Goal: Task Accomplishment & Management: Manage account settings

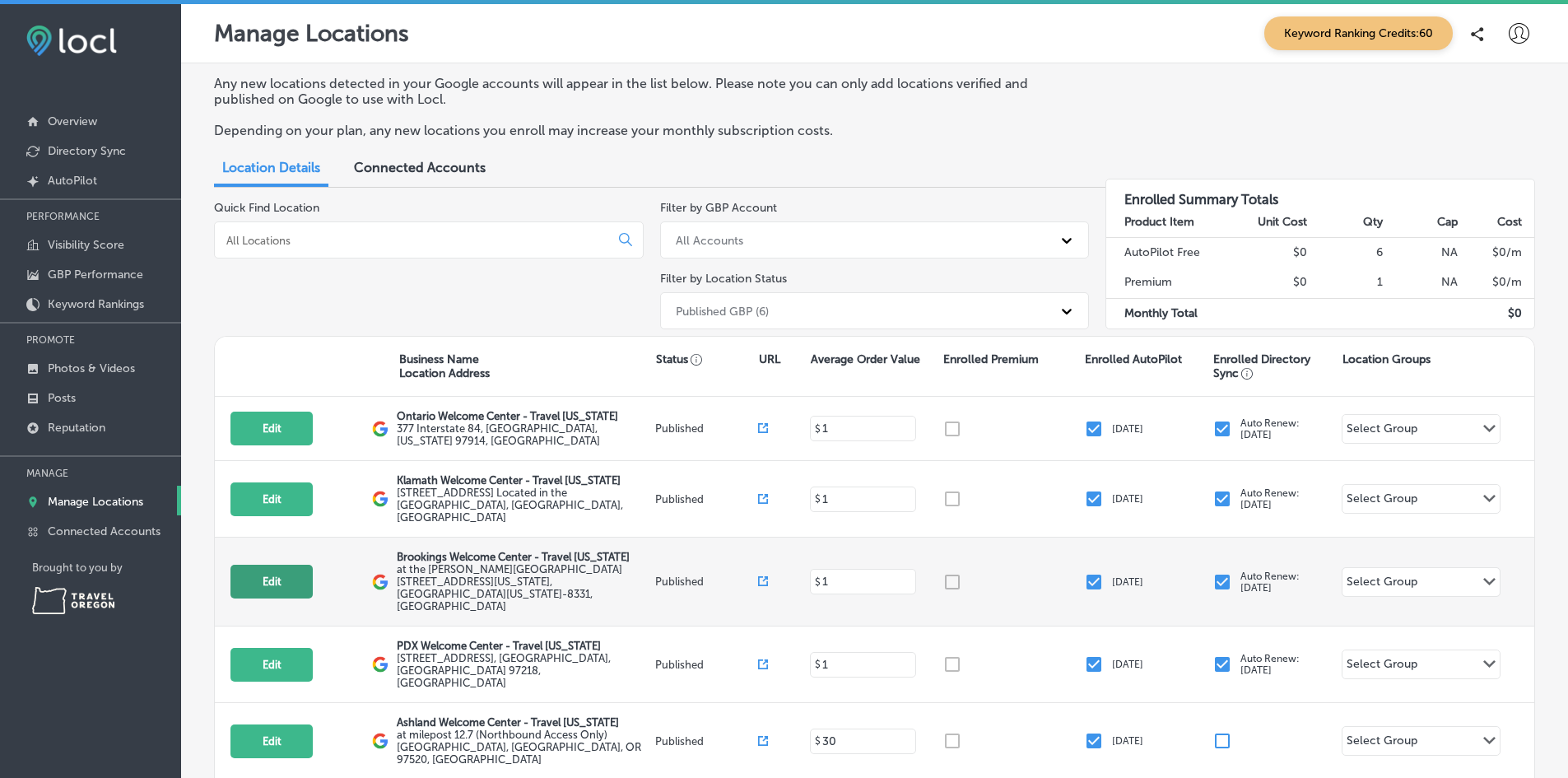
click at [285, 565] on button "Edit" at bounding box center [272, 581] width 82 height 34
select select "US"
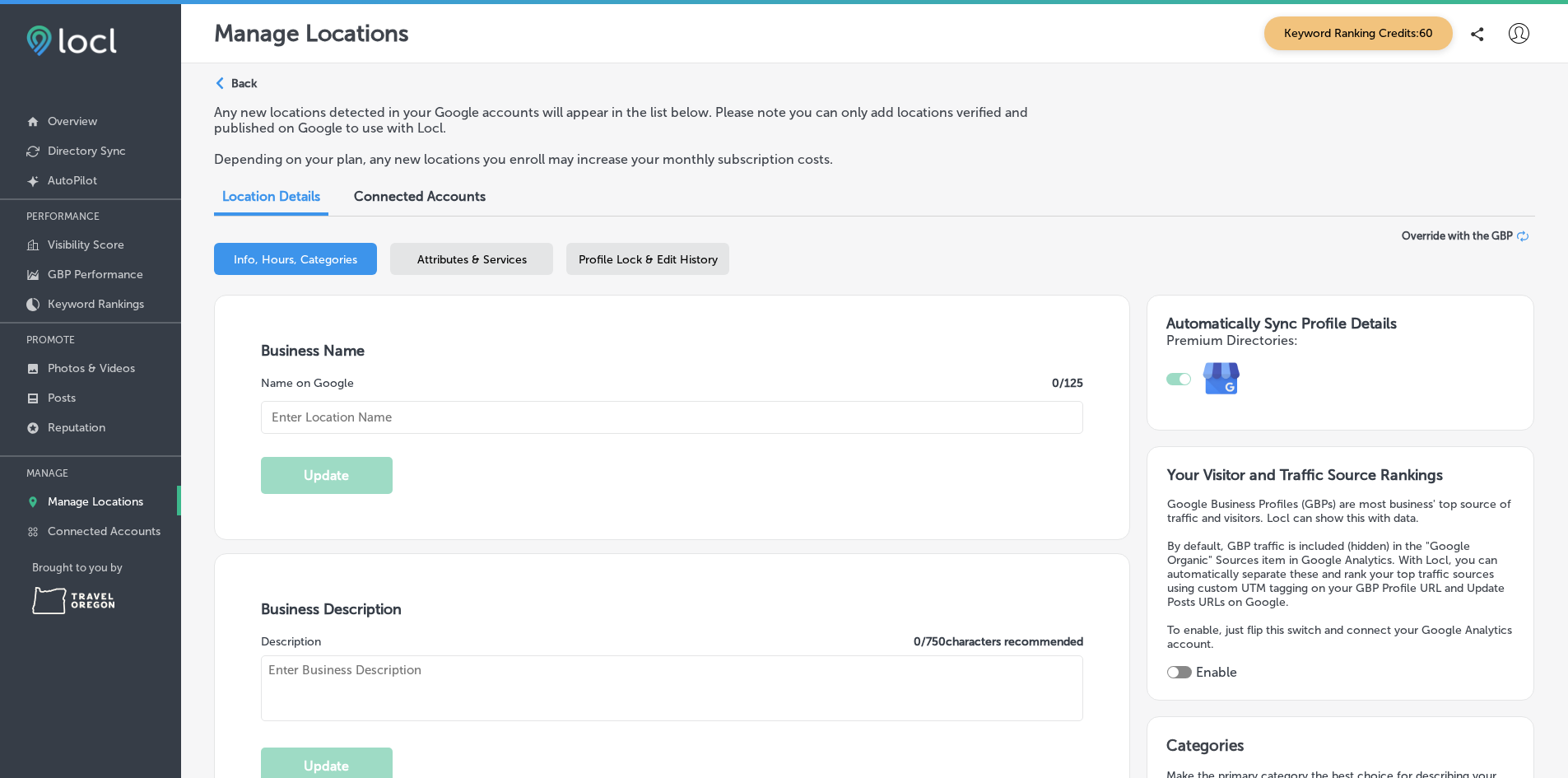
type input "Brookings Welcome Center - Travel [US_STATE]"
type textarea "Discover the Brookings Welcome Center – Travel [US_STATE], your trusted guide t…"
type input "at the [PERSON_NAME]"
type input "Field State Recreation Site 8331"
type input "Brookings"
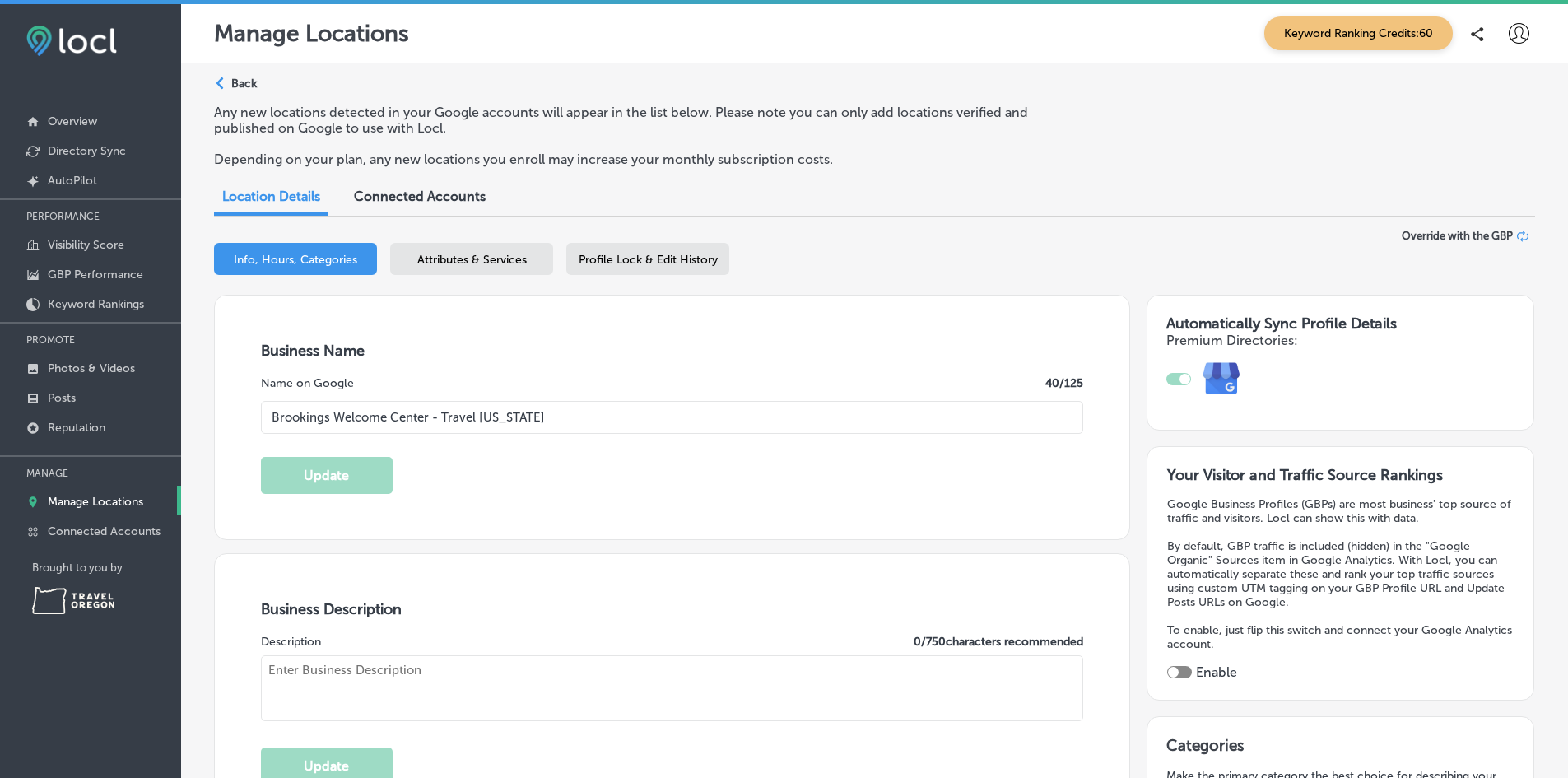
type input "97415-8331"
type input "US"
type input "[URL][DOMAIN_NAME]"
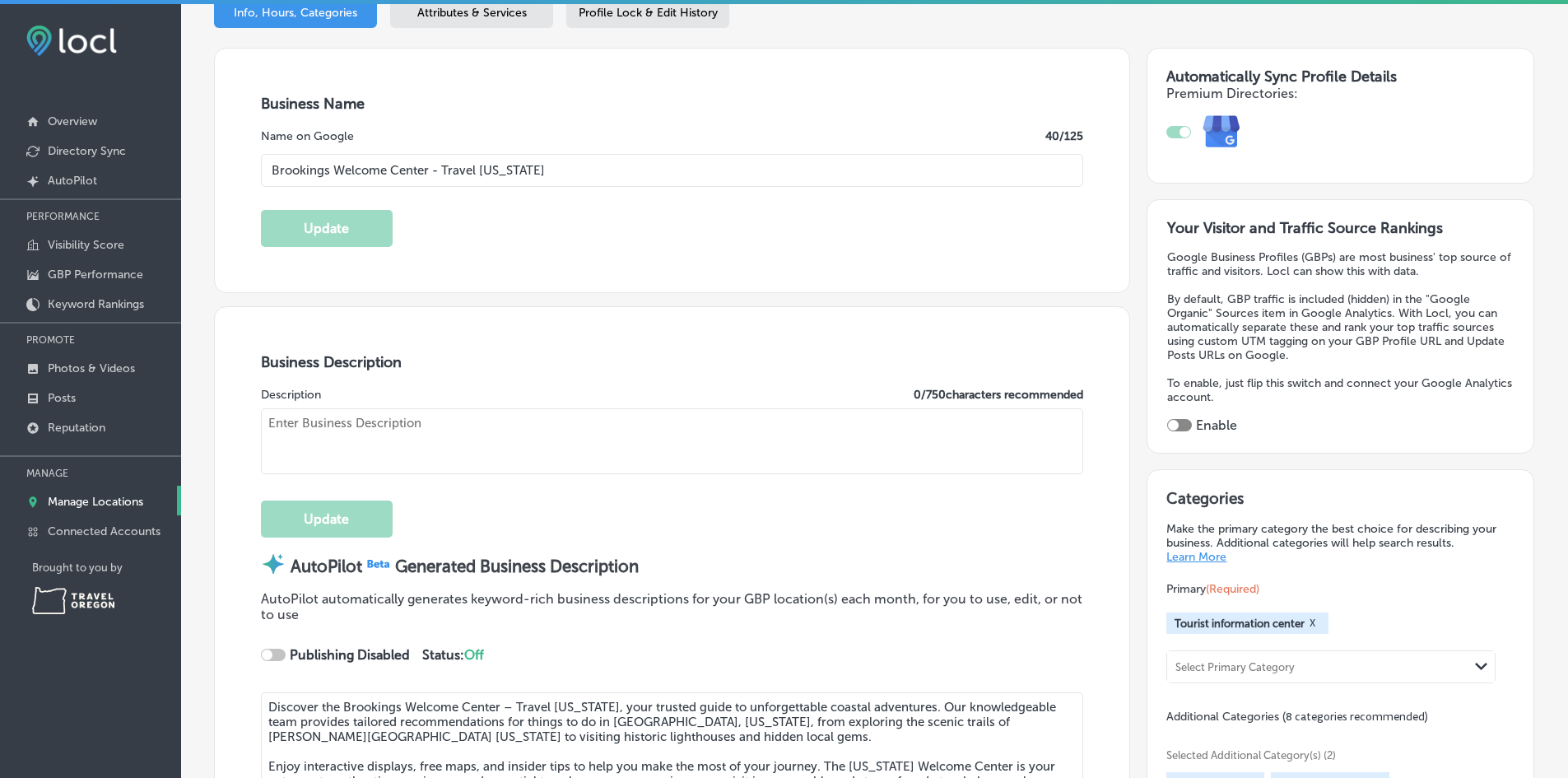
checkbox input "true"
type textarea "The Brookings Welcome Center, operated by Travel [US_STATE], is open seven days…"
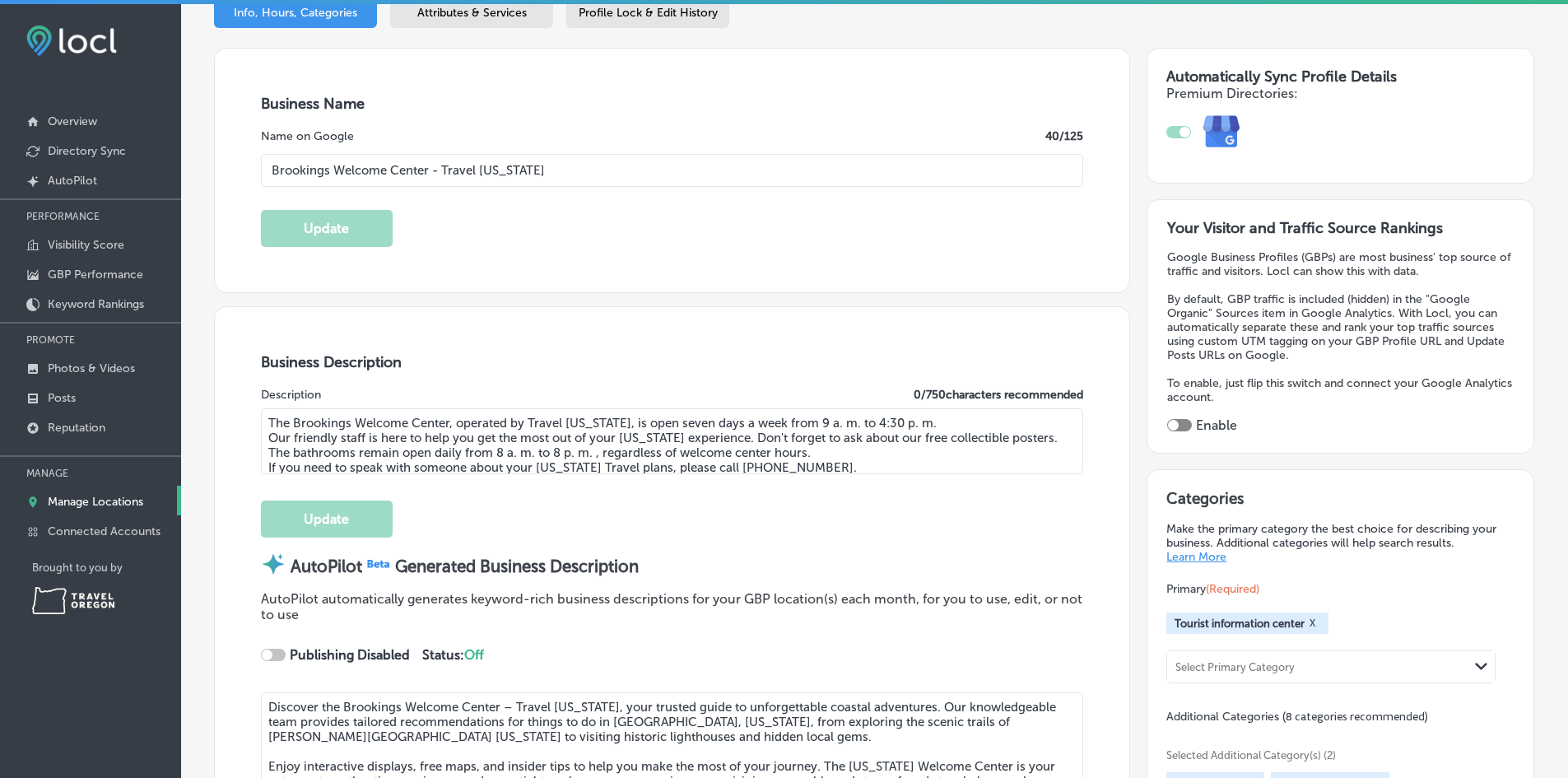
type input "[PHONE_NUMBER]"
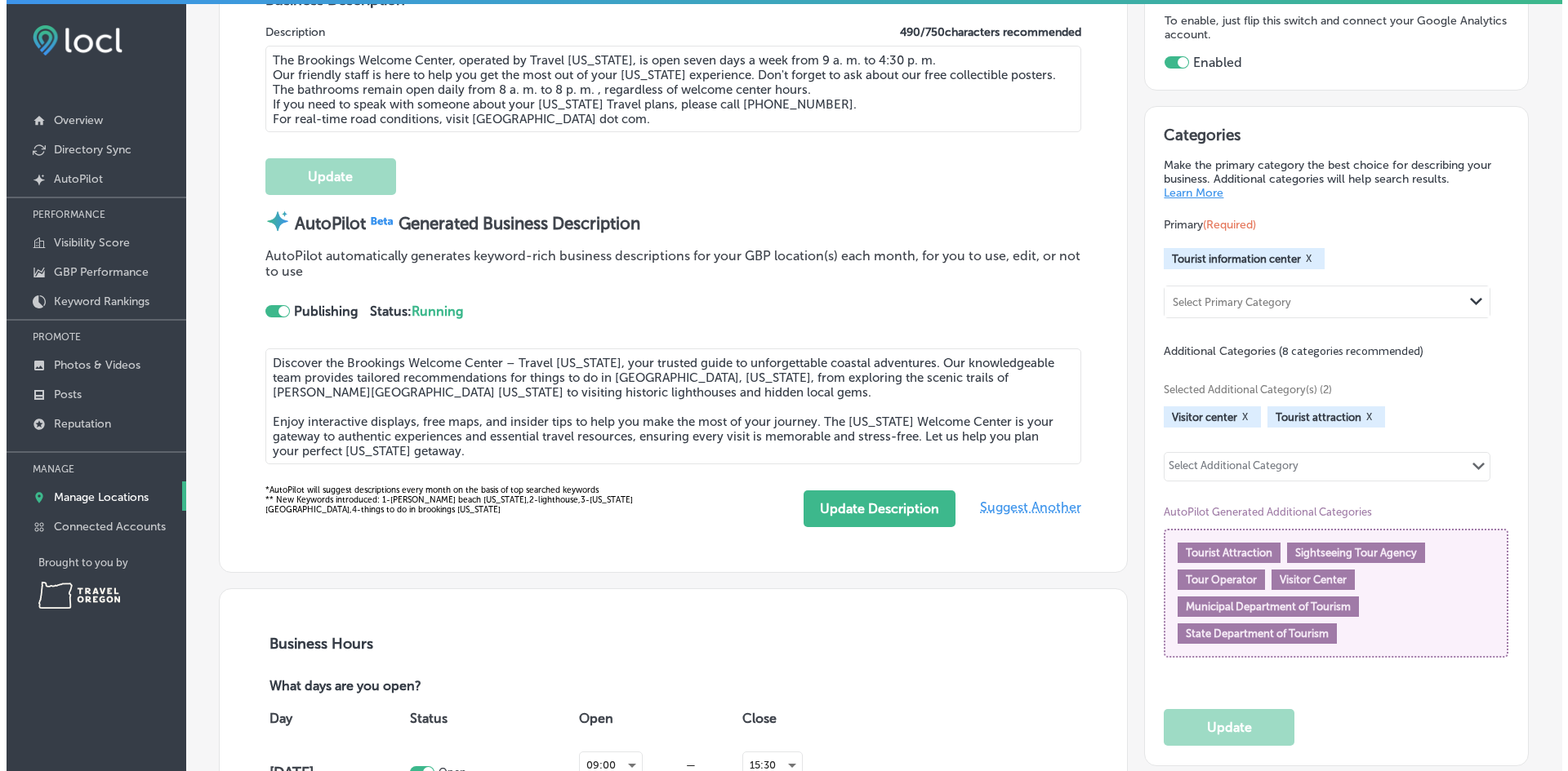
scroll to position [653, 0]
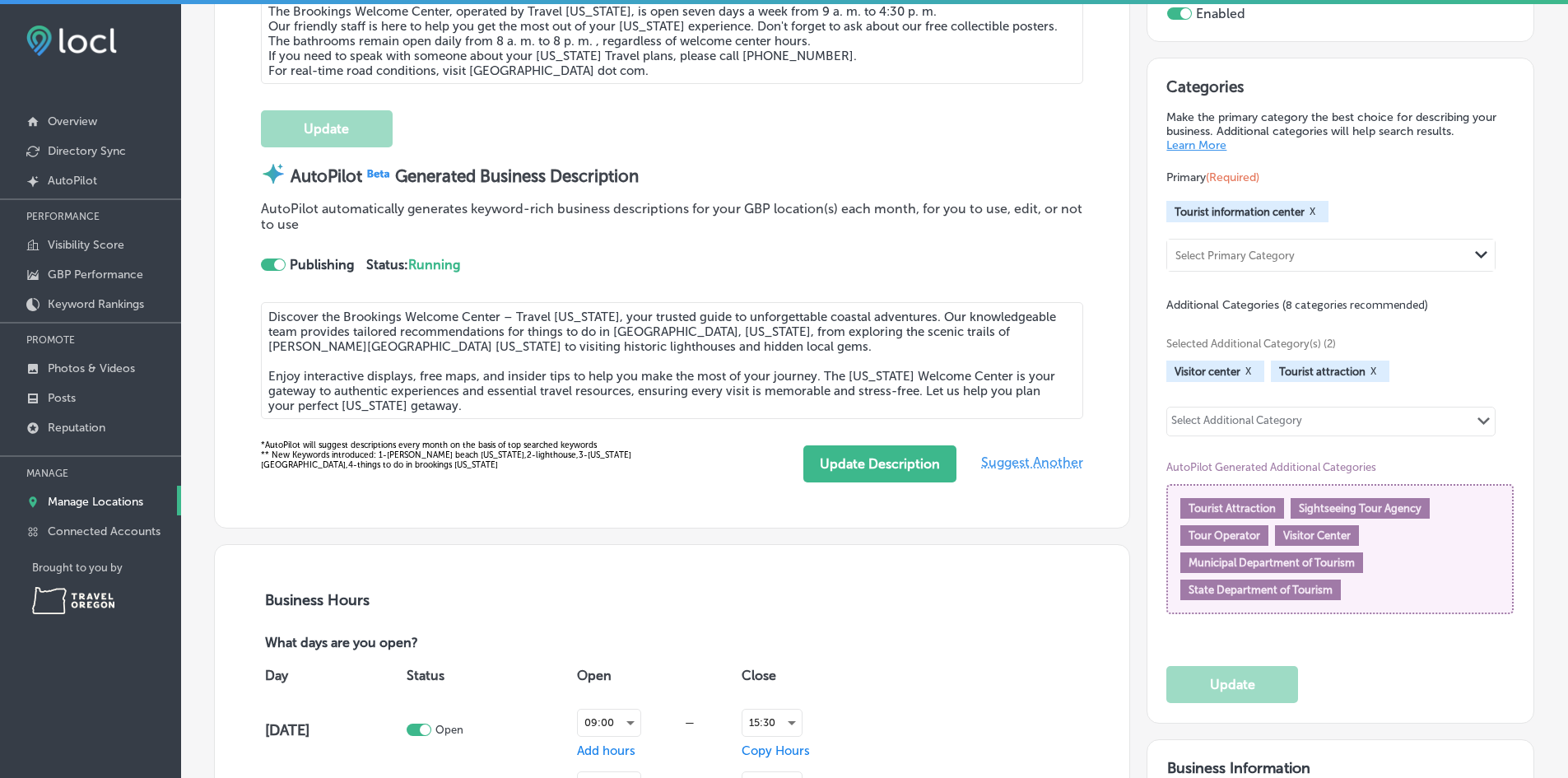
click at [275, 264] on div at bounding box center [280, 265] width 11 height 11
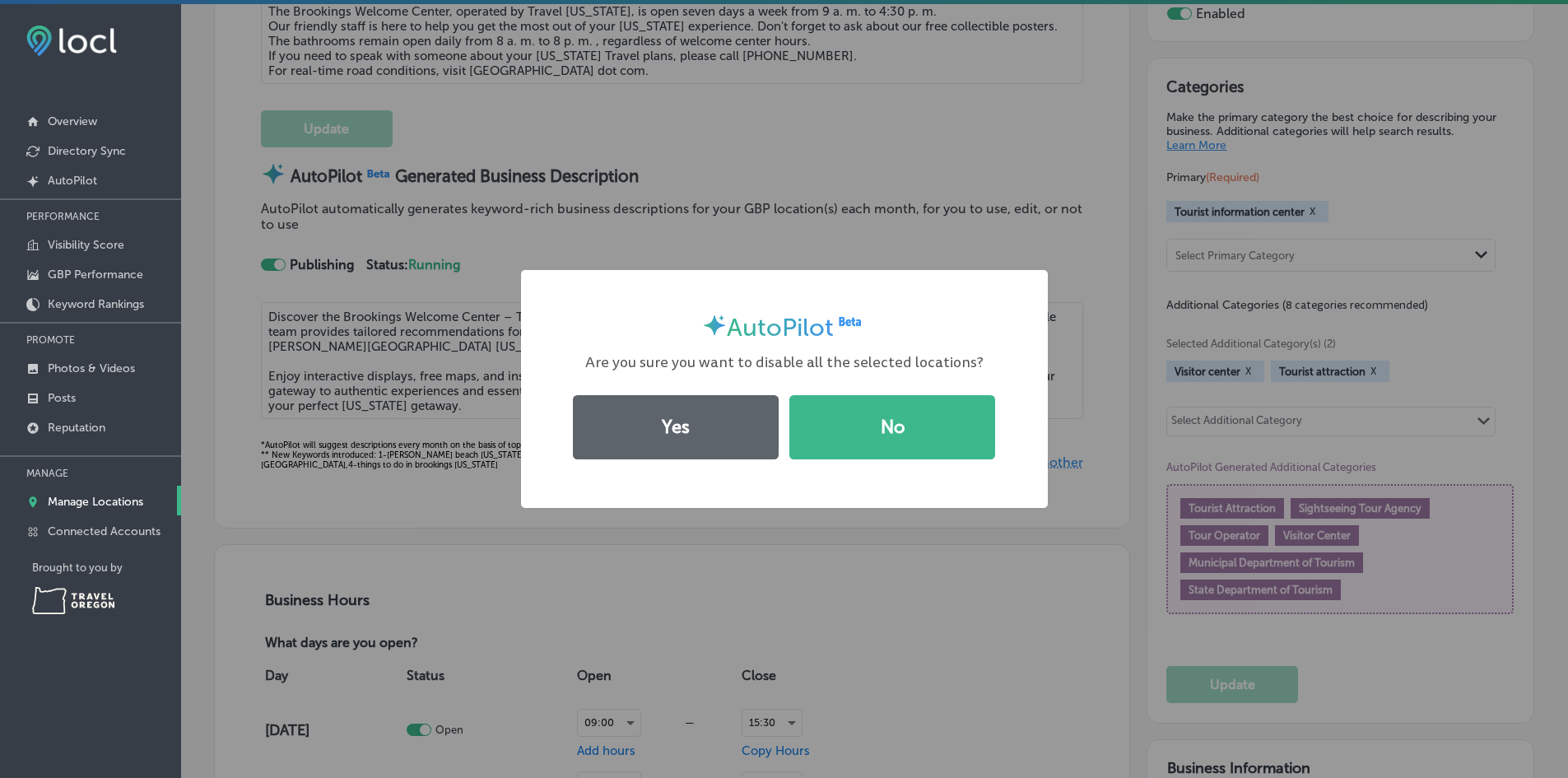
scroll to position [661, 0]
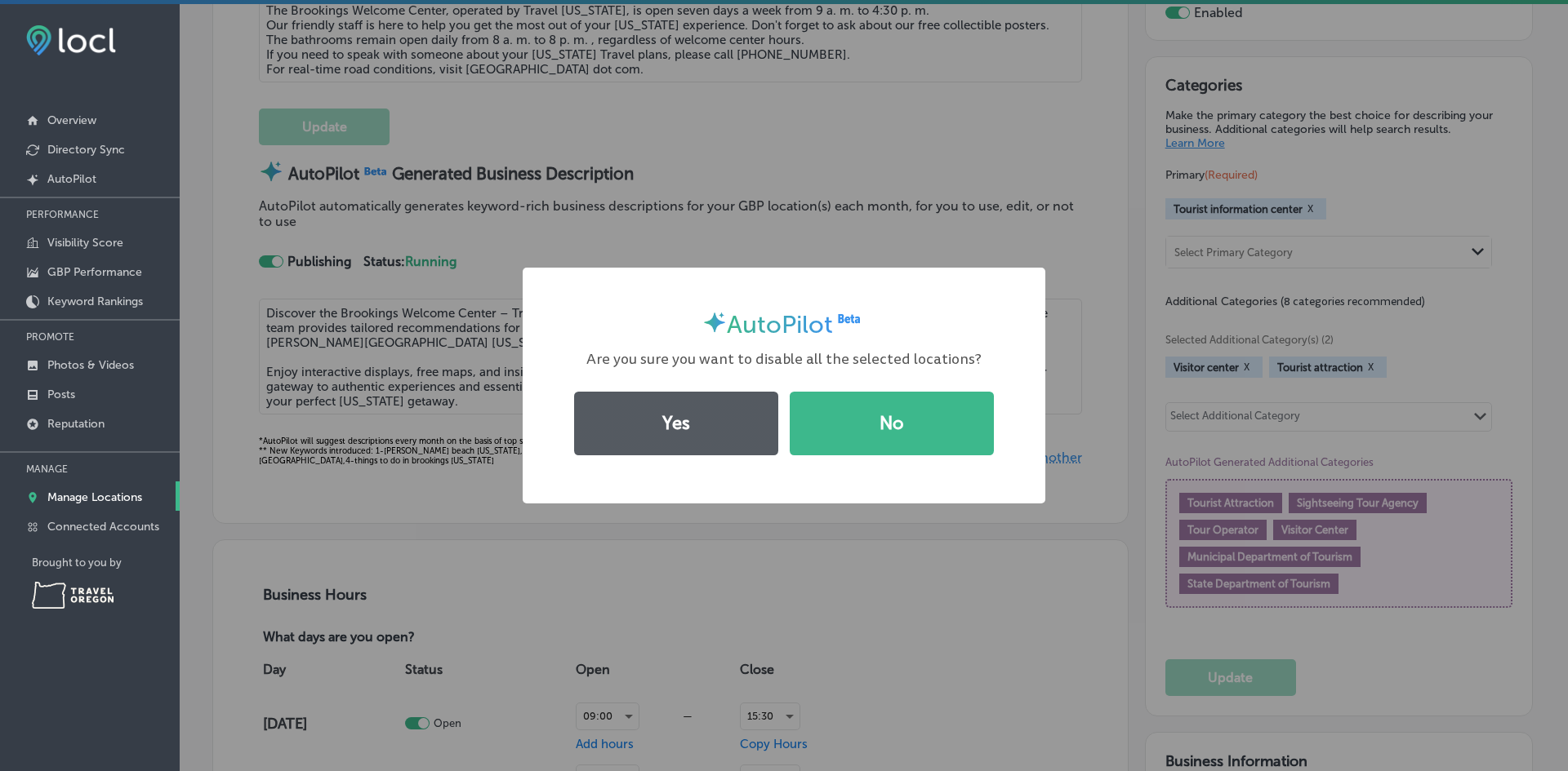
click at [723, 427] on button "Yes" at bounding box center [676, 424] width 204 height 63
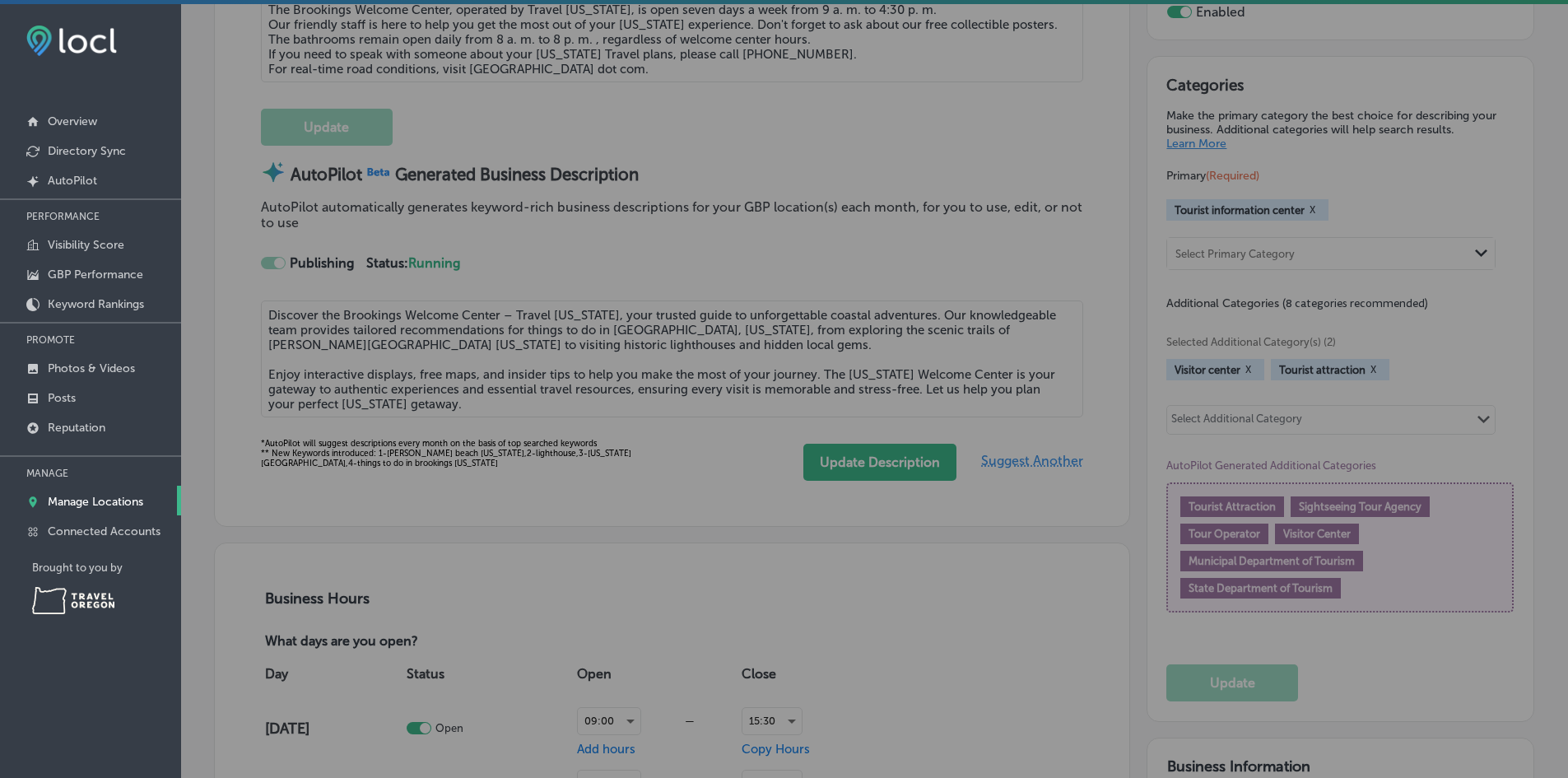
scroll to position [659, 0]
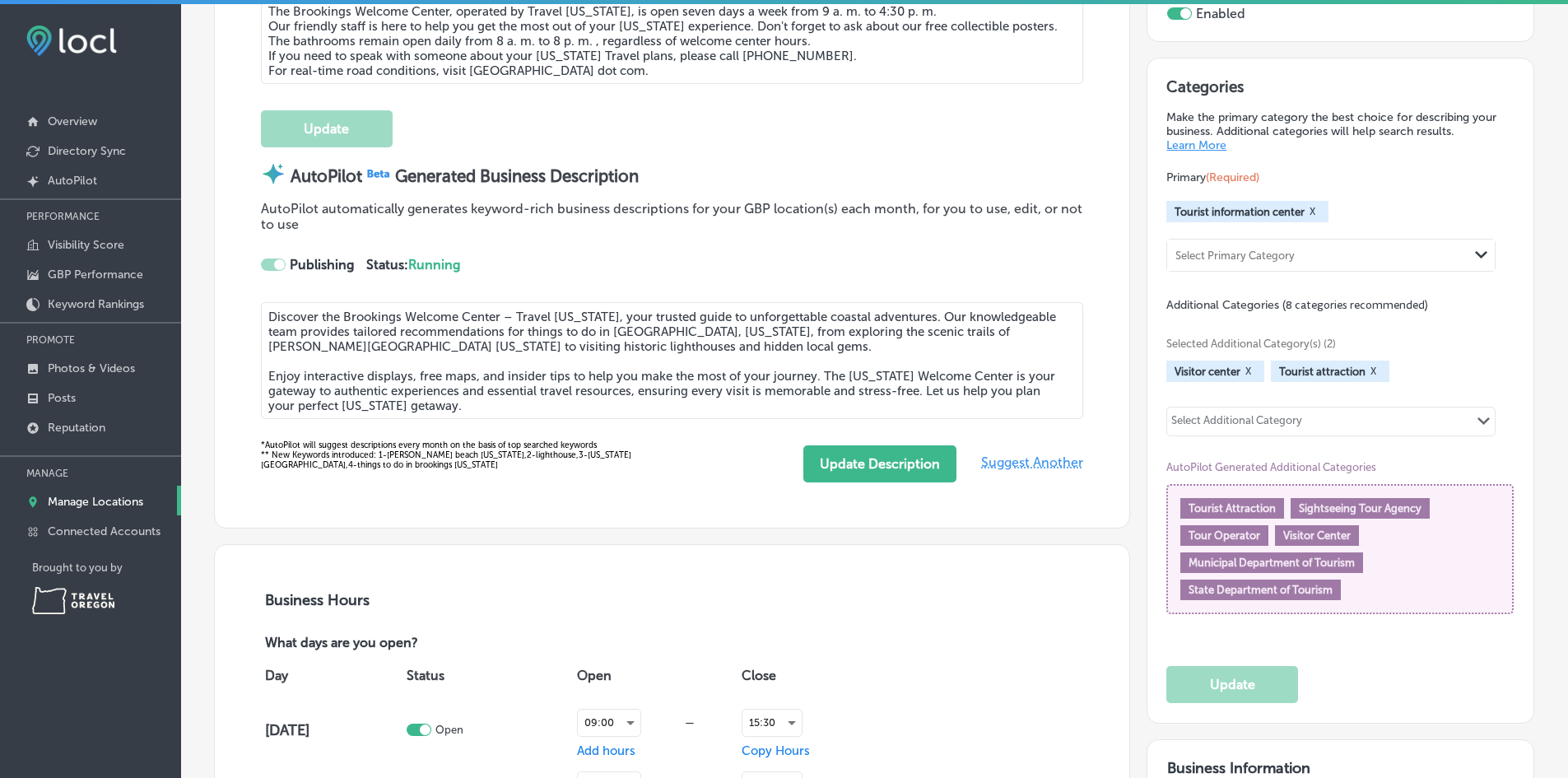
checkbox input "false"
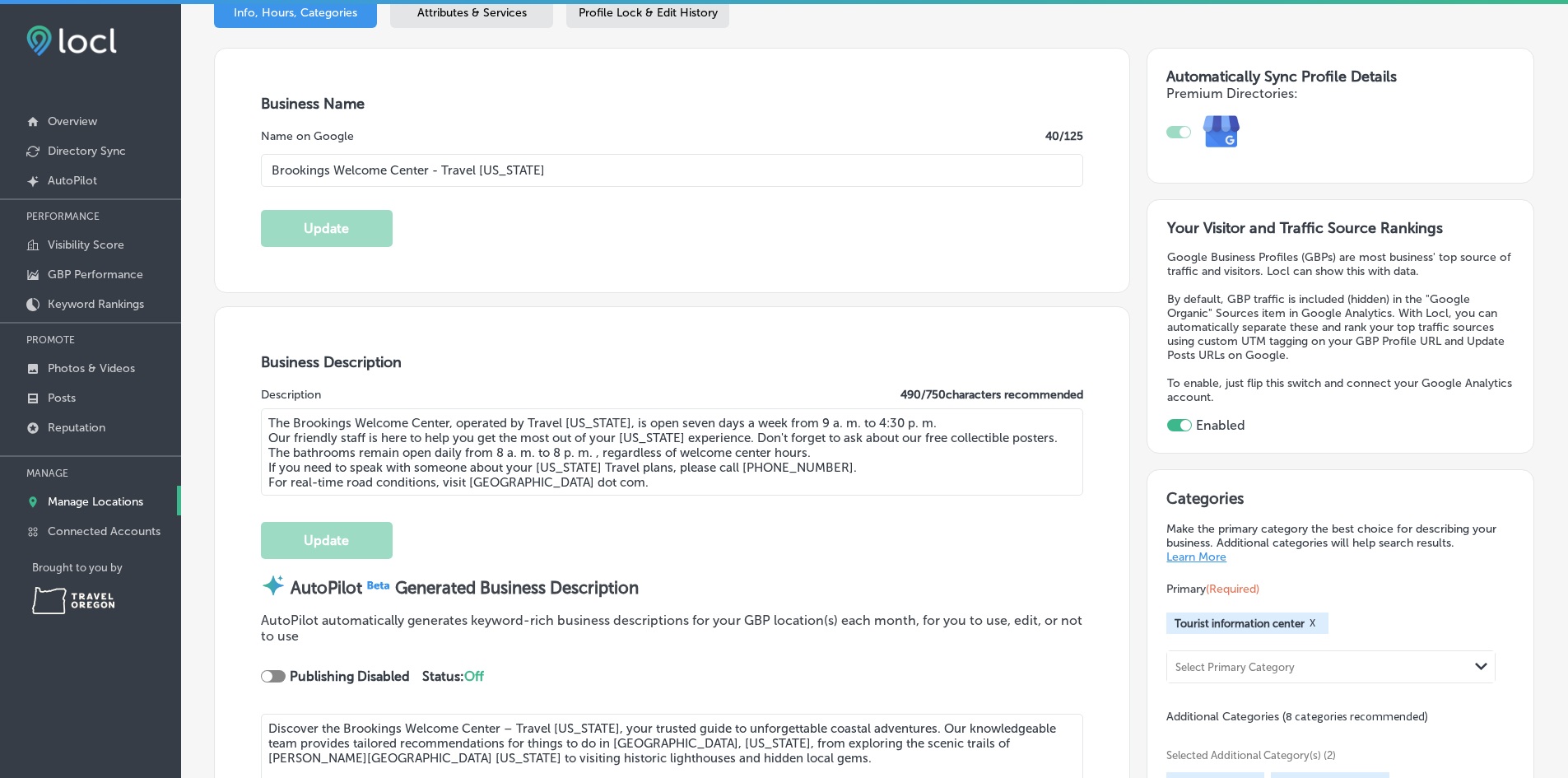
drag, startPoint x: 1030, startPoint y: 441, endPoint x: 733, endPoint y: 438, distance: 297.0
click at [733, 438] on textarea "The Brookings Welcome Center, operated by Travel [US_STATE], is open seven days…" at bounding box center [672, 451] width 823 height 87
type textarea "The Brookings Welcome Center, operated by Travel [US_STATE], is open seven days…"
click at [359, 535] on button "Update" at bounding box center [327, 541] width 132 height 37
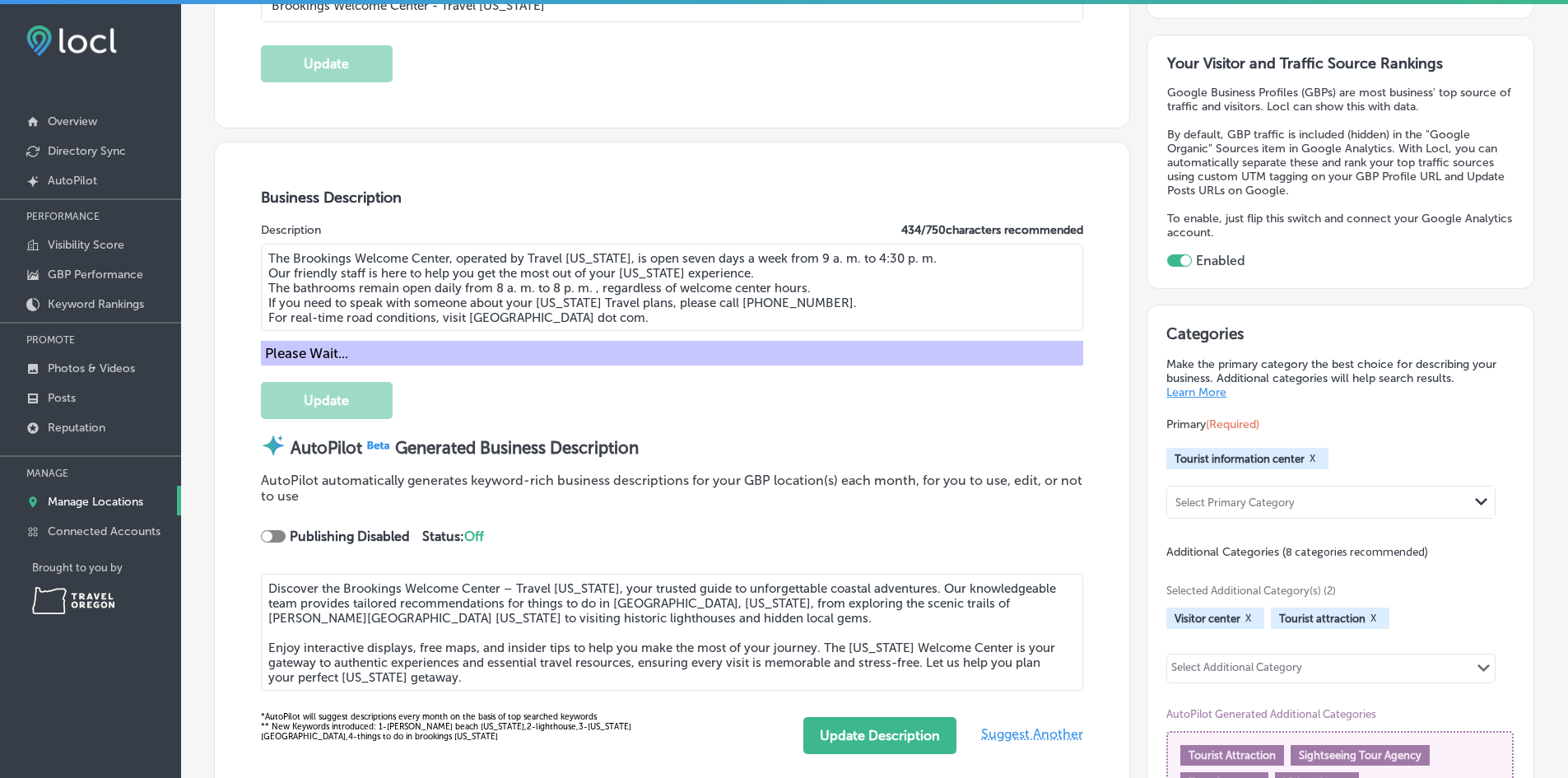
scroll to position [413, 0]
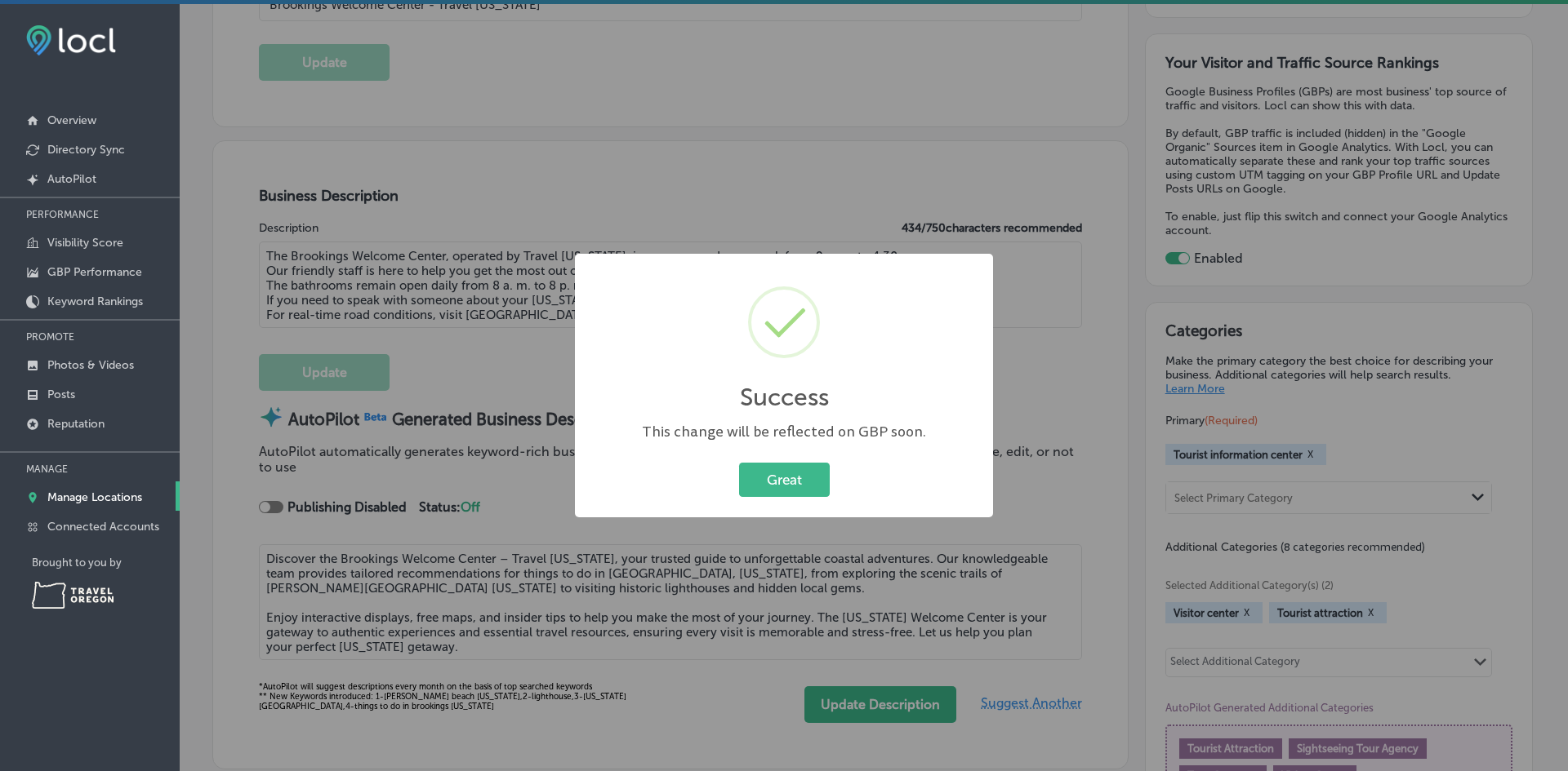
drag, startPoint x: 782, startPoint y: 473, endPoint x: 734, endPoint y: 469, distance: 48.2
click at [782, 474] on button "Great" at bounding box center [784, 479] width 91 height 34
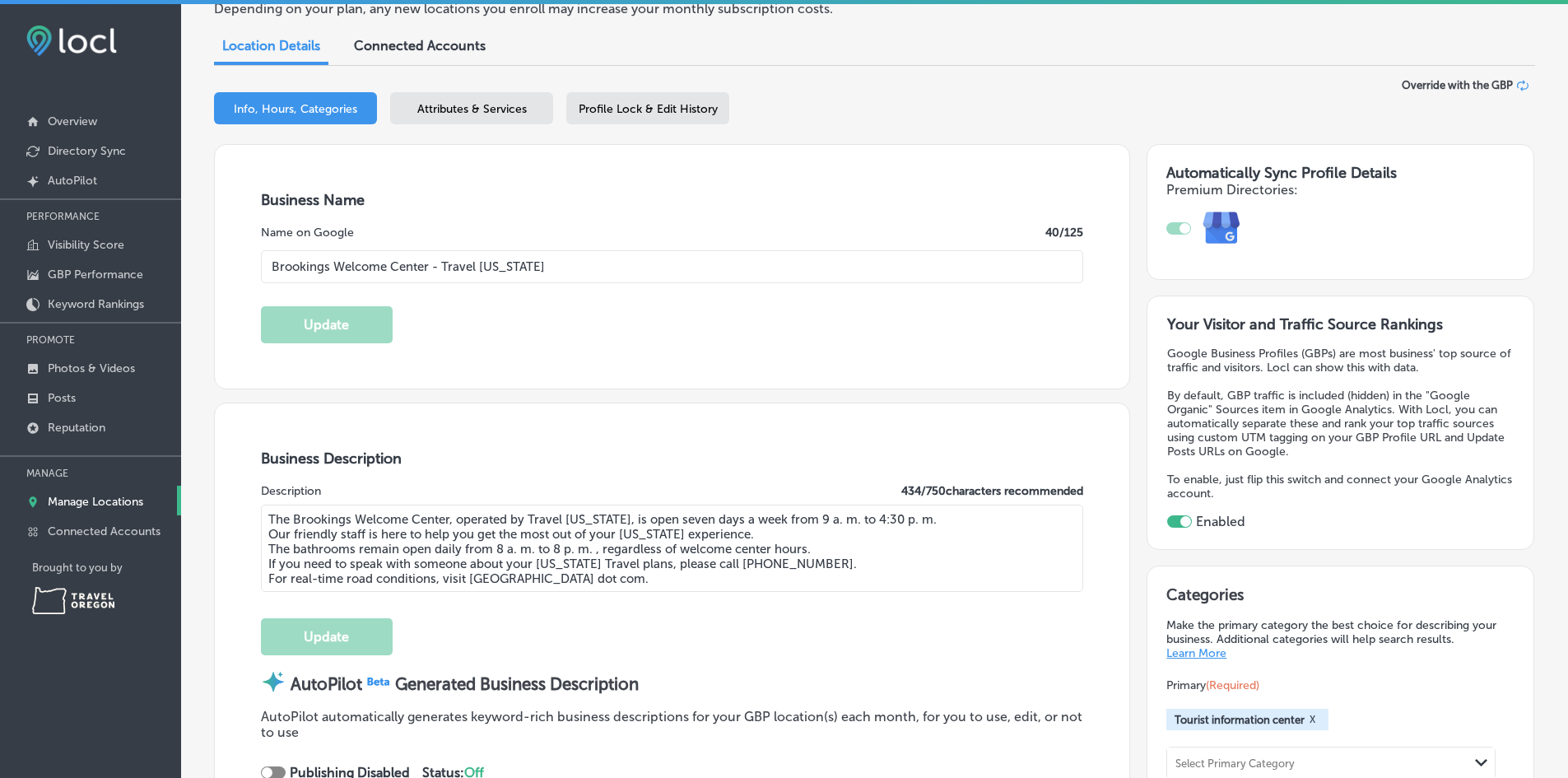
scroll to position [0, 0]
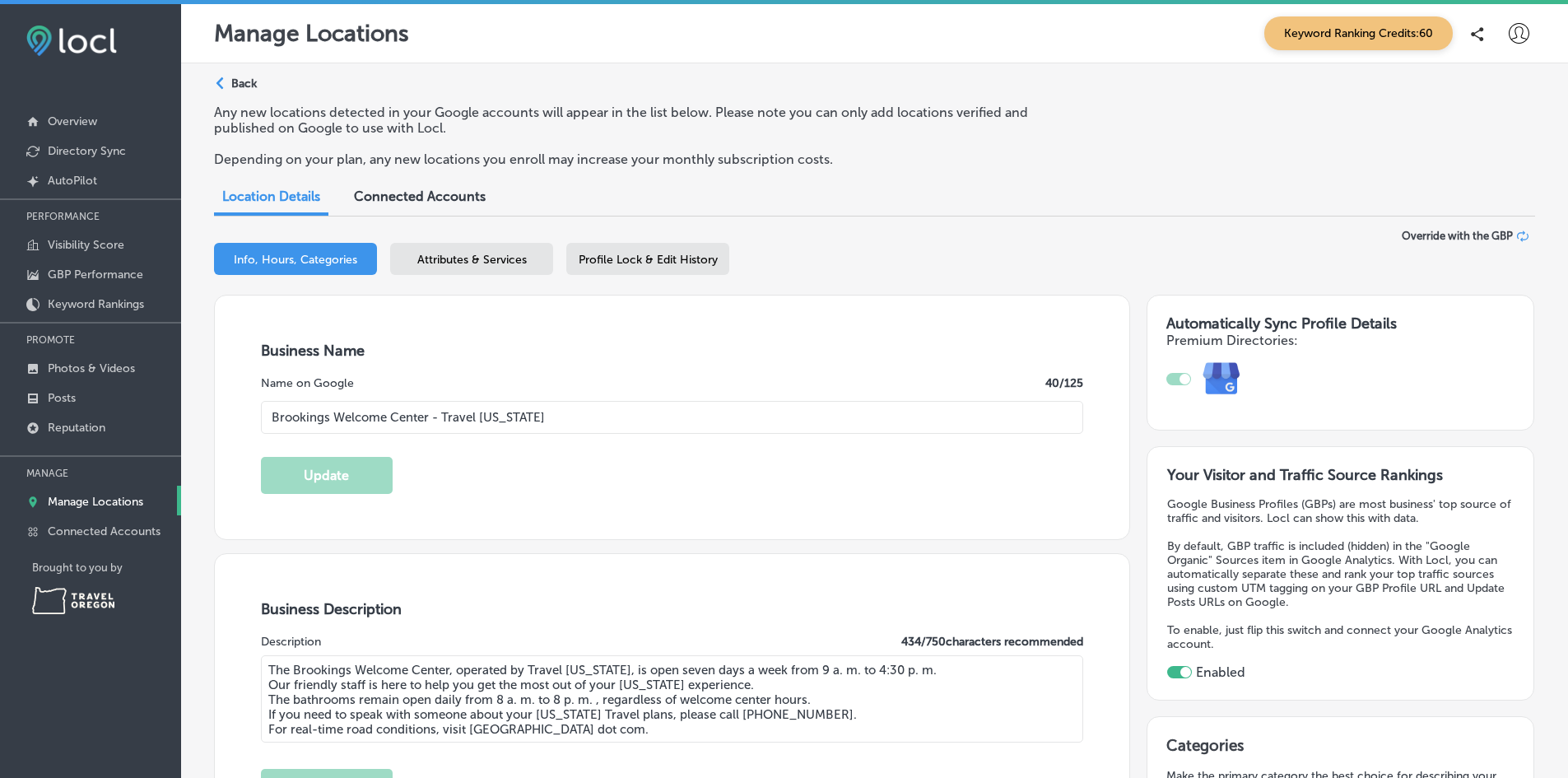
click at [246, 90] on p "Back" at bounding box center [244, 83] width 26 height 14
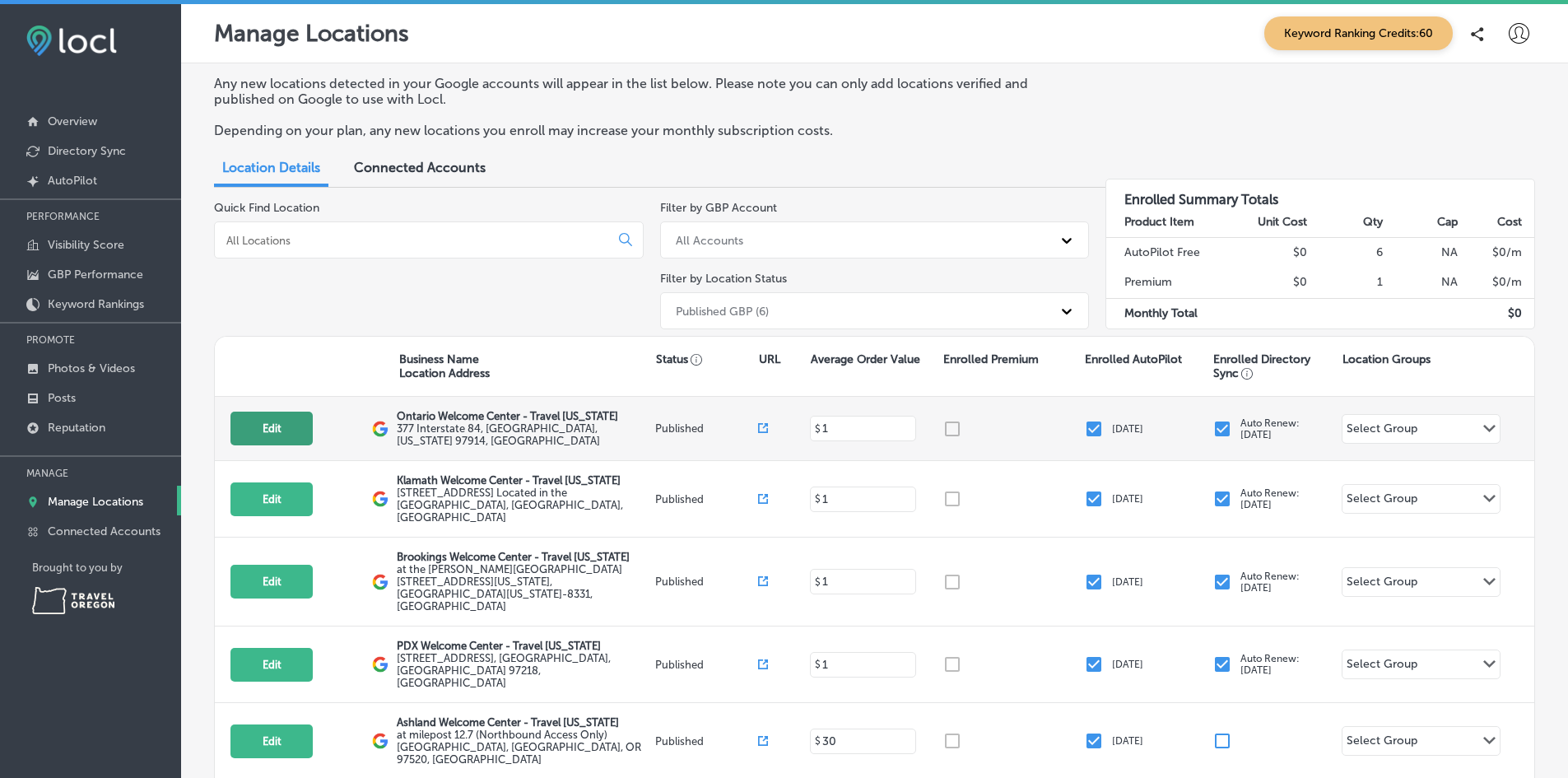
click at [272, 429] on button "Edit" at bounding box center [272, 428] width 82 height 34
select select "US"
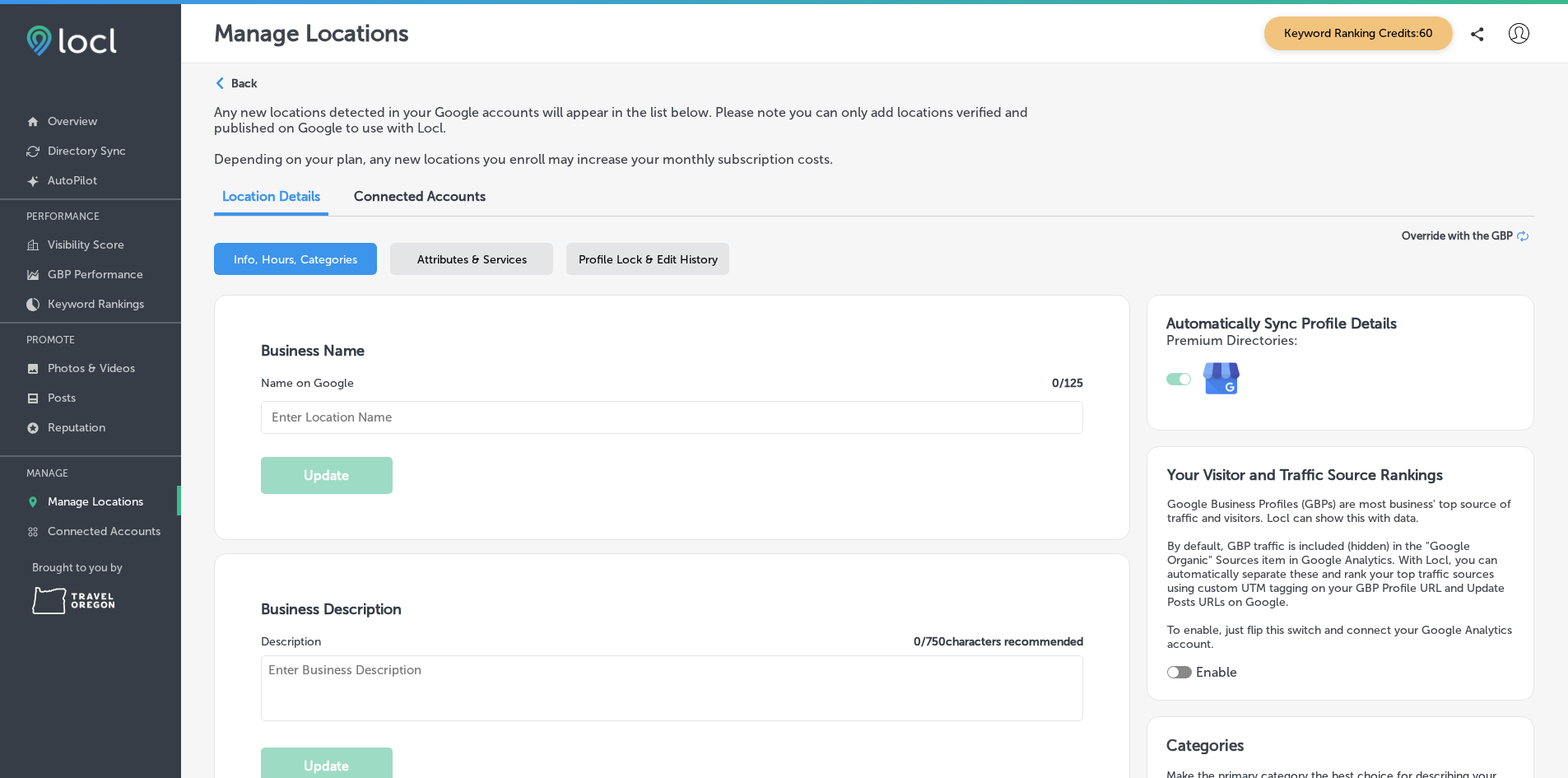
checkbox input "true"
type input "Ontario Welcome Center - Travel [US_STATE]"
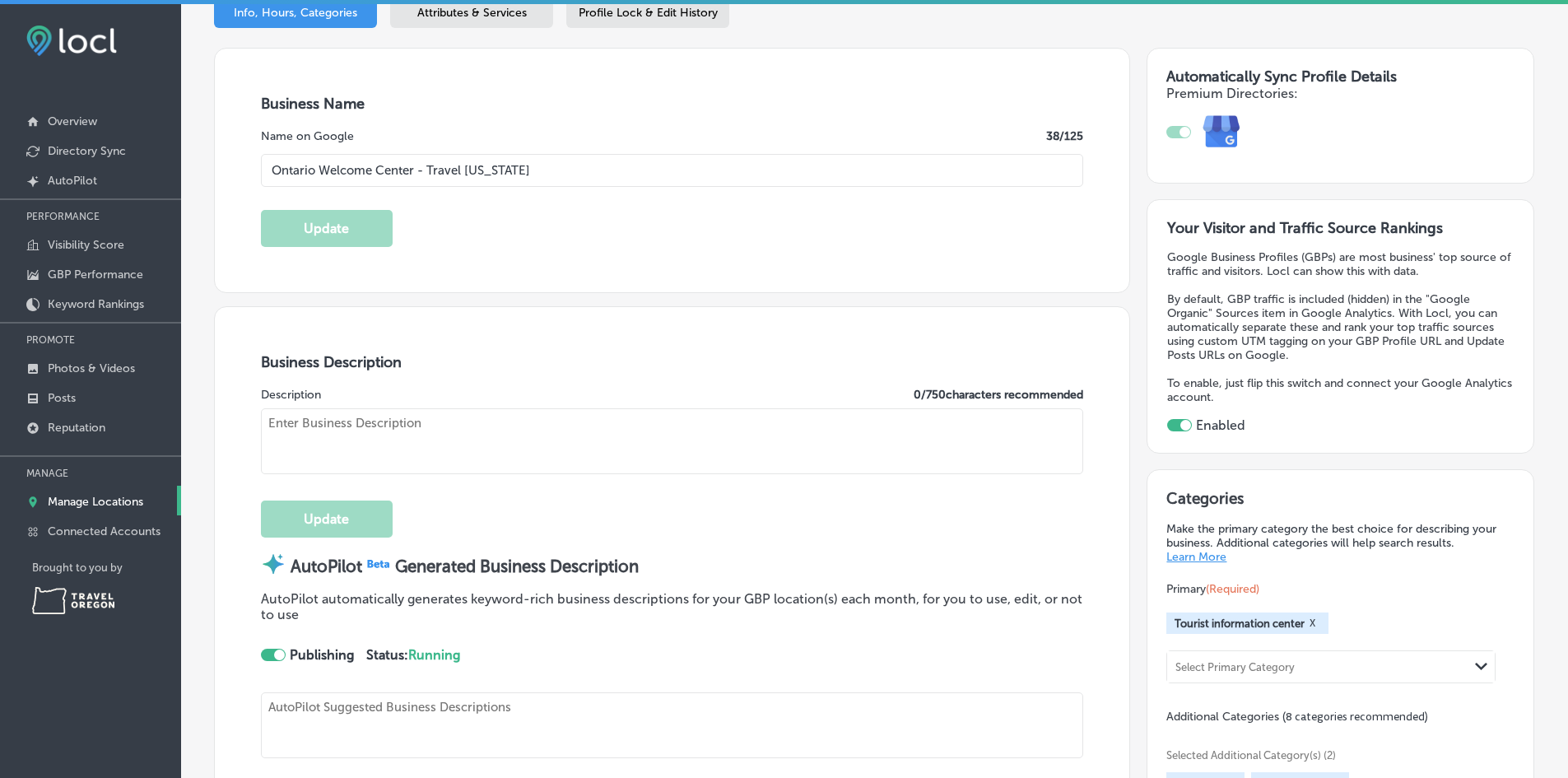
type textarea "Welcome to the [GEOGRAPHIC_DATA] Welcome Center, your go-to travel resource ope…"
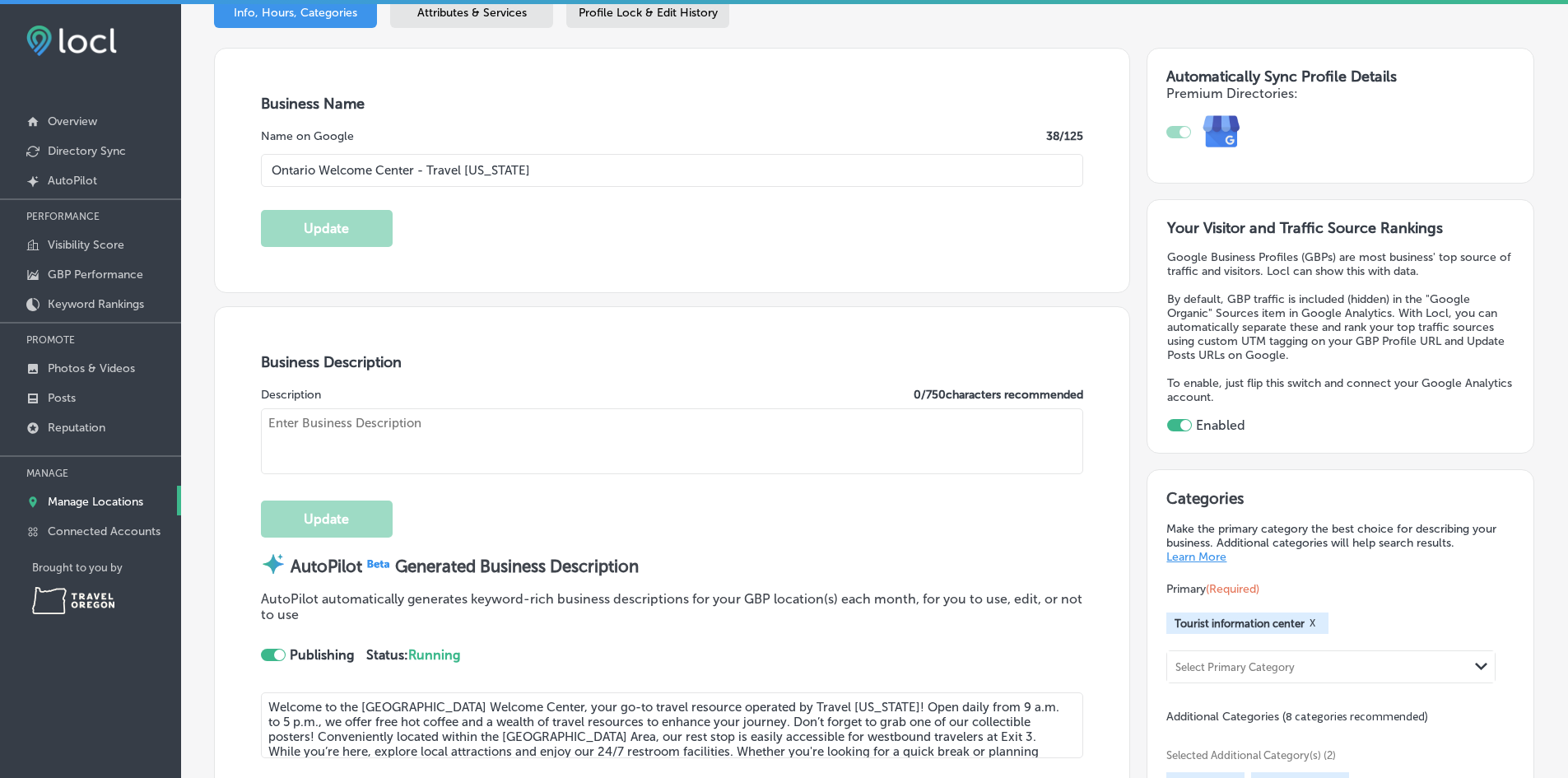
type input "[EMAIL_ADDRESS][DOMAIN_NAME]"
type input "[URL][DOMAIN_NAME]"
type input "[URL][DOMAIN_NAME][US_STATE]"
type input "[URL][DOMAIN_NAME]"
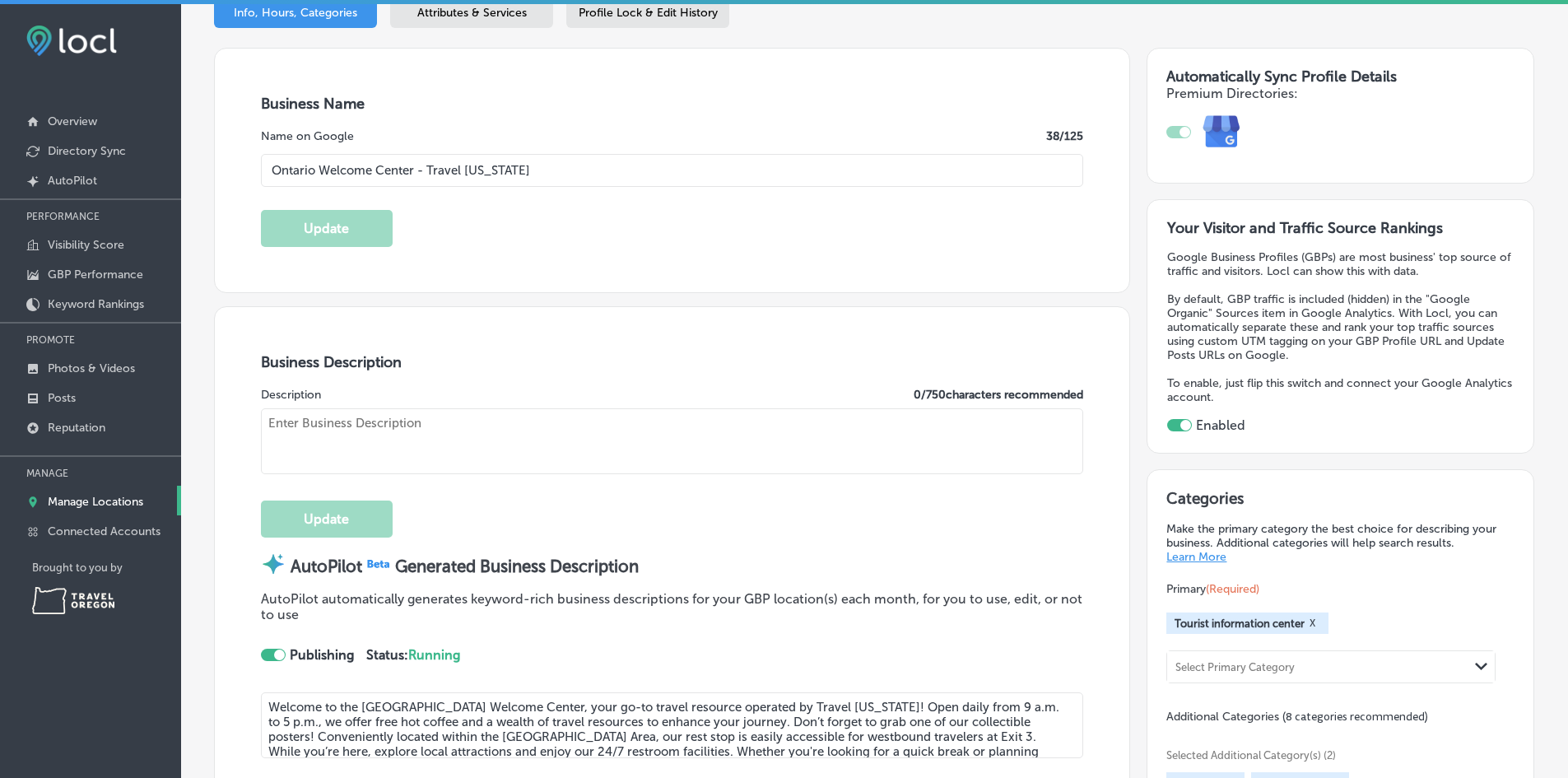
type input "377 Interstate 84"
type input "[GEOGRAPHIC_DATA]"
type input "97914"
type input "US"
type input "[URL][DOMAIN_NAME]"
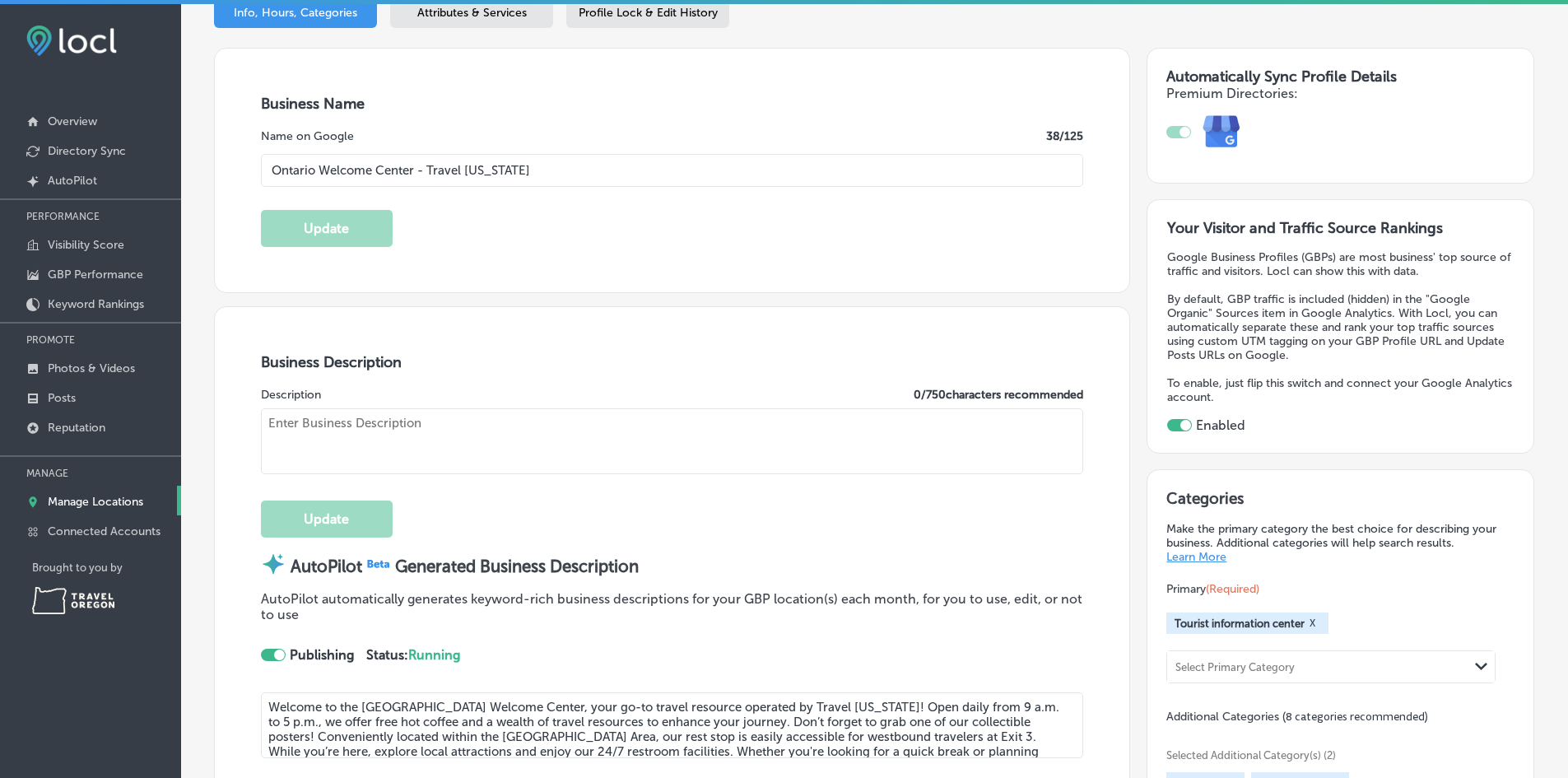
type textarea "Welcome to the [GEOGRAPHIC_DATA] Welcome Center, your go-to travel resource ope…"
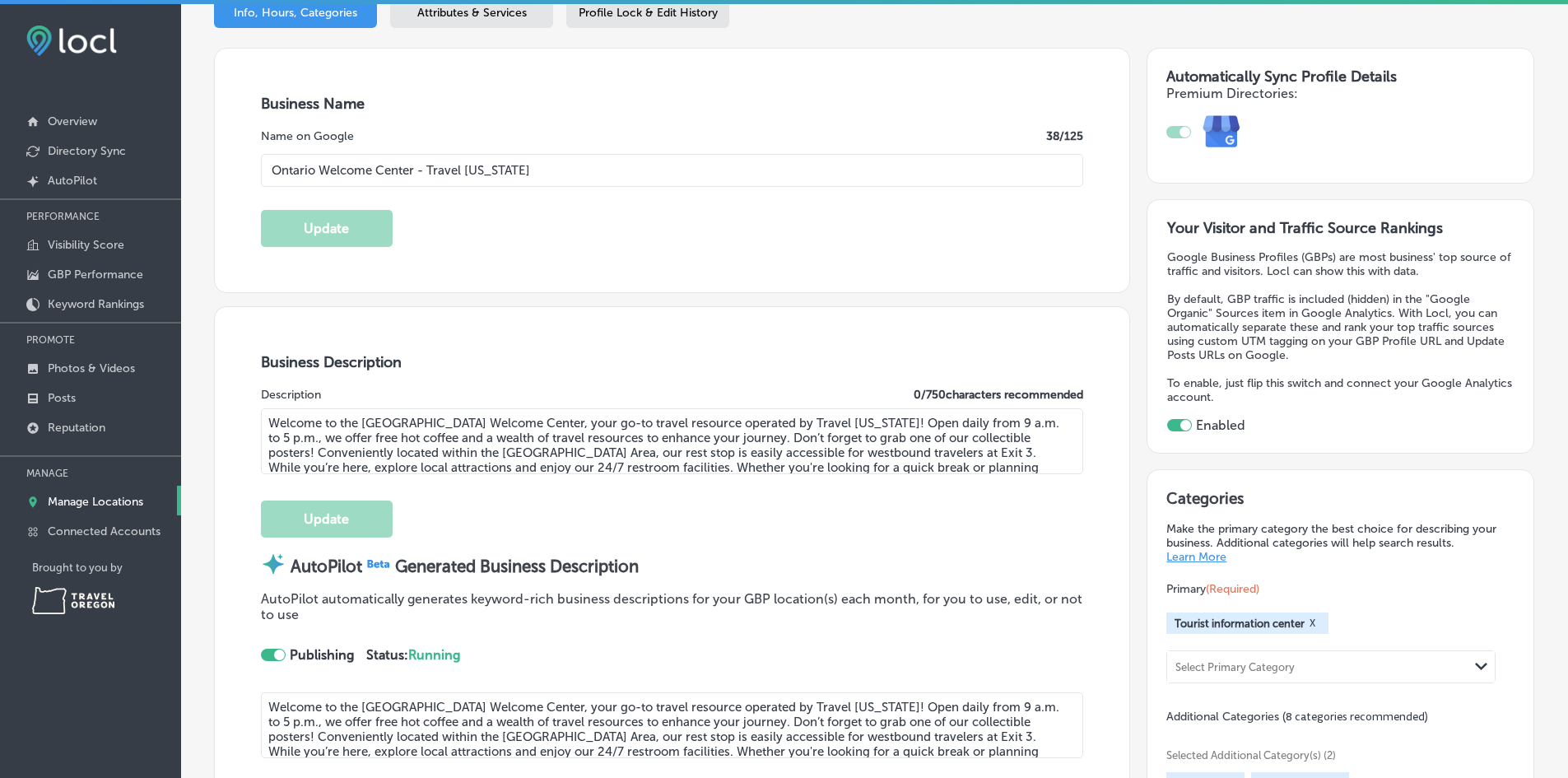
type input "[PHONE_NUMBER]"
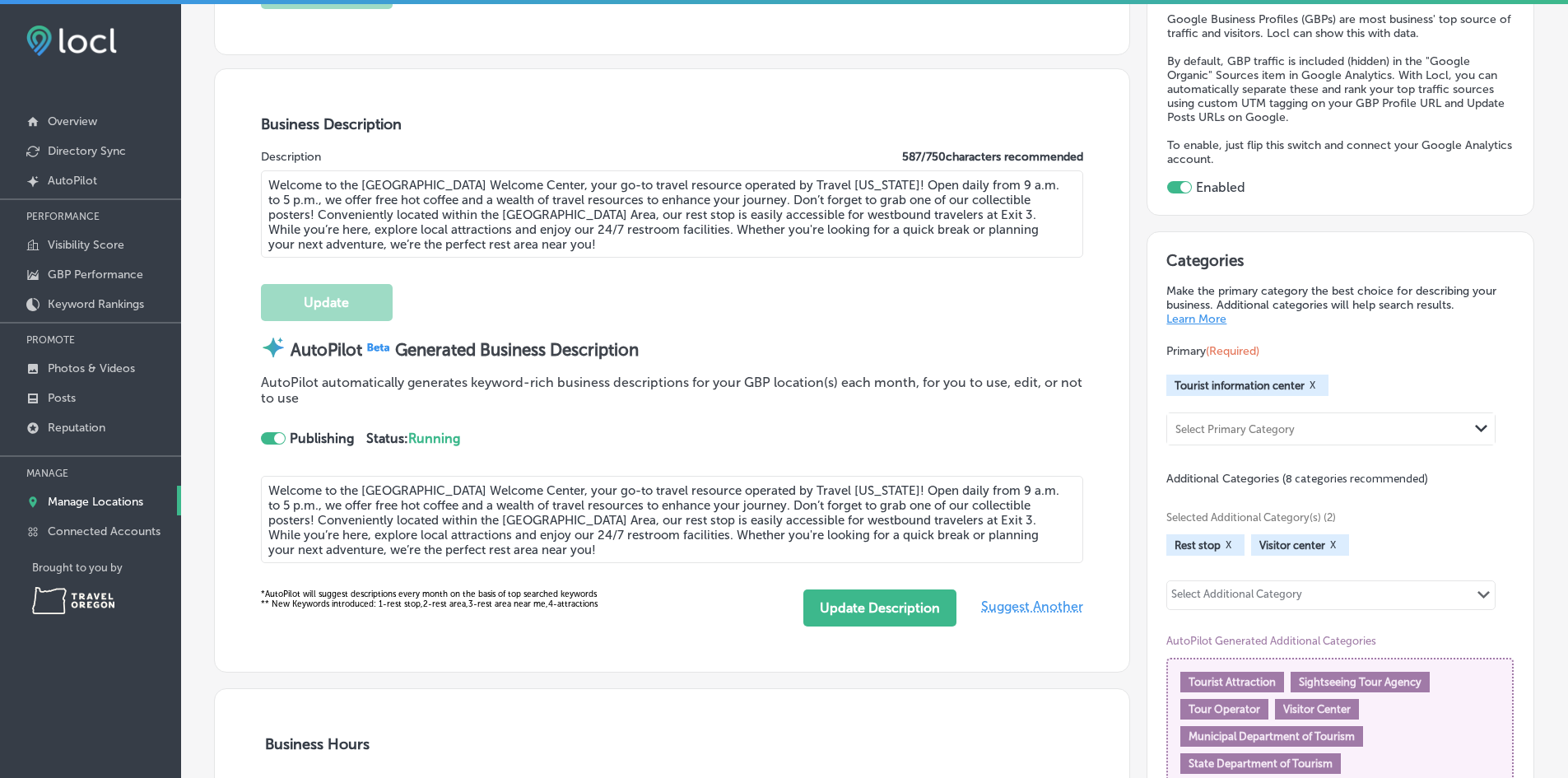
scroll to position [494, 0]
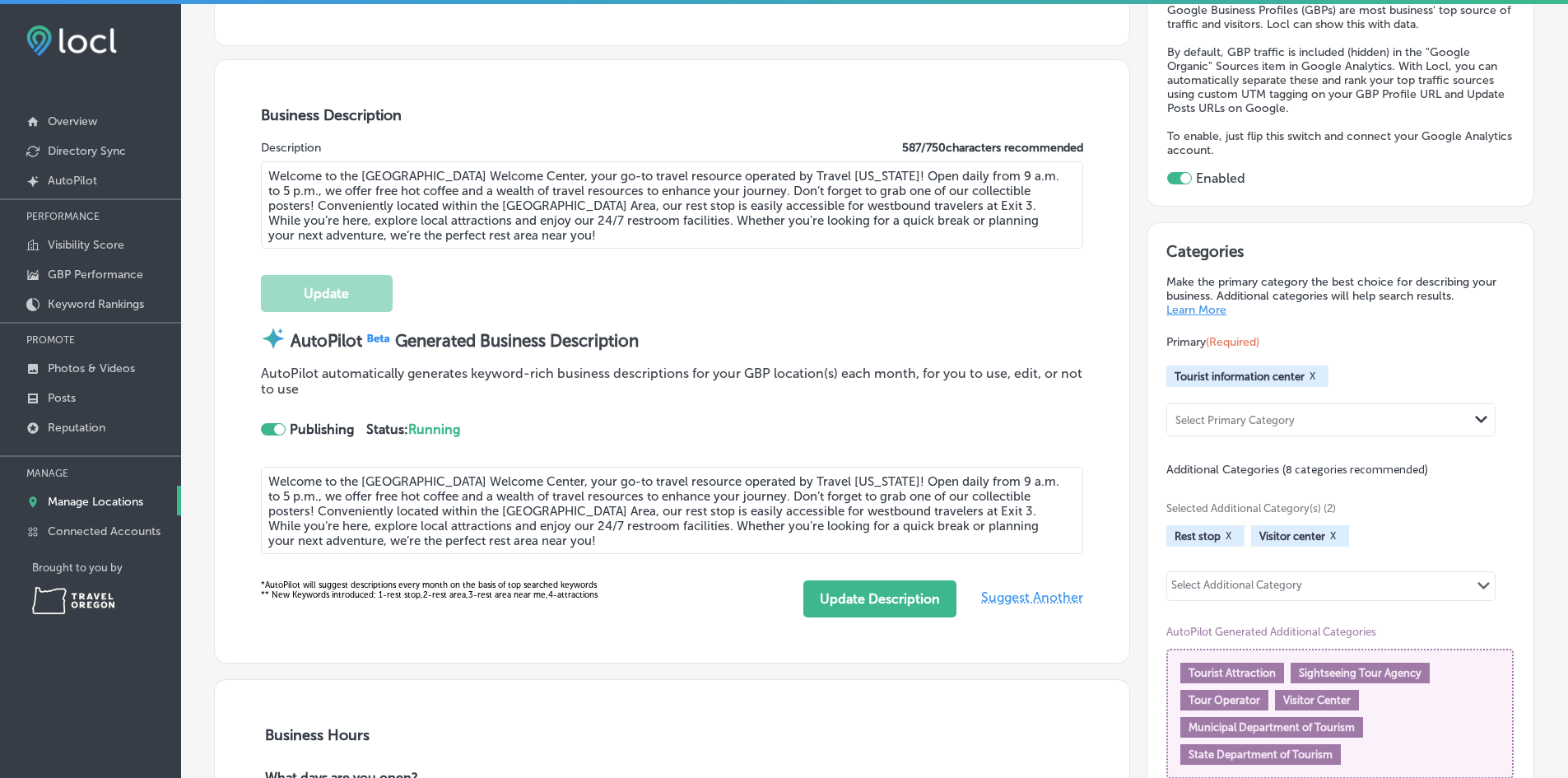
click at [1016, 176] on textarea "Welcome to the [GEOGRAPHIC_DATA] Welcome Center, your go-to travel resource ope…" at bounding box center [672, 204] width 823 height 87
drag, startPoint x: 944, startPoint y: 188, endPoint x: 720, endPoint y: 191, distance: 224.0
click at [720, 191] on textarea "Welcome to the [GEOGRAPHIC_DATA] Welcome Center, your go-to travel resource ope…" at bounding box center [672, 204] width 823 height 87
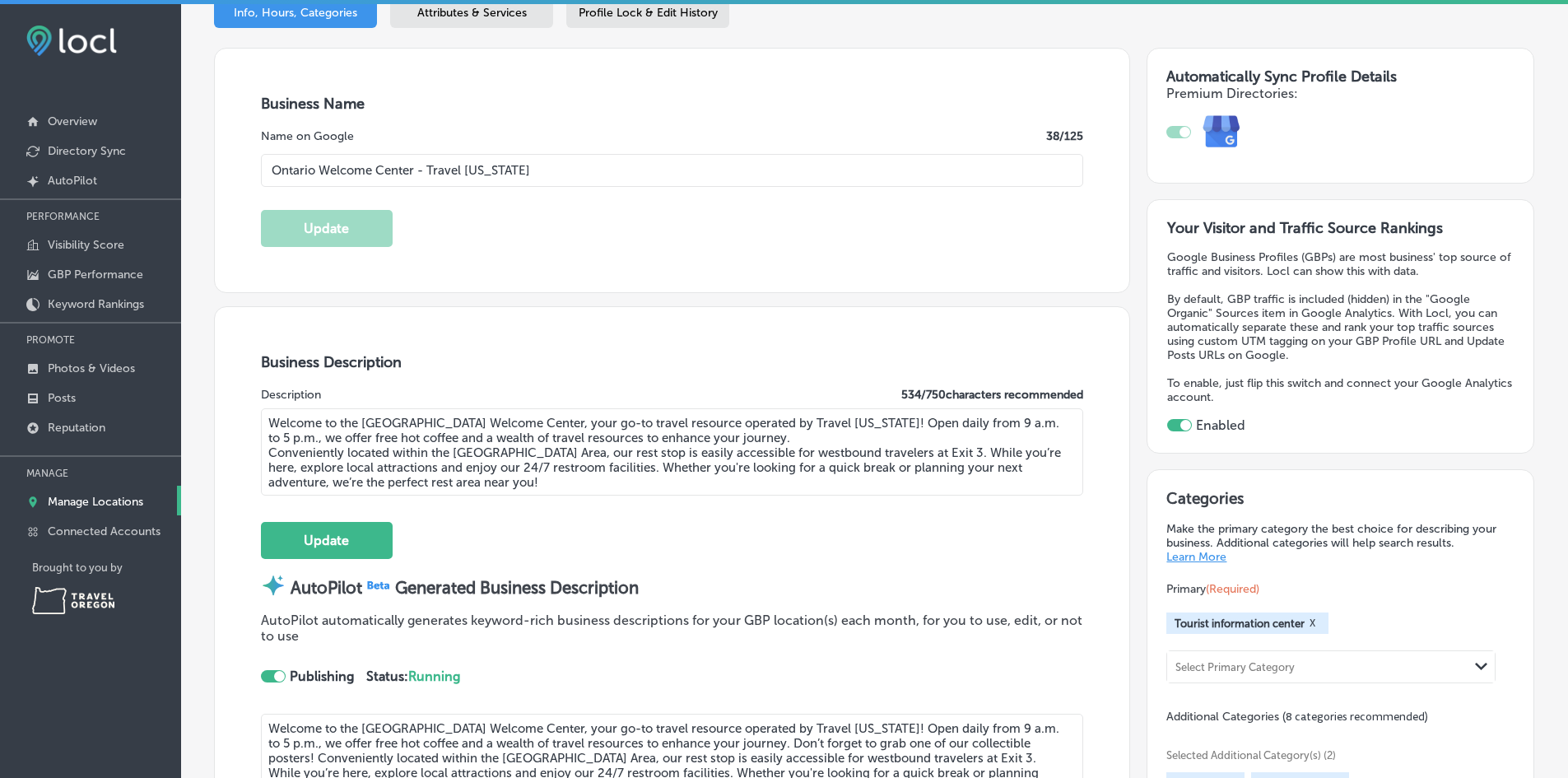
scroll to position [577, 0]
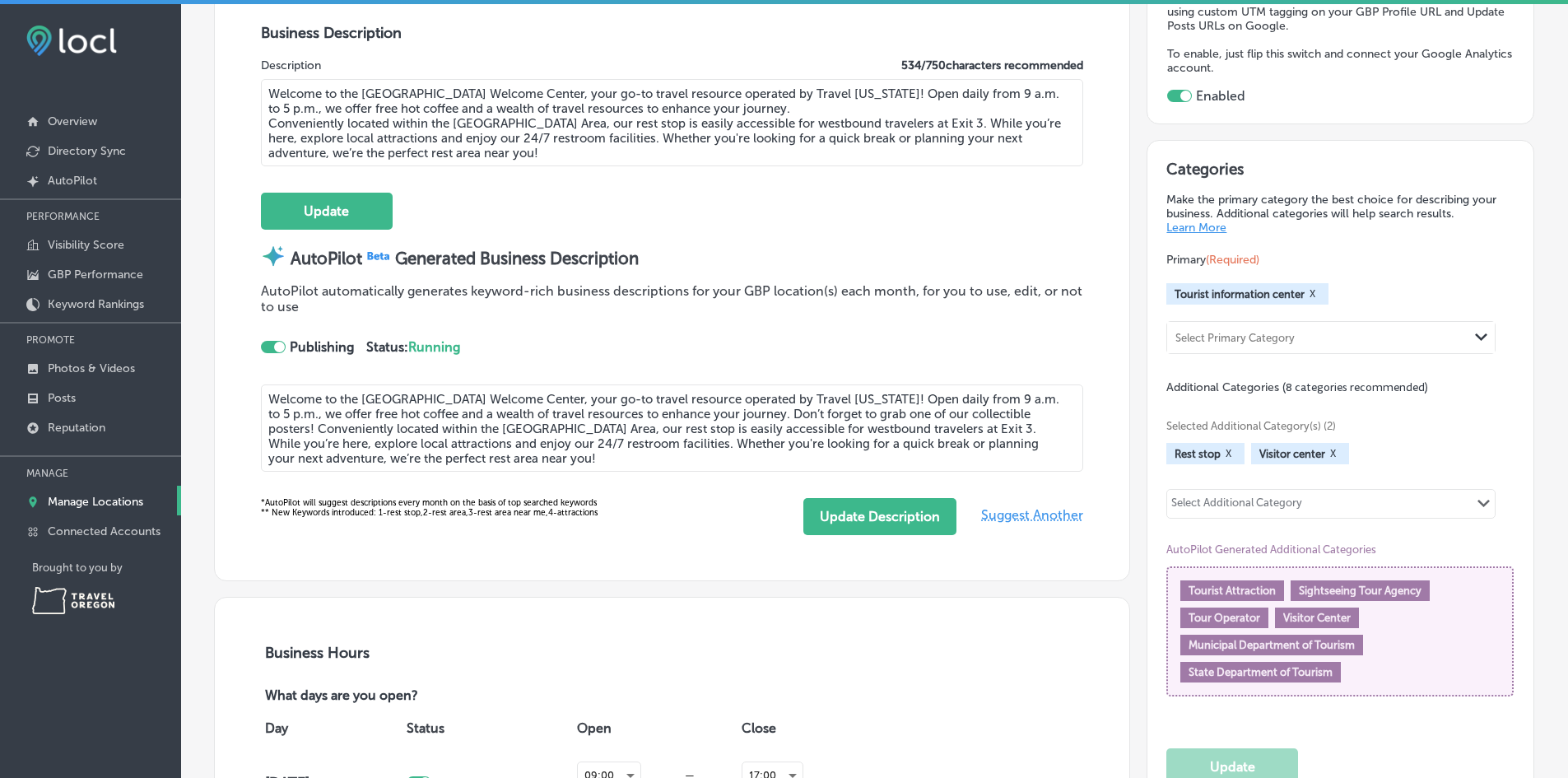
type textarea "Welcome to the [GEOGRAPHIC_DATA] Welcome Center, your go-to travel resource ope…"
click at [274, 346] on div at bounding box center [280, 347] width 11 height 11
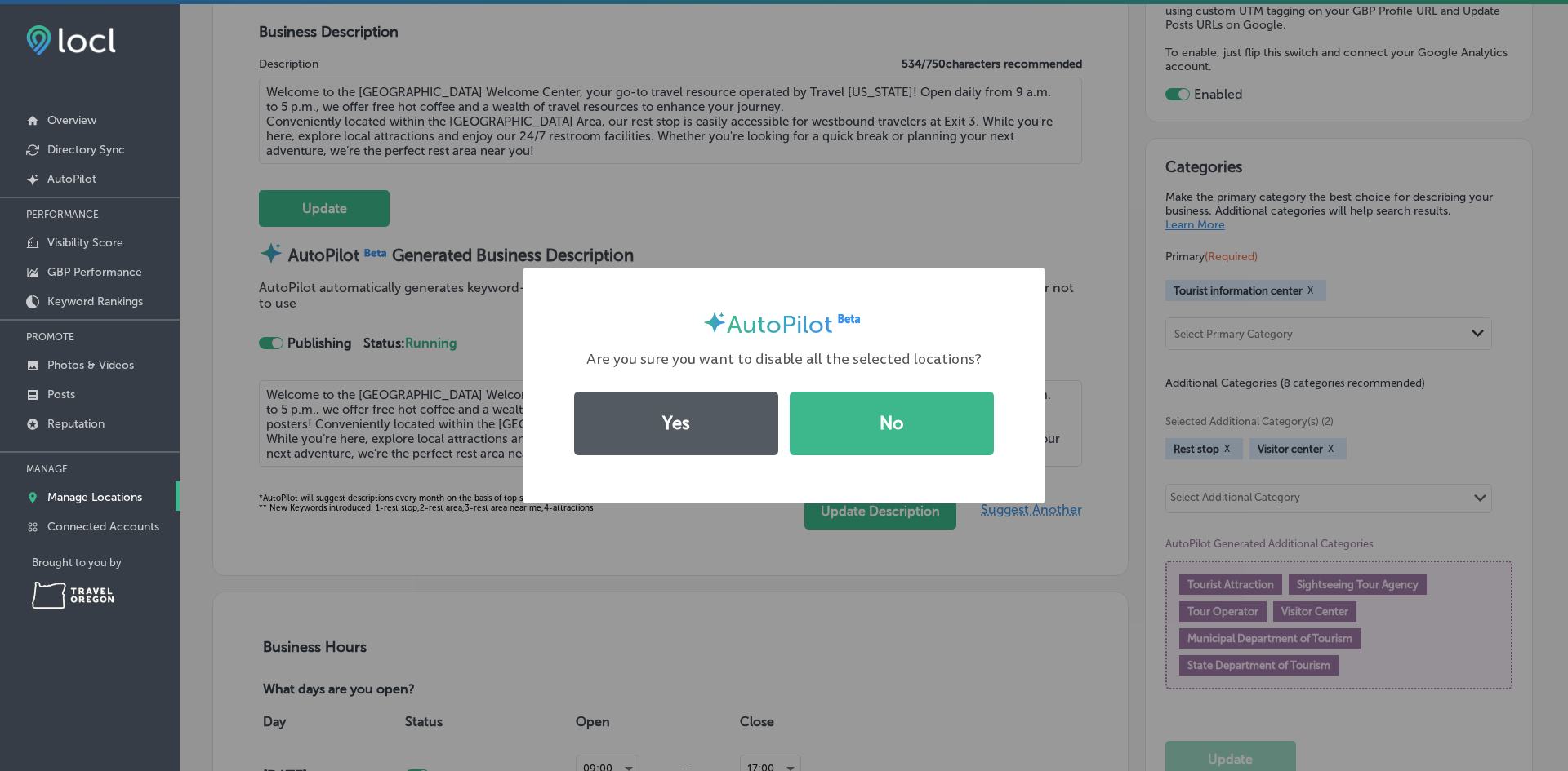
click at [731, 432] on button "Yes" at bounding box center [676, 424] width 204 height 63
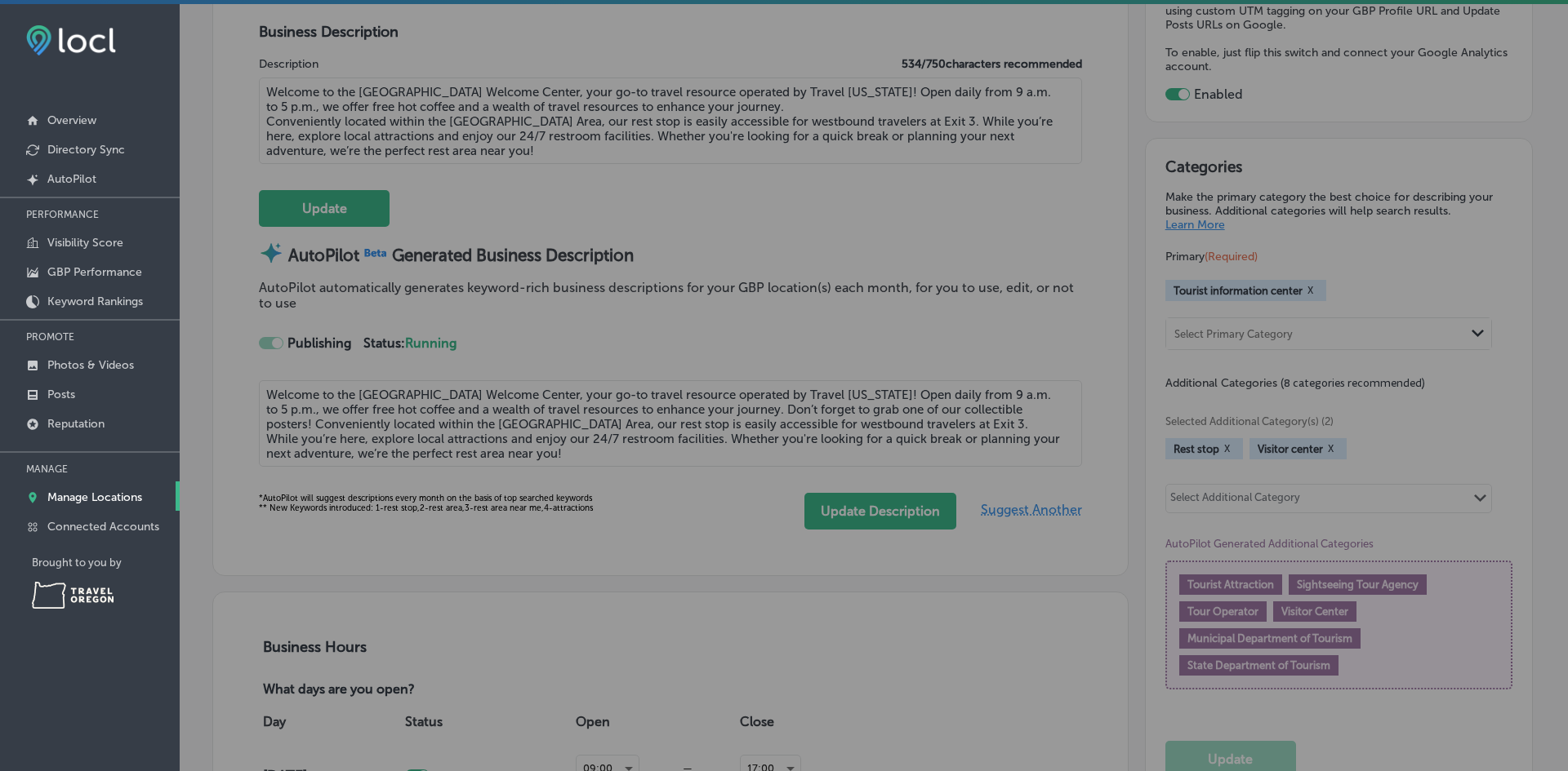
checkbox input "false"
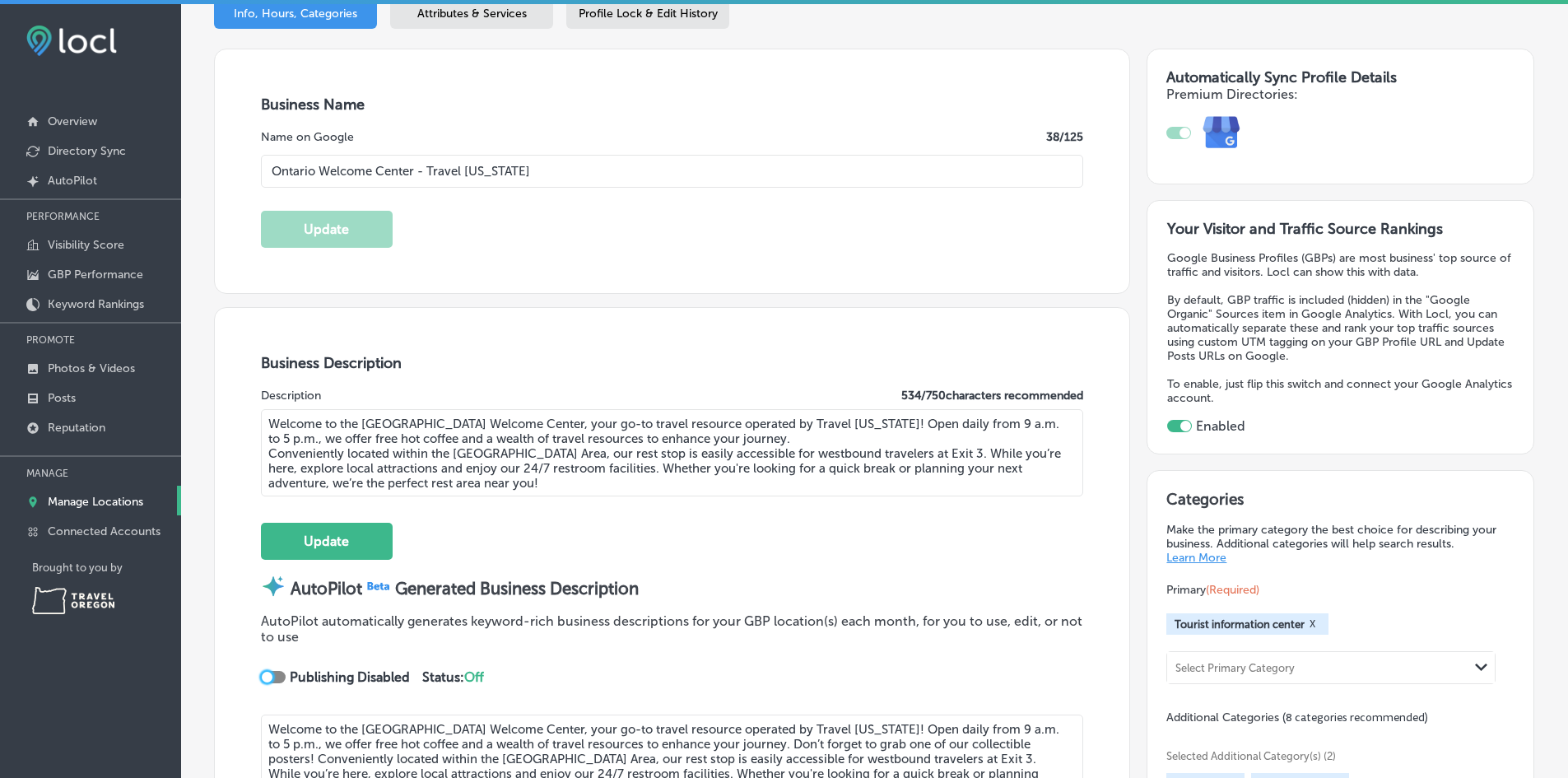
scroll to position [247, 0]
click at [854, 434] on textarea "Welcome to the [GEOGRAPHIC_DATA] Welcome Center, your go-to travel resource ope…" at bounding box center [672, 451] width 823 height 87
click at [854, 434] on textarea "Welcome to the [GEOGRAPHIC_DATA] Welcome Center, your go-to travel resource ope…" at bounding box center [672, 451] width 823 height 87
click at [829, 416] on textarea "Welcome to the [GEOGRAPHIC_DATA] Welcome Center, your go-to travel resource ope…" at bounding box center [672, 451] width 823 height 87
drag, startPoint x: 621, startPoint y: 437, endPoint x: 333, endPoint y: 431, distance: 288.1
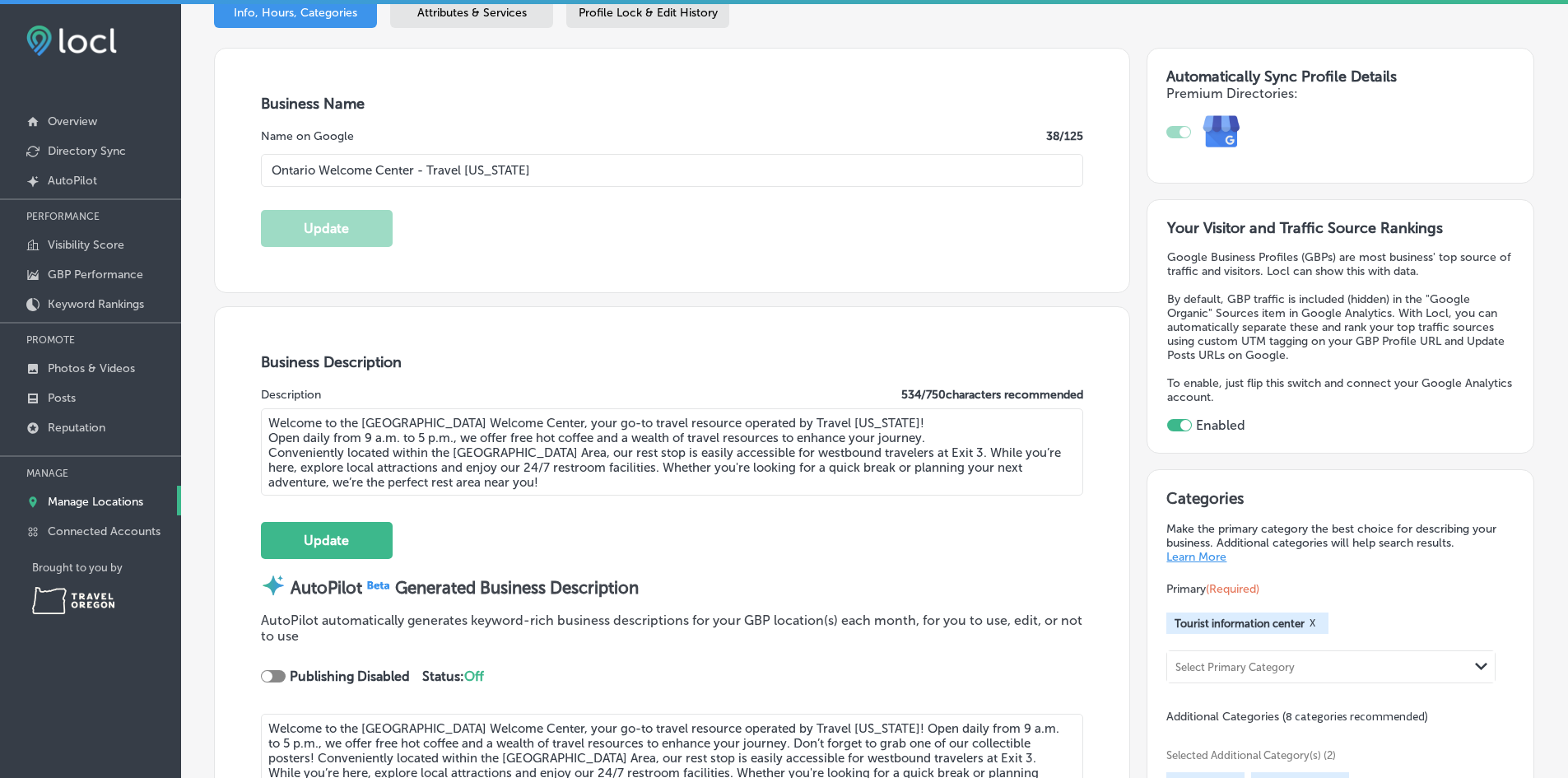
click at [333, 431] on textarea "Welcome to the [GEOGRAPHIC_DATA] Welcome Center, your go-to travel resource ope…" at bounding box center [672, 451] width 823 height 87
click at [974, 453] on textarea "Welcome to the [GEOGRAPHIC_DATA] Welcome Center, your go-to travel resource ope…" at bounding box center [672, 451] width 823 height 87
drag, startPoint x: 999, startPoint y: 480, endPoint x: 976, endPoint y: 449, distance: 38.6
click at [976, 449] on textarea "Welcome to the [GEOGRAPHIC_DATA] Welcome Center, your go-to travel resource ope…" at bounding box center [672, 451] width 823 height 87
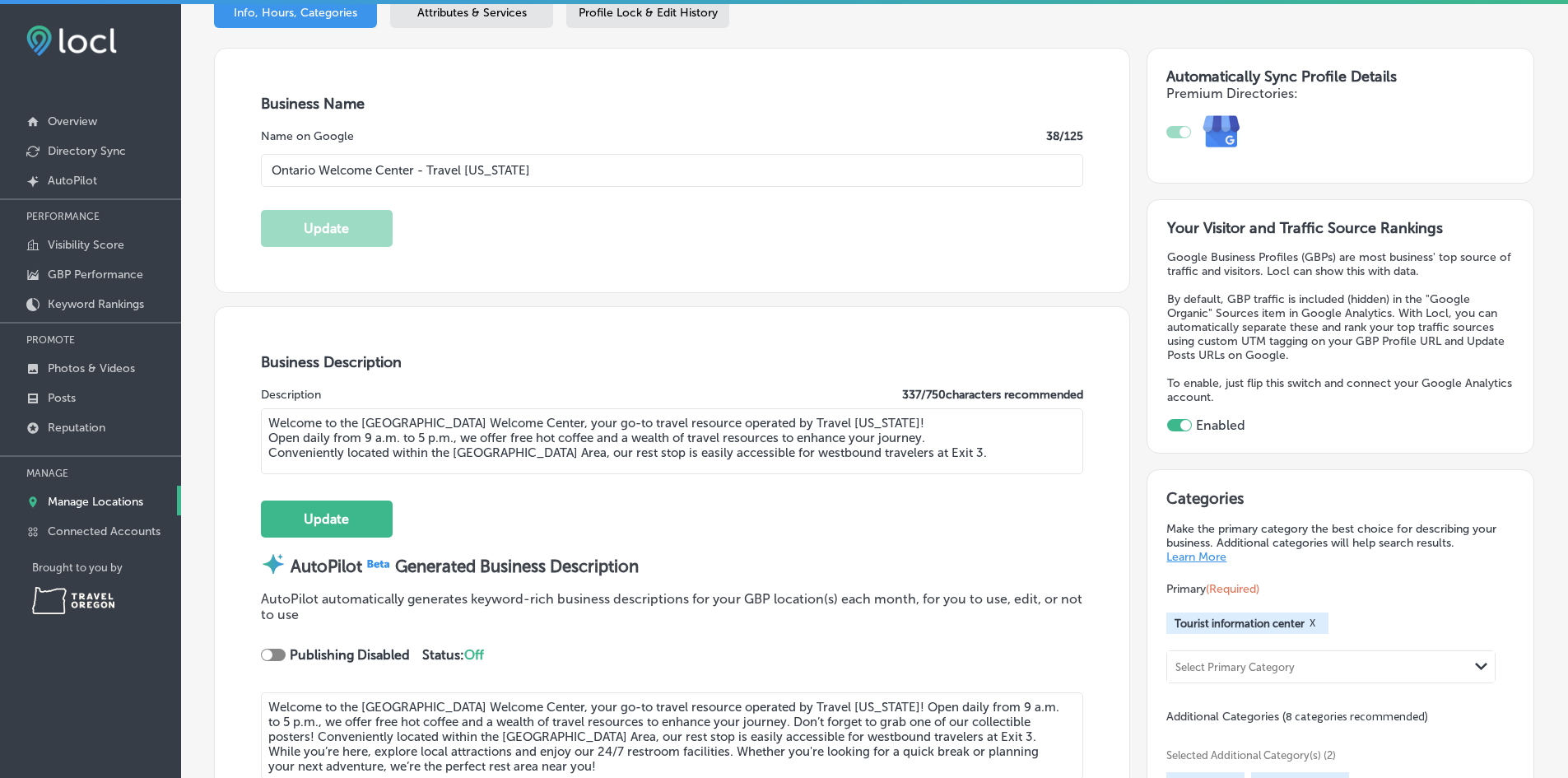
drag, startPoint x: 629, startPoint y: 438, endPoint x: 357, endPoint y: 444, distance: 272.1
click at [333, 431] on textarea "Welcome to the [GEOGRAPHIC_DATA] Welcome Center, your go-to travel resource ope…" at bounding box center [672, 441] width 823 height 66
click at [432, 438] on textarea "Welcome to the [GEOGRAPHIC_DATA] Welcome Center, your go-to travel resource ope…" at bounding box center [672, 441] width 823 height 66
click at [851, 420] on textarea "Welcome to the [GEOGRAPHIC_DATA] Welcome Center, your go-to travel resource ope…" at bounding box center [672, 441] width 823 height 66
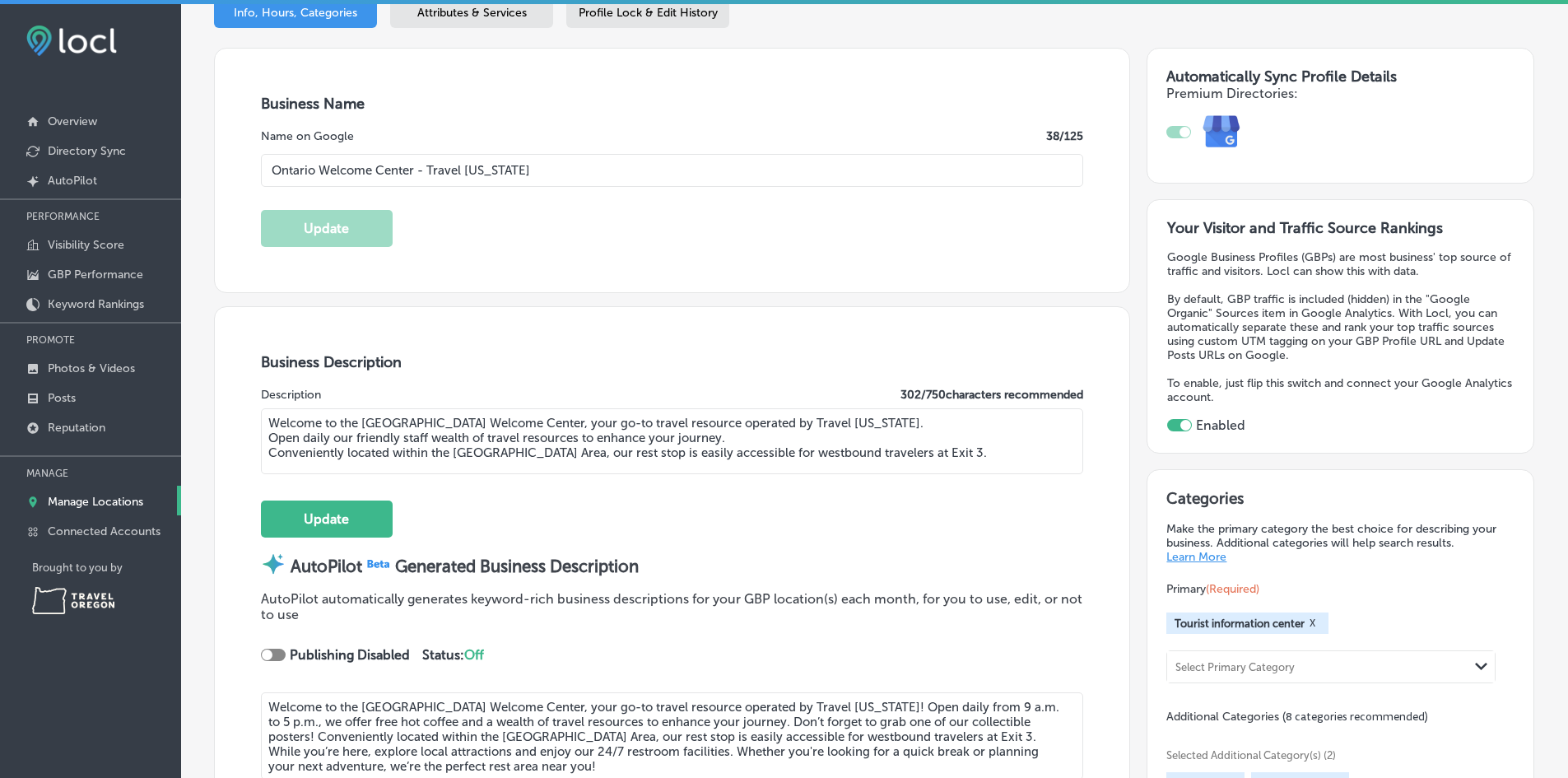
click at [437, 436] on textarea "Welcome to the [GEOGRAPHIC_DATA] Welcome Center, your go-to travel resource ope…" at bounding box center [672, 441] width 823 height 66
click at [433, 440] on textarea "Welcome to the [GEOGRAPHIC_DATA] Welcome Center, your go-to travel resource ope…" at bounding box center [672, 441] width 823 height 66
drag, startPoint x: 486, startPoint y: 438, endPoint x: 432, endPoint y: 433, distance: 54.2
click at [432, 433] on textarea "Welcome to the [GEOGRAPHIC_DATA] Welcome Center, your go-to travel resource ope…" at bounding box center [672, 441] width 823 height 66
click at [730, 440] on textarea "Welcome to the [GEOGRAPHIC_DATA] Welcome Center, your go-to travel resource ope…" at bounding box center [672, 441] width 823 height 66
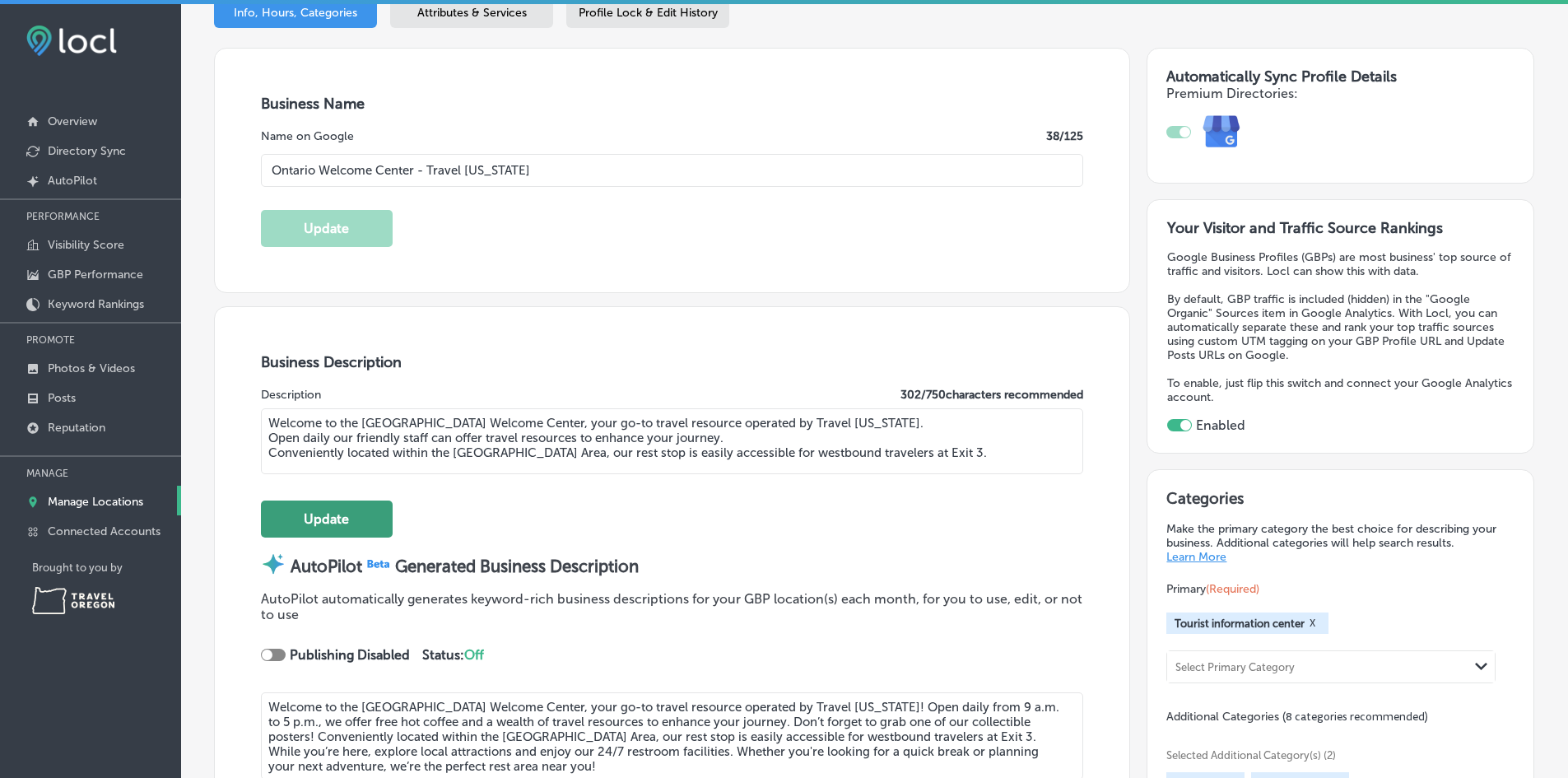
type textarea "Welcome to the [GEOGRAPHIC_DATA] Welcome Center, your go-to travel resource ope…"
click at [371, 514] on button "Update" at bounding box center [327, 519] width 132 height 37
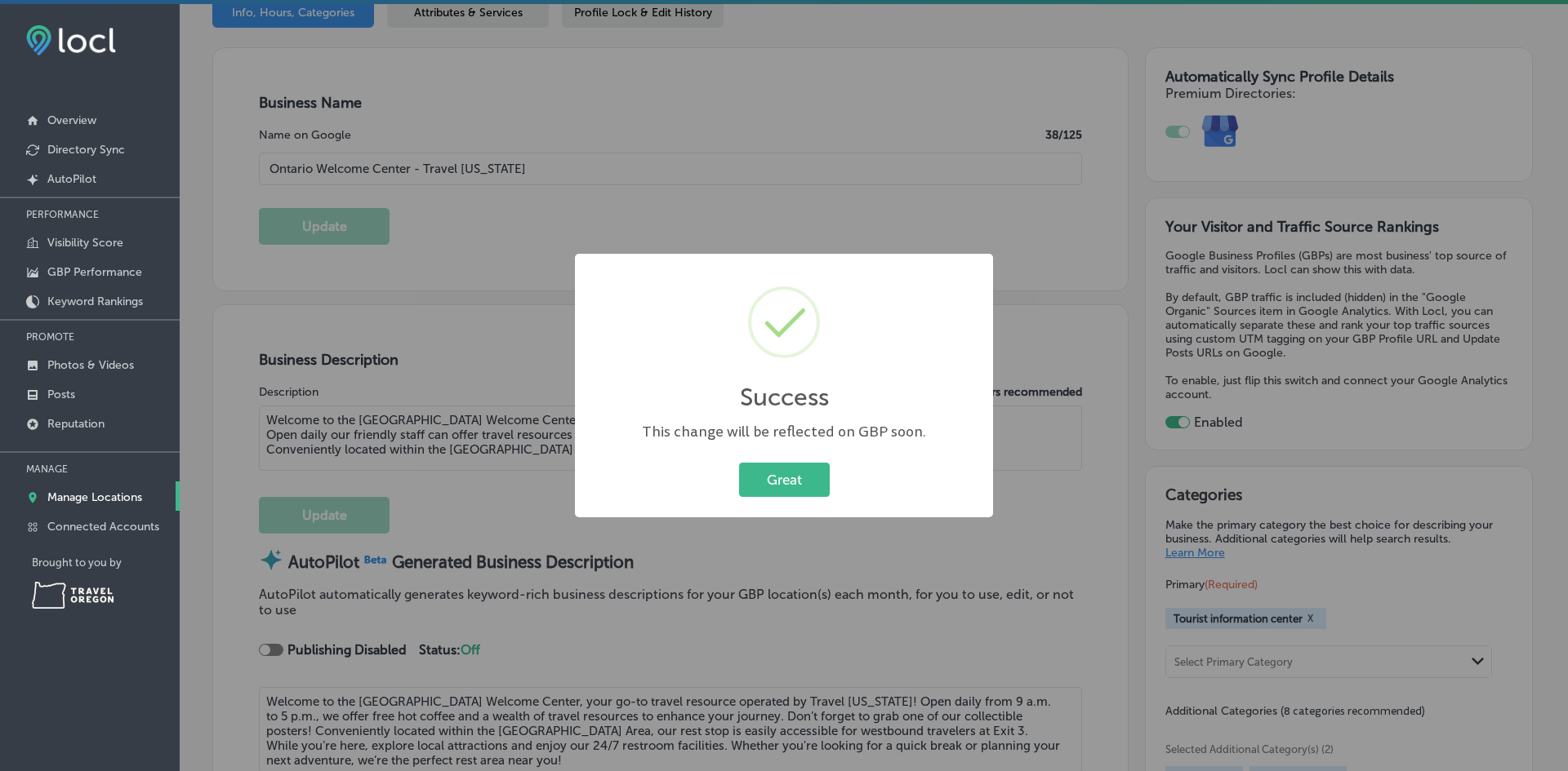
drag, startPoint x: 780, startPoint y: 475, endPoint x: 766, endPoint y: 473, distance: 14.1
click at [780, 476] on button "Great" at bounding box center [784, 479] width 91 height 34
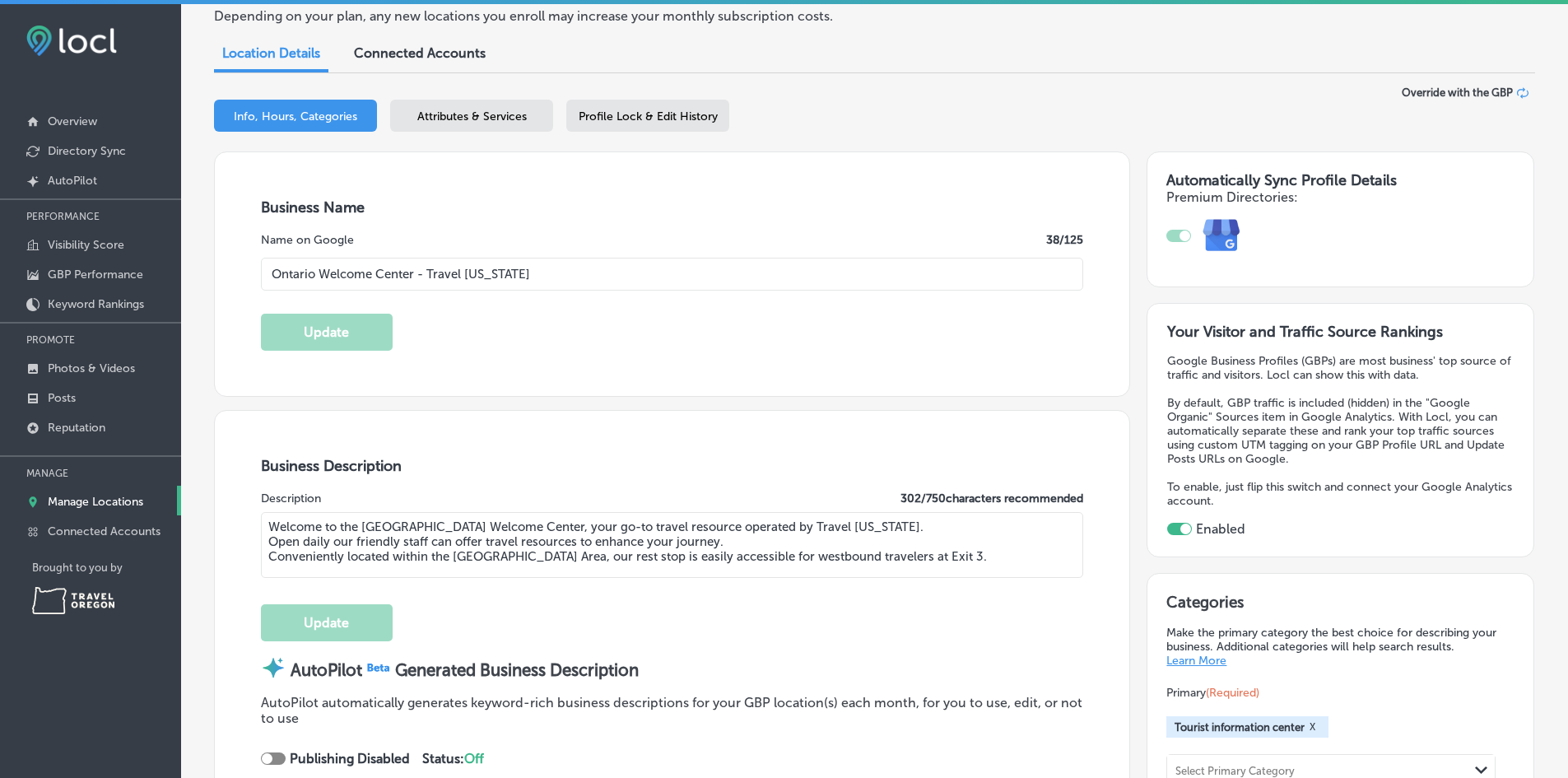
scroll to position [0, 0]
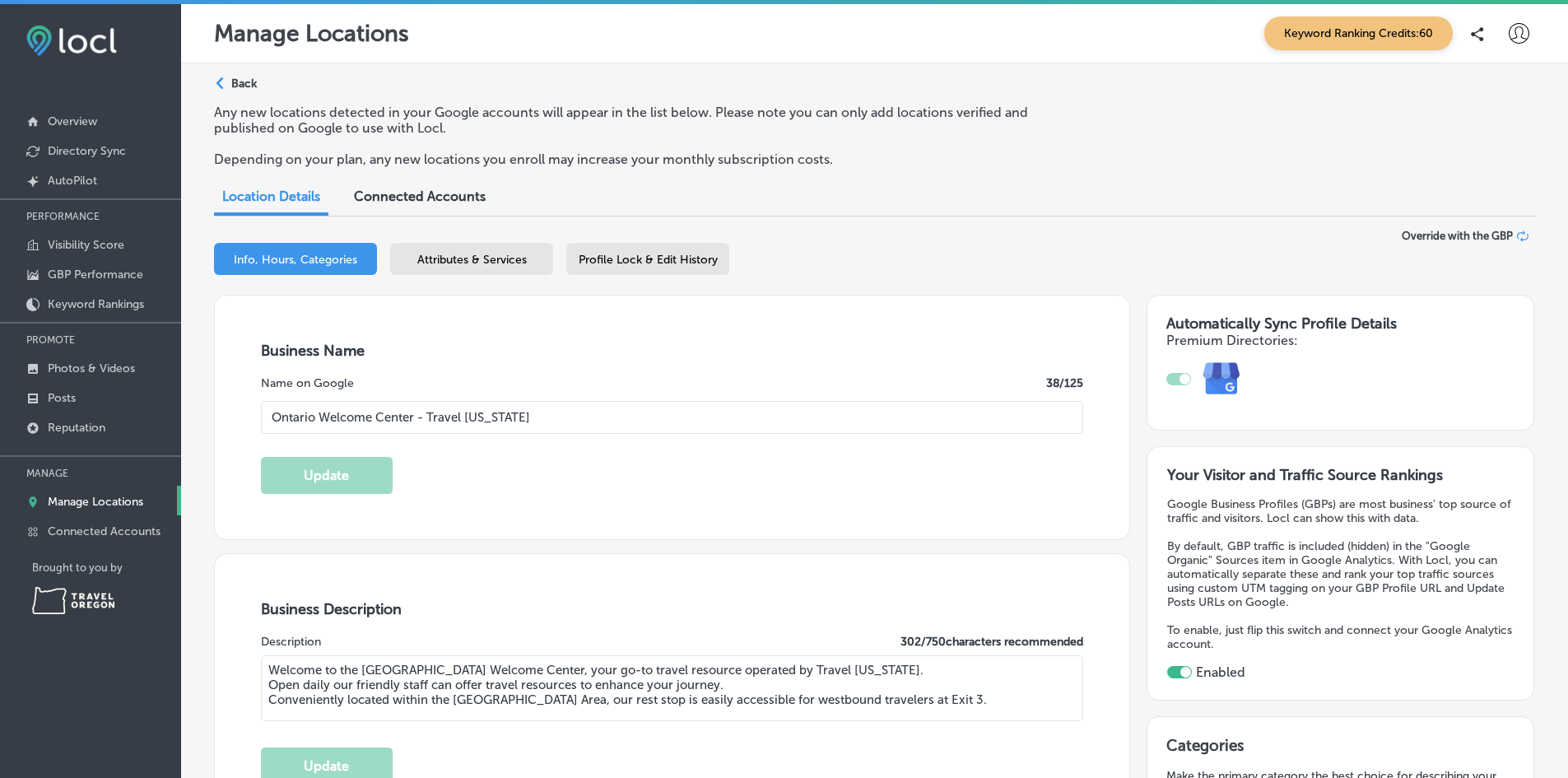
click at [231, 90] on div "Path Created with Sketch. Back" at bounding box center [235, 90] width 43 height 28
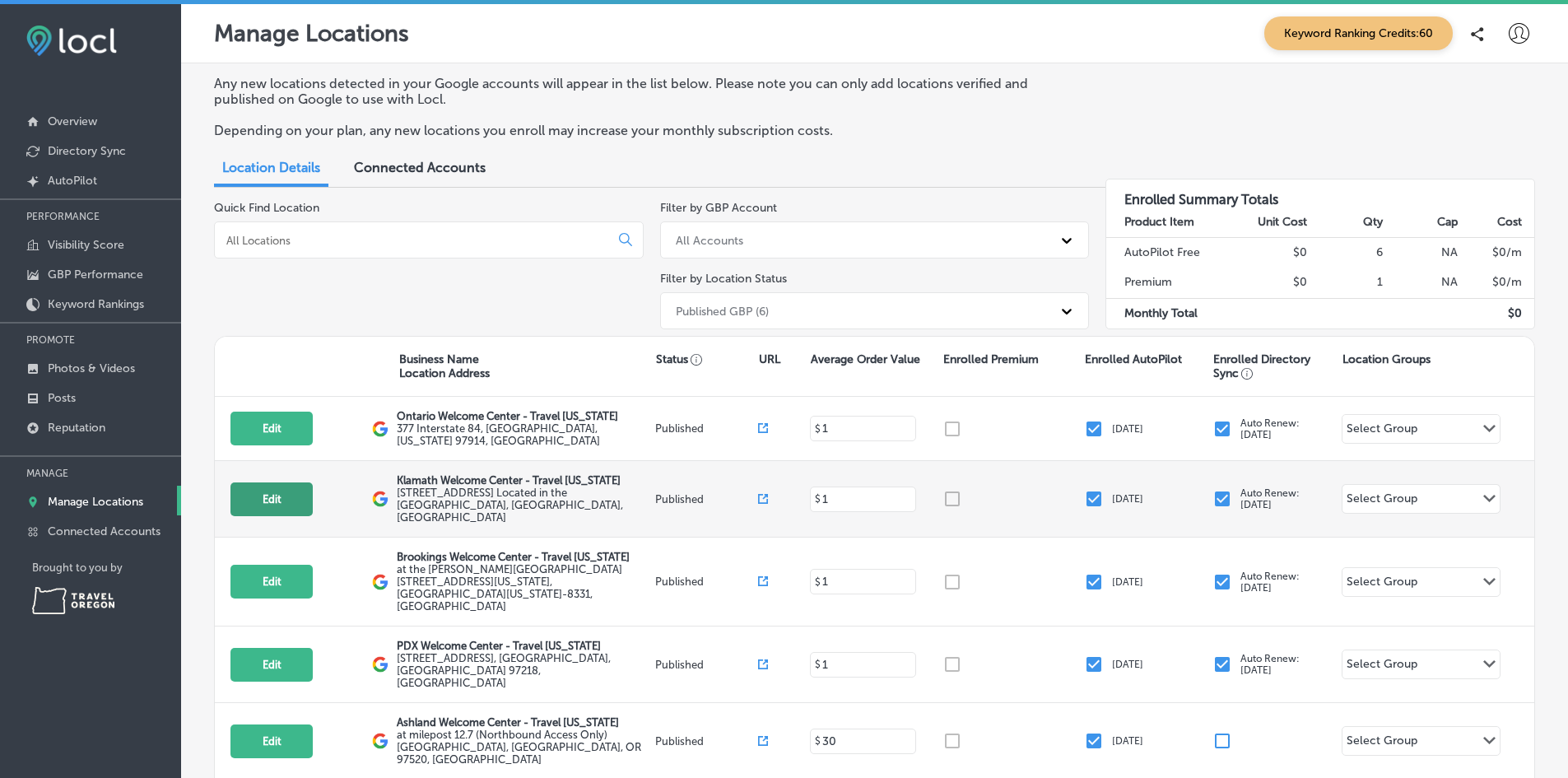
click at [290, 494] on button "Edit" at bounding box center [272, 499] width 82 height 34
select select "US"
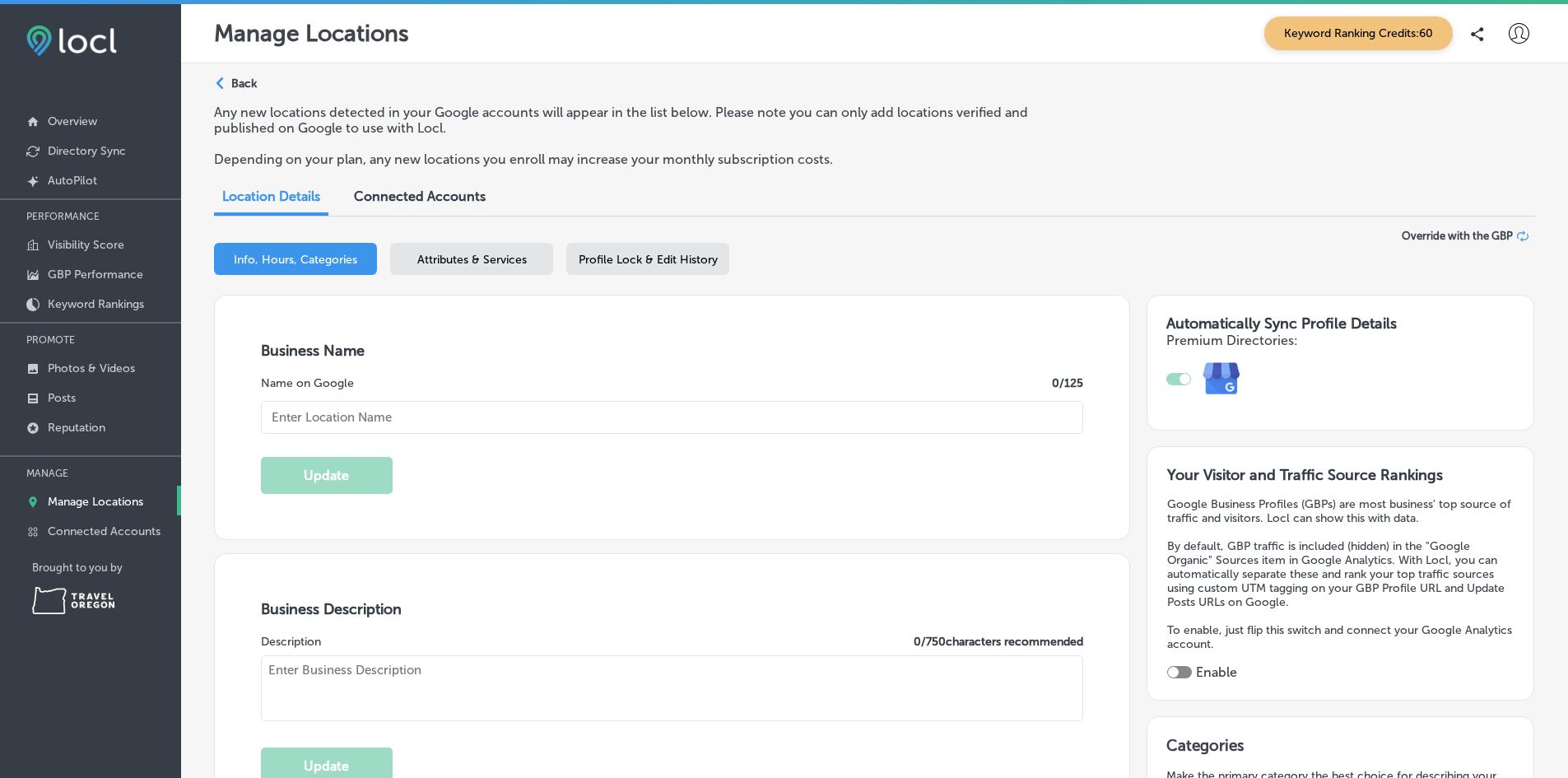
checkbox input "true"
type input "Klamath Welcome Center - Travel [US_STATE]"
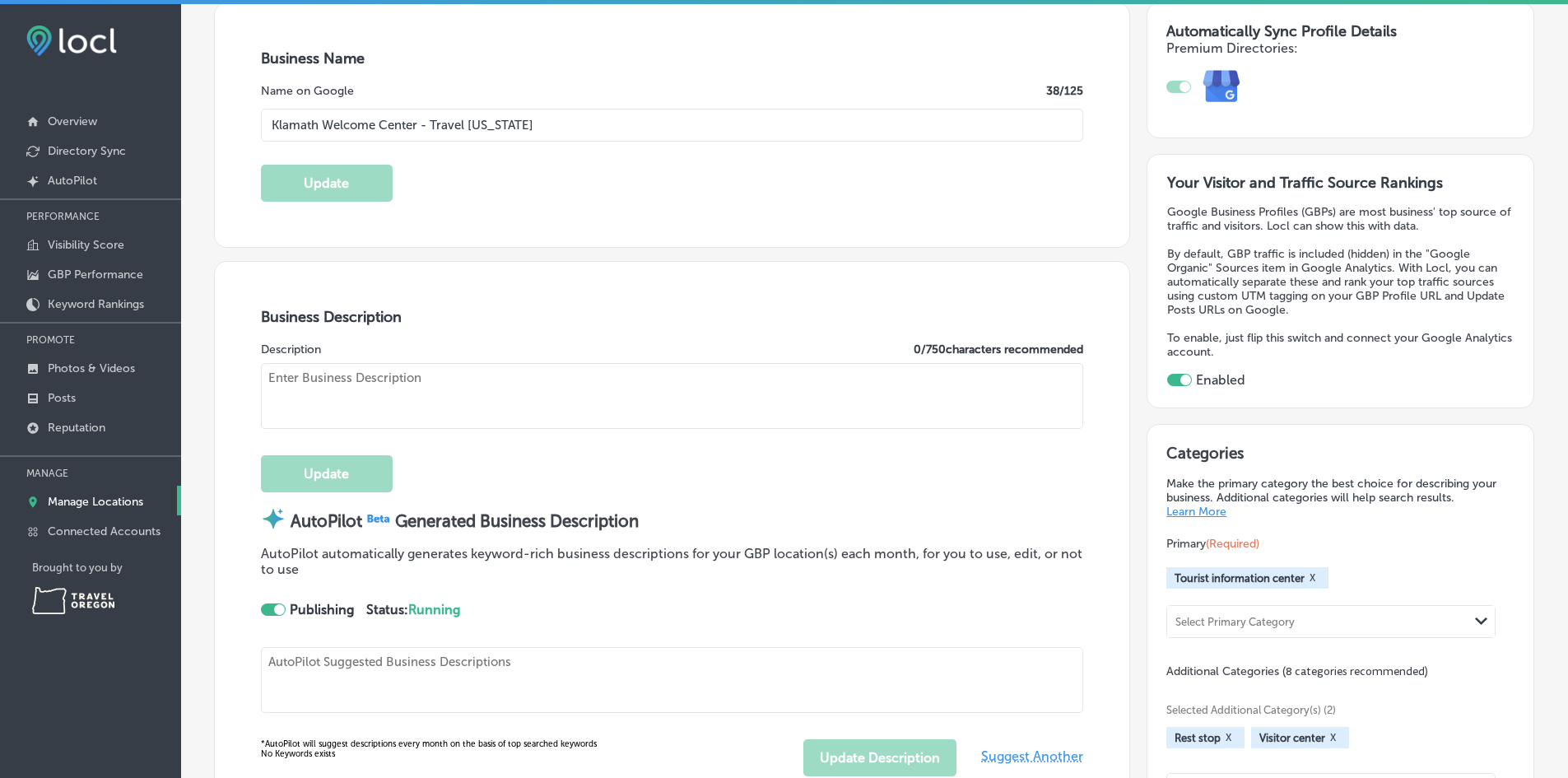
type textarea "Welcome to the [GEOGRAPHIC_DATA], your go-to visitor center for travel resource…"
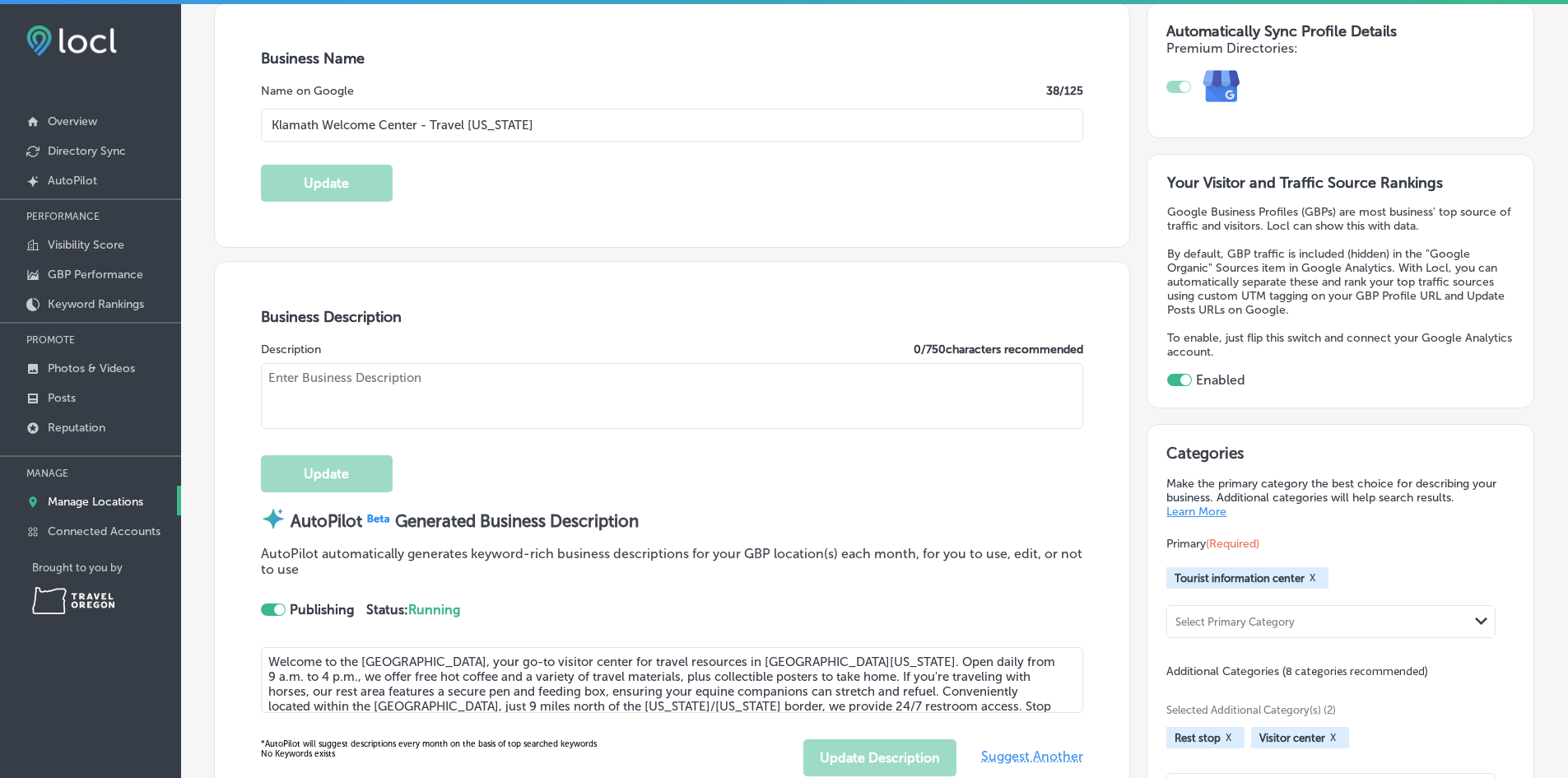
type input "[EMAIL_ADDRESS][DOMAIN_NAME]"
type input "[URL][DOMAIN_NAME]"
type input "[URL][DOMAIN_NAME][US_STATE]"
type input "[URL][DOMAIN_NAME]"
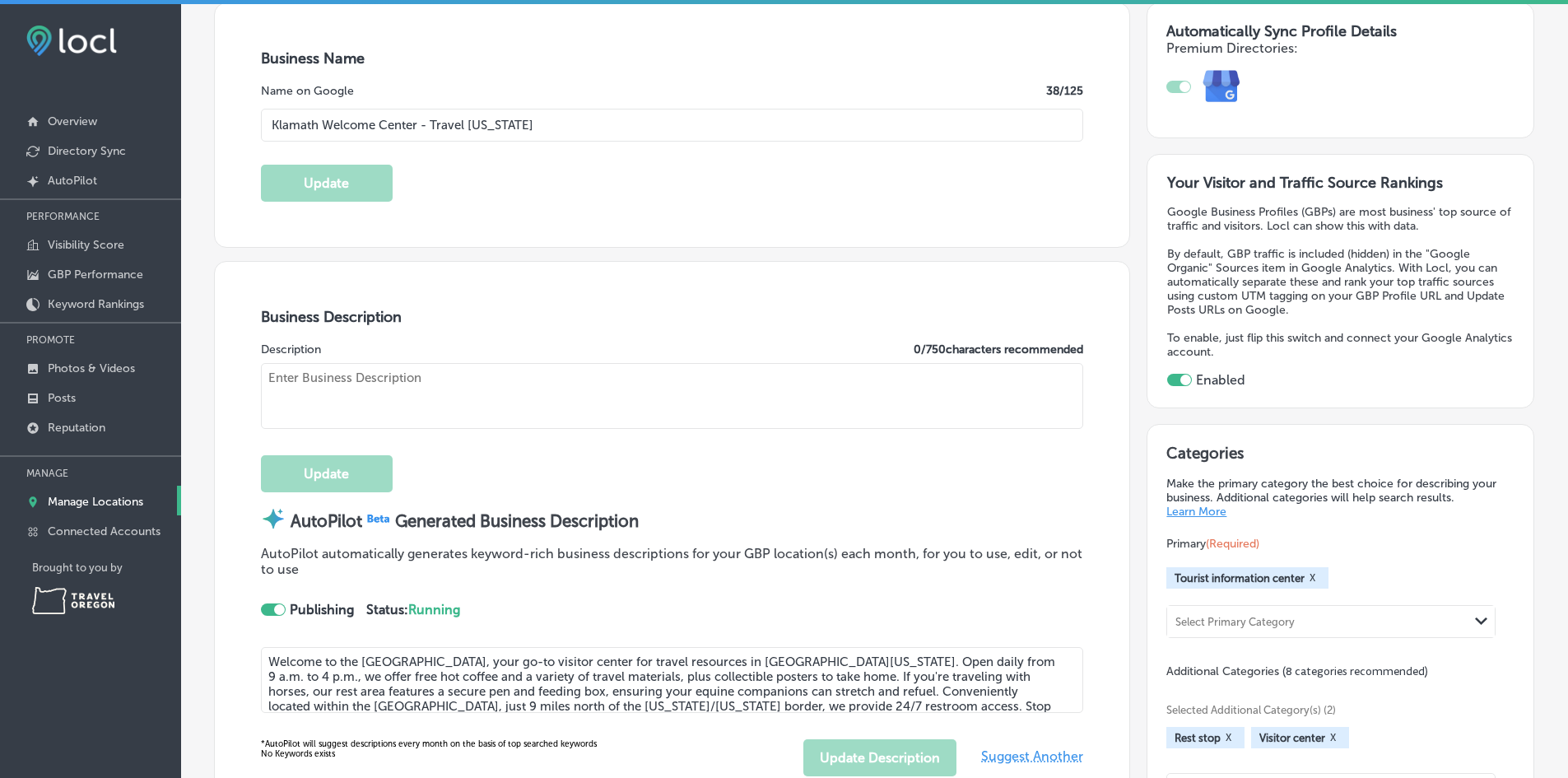
scroll to position [330, 0]
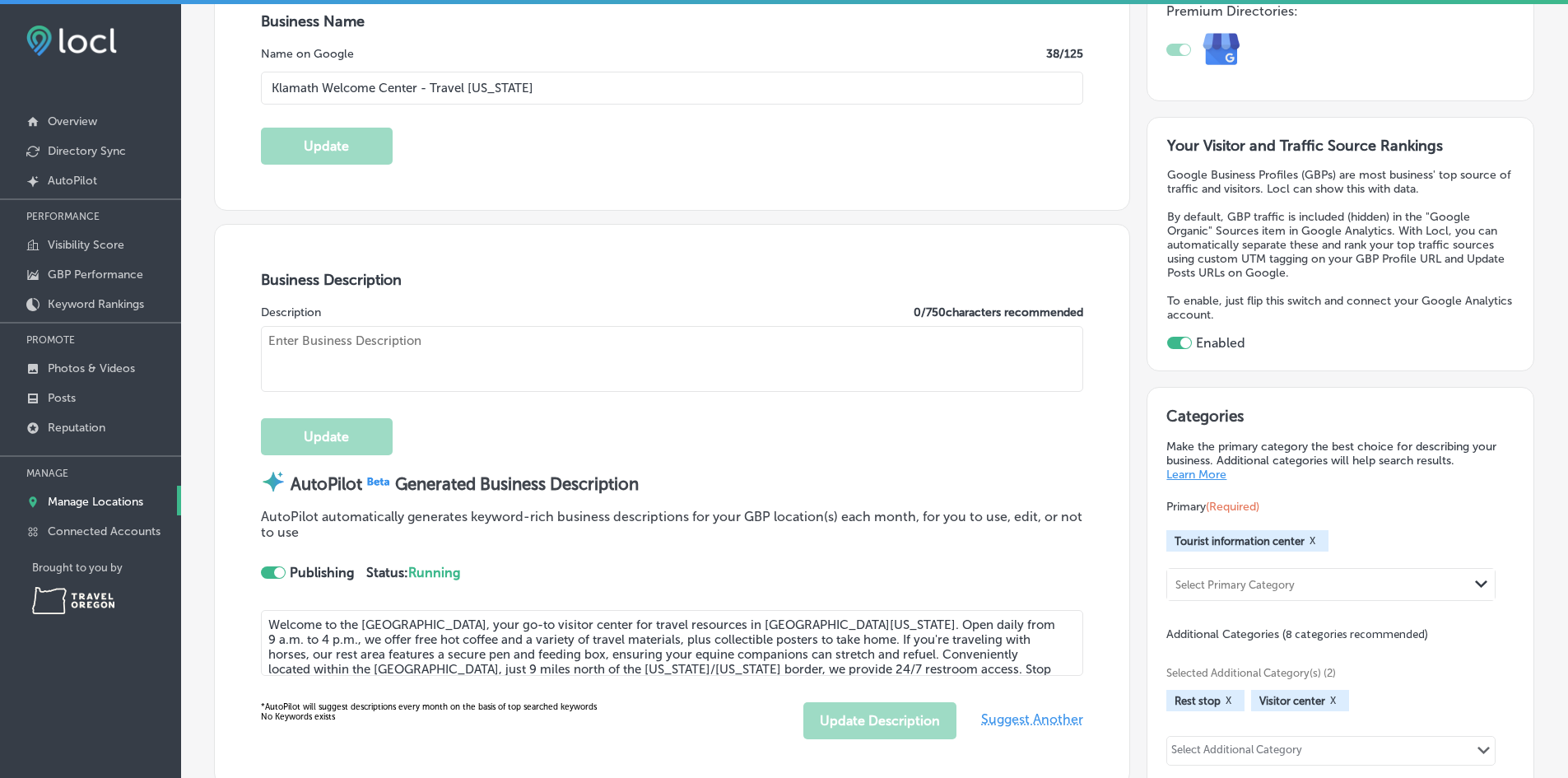
type input "[STREET_ADDRESS]"
type input "Located in the [GEOGRAPHIC_DATA]"
type input "[GEOGRAPHIC_DATA]"
type input "97601"
type input "US"
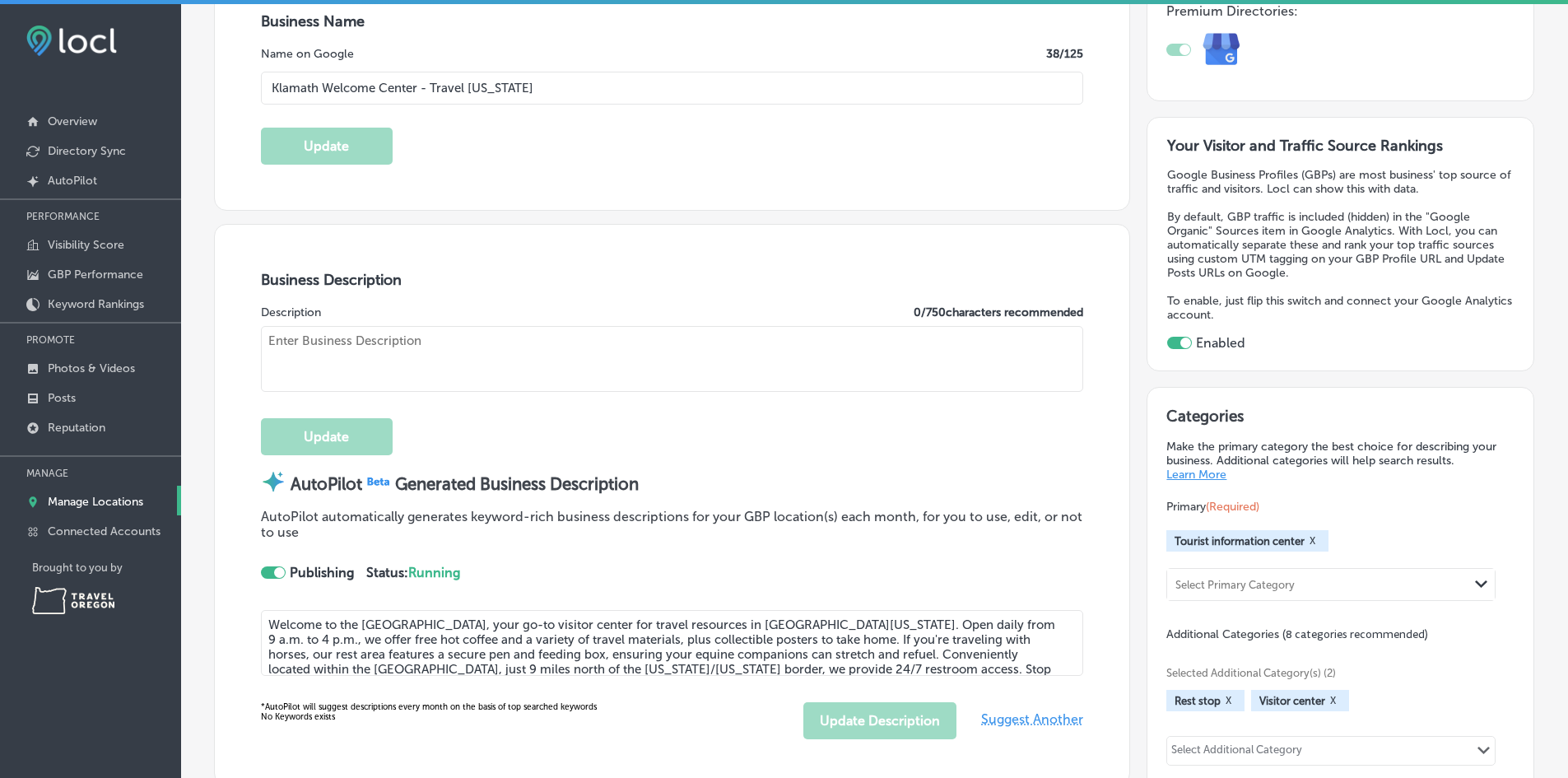
type input "[URL][DOMAIN_NAME][US_STATE]"
type textarea "Welcome to the [GEOGRAPHIC_DATA], your go-to visitor center for travel resource…"
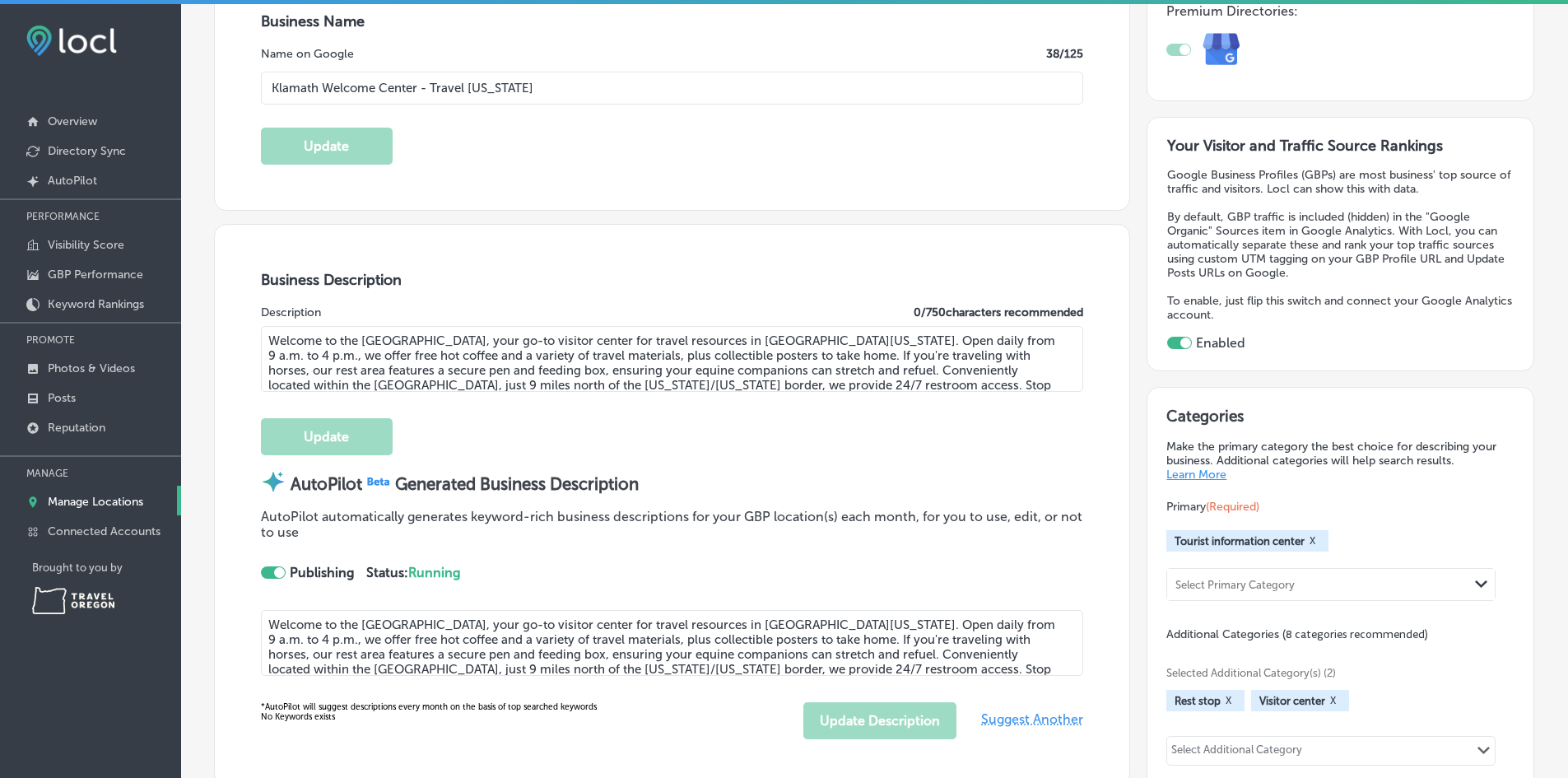
type input "[PHONE_NUMBER]"
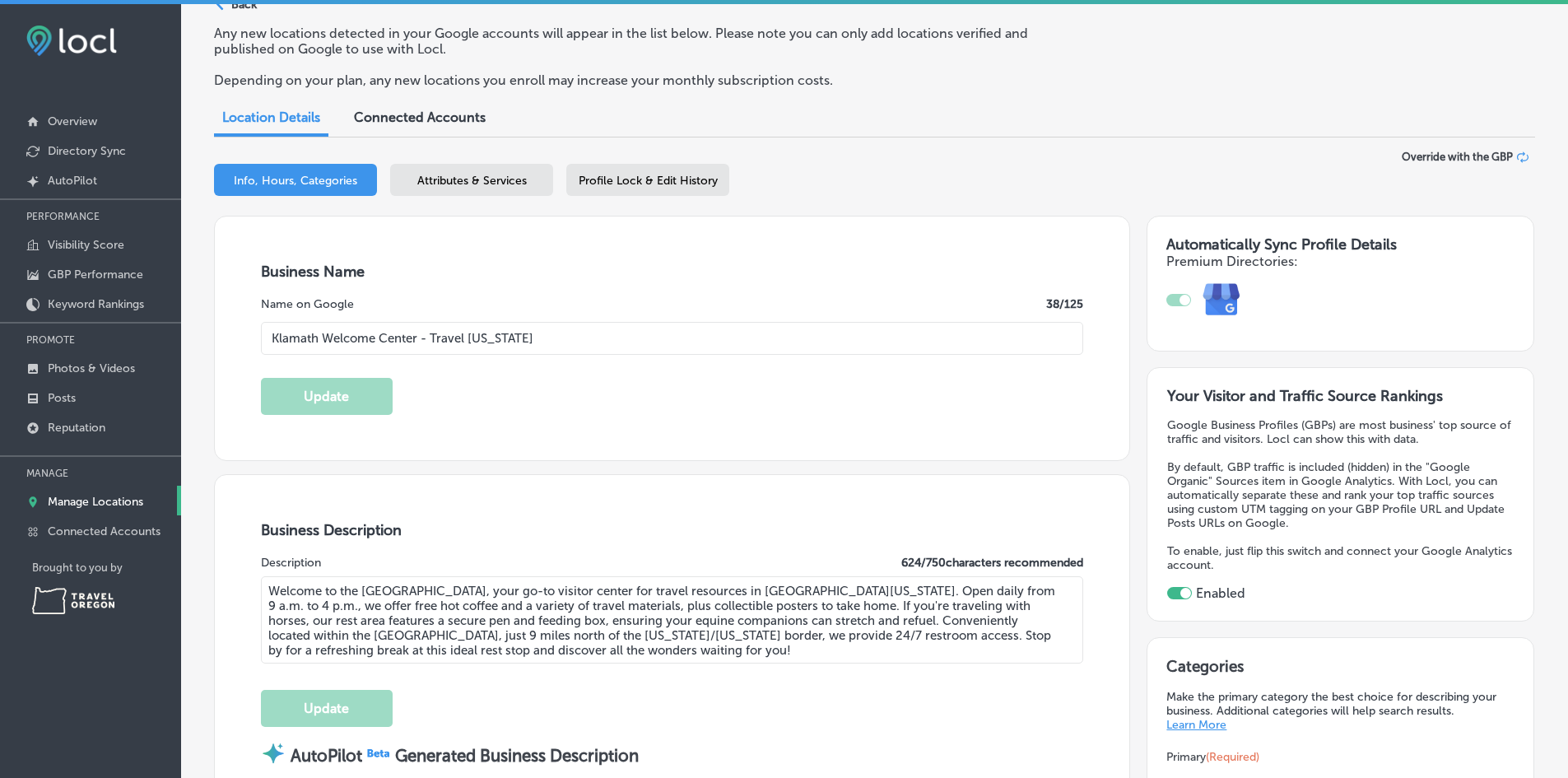
scroll to position [247, 0]
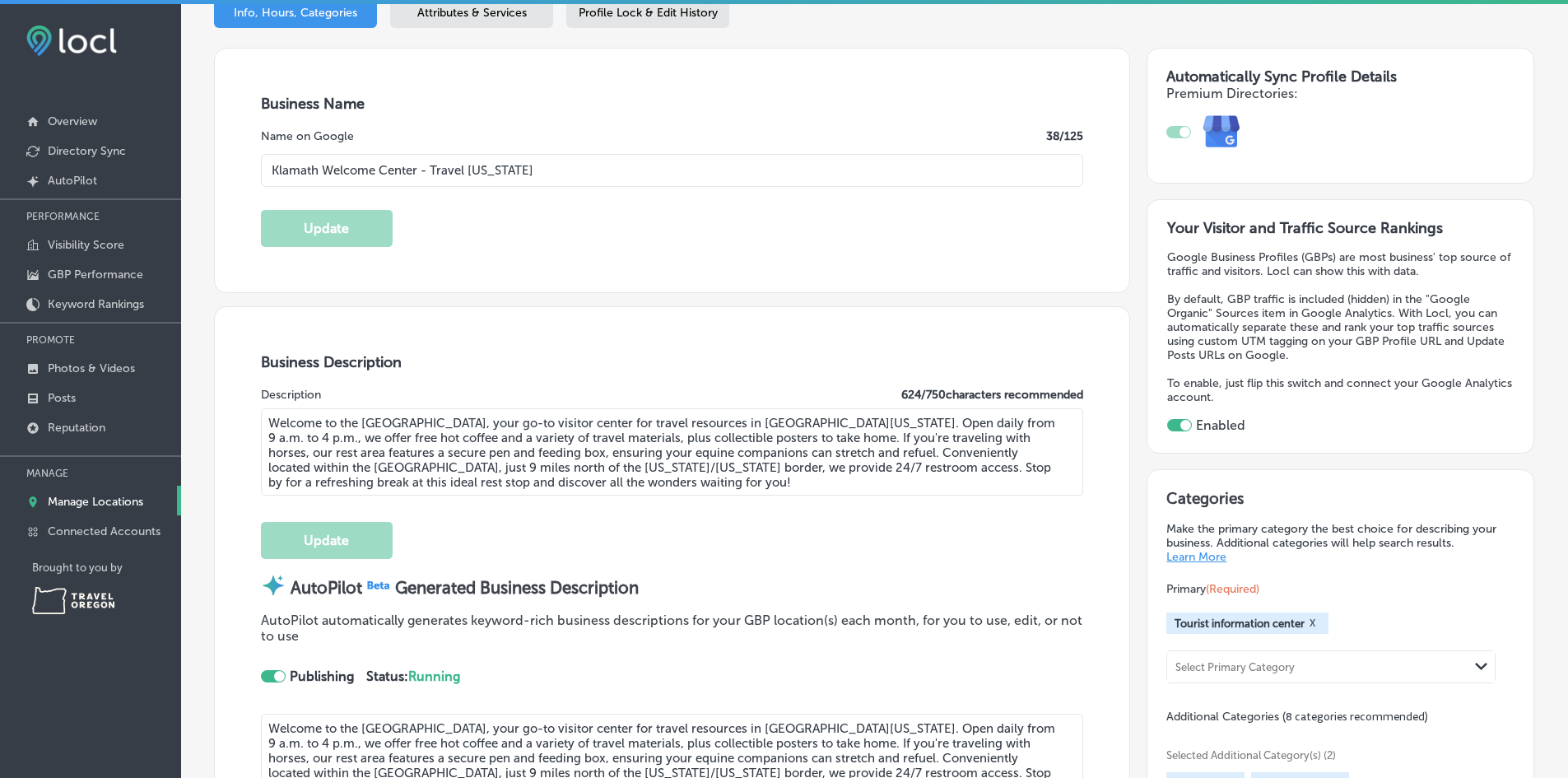
click at [918, 465] on textarea "Welcome to the [GEOGRAPHIC_DATA], your go-to visitor center for travel resource…" at bounding box center [672, 451] width 823 height 87
drag, startPoint x: 836, startPoint y: 439, endPoint x: 892, endPoint y: 421, distance: 58.8
click at [892, 421] on textarea "Welcome to the [GEOGRAPHIC_DATA], your go-to visitor center for travel resource…" at bounding box center [672, 451] width 823 height 87
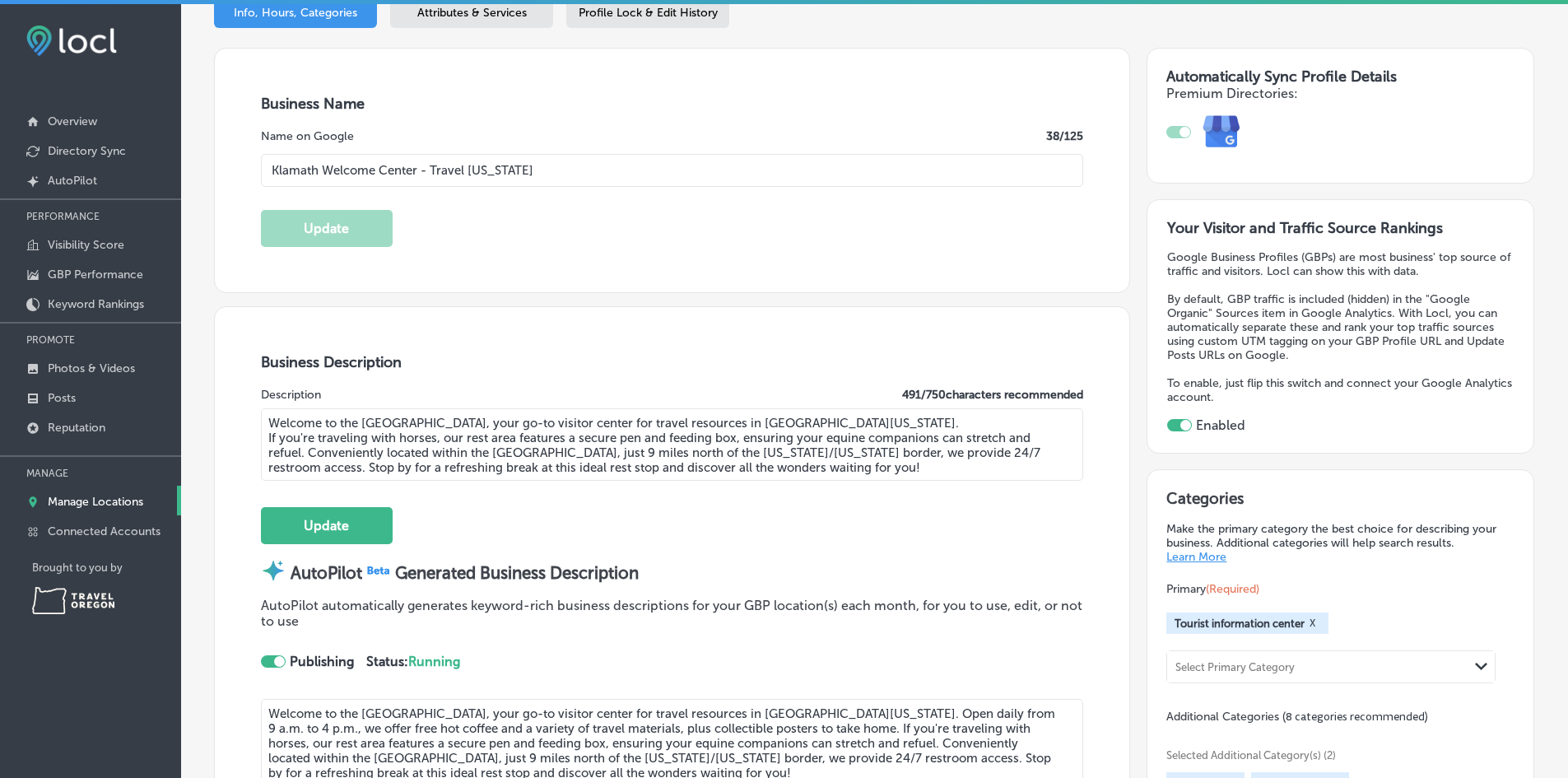
click at [975, 465] on textarea "Welcome to the [GEOGRAPHIC_DATA], your go-to visitor center for travel resource…" at bounding box center [672, 444] width 823 height 72
type textarea "Welcome to the [GEOGRAPHIC_DATA], your go-to visitor center for travel resource…"
click at [280, 662] on div at bounding box center [280, 662] width 11 height 11
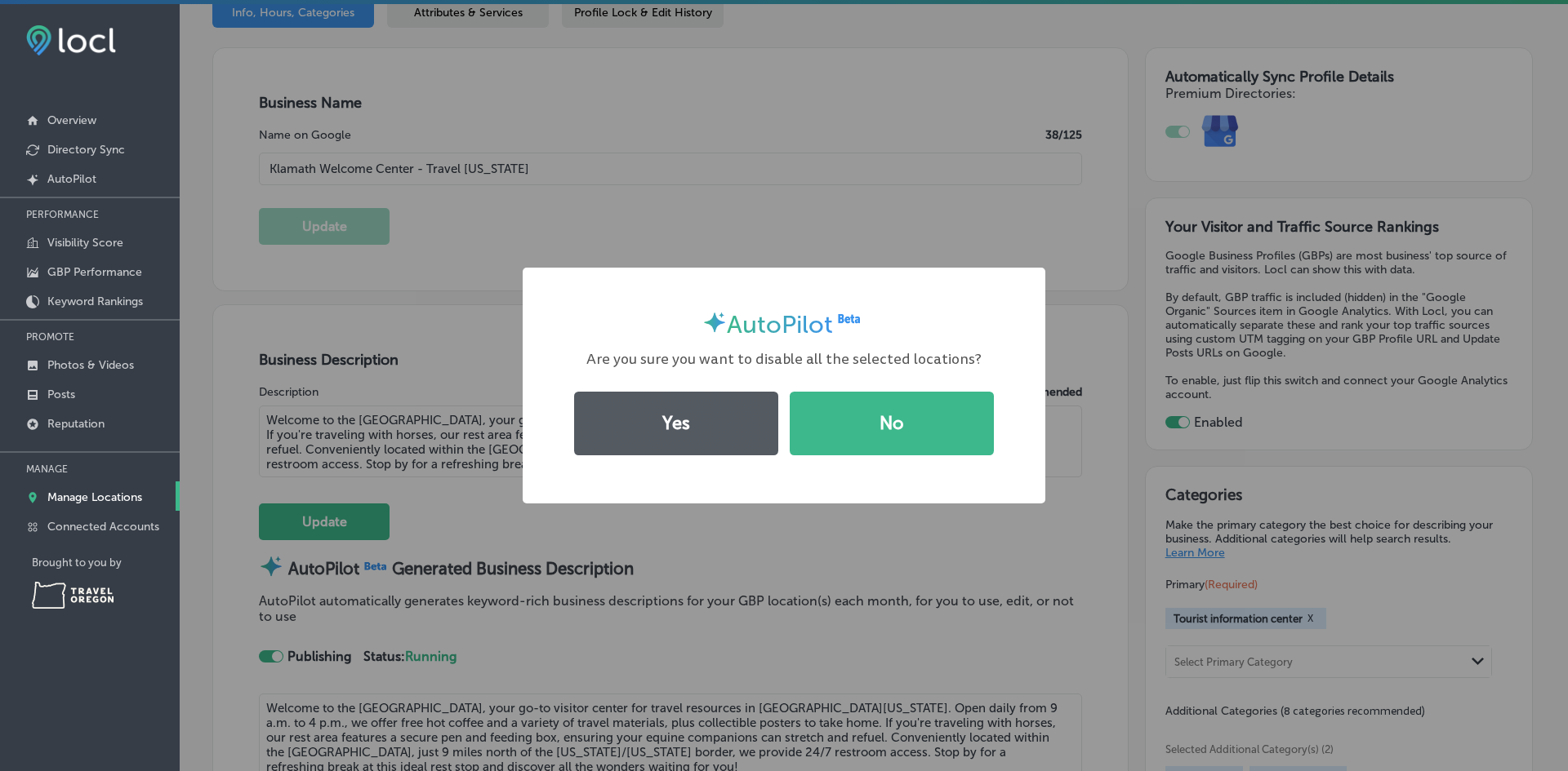
click at [732, 406] on button "Yes" at bounding box center [676, 424] width 204 height 63
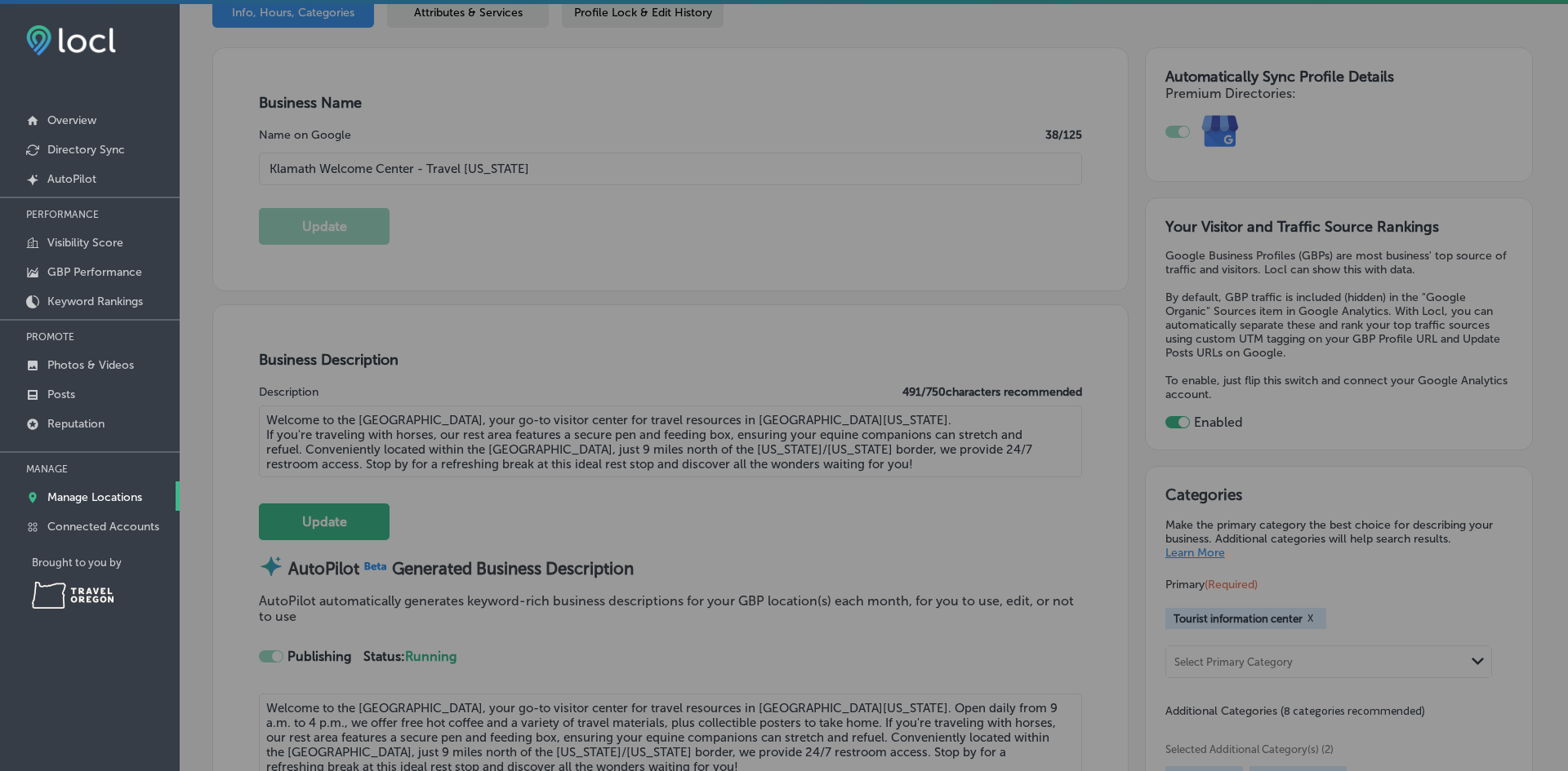
checkbox input "false"
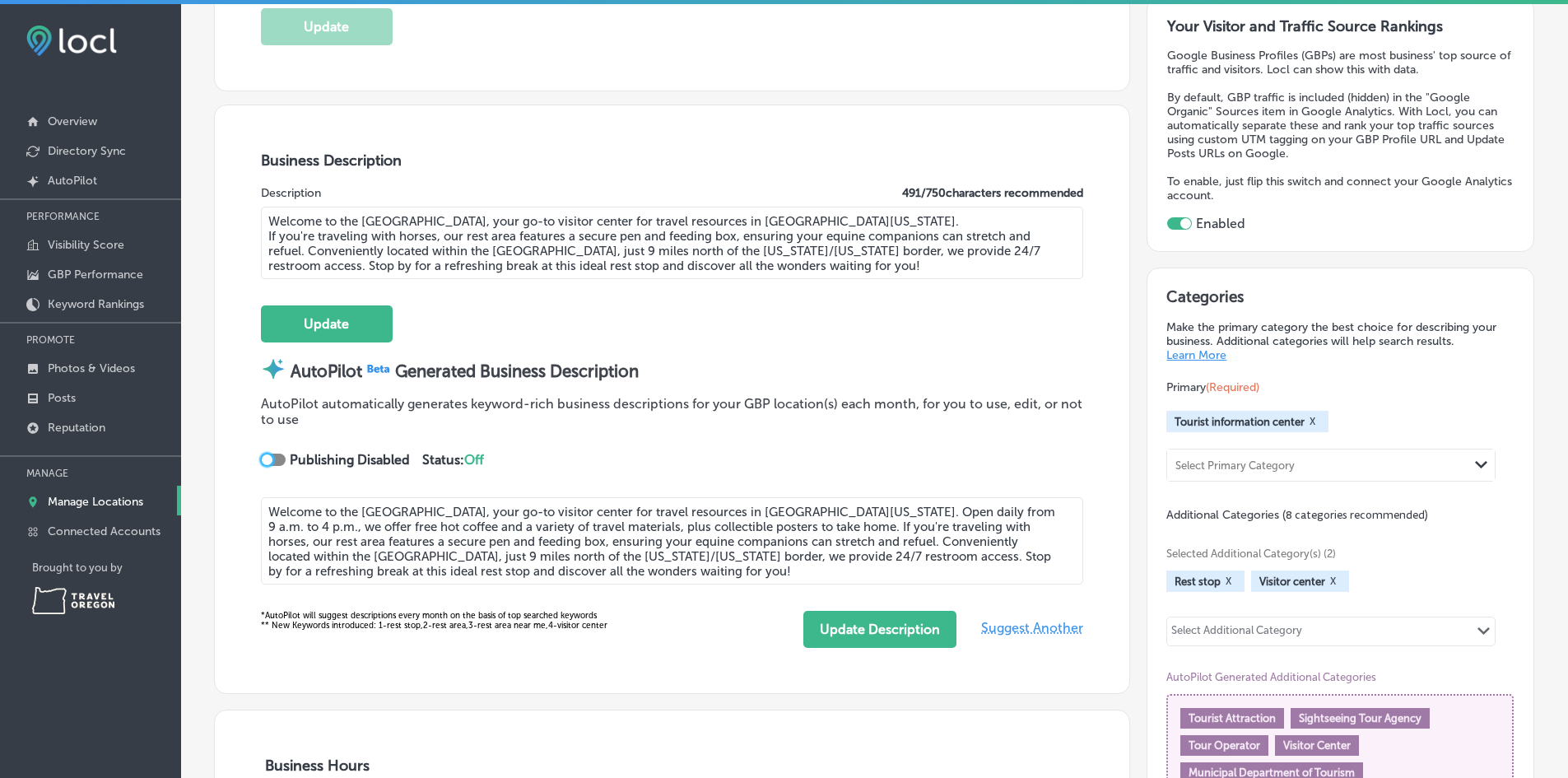
scroll to position [330, 0]
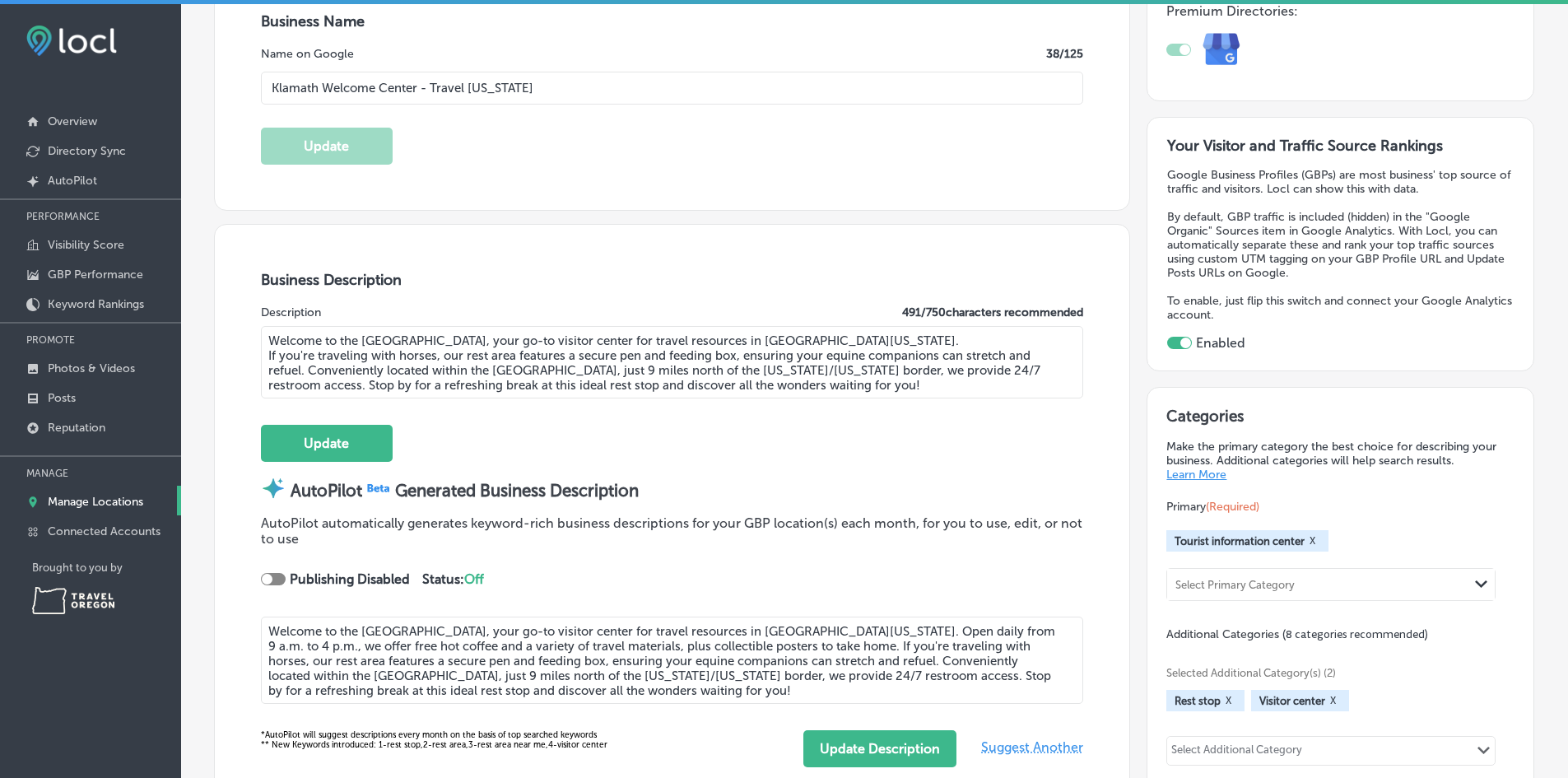
drag, startPoint x: 963, startPoint y: 383, endPoint x: 929, endPoint y: 367, distance: 37.6
click at [929, 367] on textarea "Welcome to the [GEOGRAPHIC_DATA], your go-to visitor center for travel resource…" at bounding box center [672, 362] width 823 height 72
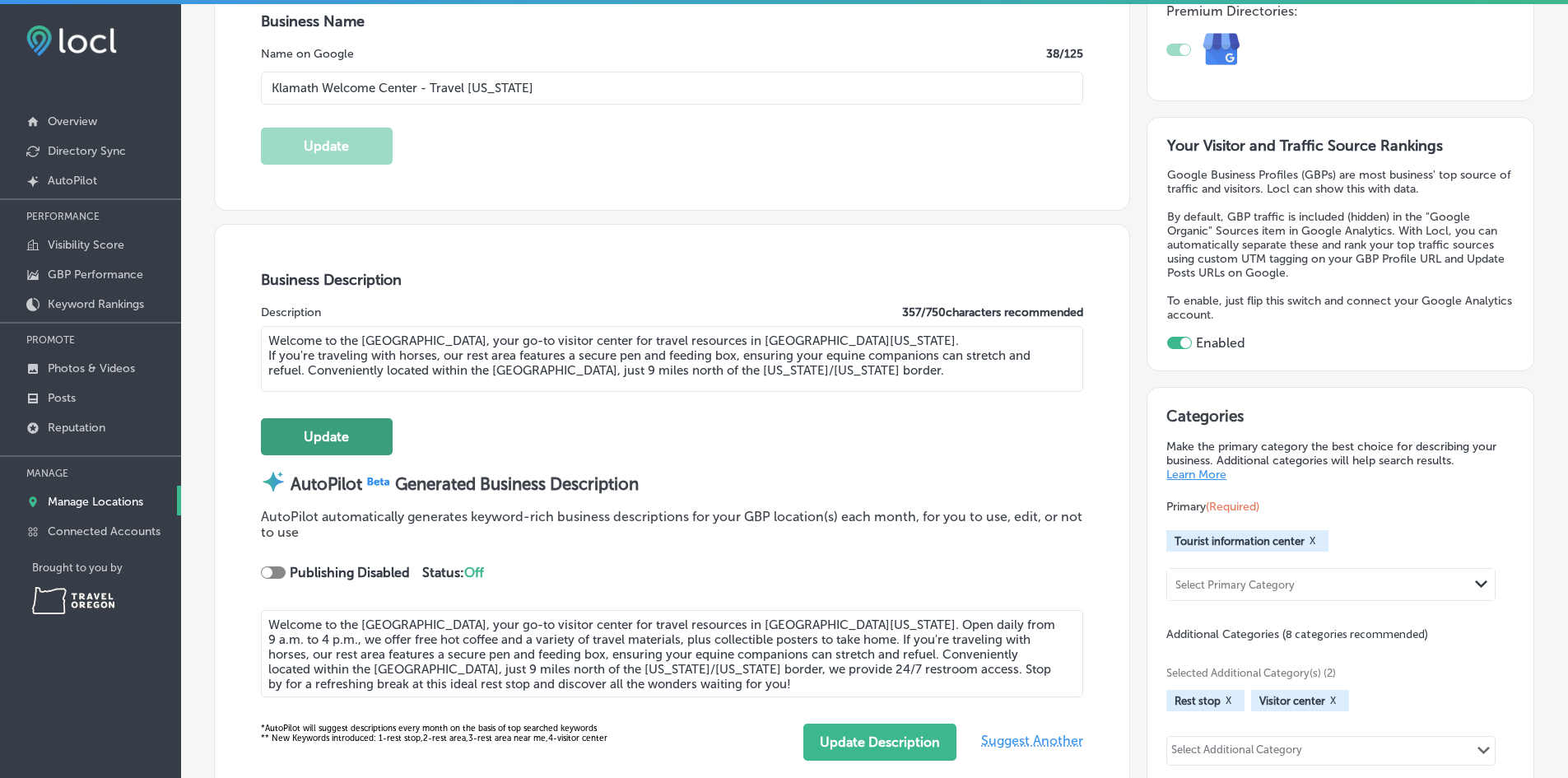
type textarea "Welcome to the [GEOGRAPHIC_DATA], your go-to visitor center for travel resource…"
click at [337, 438] on button "Update" at bounding box center [327, 437] width 132 height 37
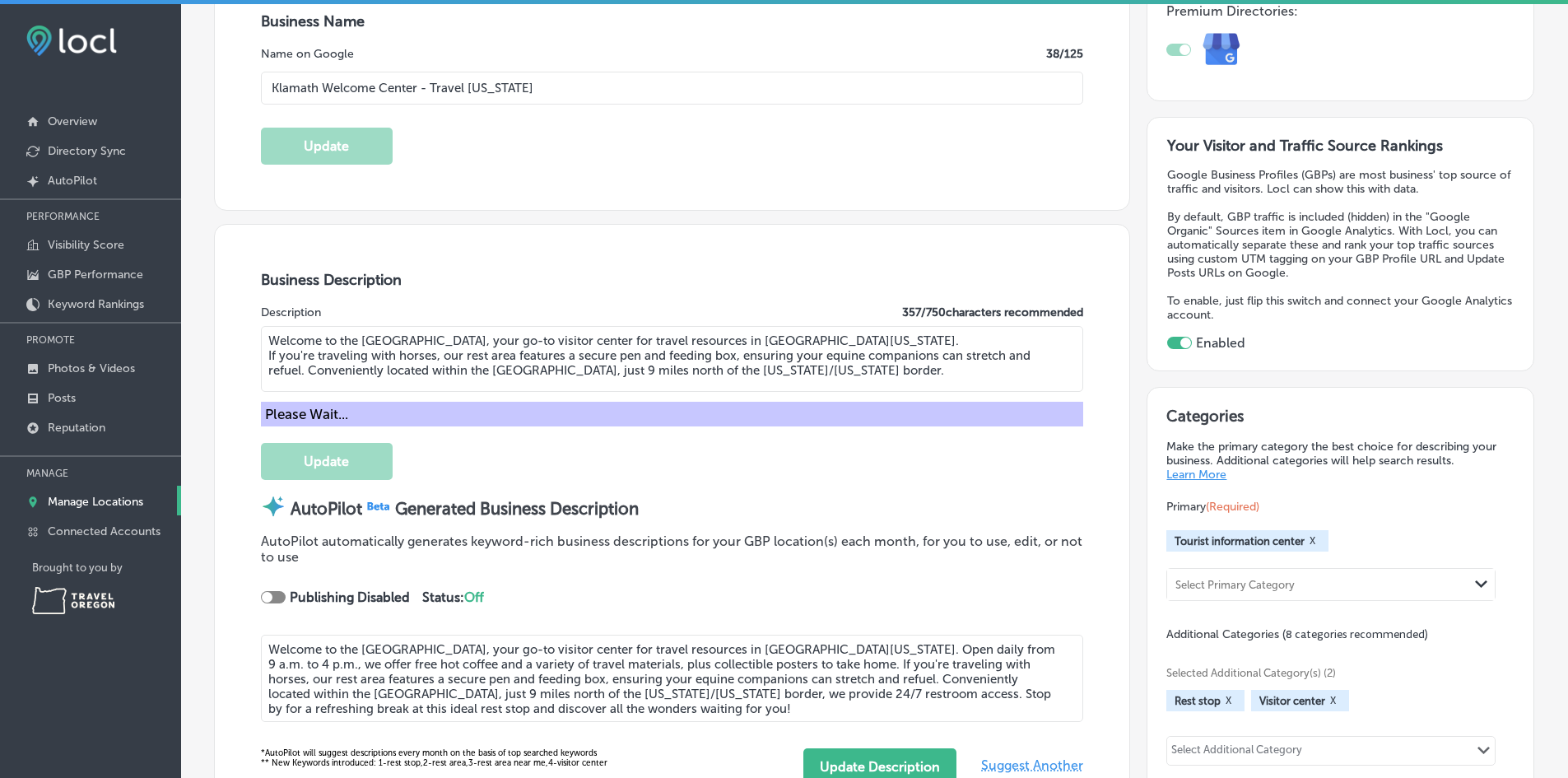
scroll to position [330, 0]
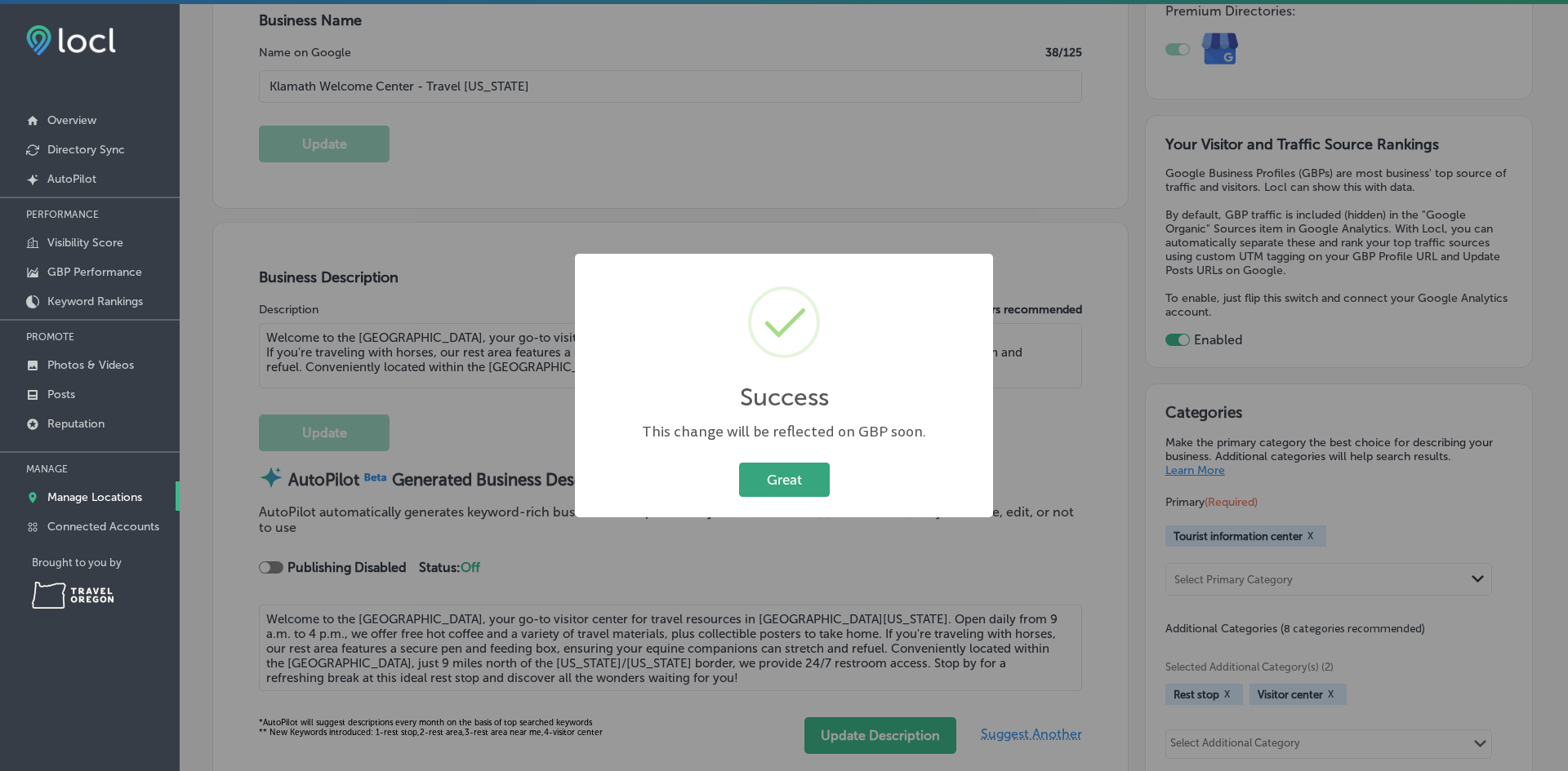
click at [821, 482] on button "Great" at bounding box center [784, 479] width 91 height 34
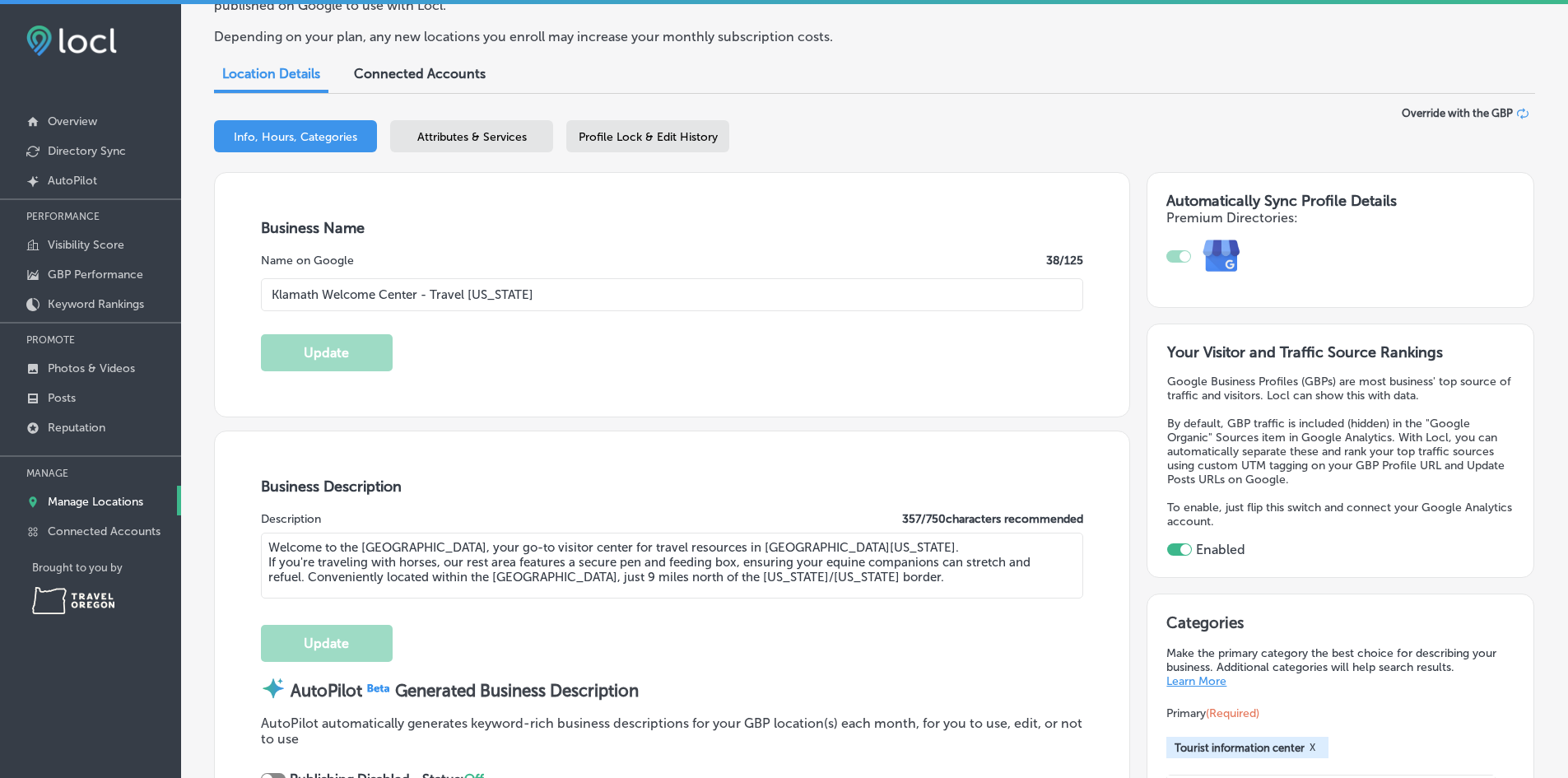
scroll to position [0, 0]
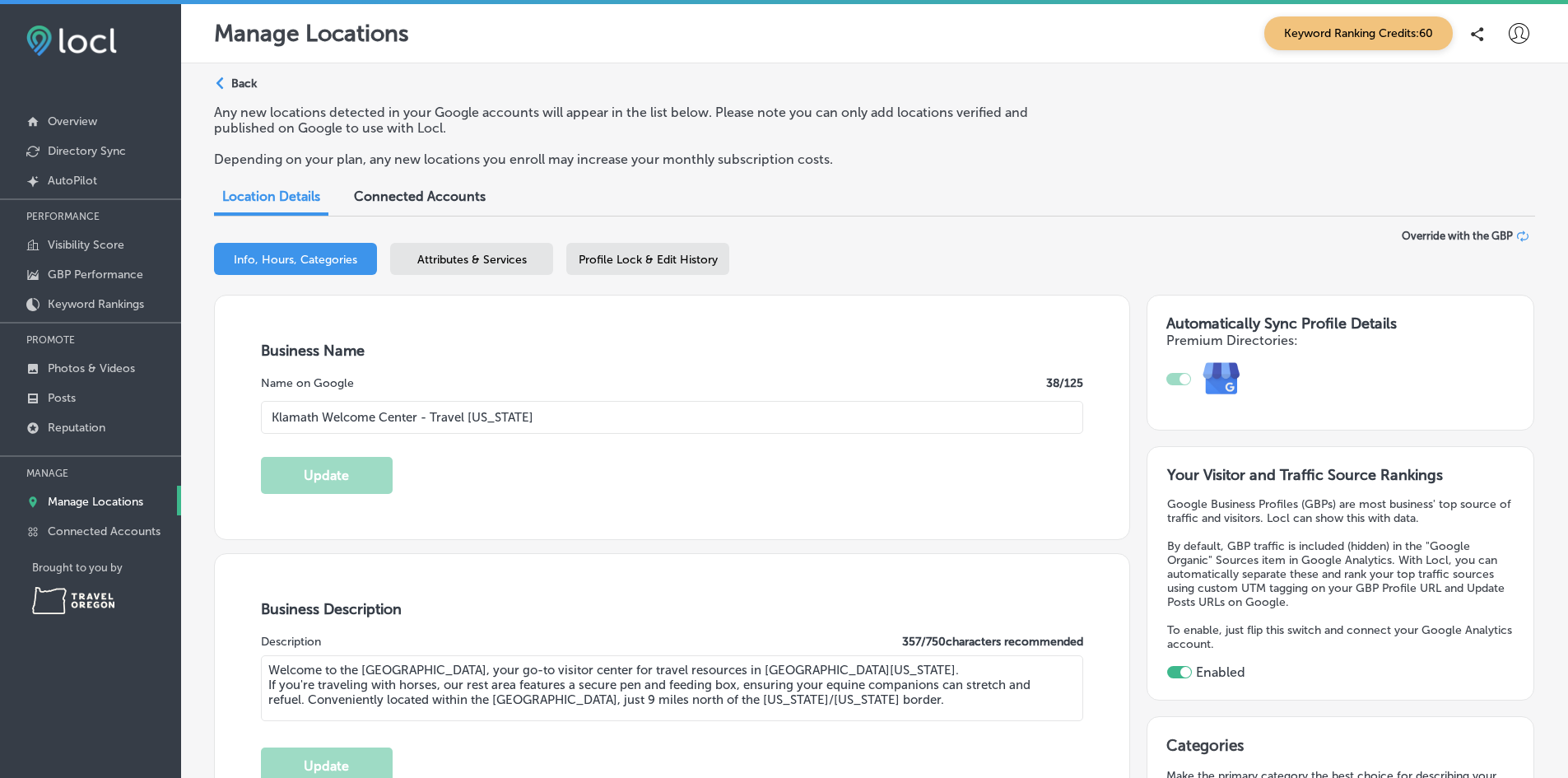
click at [249, 85] on p "Back" at bounding box center [244, 83] width 26 height 14
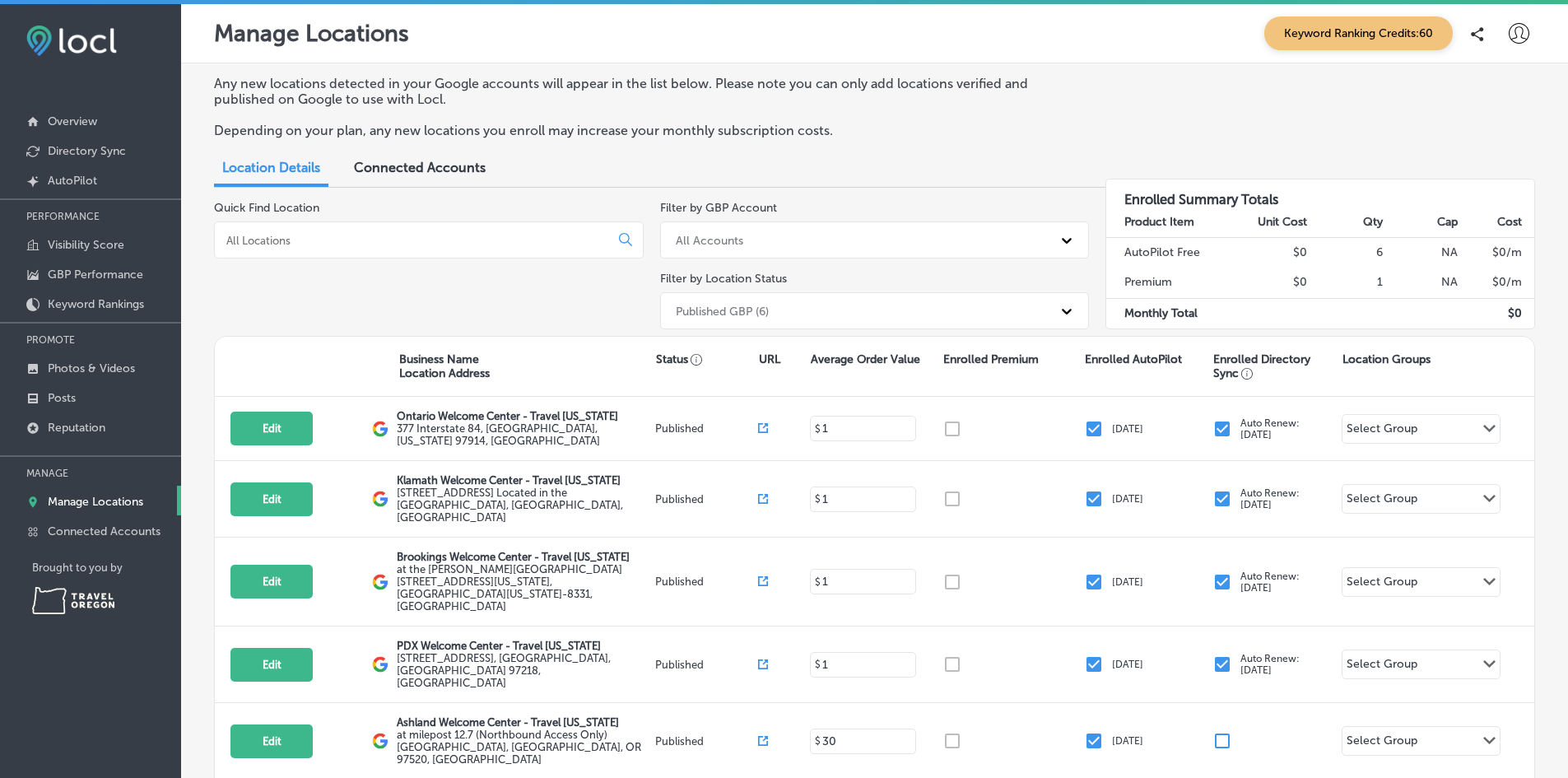
scroll to position [143, 0]
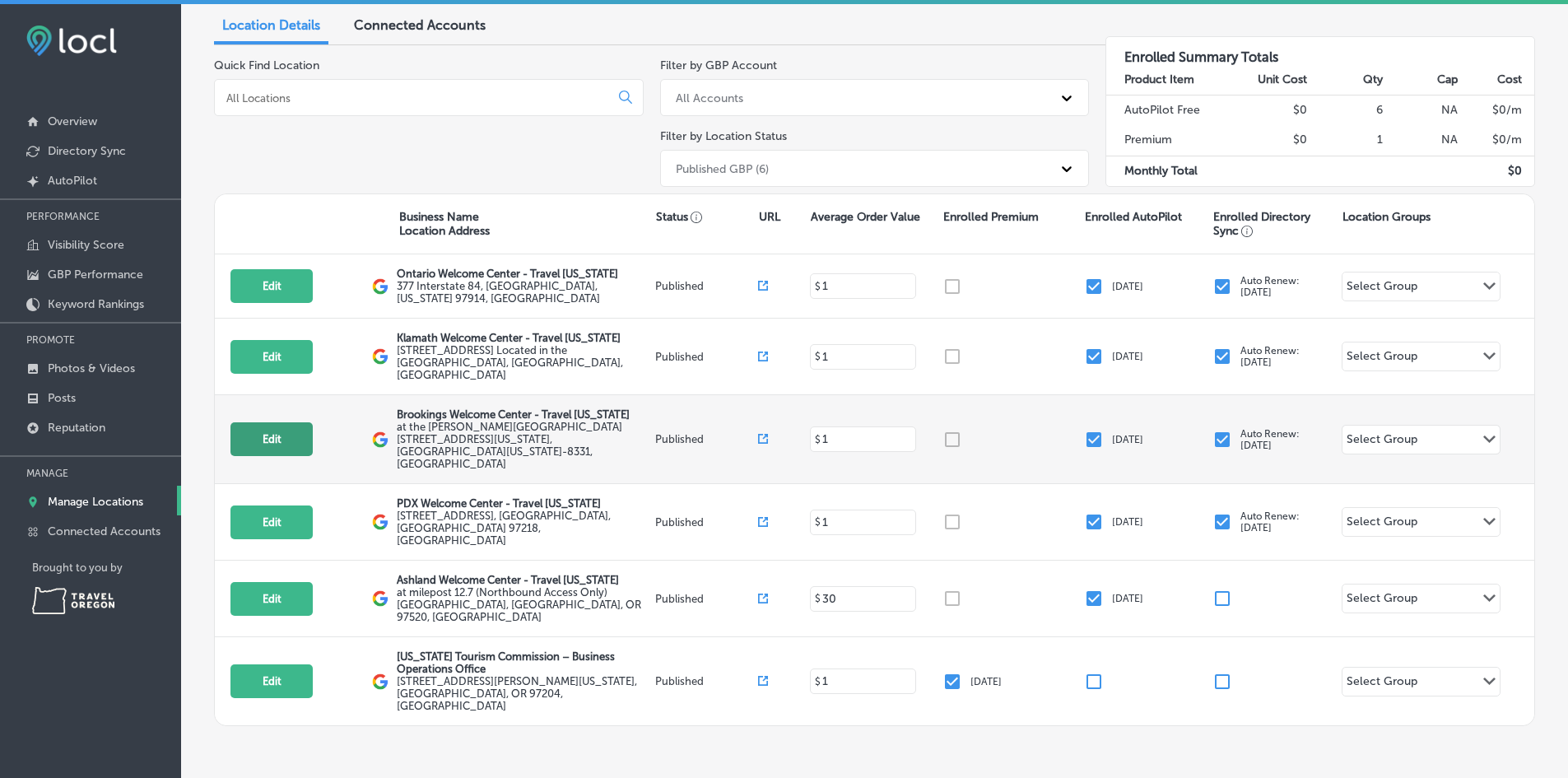
click at [292, 423] on button "Edit" at bounding box center [272, 439] width 82 height 34
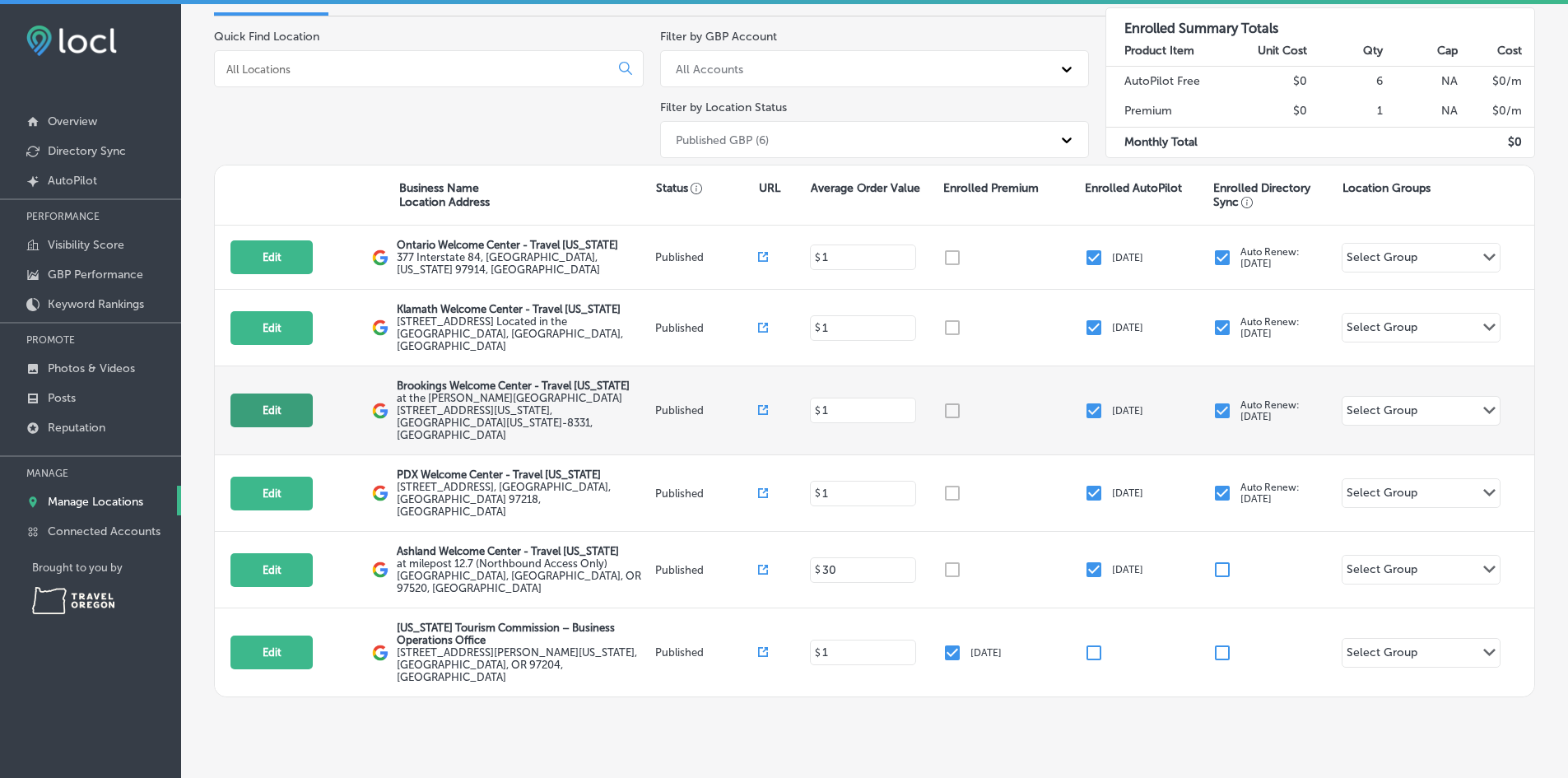
select select "US"
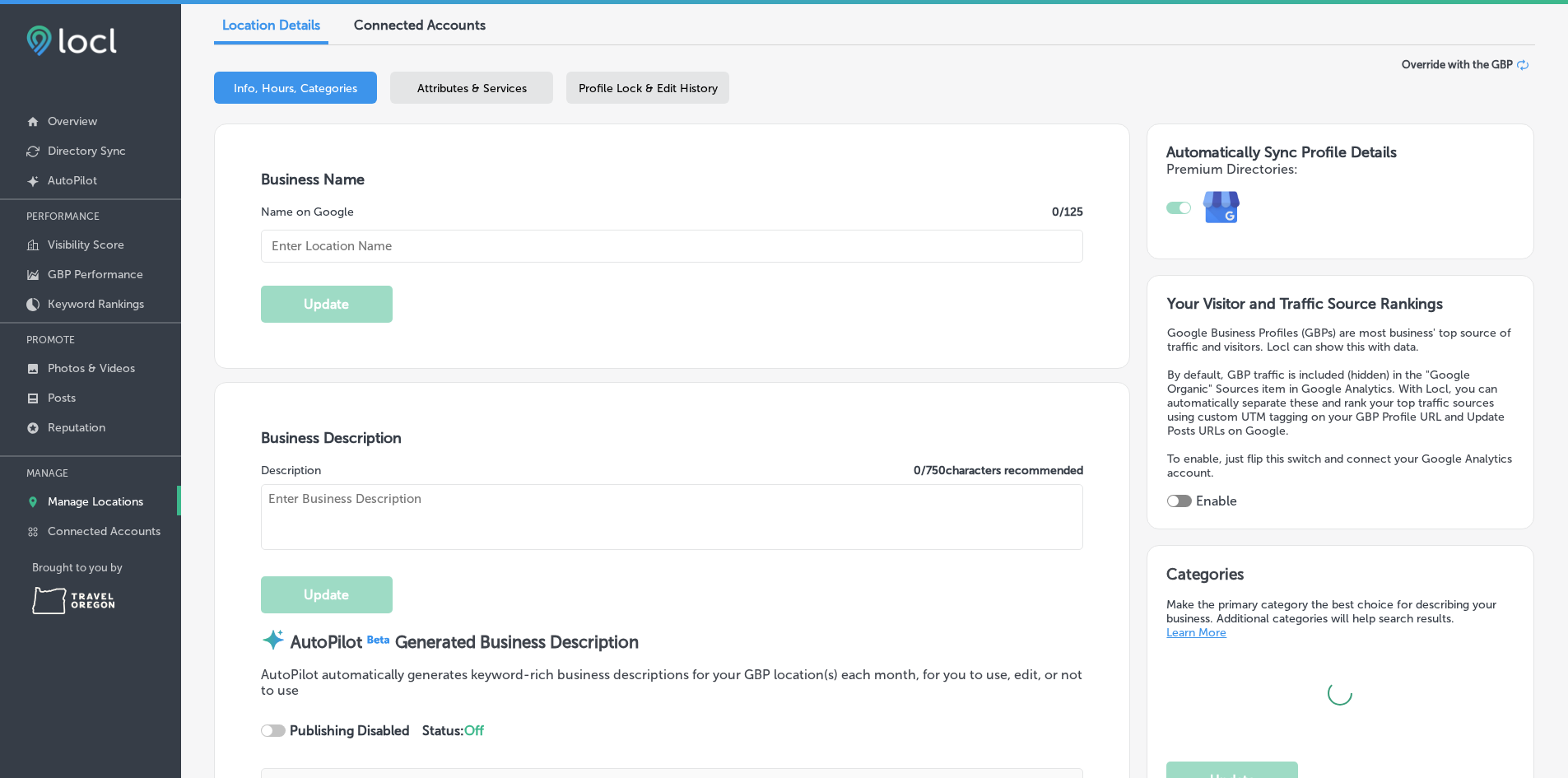
type input "Brookings Welcome Center - Travel [US_STATE]"
type textarea "Discover the Brookings Welcome Center – Travel [US_STATE], your trusted guide t…"
type input "at the [PERSON_NAME]"
type input "Field State Recreation Site 8331"
type input "Brookings"
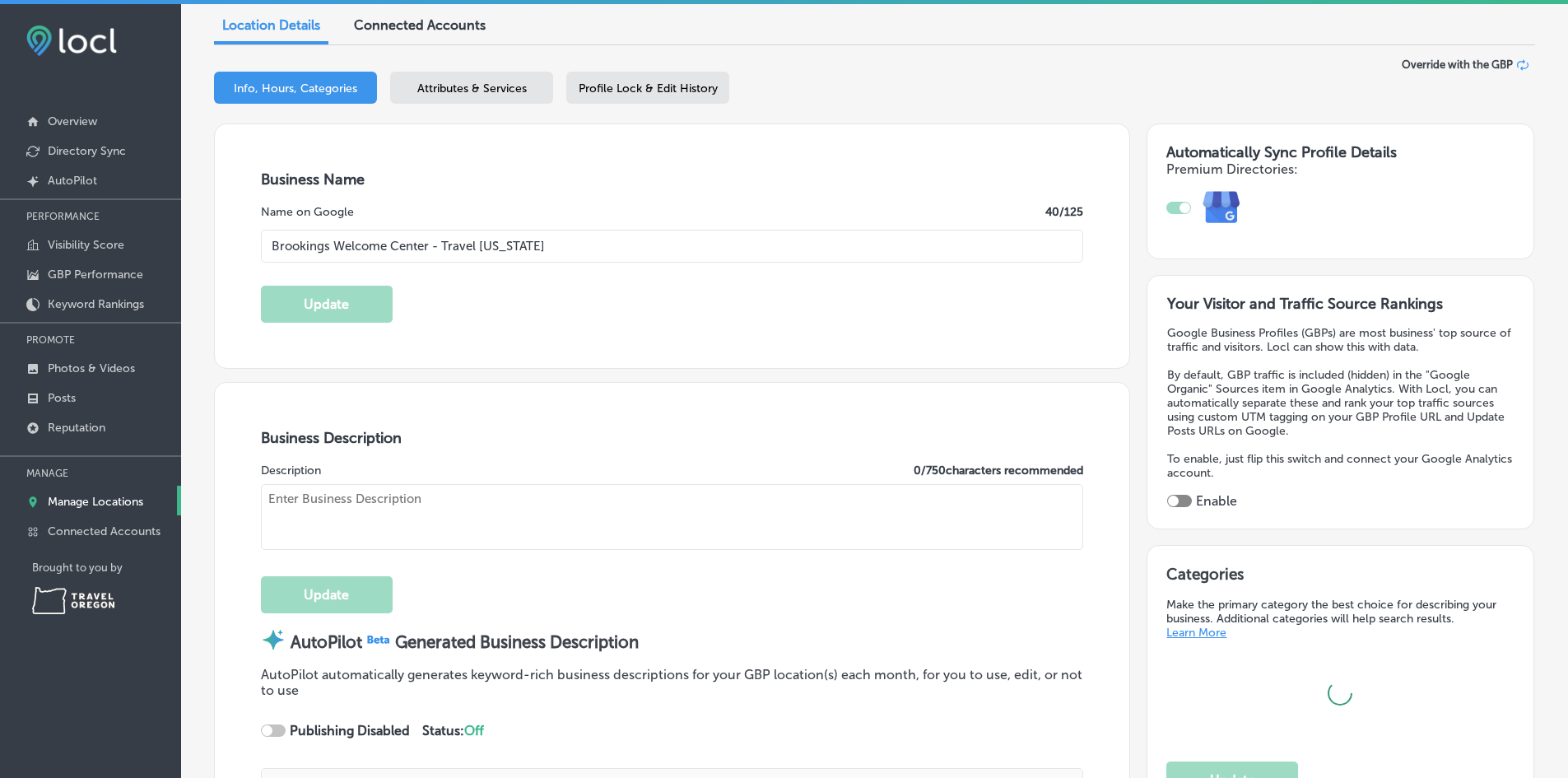
type input "97415-8331"
type input "US"
type input "[URL][DOMAIN_NAME]"
checkbox input "true"
type textarea "The Brookings Welcome Center, operated by Travel [US_STATE], is open seven days…"
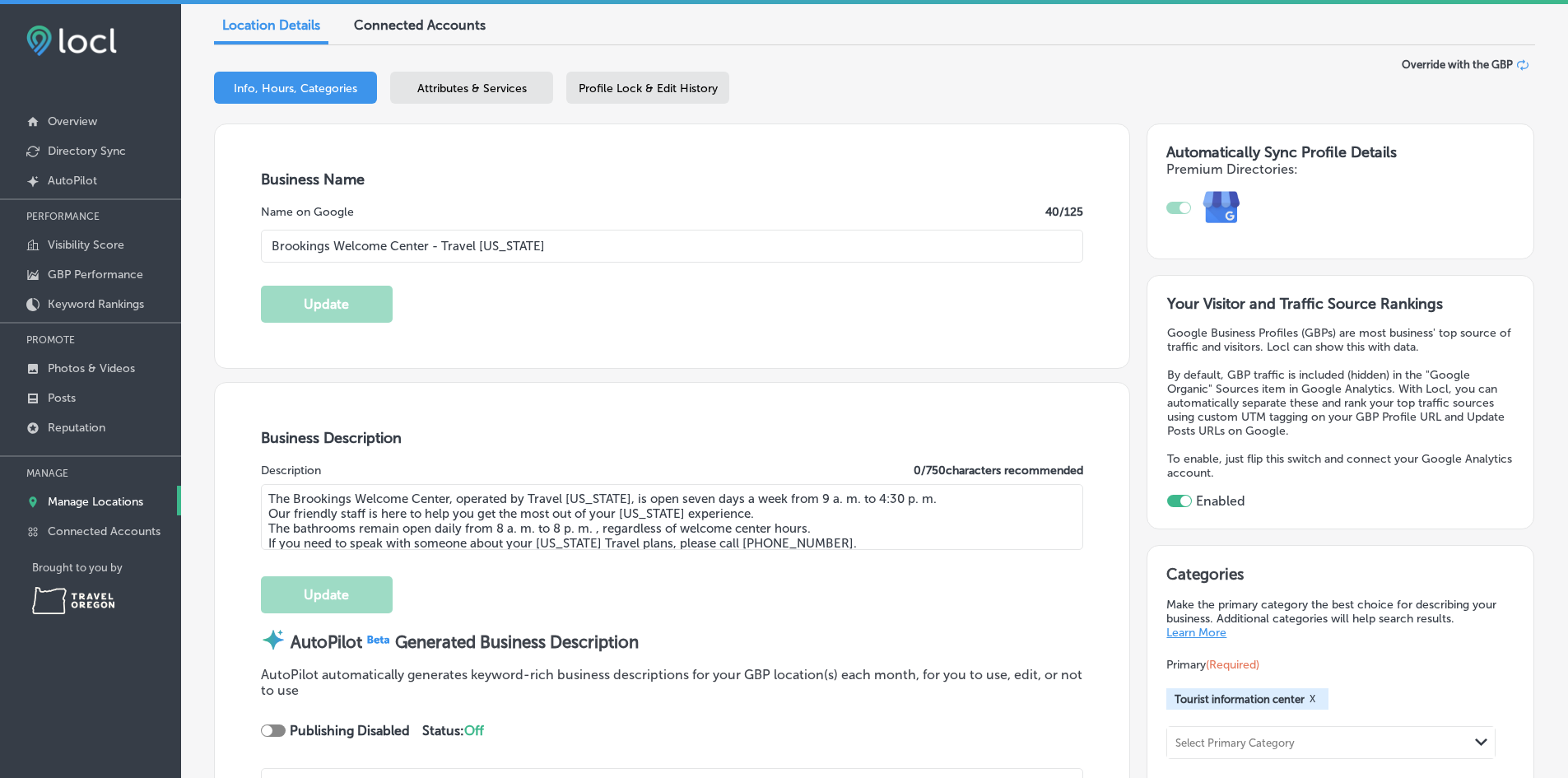
type input "[PHONE_NUMBER]"
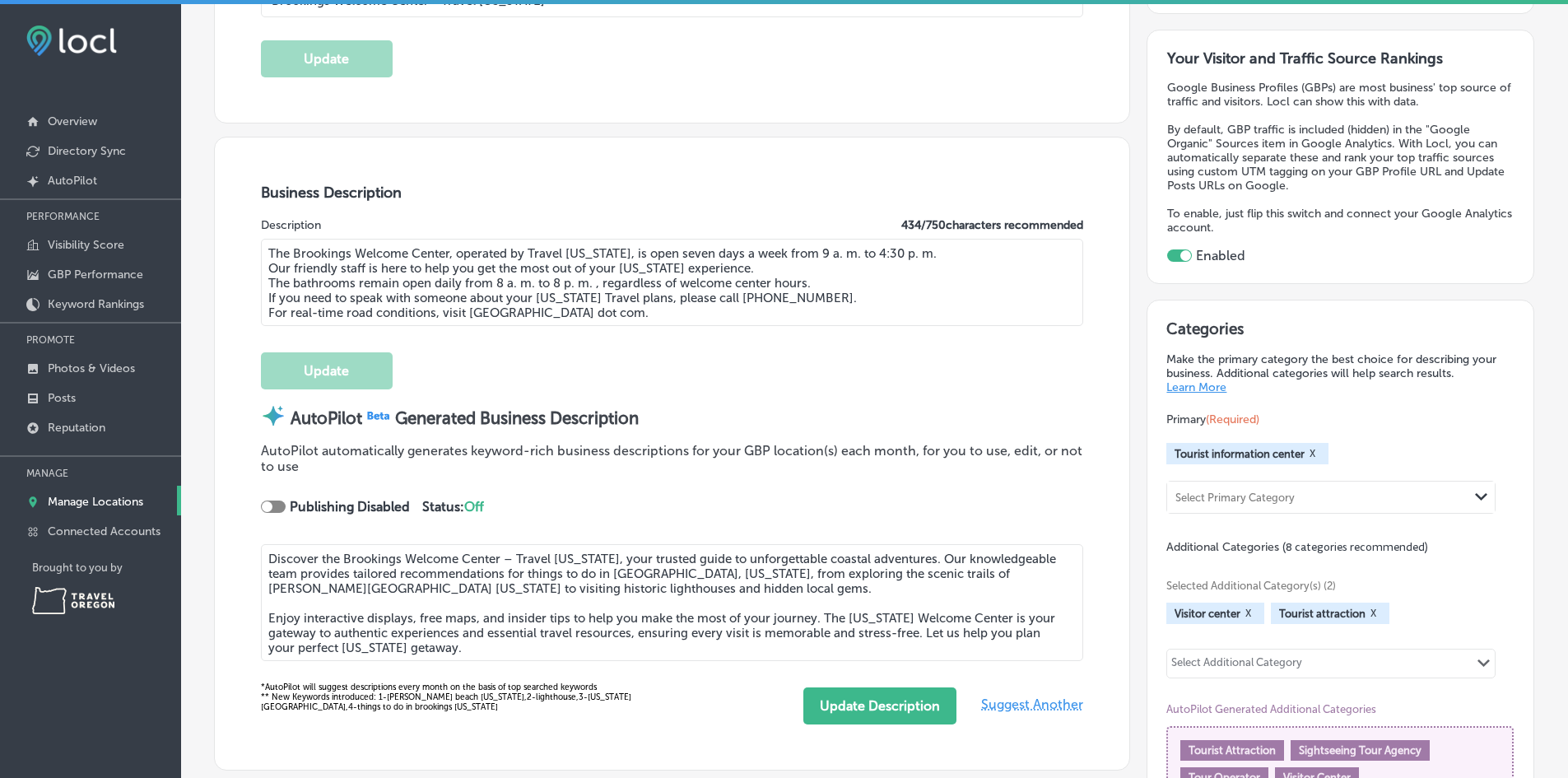
scroll to position [418, 0]
drag, startPoint x: 935, startPoint y: 251, endPoint x: 763, endPoint y: 252, distance: 172.0
click at [763, 252] on textarea "The Brookings Welcome Center, operated by Travel [US_STATE], is open seven days…" at bounding box center [672, 280] width 823 height 87
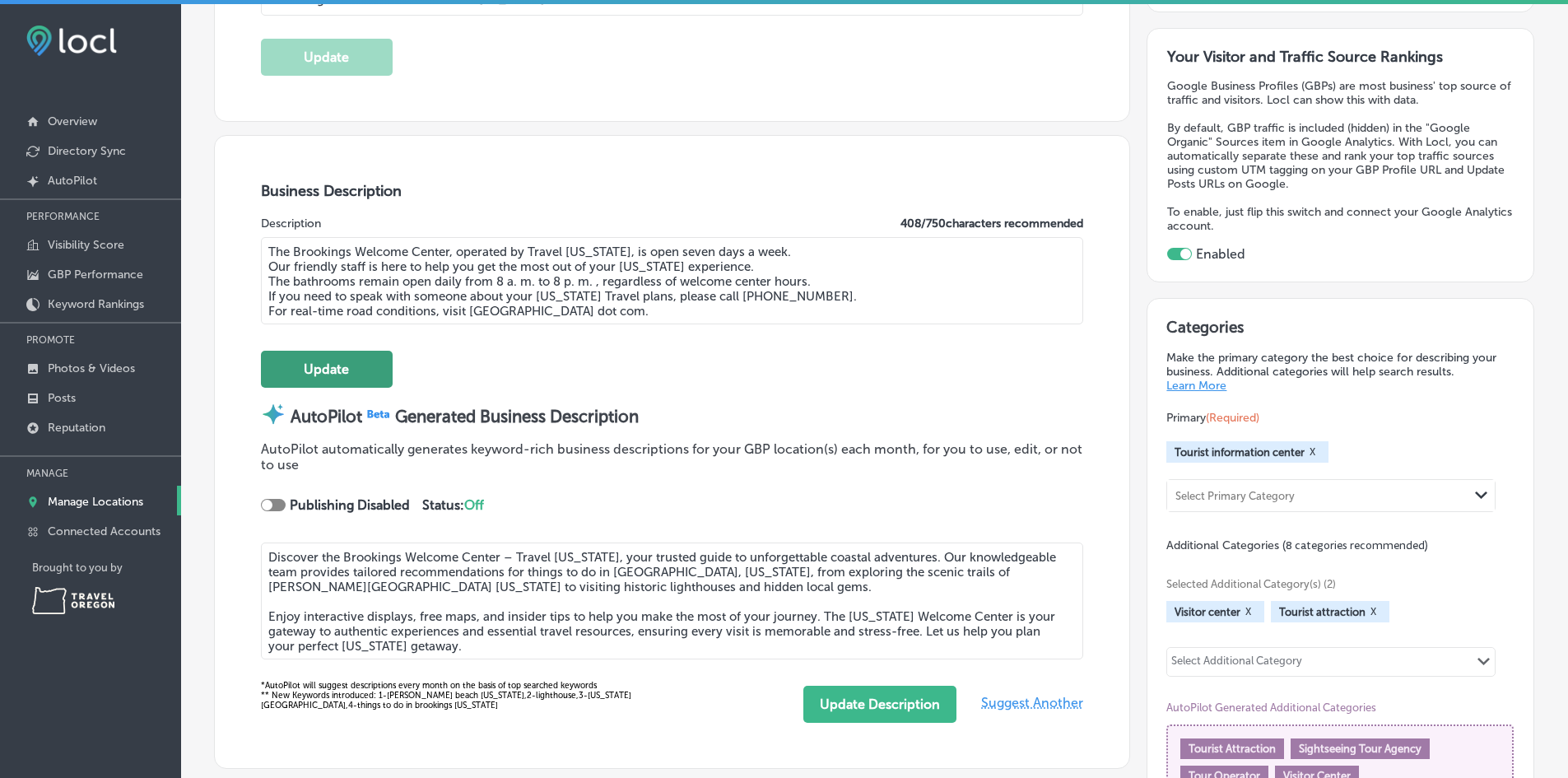
type textarea "The Brookings Welcome Center, operated by Travel [US_STATE], is open seven days…"
click at [337, 367] on button "Update" at bounding box center [327, 369] width 132 height 37
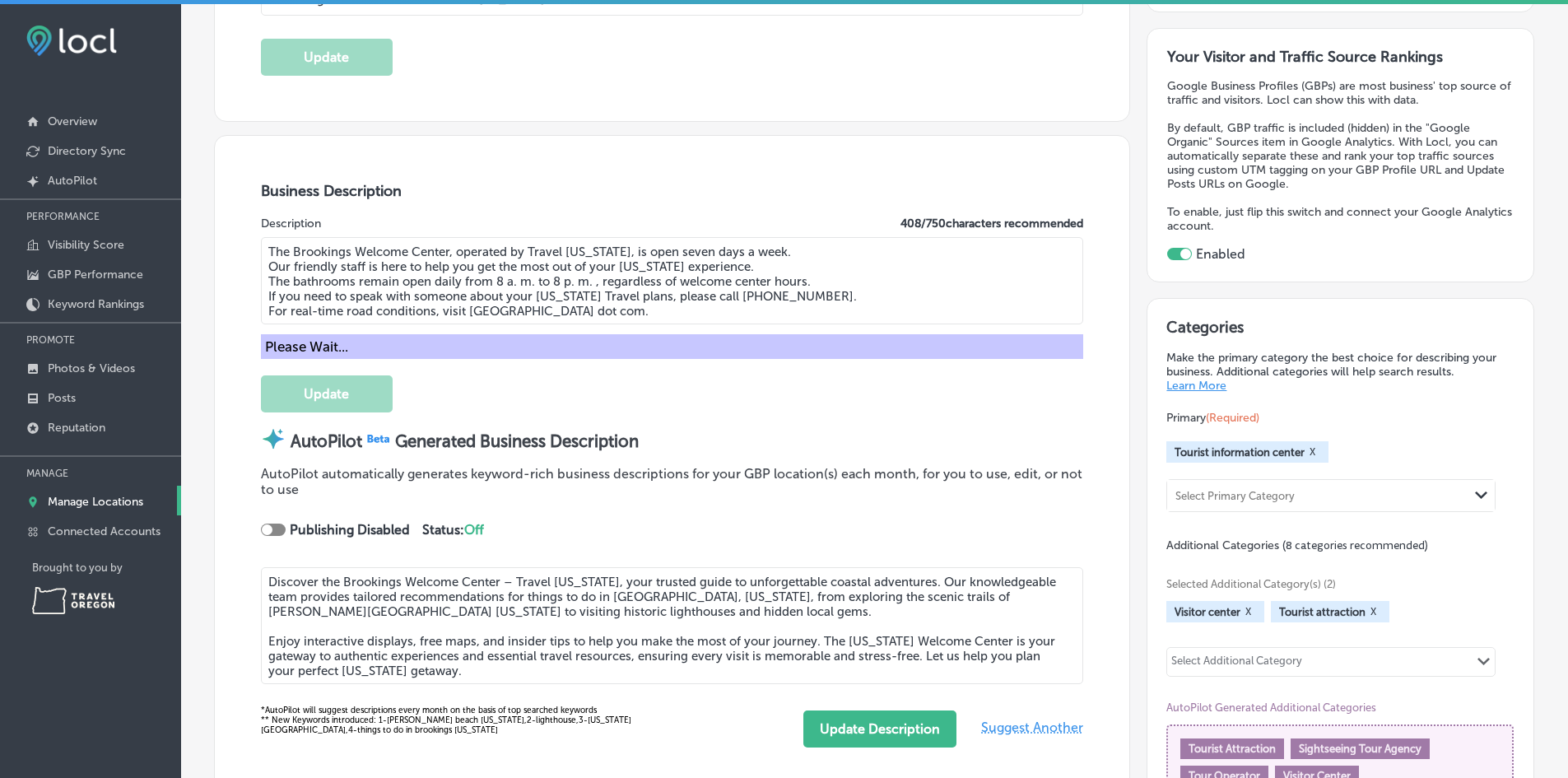
scroll to position [419, 0]
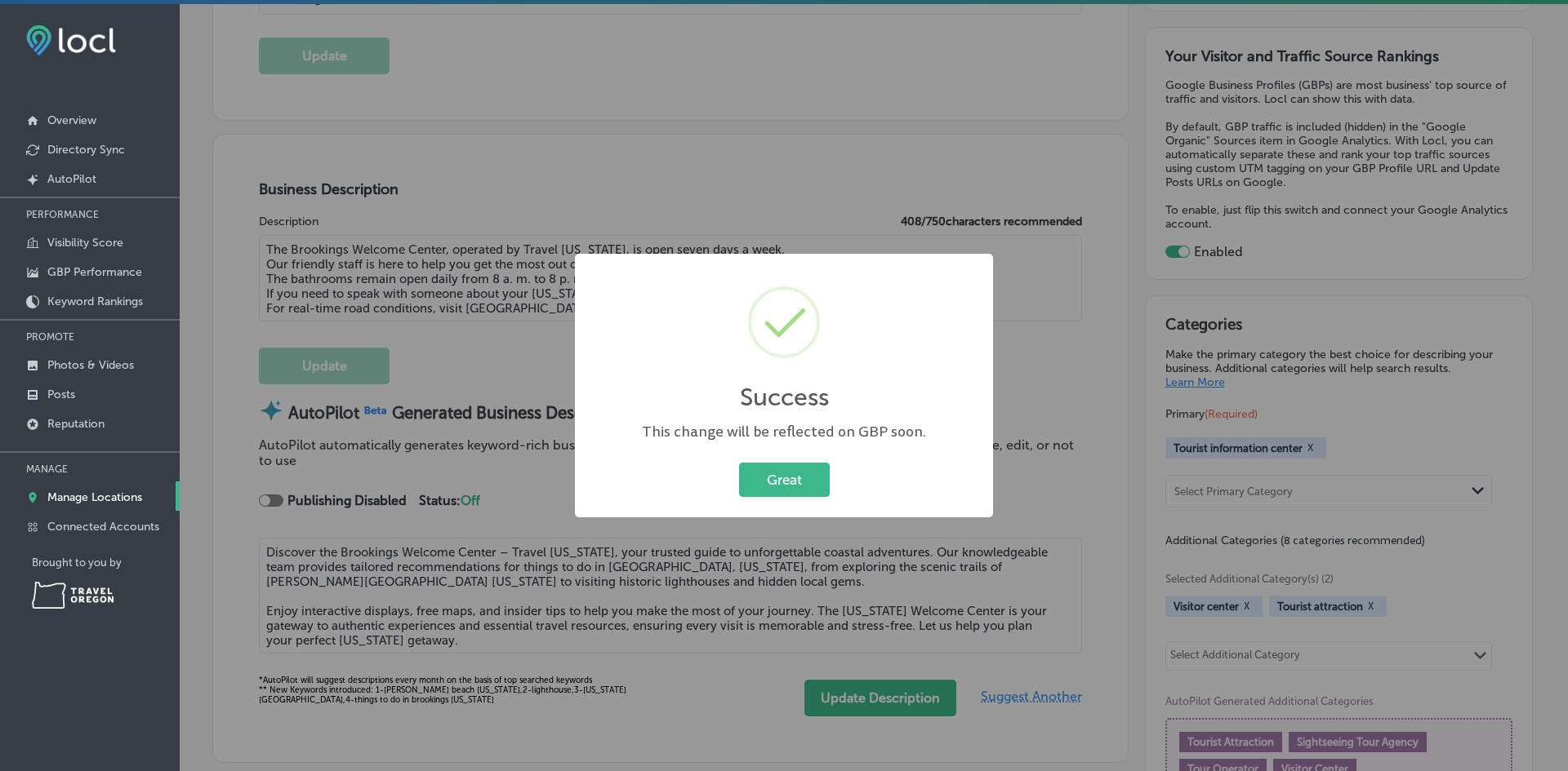
drag, startPoint x: 783, startPoint y: 489, endPoint x: 753, endPoint y: 488, distance: 30.0
click at [779, 492] on button "Great" at bounding box center [784, 479] width 91 height 34
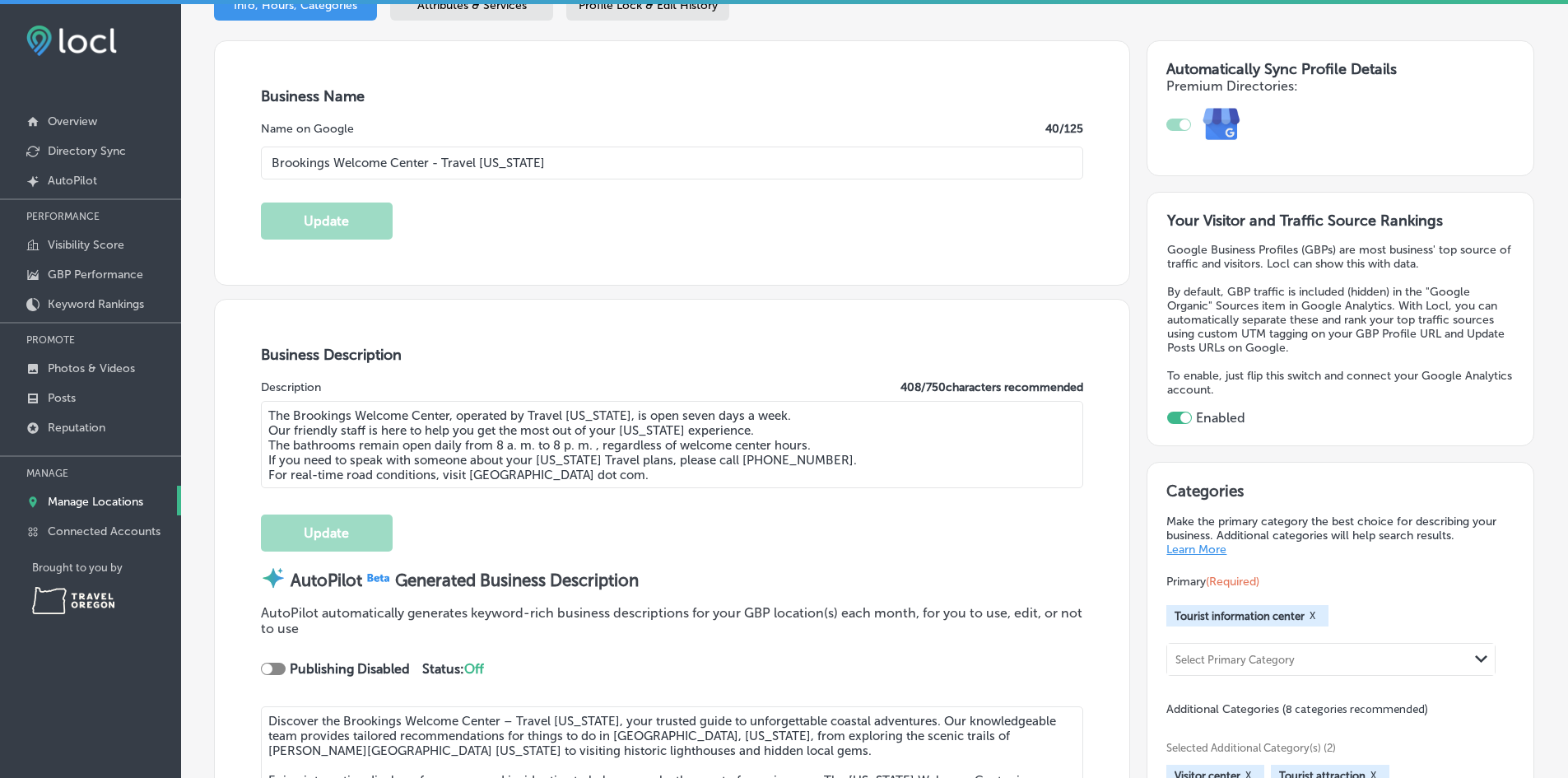
scroll to position [0, 0]
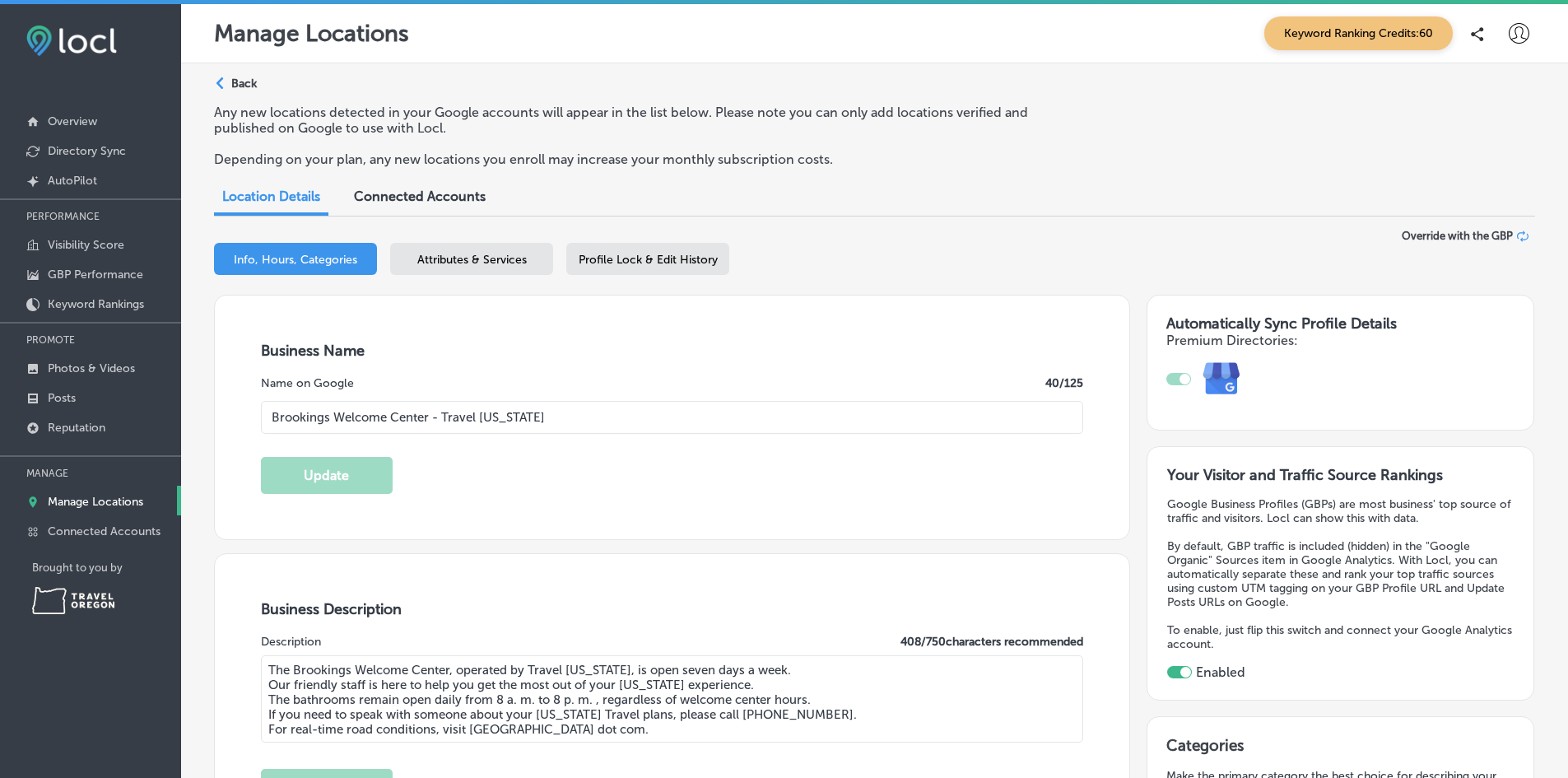
click at [237, 78] on p "Back" at bounding box center [244, 83] width 26 height 14
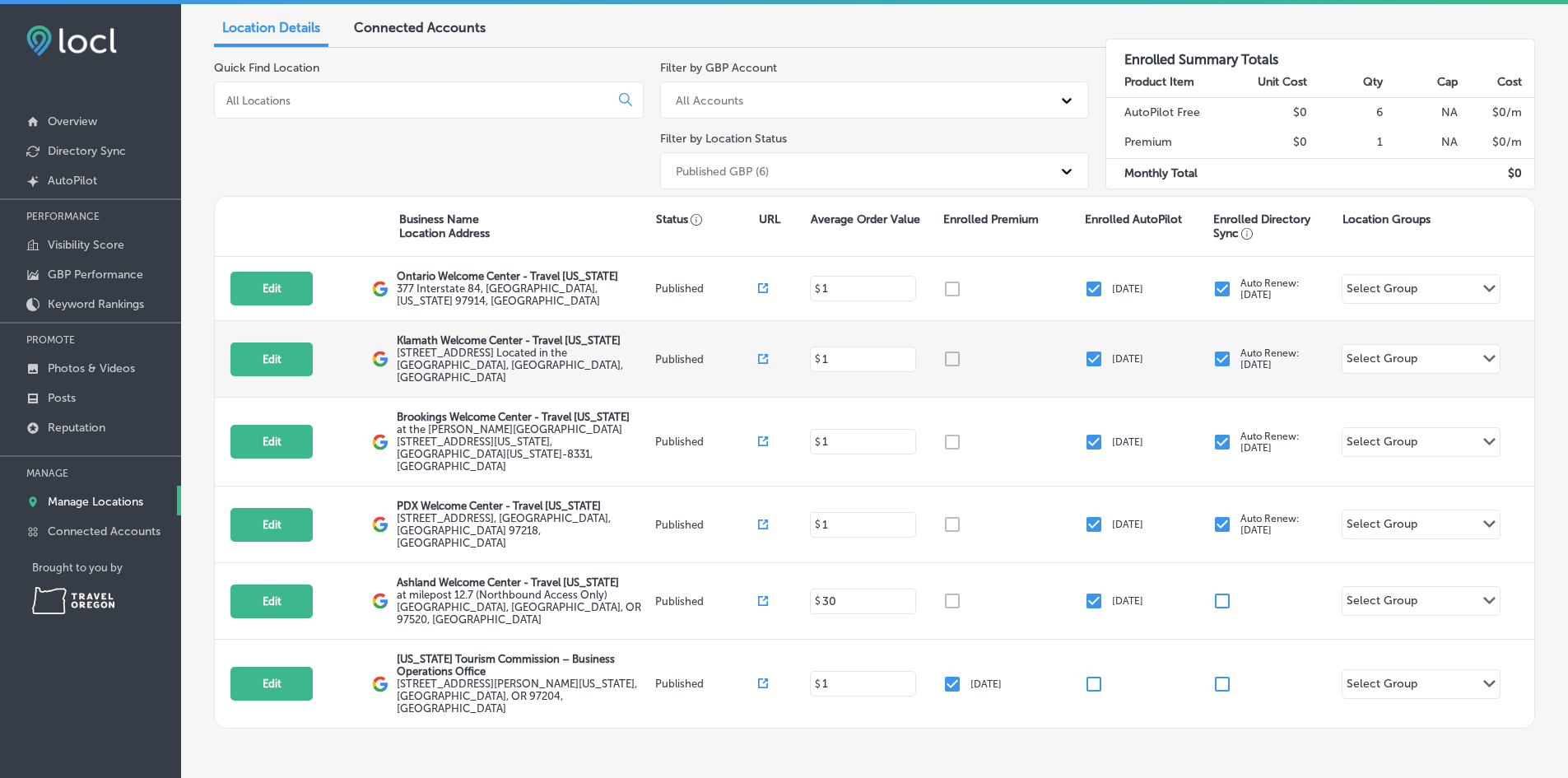
scroll to position [143, 0]
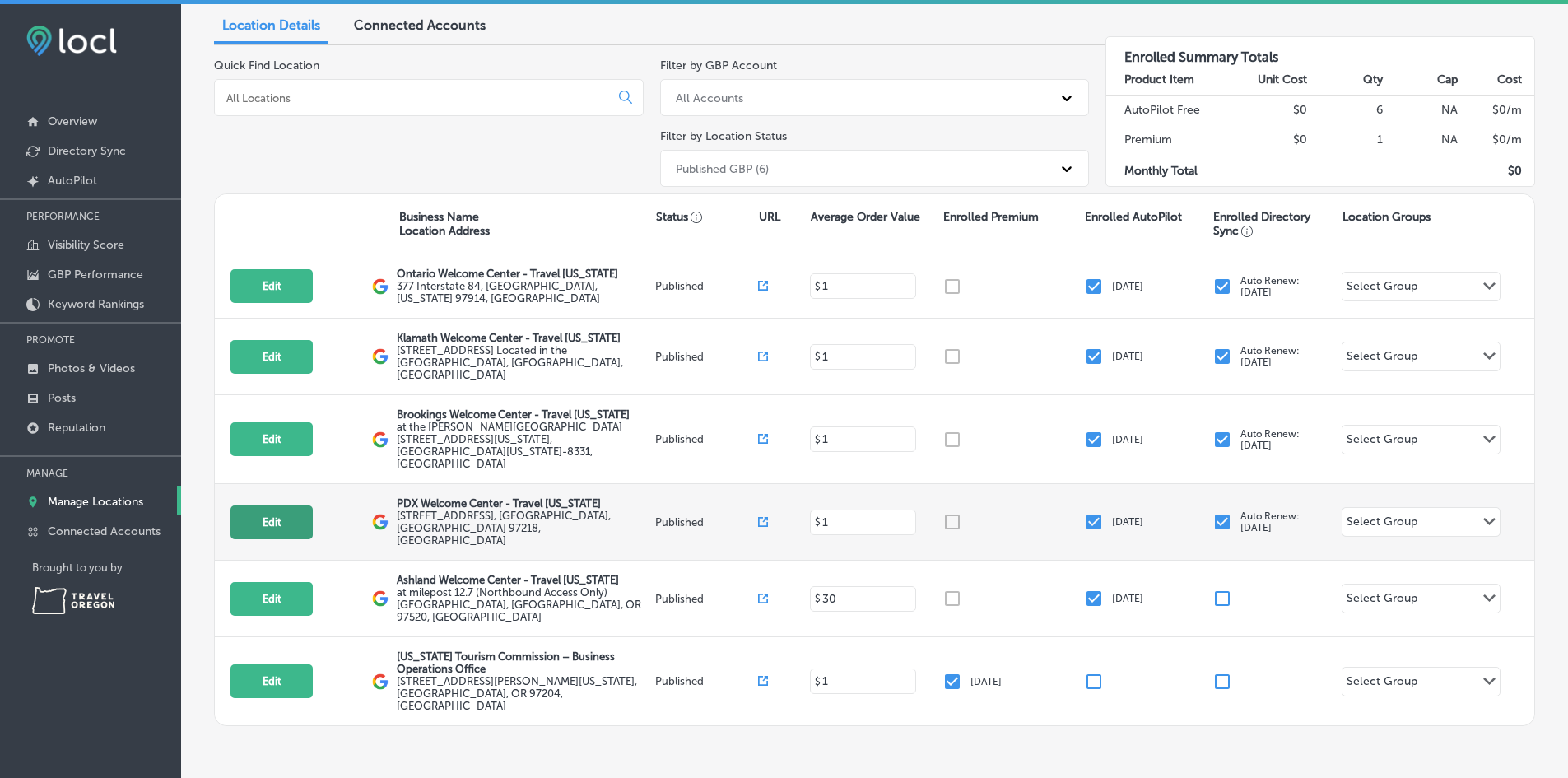
click at [271, 506] on button "Edit" at bounding box center [272, 523] width 82 height 34
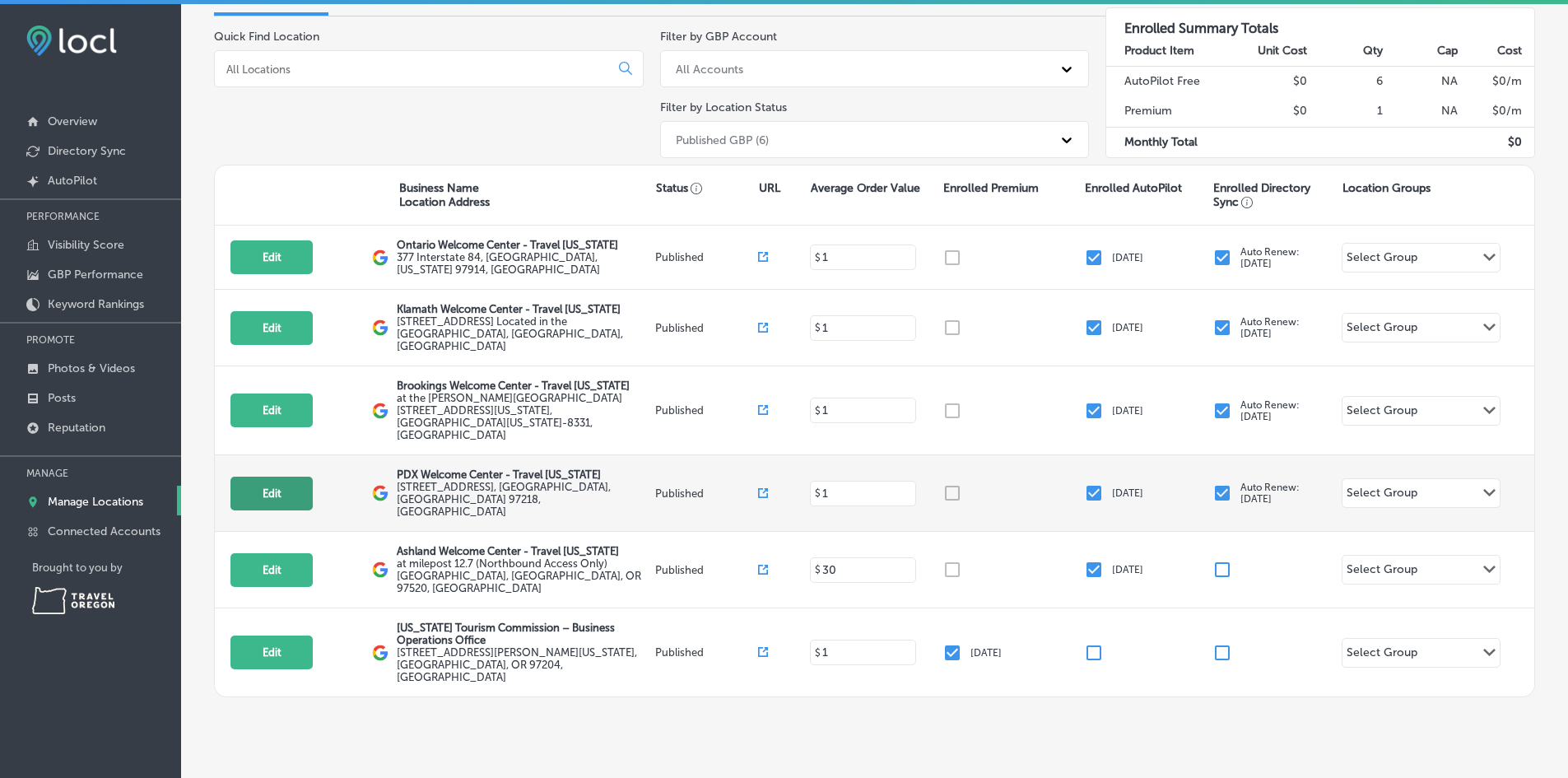
select select "US"
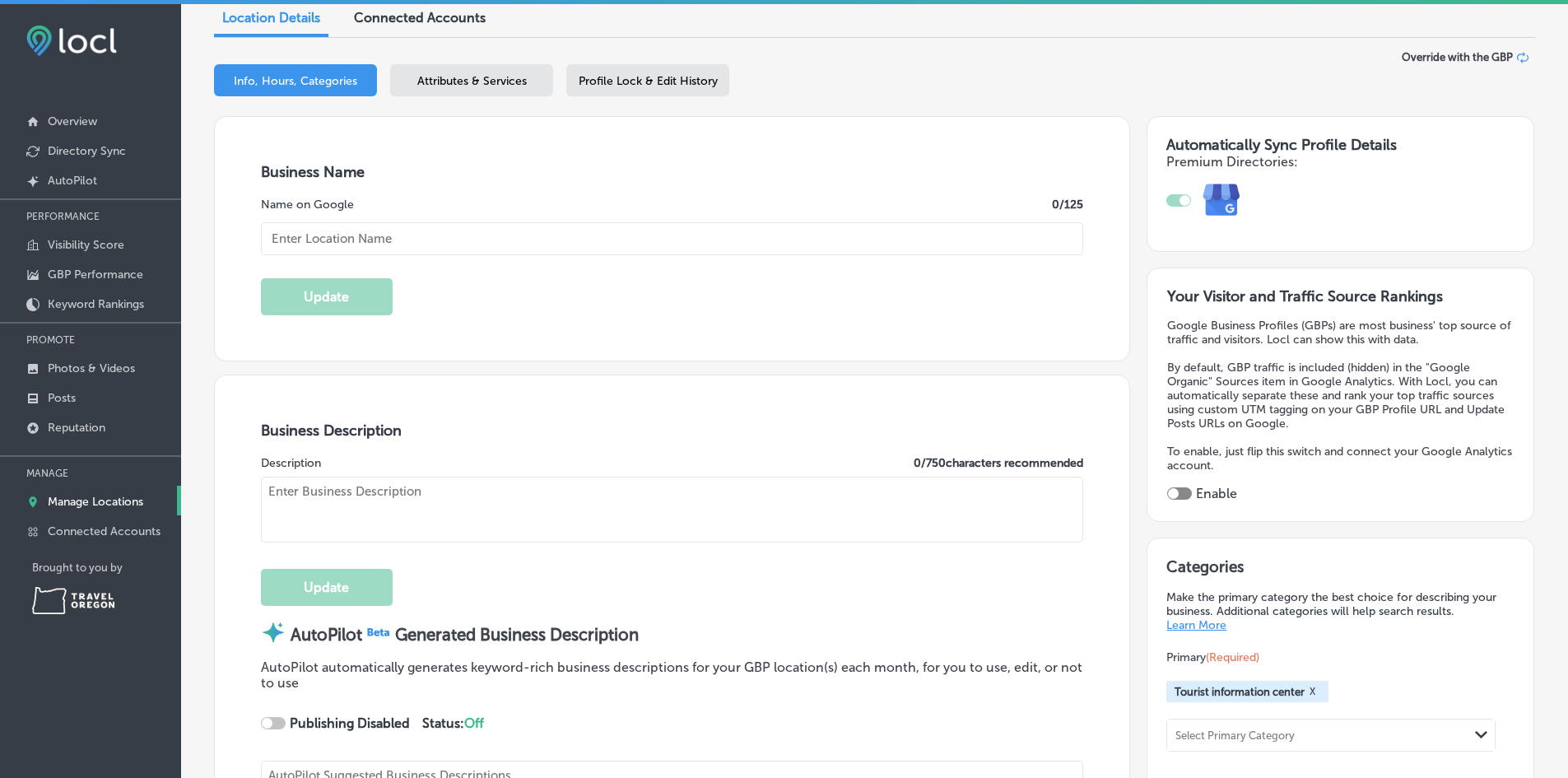
scroll to position [0, 0]
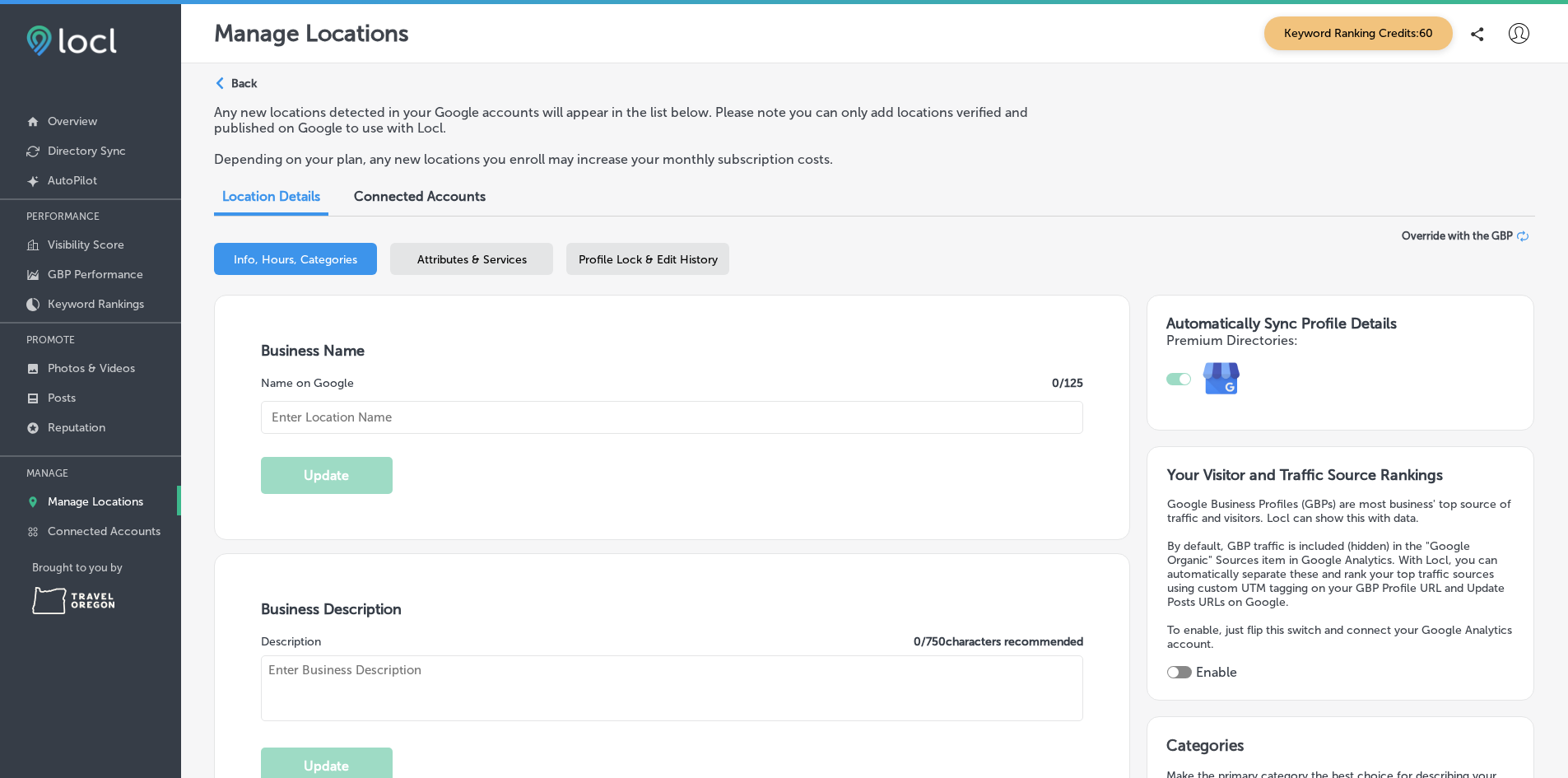
click at [251, 84] on p "Back" at bounding box center [244, 83] width 26 height 14
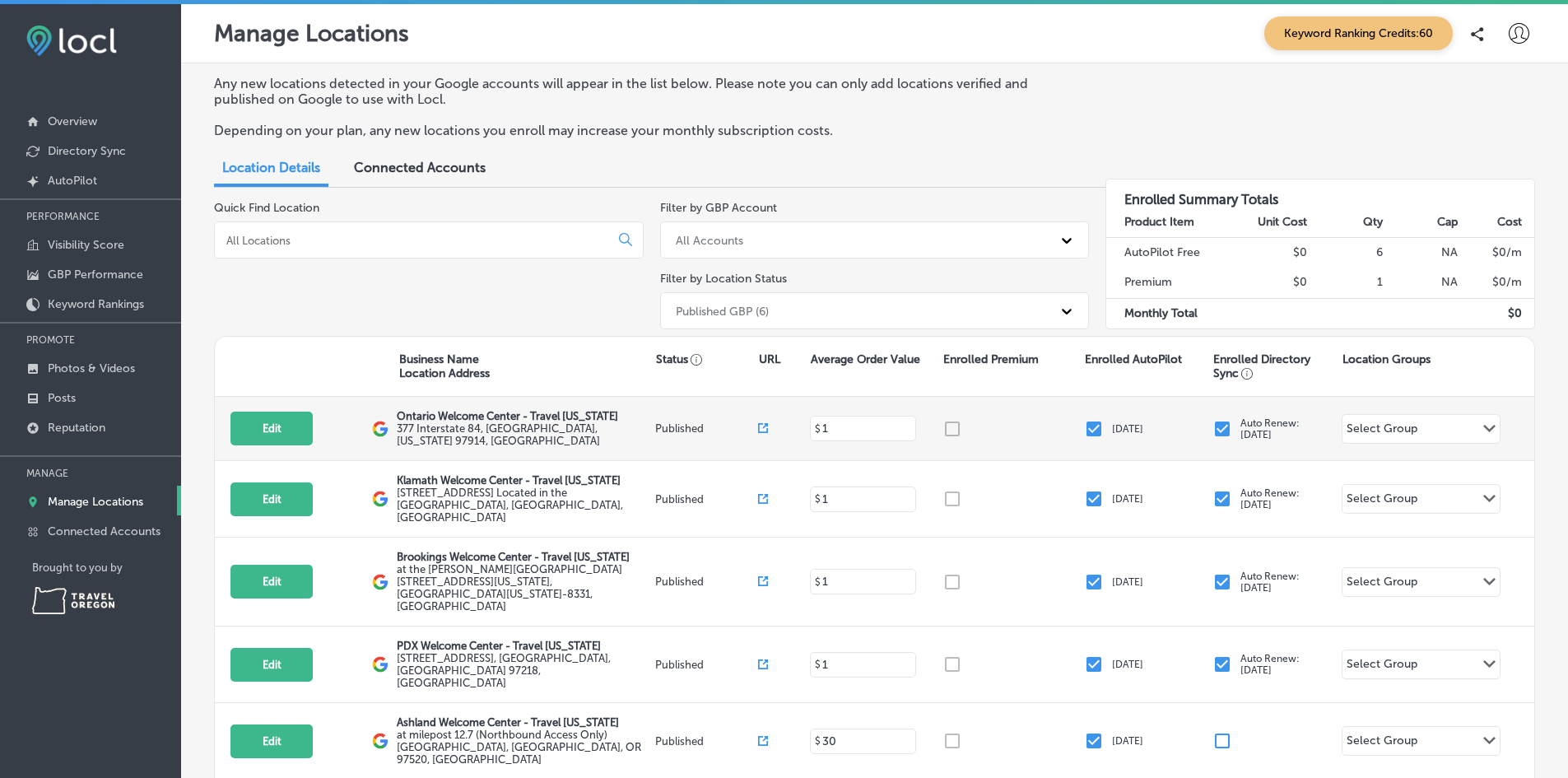
scroll to position [143, 0]
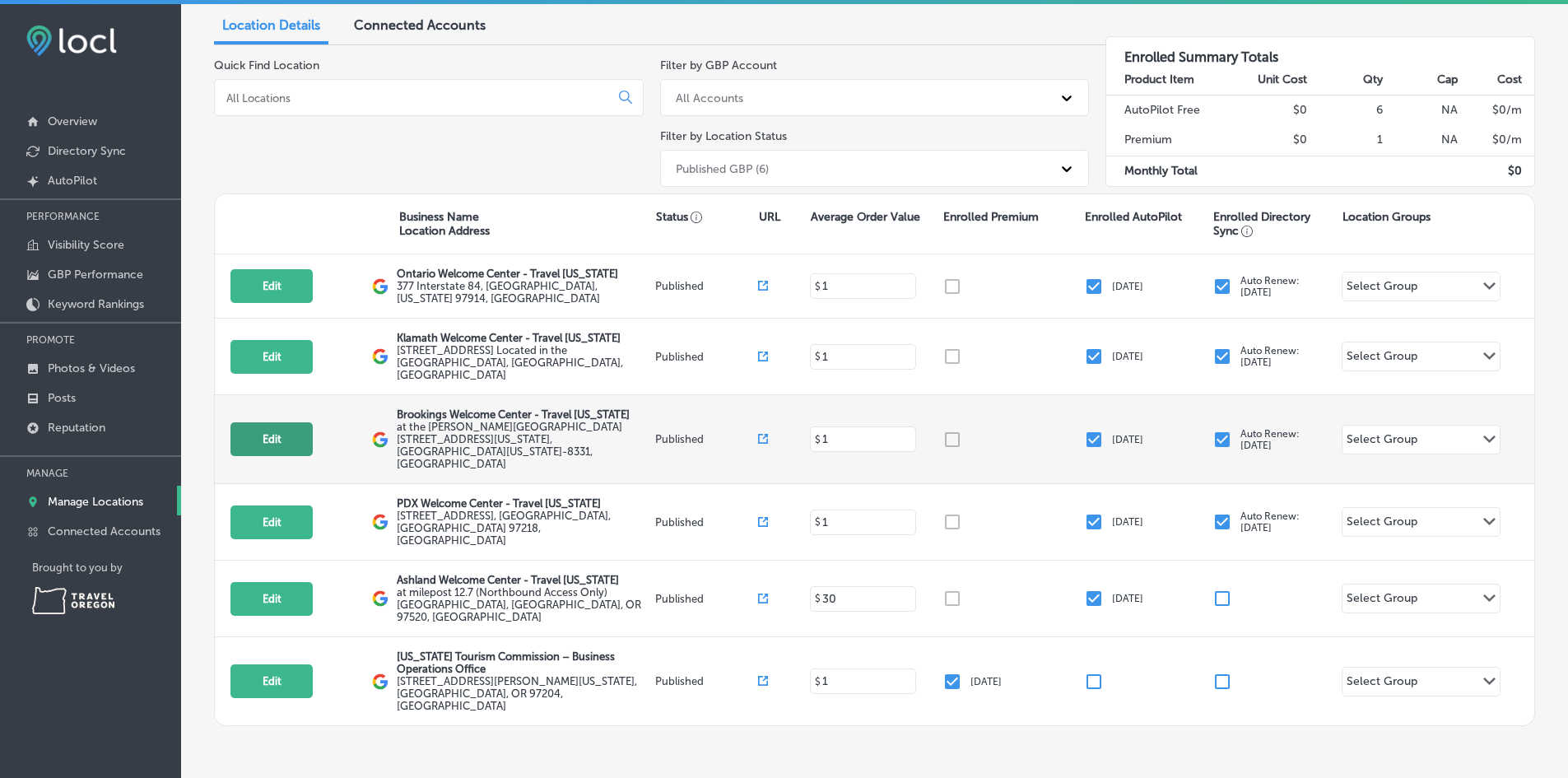
click at [275, 423] on button "Edit" at bounding box center [272, 439] width 82 height 34
select select "US"
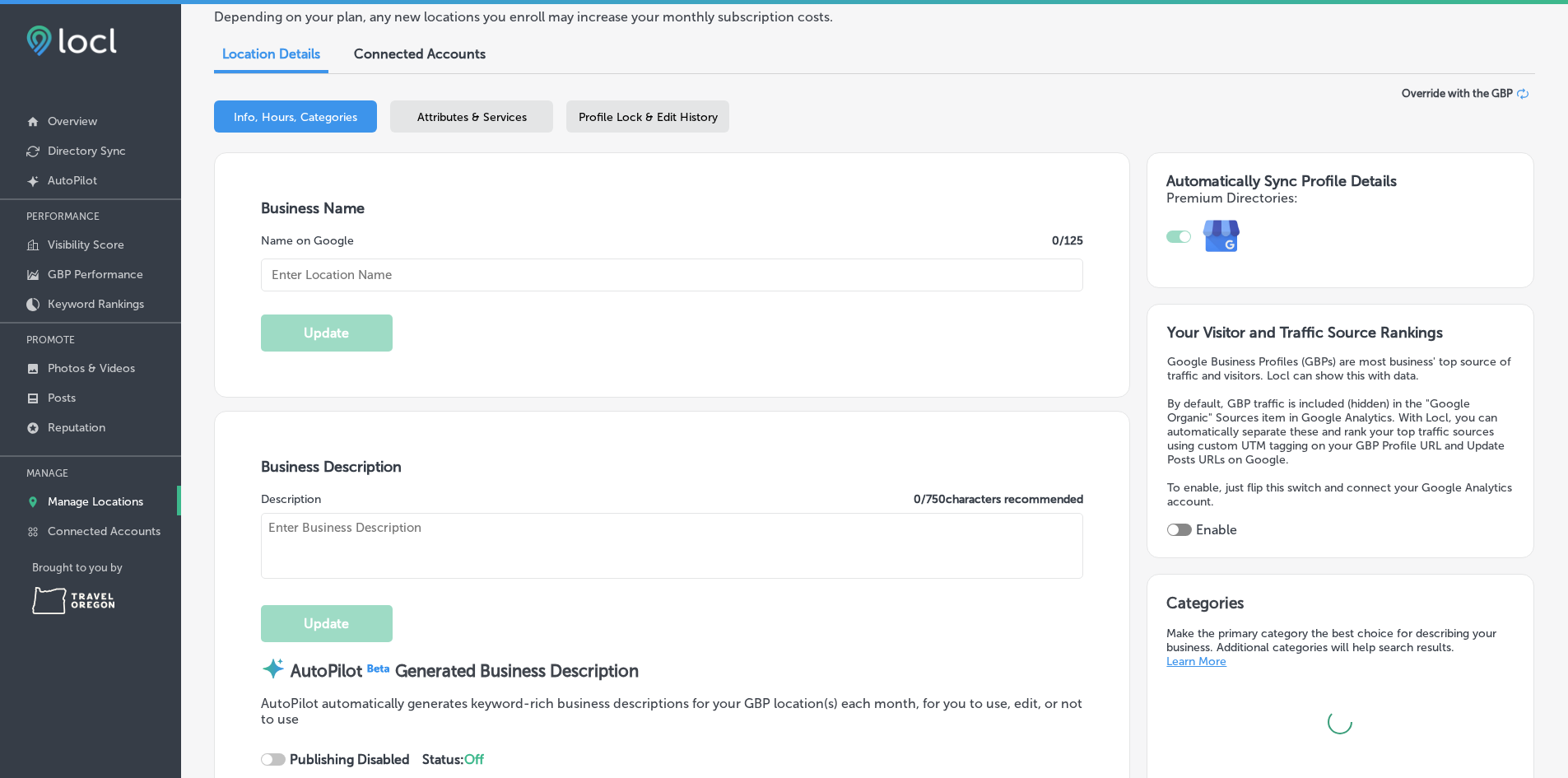
scroll to position [171, 0]
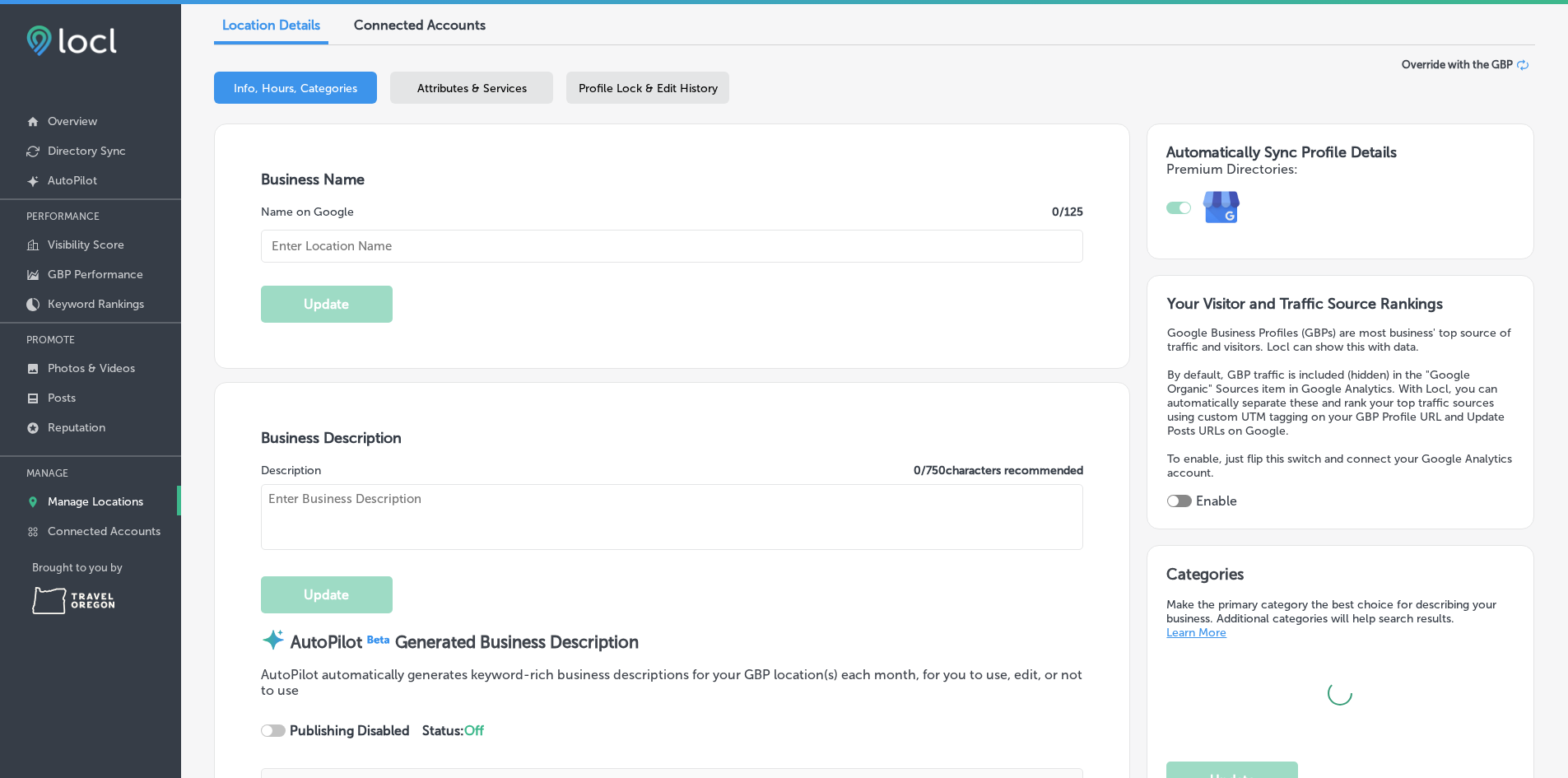
type input "Brookings Welcome Center - Travel [US_STATE]"
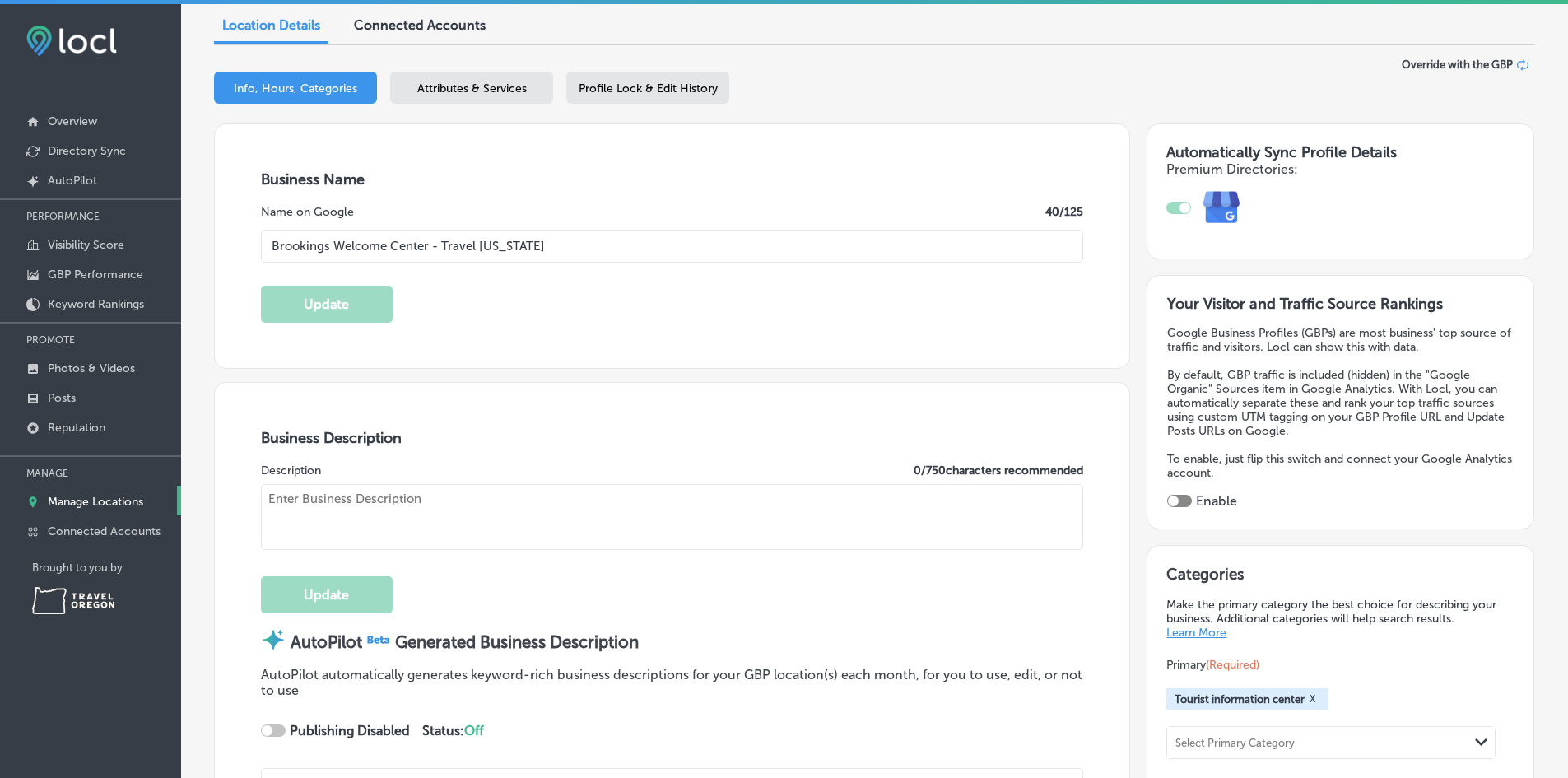
type textarea "Discover the Brookings Welcome Center – Travel [US_STATE], your trusted guide t…"
type input "at the [PERSON_NAME]"
type input "Field State Recreation Site 8331"
type input "Brookings"
type input "97415-8331"
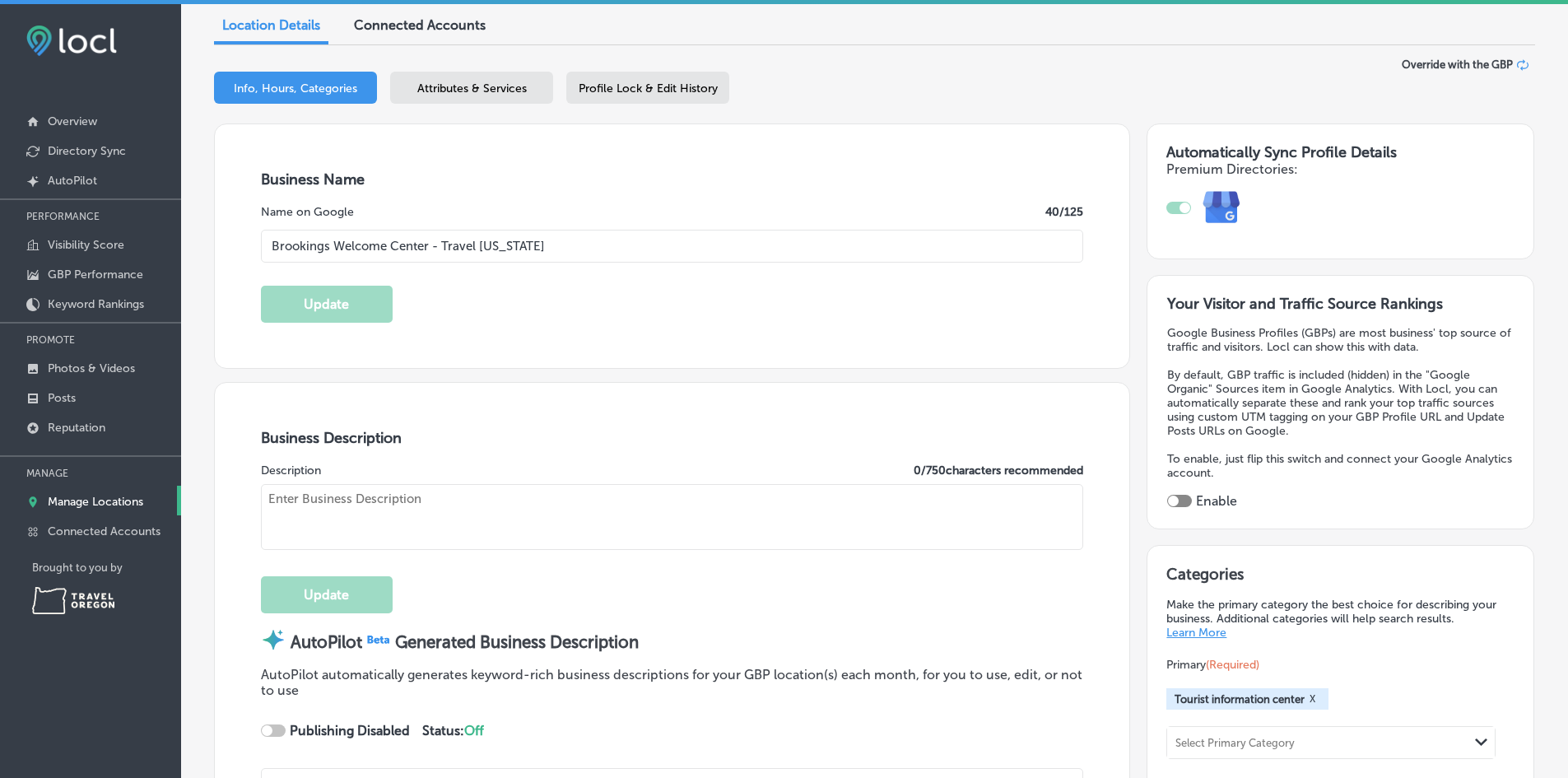
type input "US"
checkbox input "true"
type input "[URL][DOMAIN_NAME]"
type textarea "The Brookings Welcome Center, operated by Travel [US_STATE], is open seven days…"
type input "[PHONE_NUMBER]"
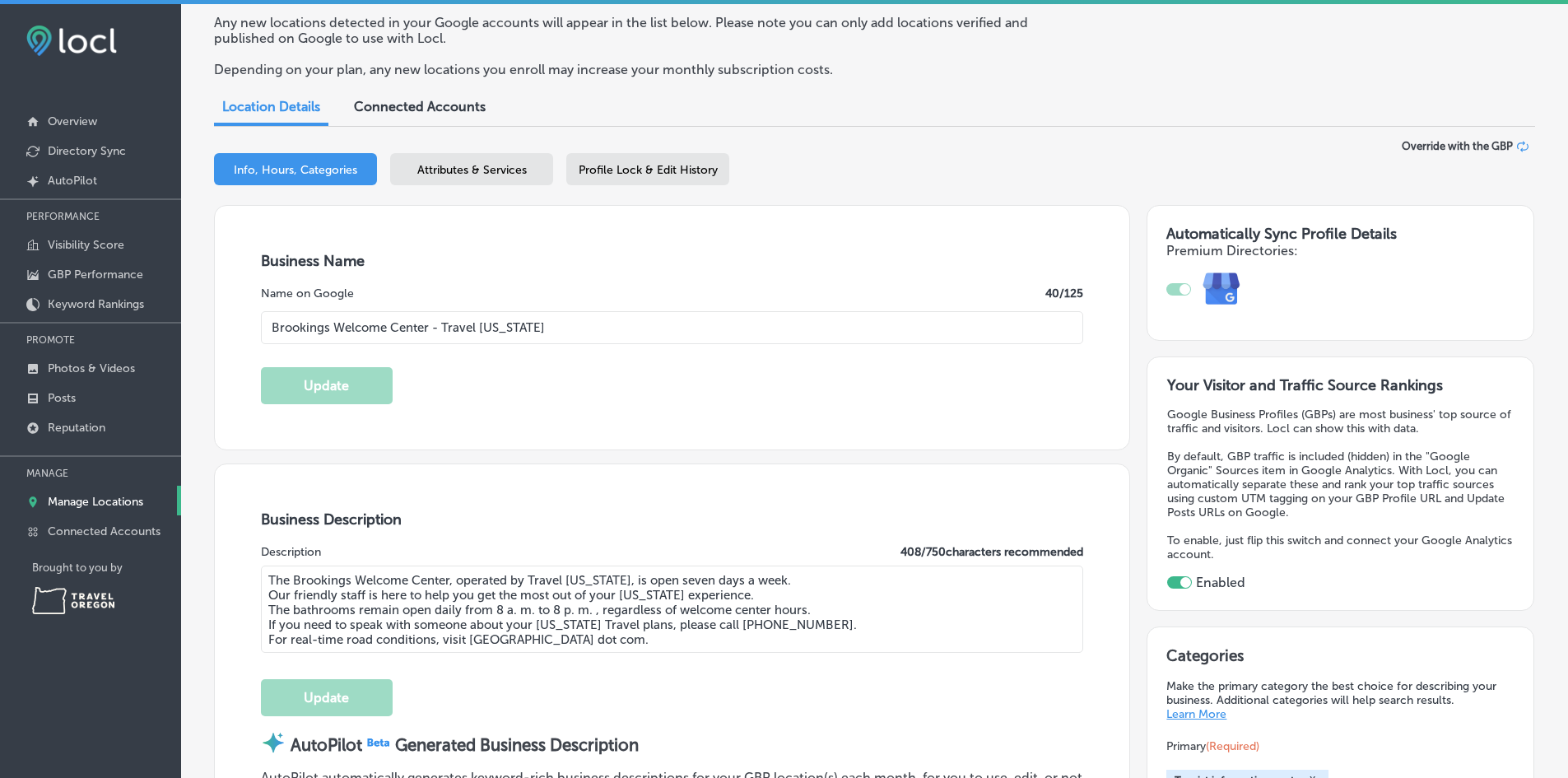
scroll to position [0, 0]
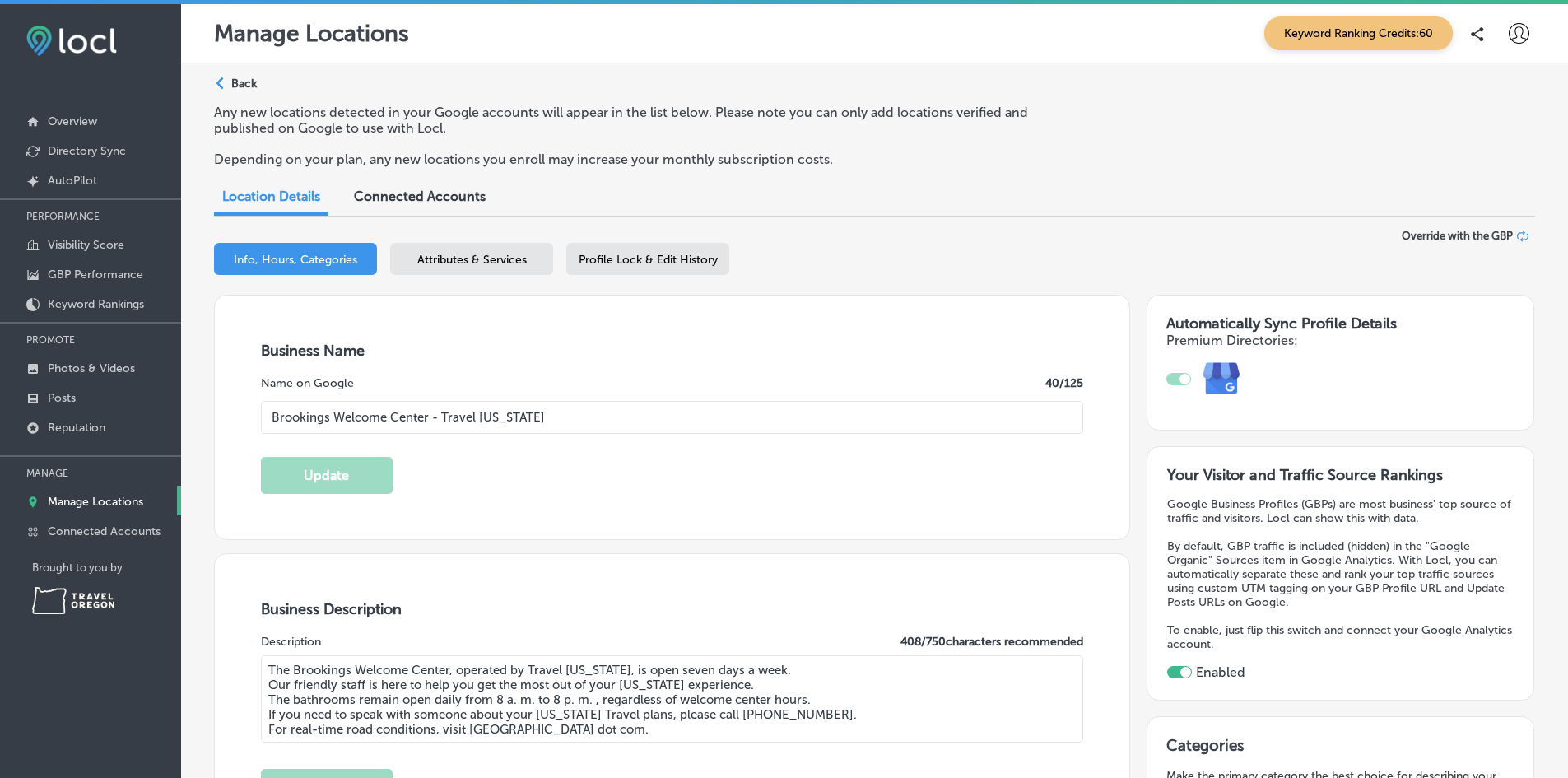
click at [236, 88] on p "Back" at bounding box center [244, 83] width 26 height 14
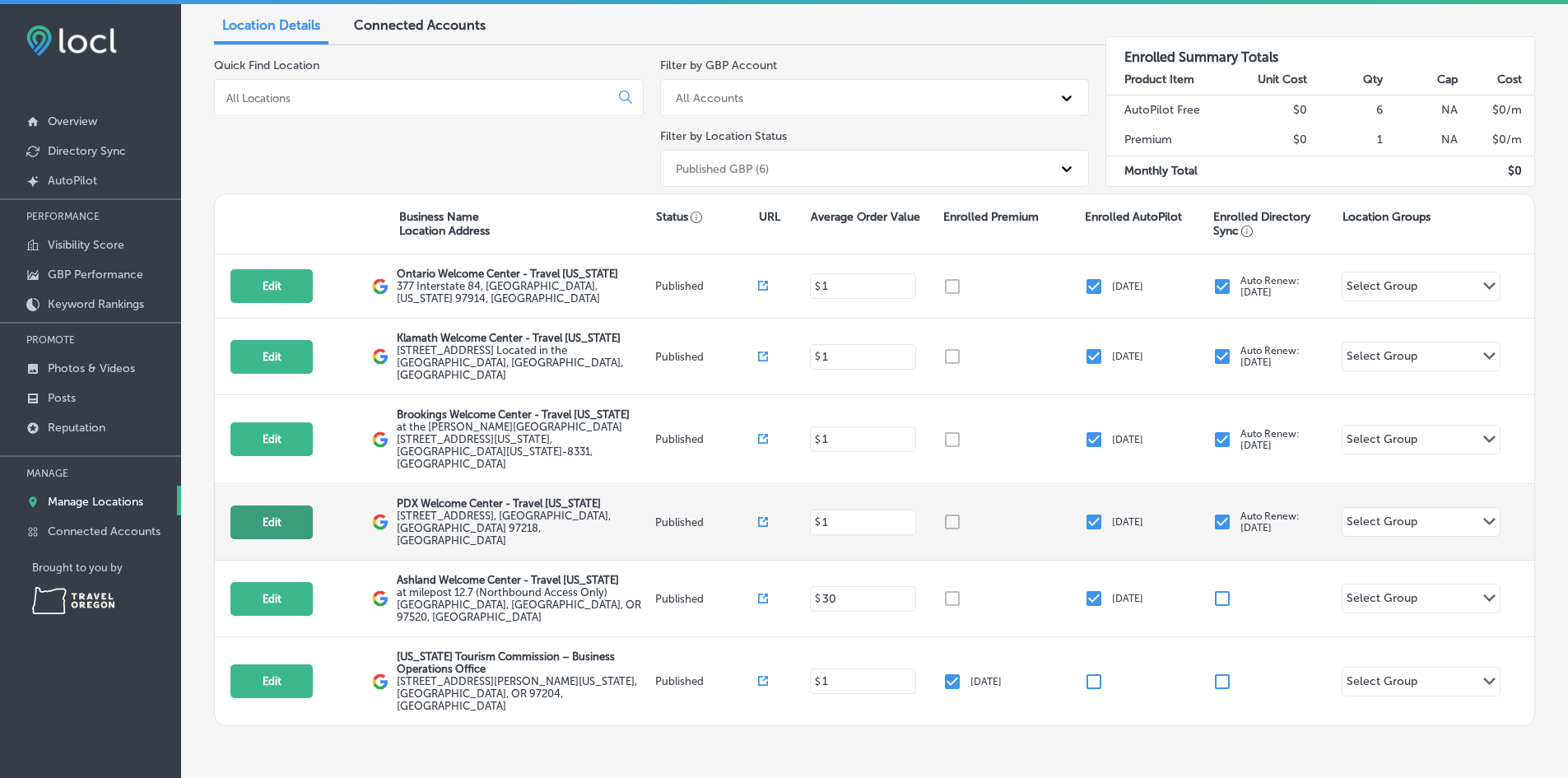
click at [243, 506] on button "Edit" at bounding box center [272, 523] width 82 height 34
select select "US"
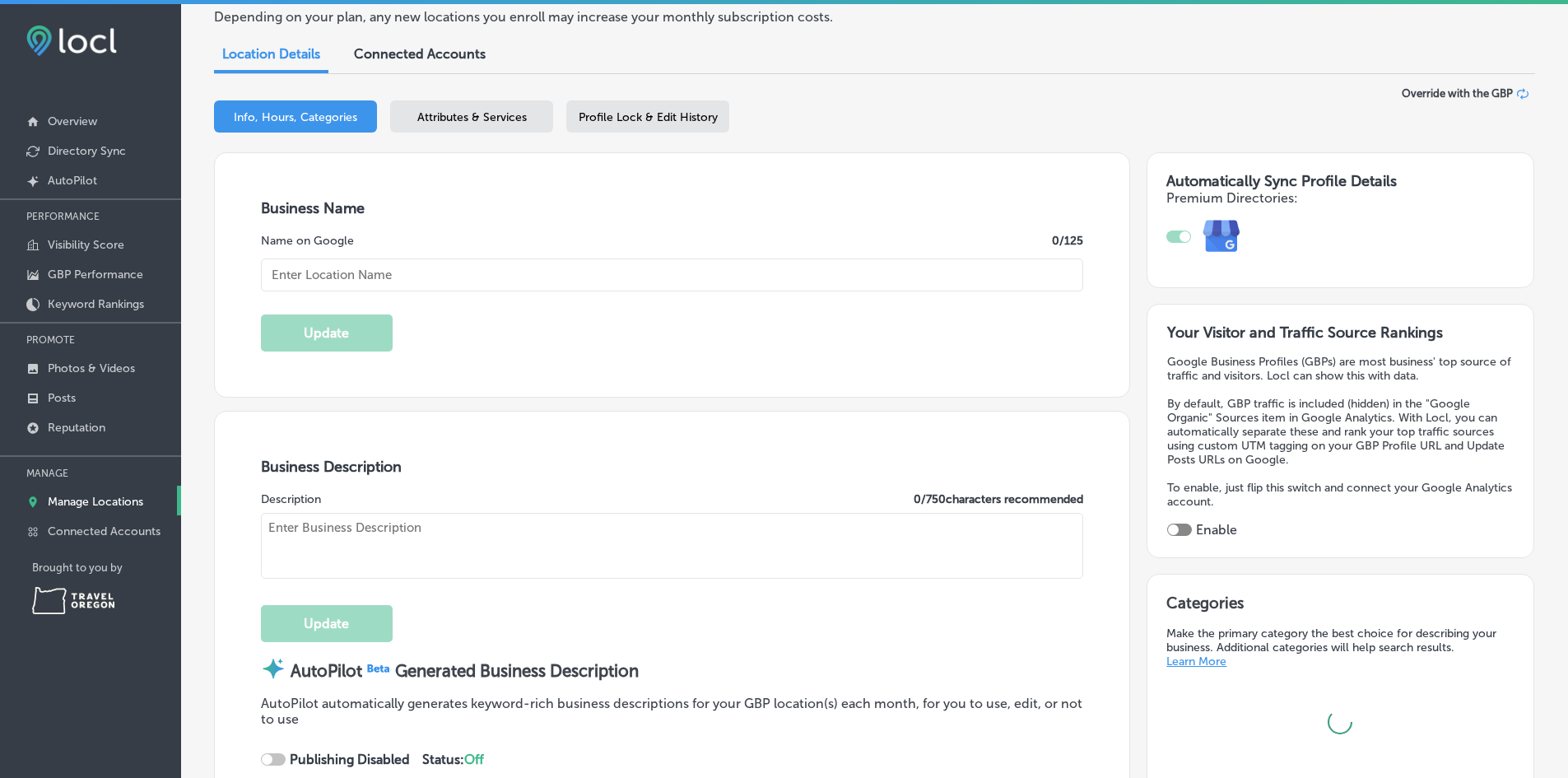
scroll to position [171, 0]
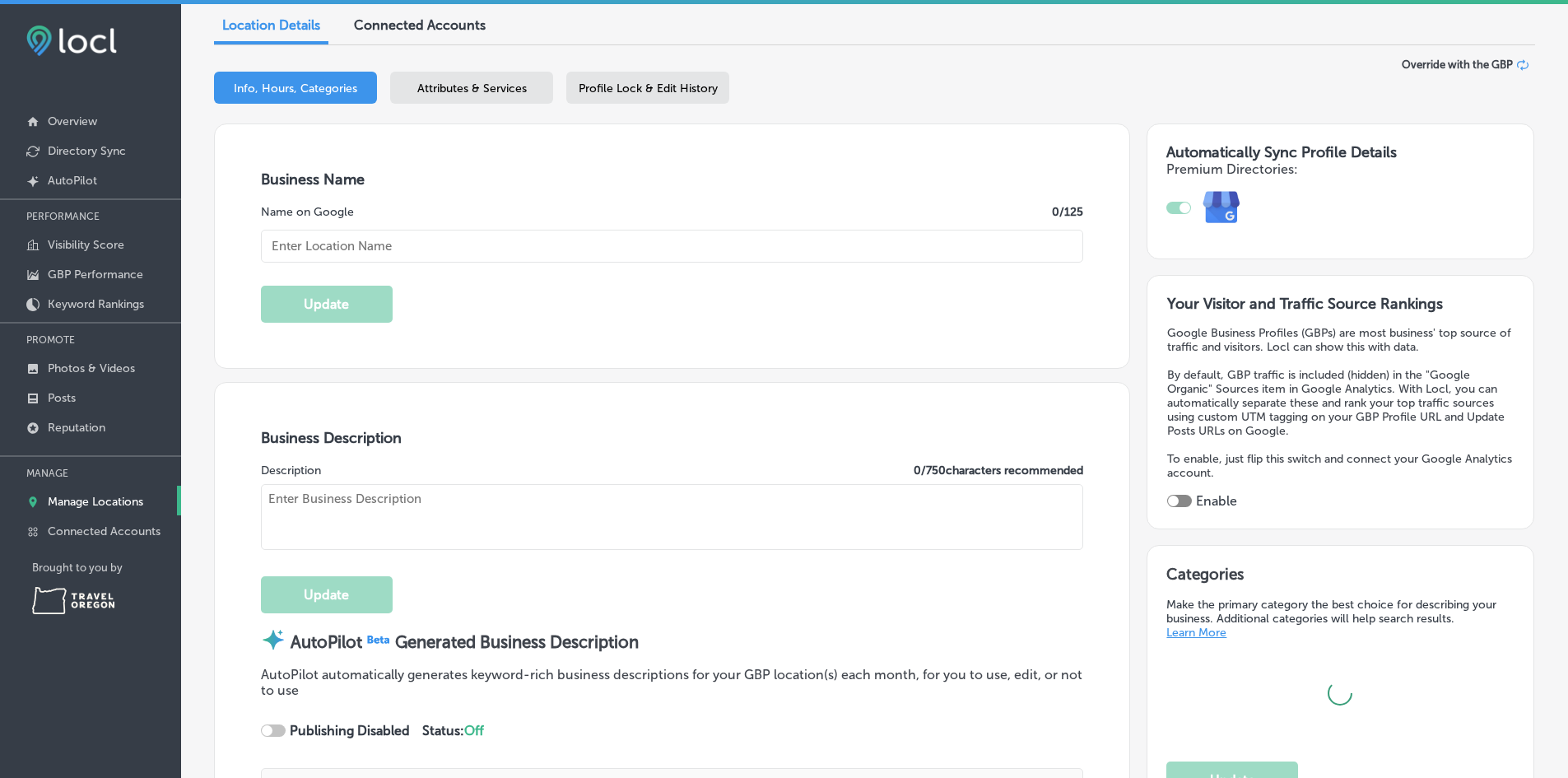
type input "PDX Welcome Center - Travel [US_STATE]"
type textarea "Welcome to the PDX Welcome Center, your go-to resource for exploring the beauty…"
type input "[STREET_ADDRESS]"
type input "[GEOGRAPHIC_DATA]"
type input "97218"
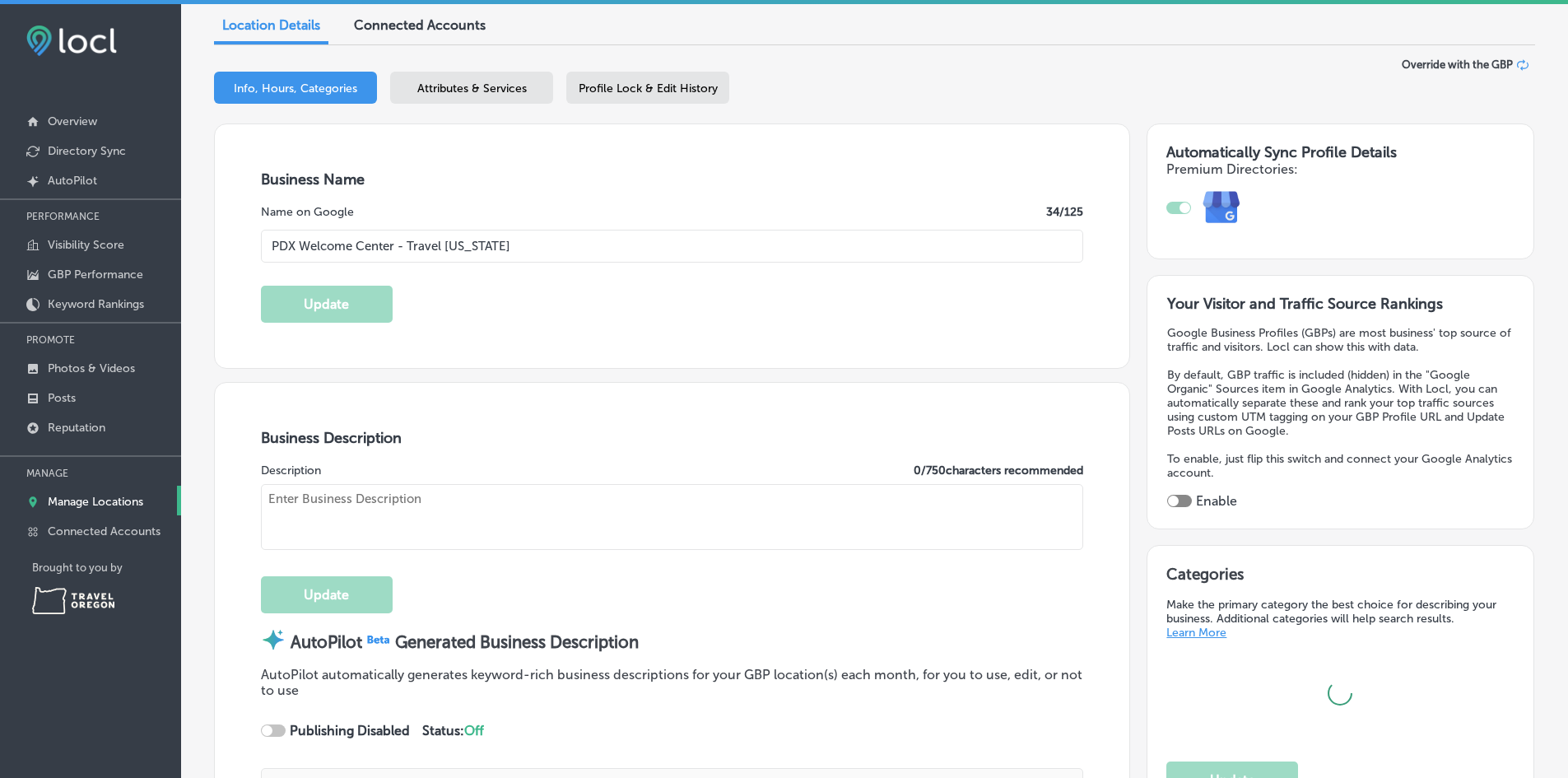
type input "US"
checkbox input "true"
type input "[EMAIL_ADDRESS][DOMAIN_NAME]"
type input "[URL][DOMAIN_NAME]"
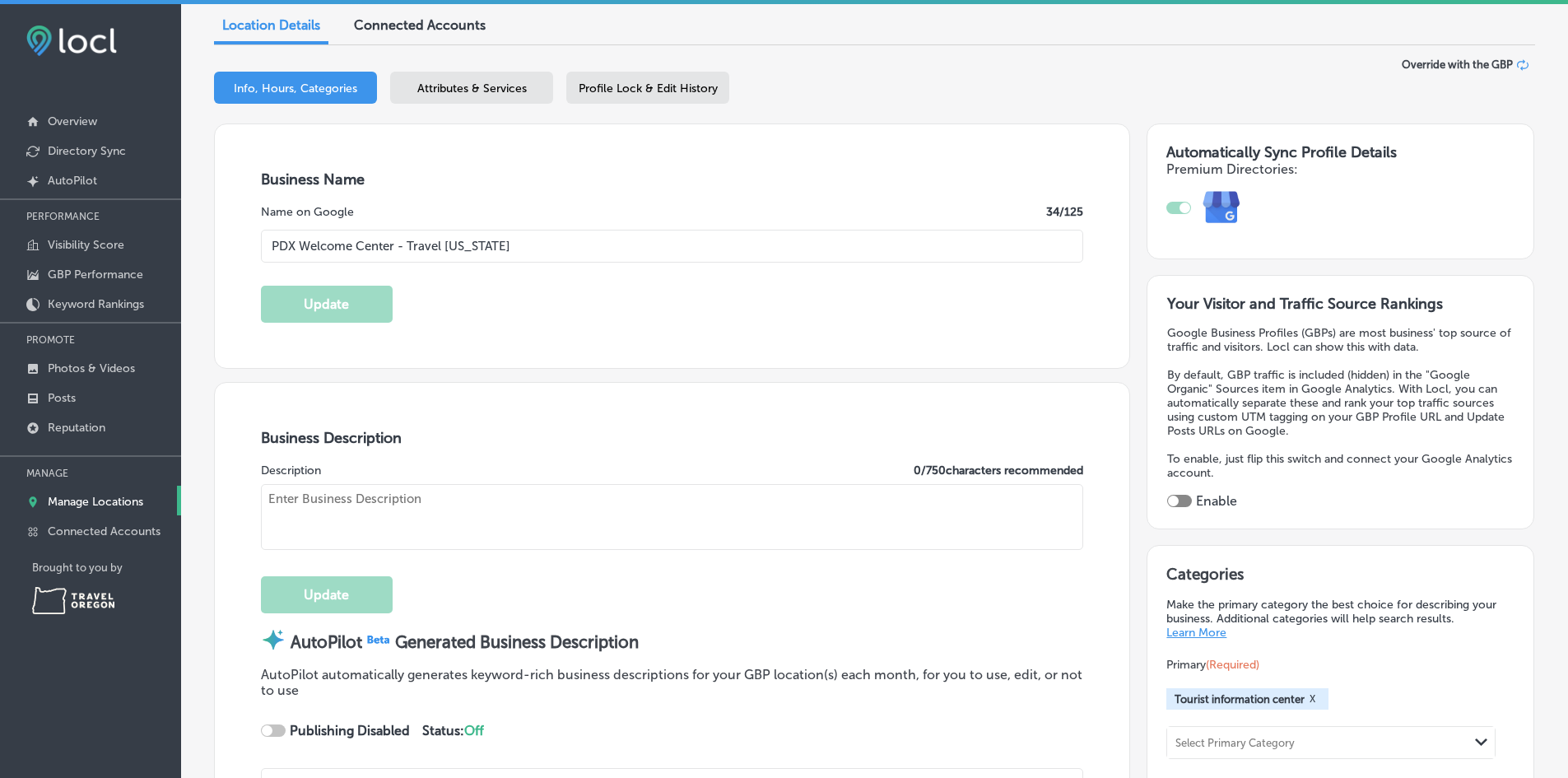
type input "[URL][DOMAIN_NAME][US_STATE]"
type input "[URL][DOMAIN_NAME]"
type textarea "Welcome to the PDX Welcome Center operated by Travel [US_STATE]. Located at the…"
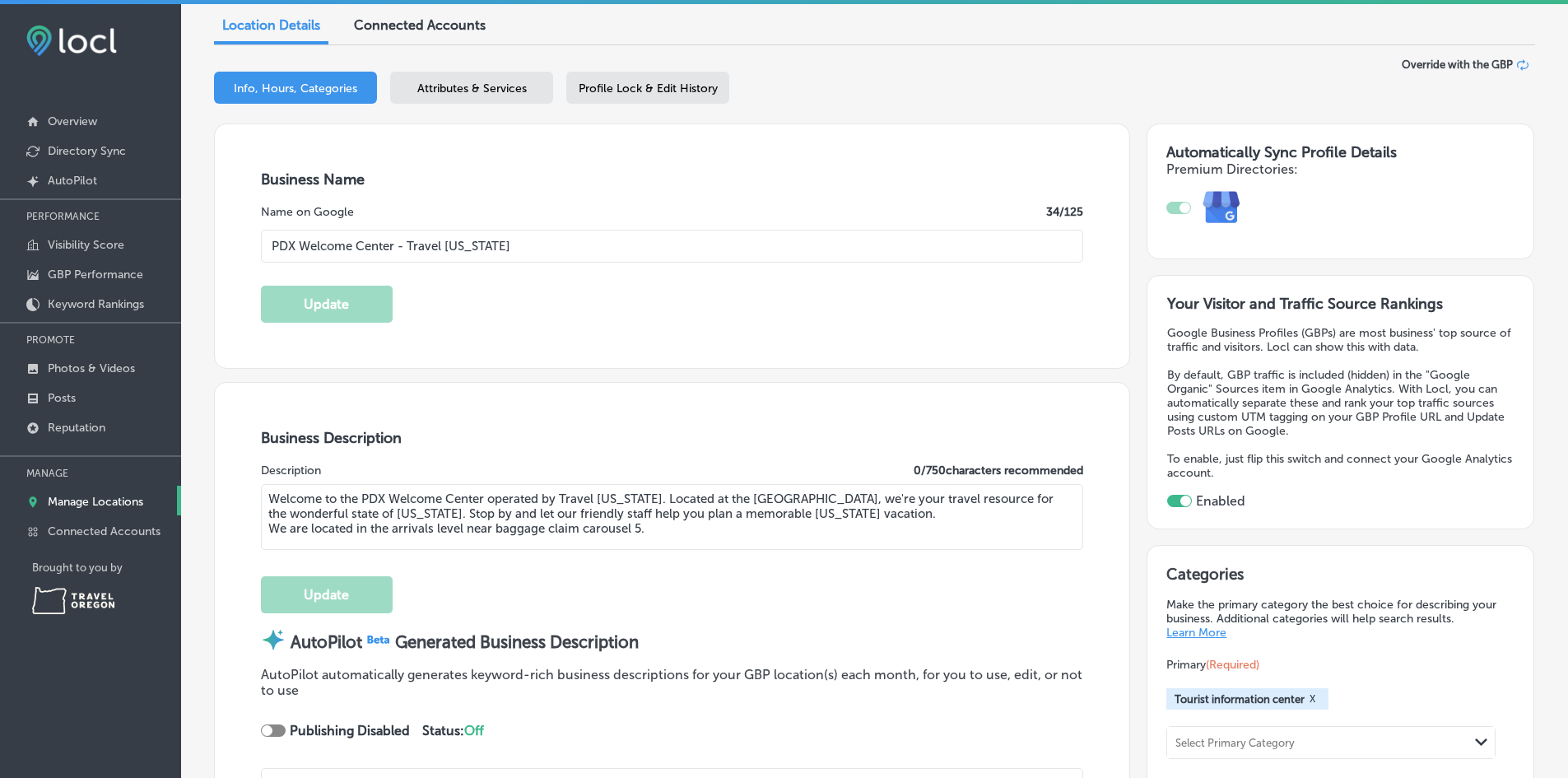
type input "[PHONE_NUMBER]"
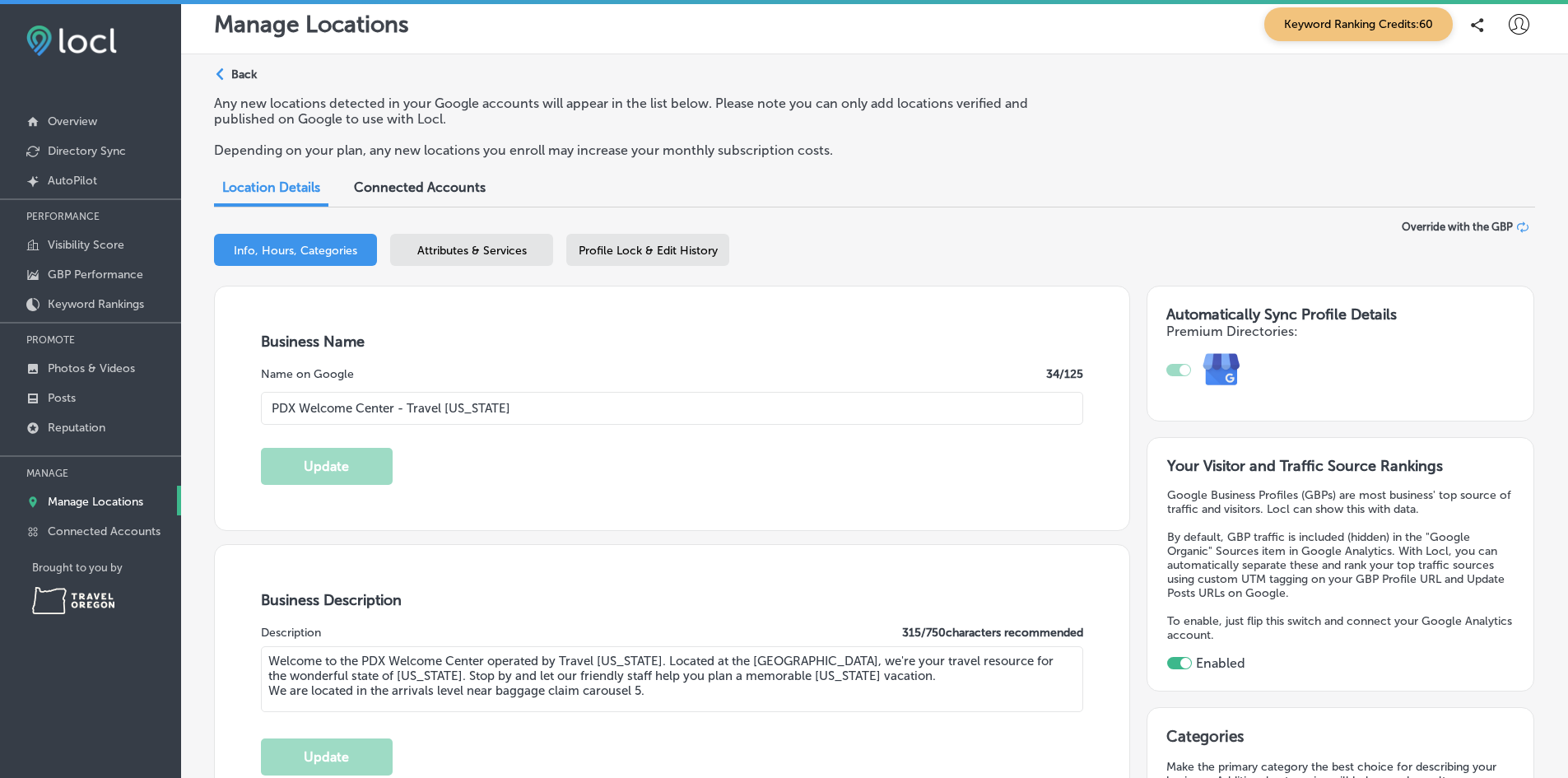
scroll to position [0, 0]
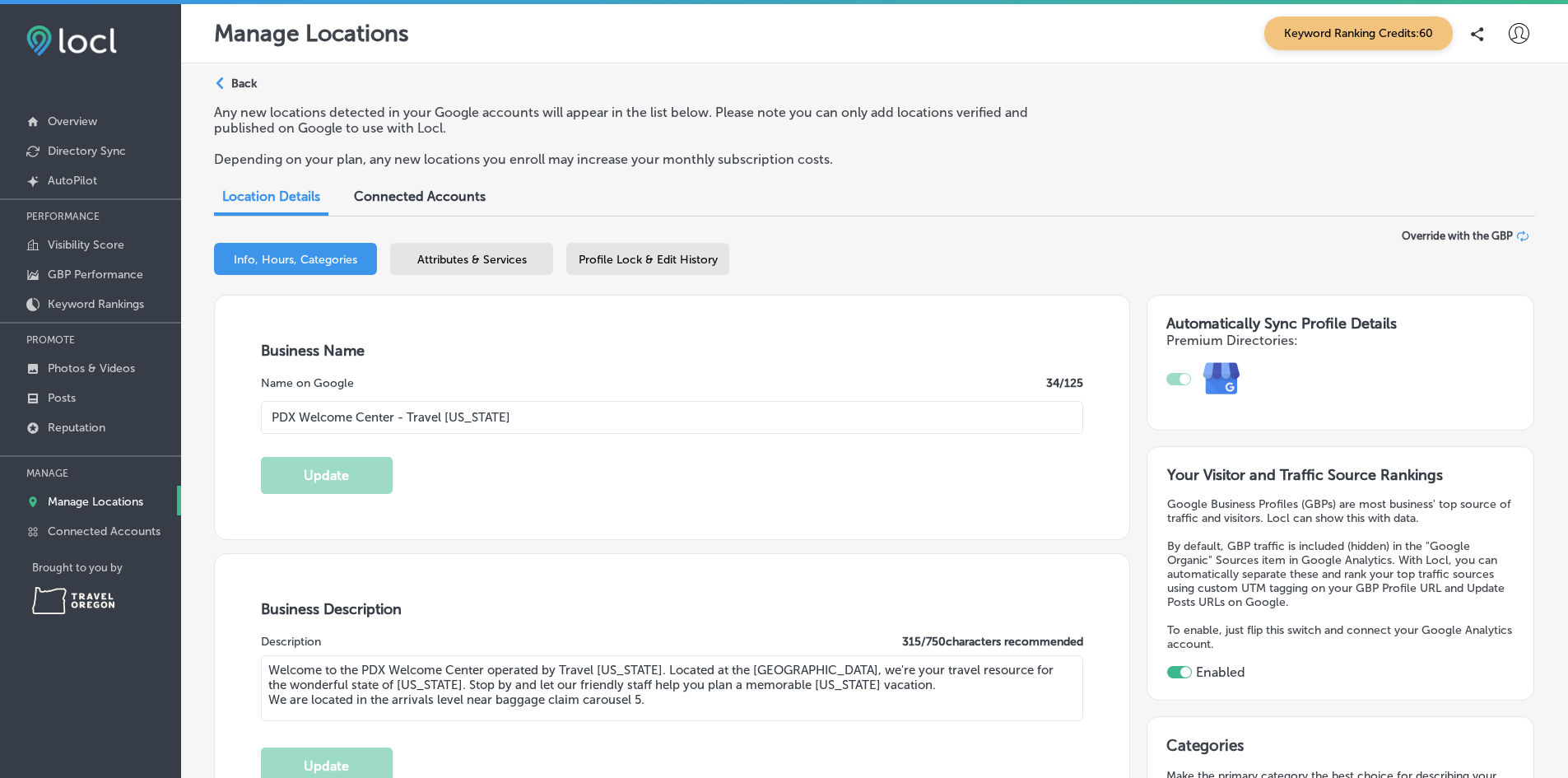
click at [231, 93] on div "Path Created with Sketch. Back" at bounding box center [235, 90] width 43 height 28
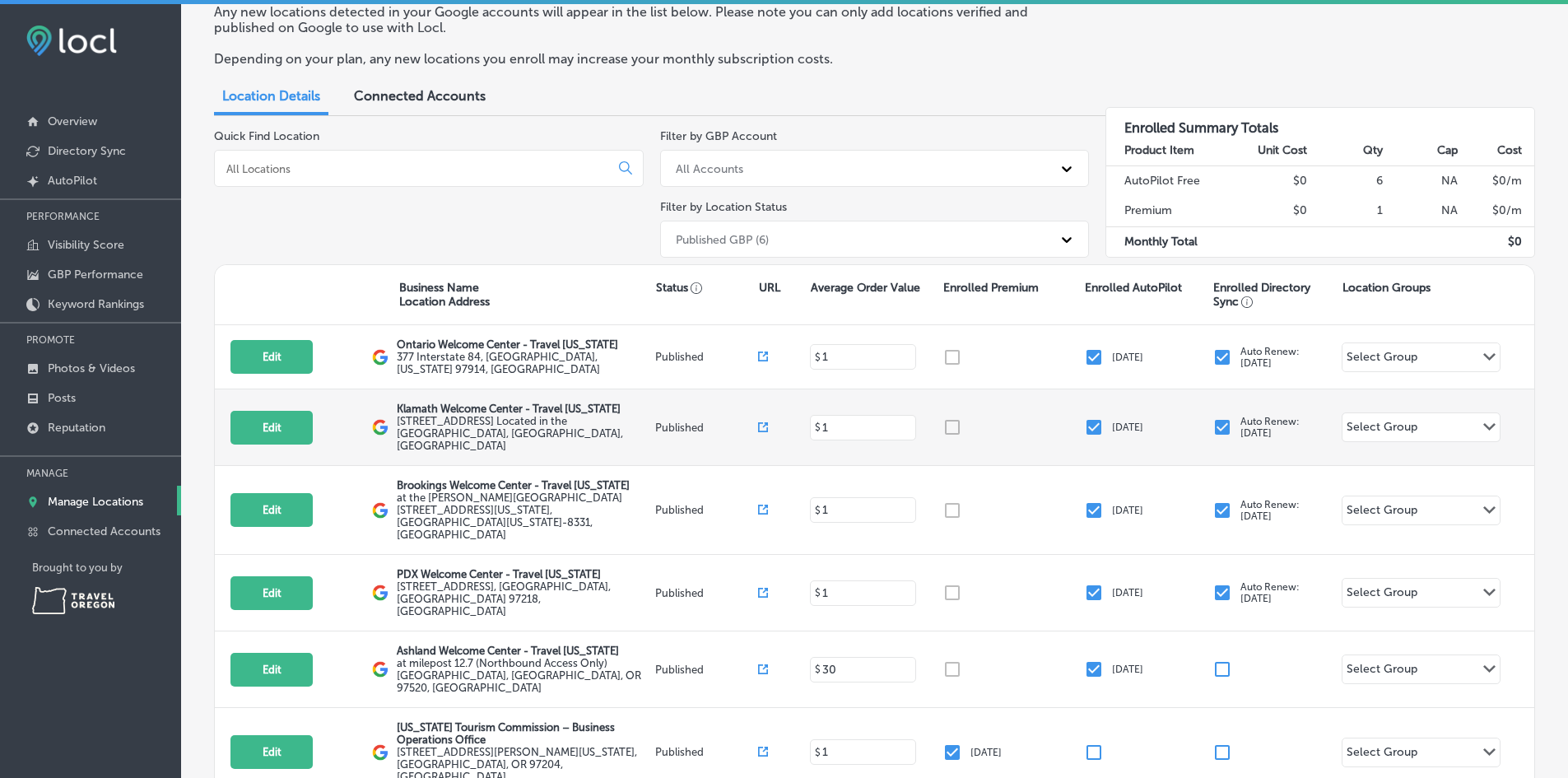
scroll to position [143, 0]
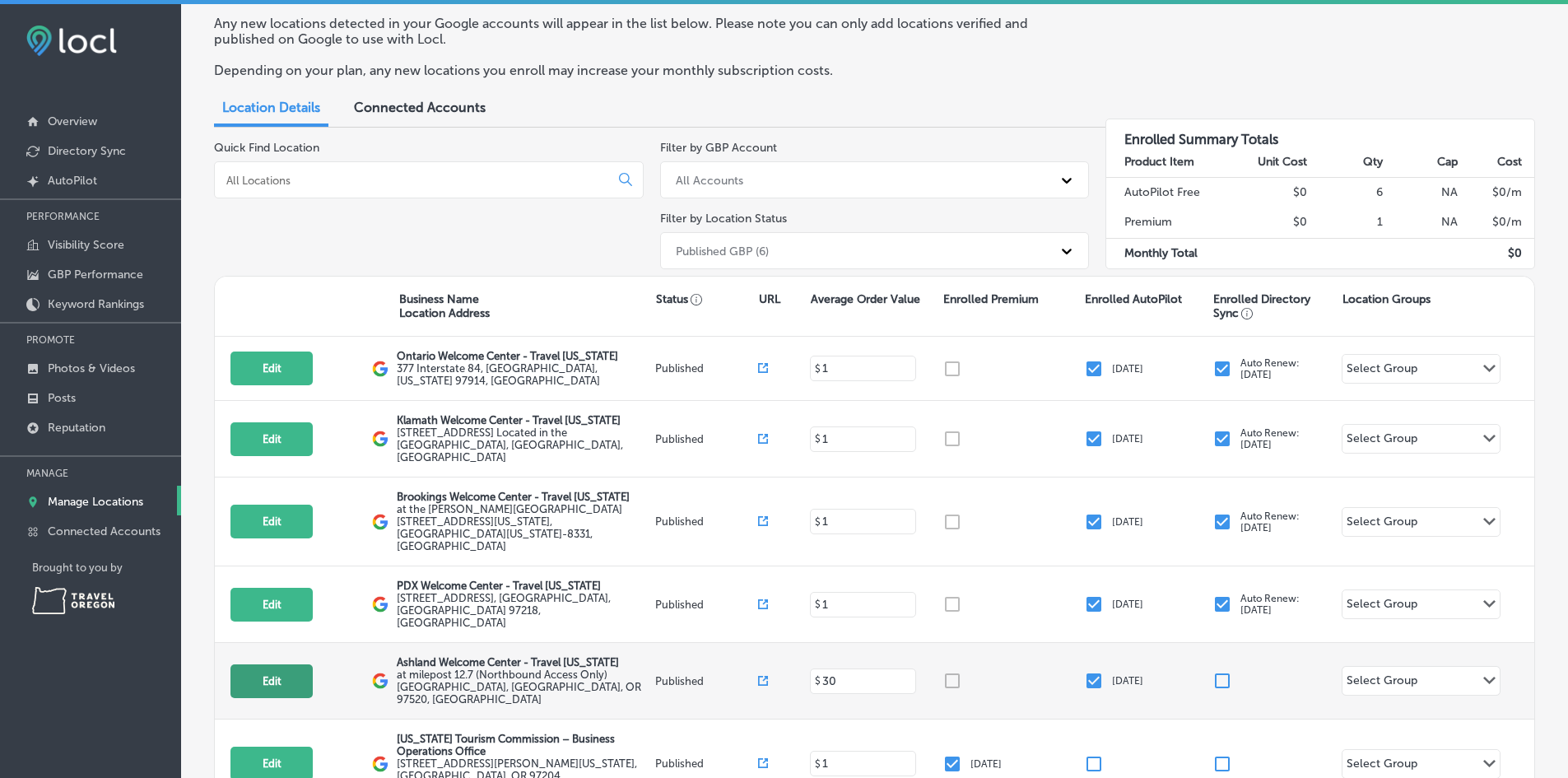
click at [295, 665] on button "Edit" at bounding box center [272, 681] width 82 height 34
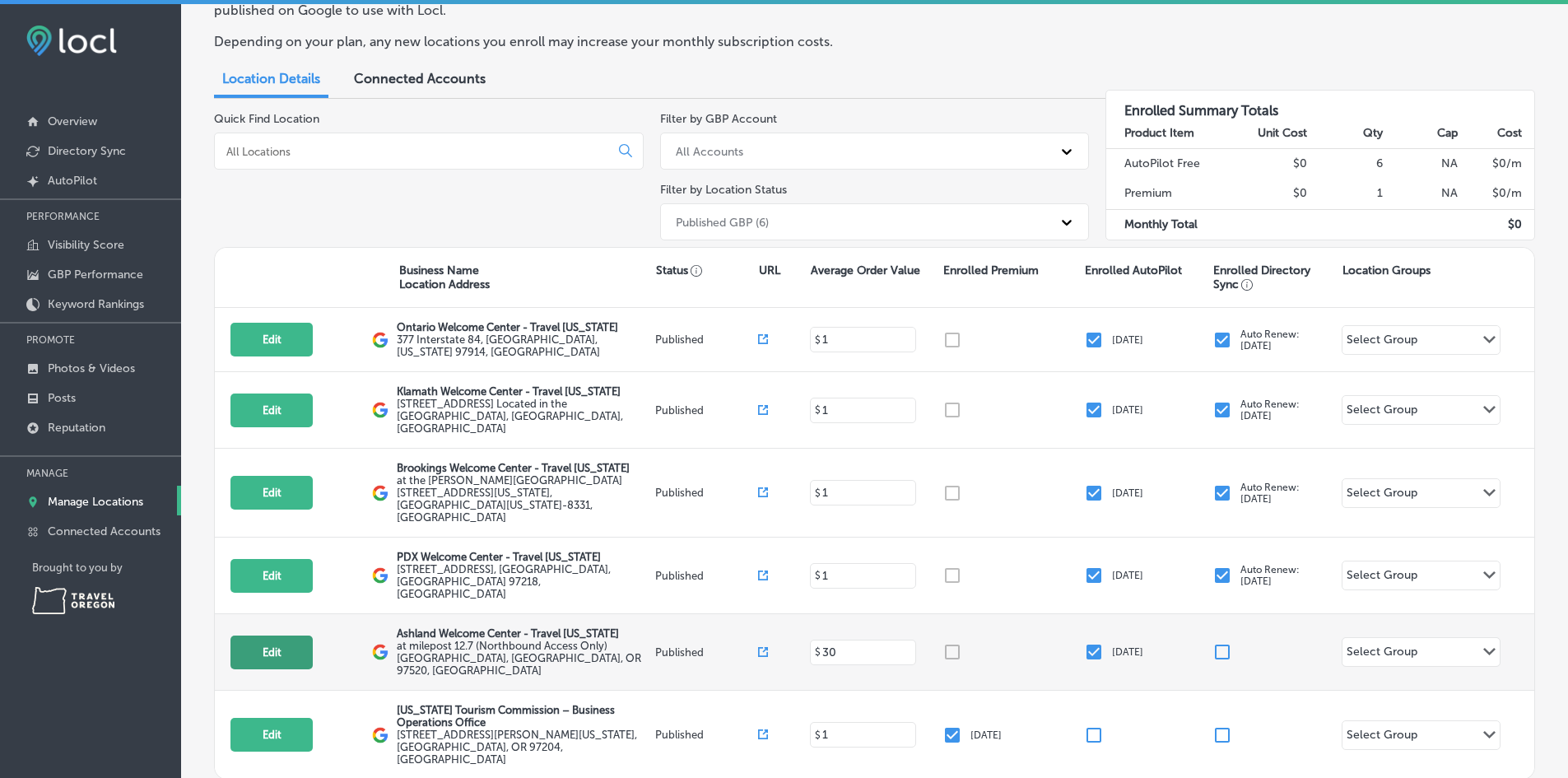
select select "US"
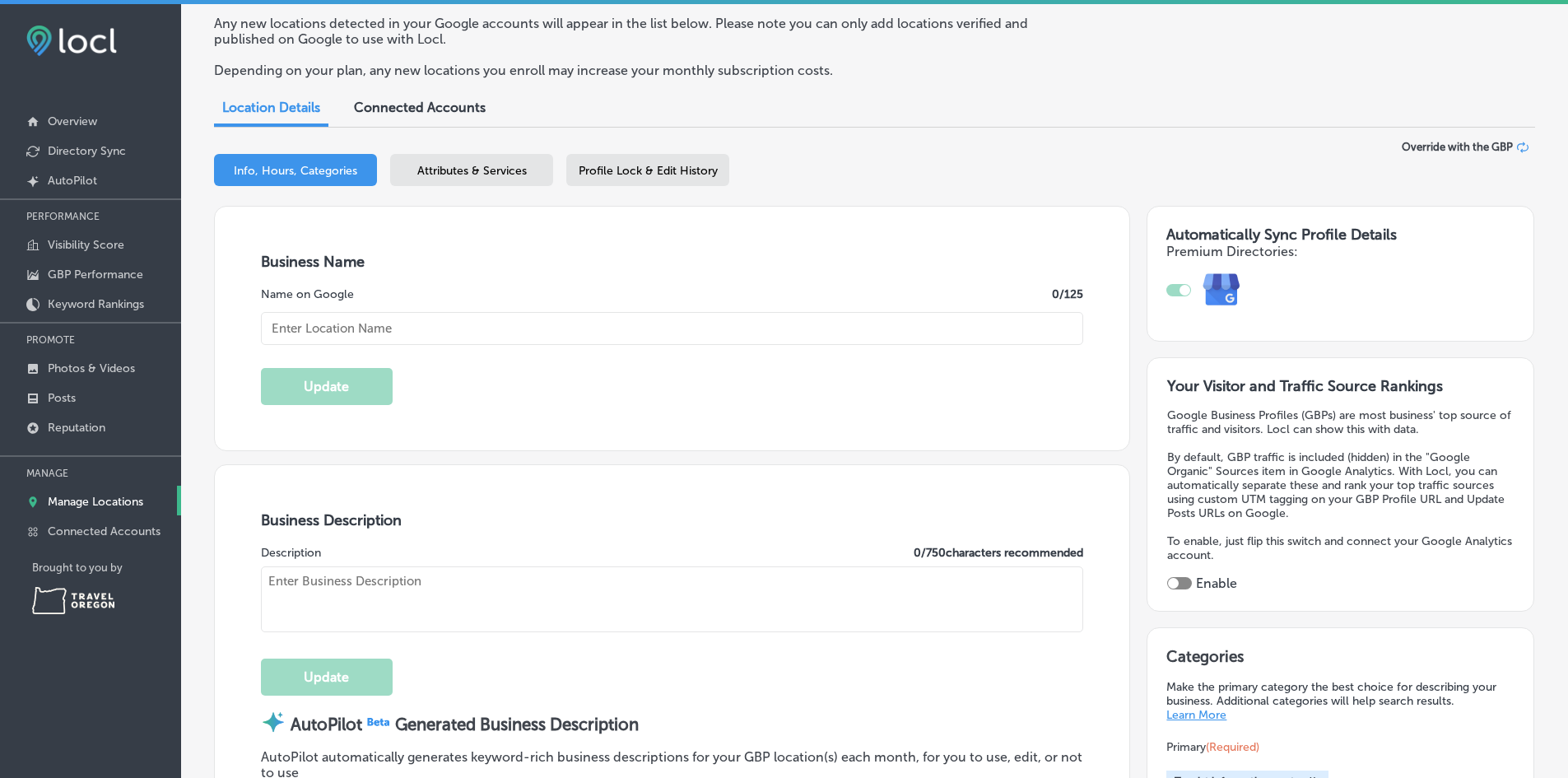
checkbox input "true"
type textarea "Welcome to [GEOGRAPHIC_DATA], your go-to destination for exploring the beauty o…"
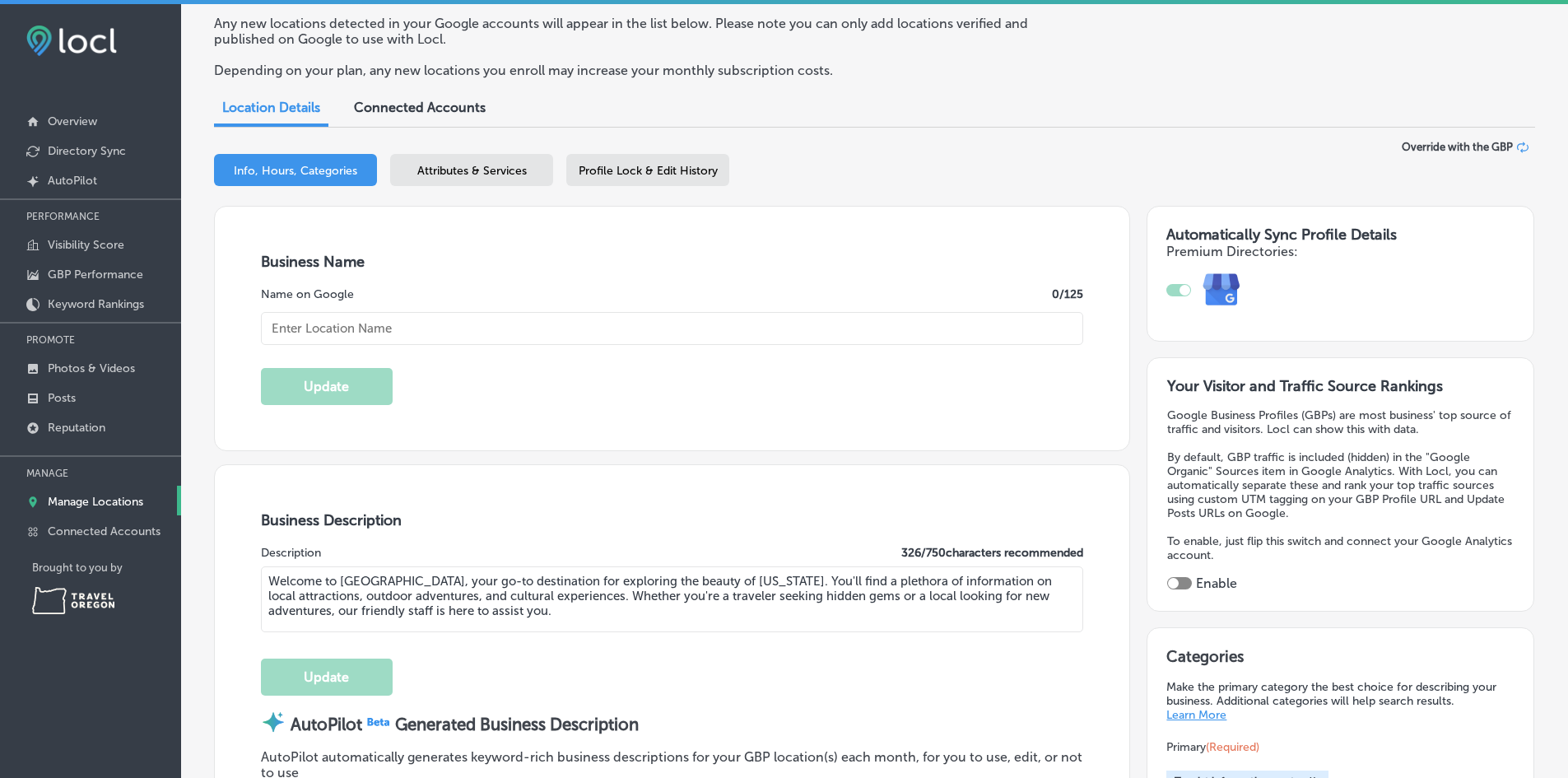
type textarea "Welcome to [GEOGRAPHIC_DATA] - Travel [US_STATE], your go-to destination for ex…"
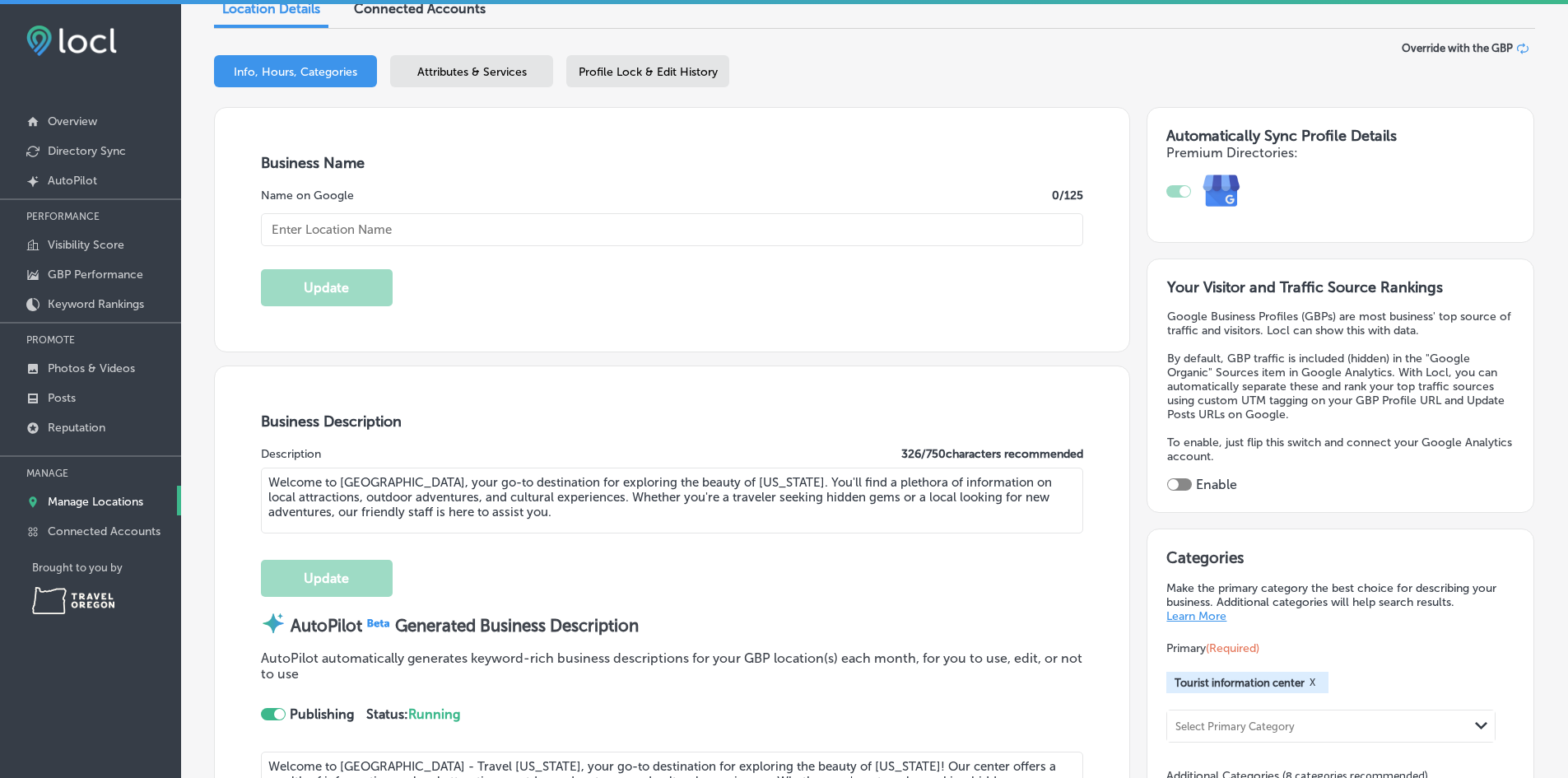
type input "[URL][DOMAIN_NAME]"
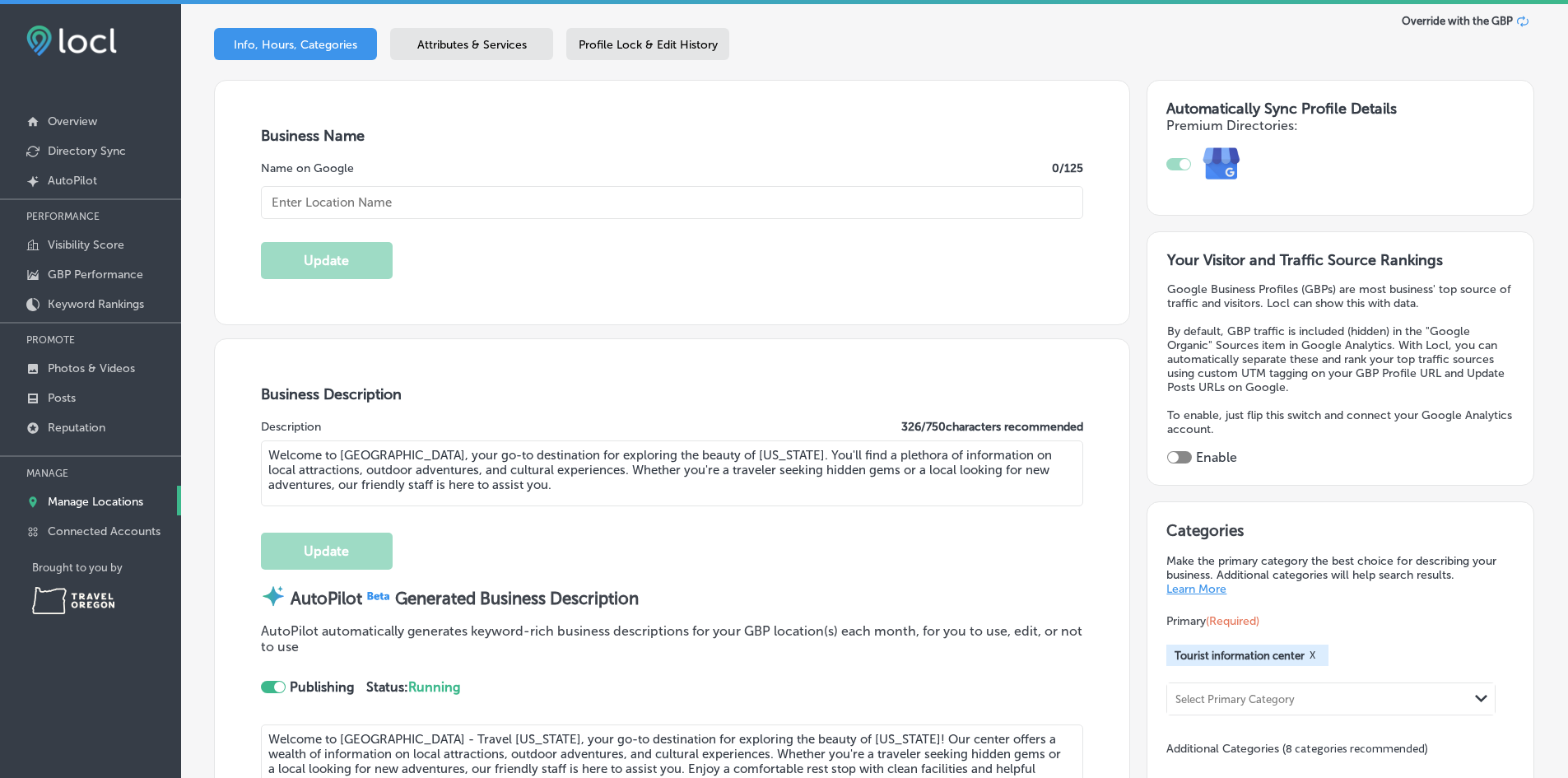
type input "at milepost 12.7 (Northbound Access Only)"
type input "[GEOGRAPHIC_DATA]"
type input "Ashland"
type input "97520"
type input "US"
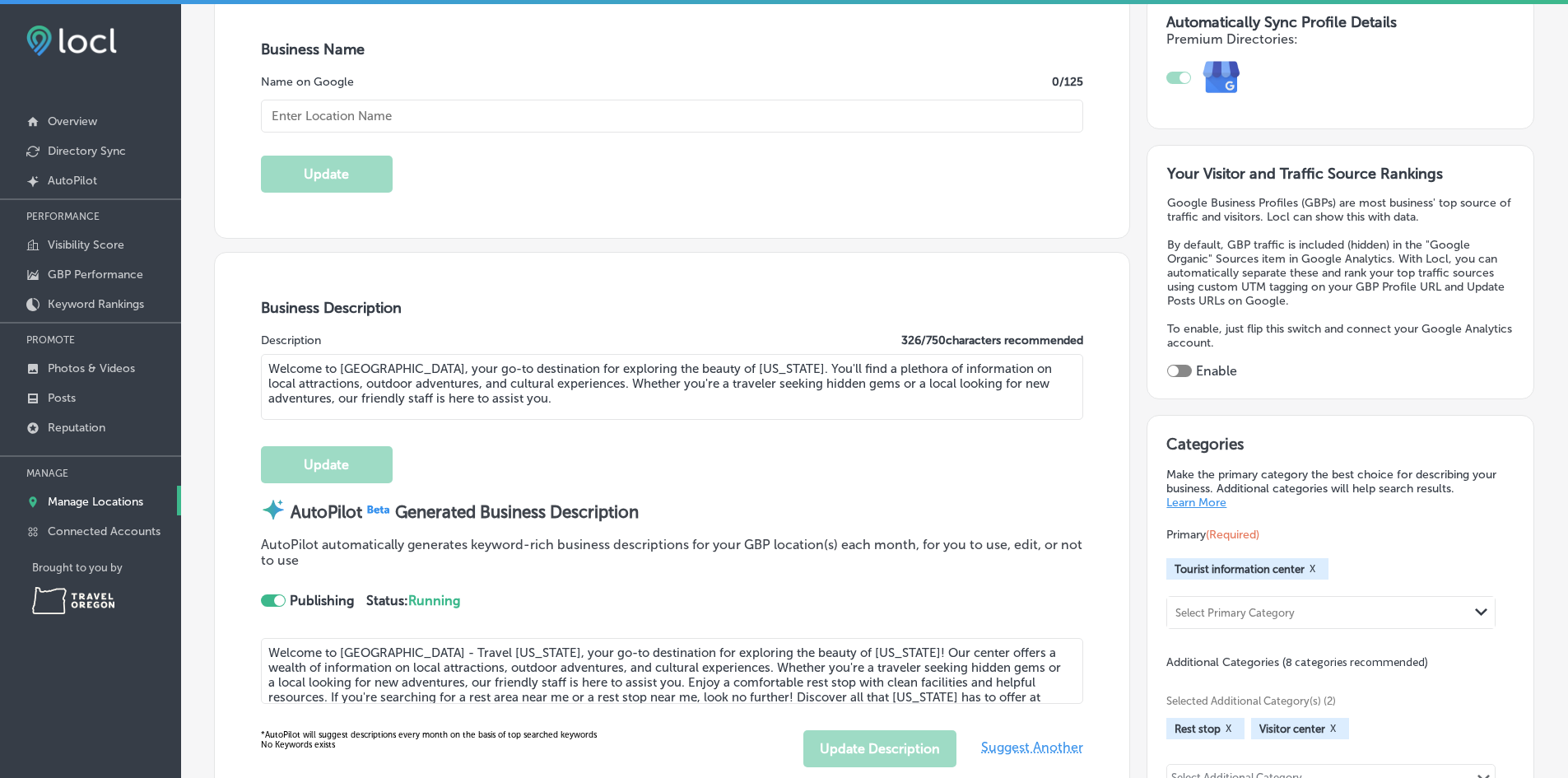
type input "Ashland Welcome Center - Travel [US_STATE]"
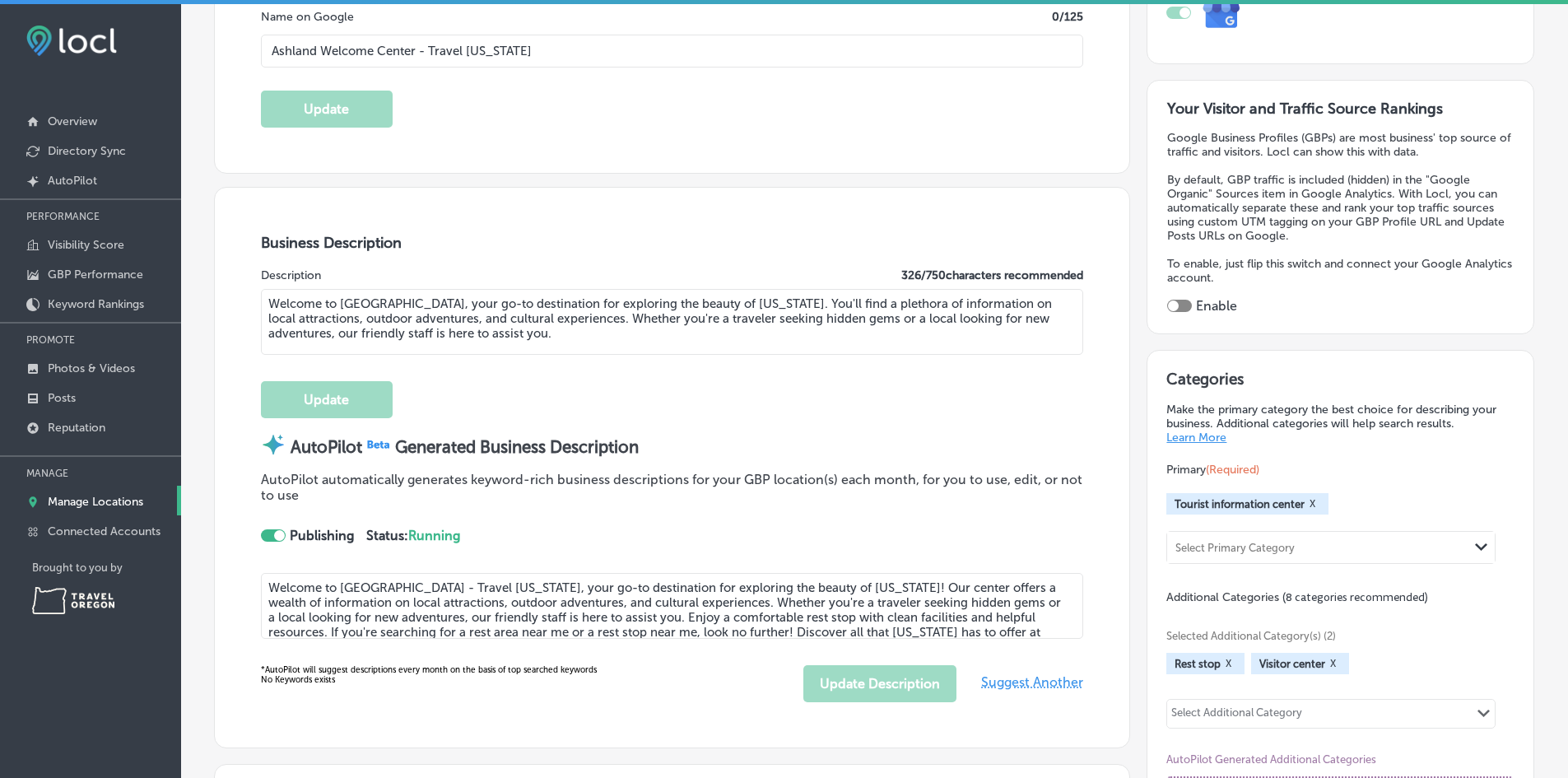
type input "[PHONE_NUMBER]"
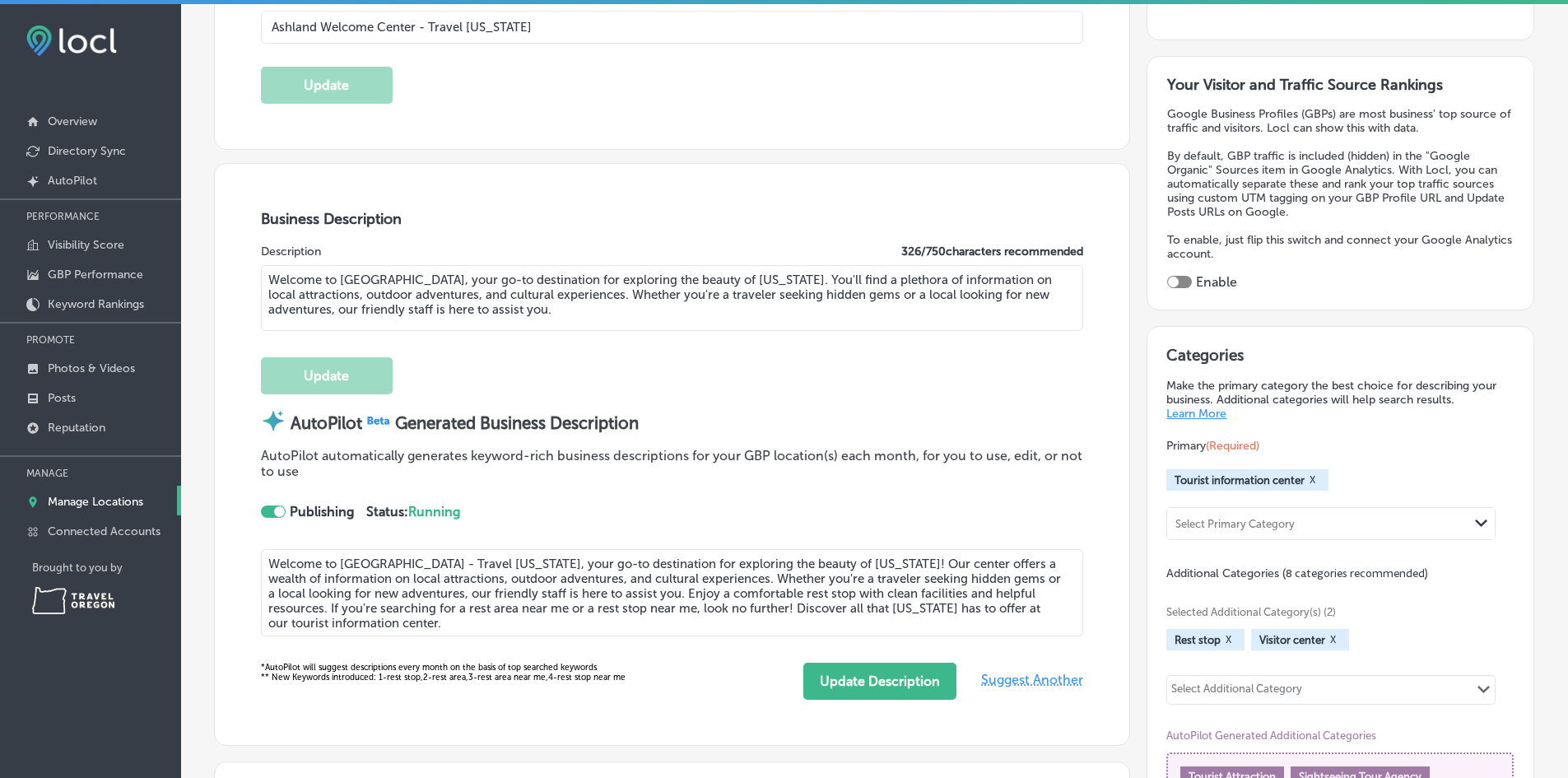
scroll to position [418, 0]
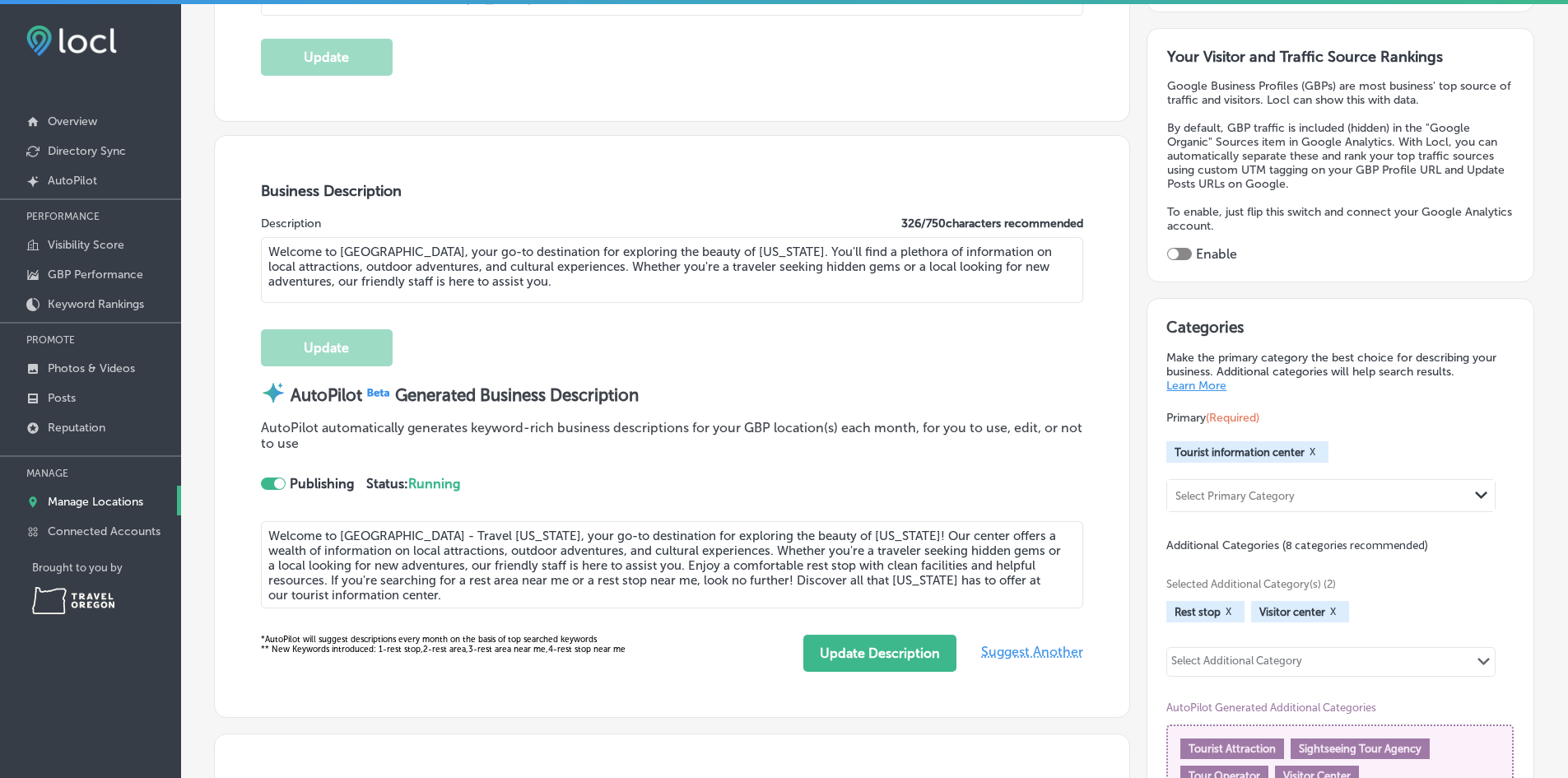
click at [274, 480] on div at bounding box center [280, 484] width 11 height 11
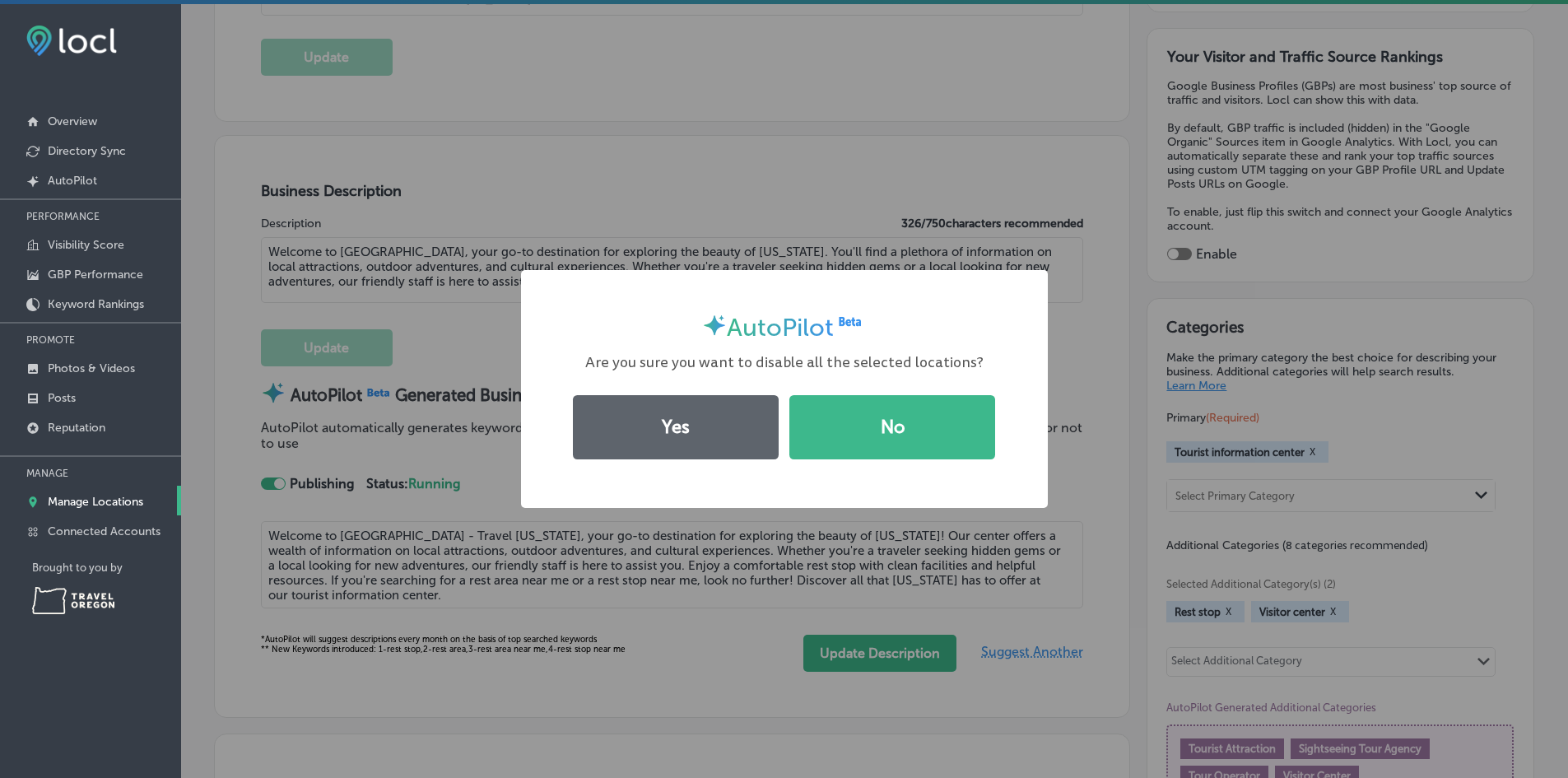
scroll to position [419, 0]
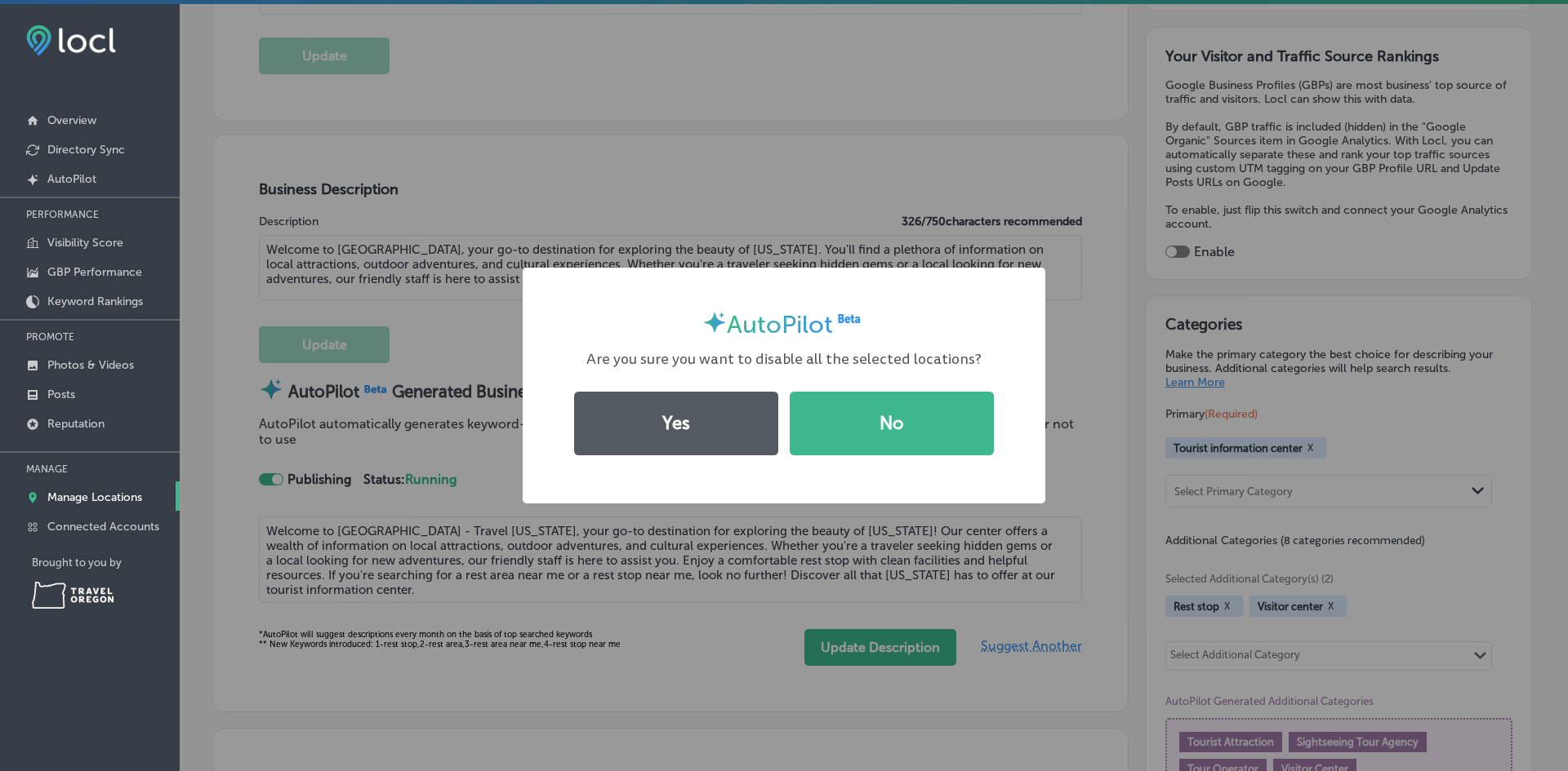
click at [649, 441] on button "Yes" at bounding box center [676, 424] width 204 height 63
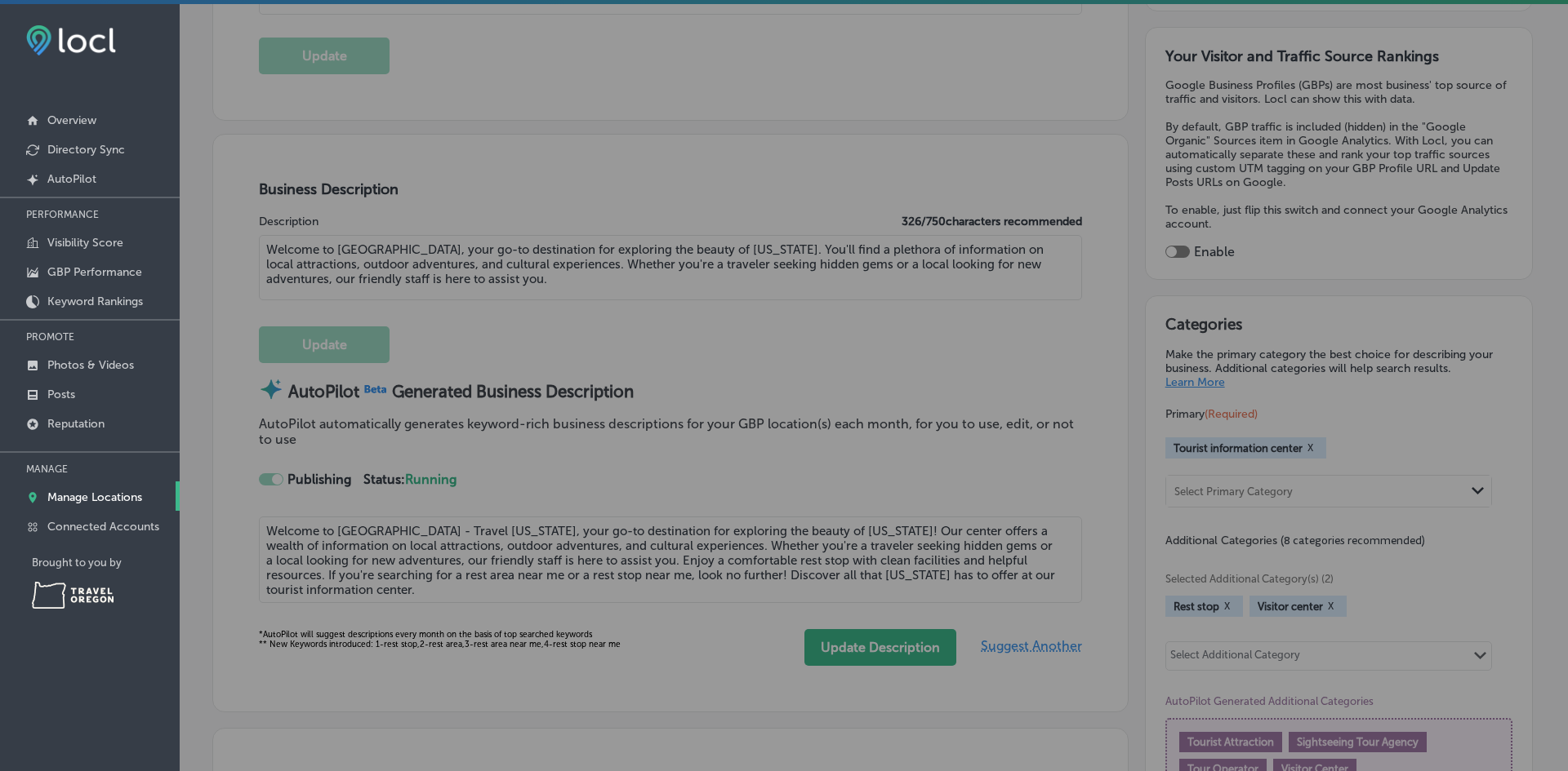
checkbox input "false"
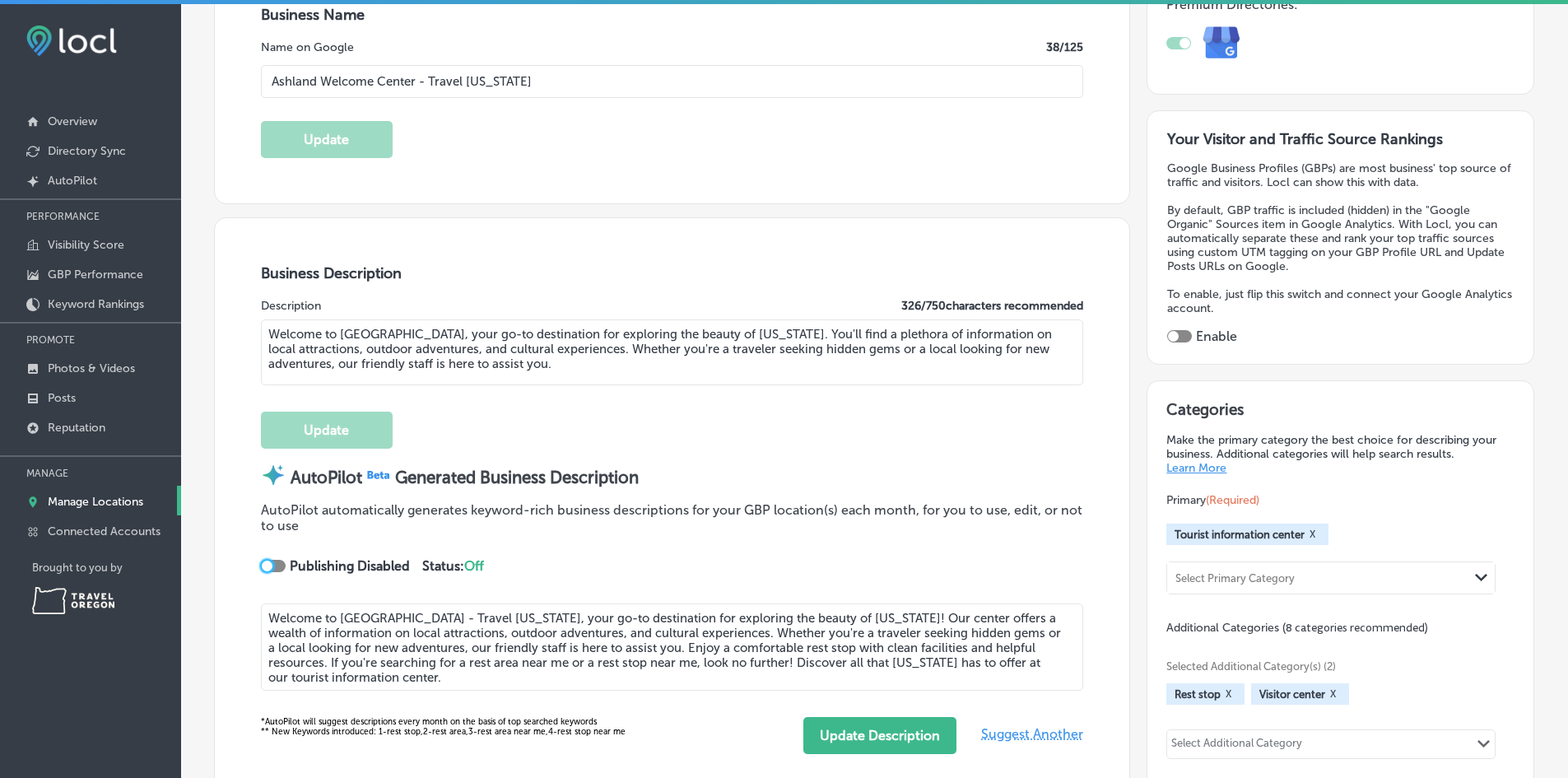
scroll to position [0, 0]
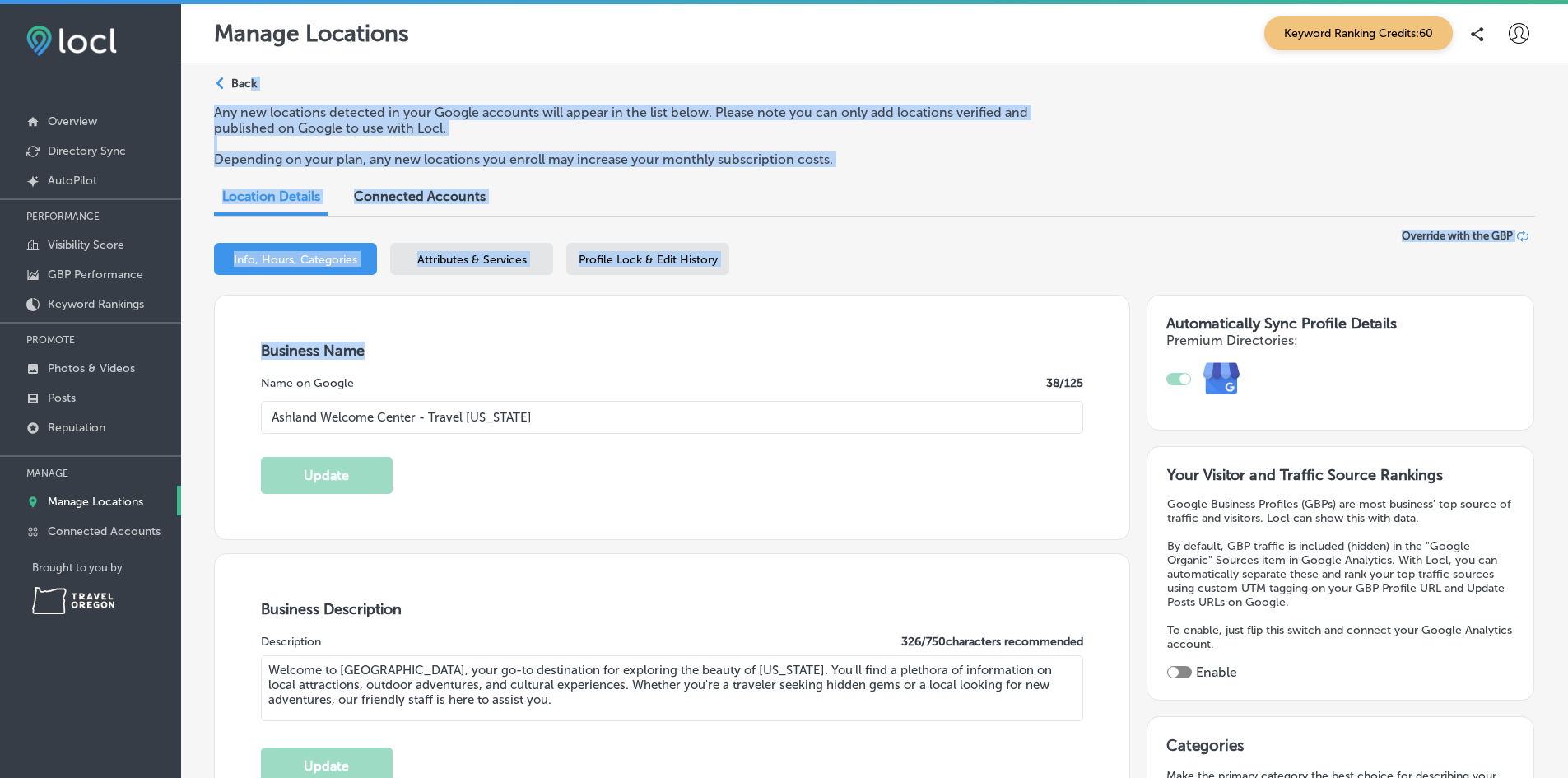
drag, startPoint x: 251, startPoint y: 86, endPoint x: 750, endPoint y: 319, distance: 550.7
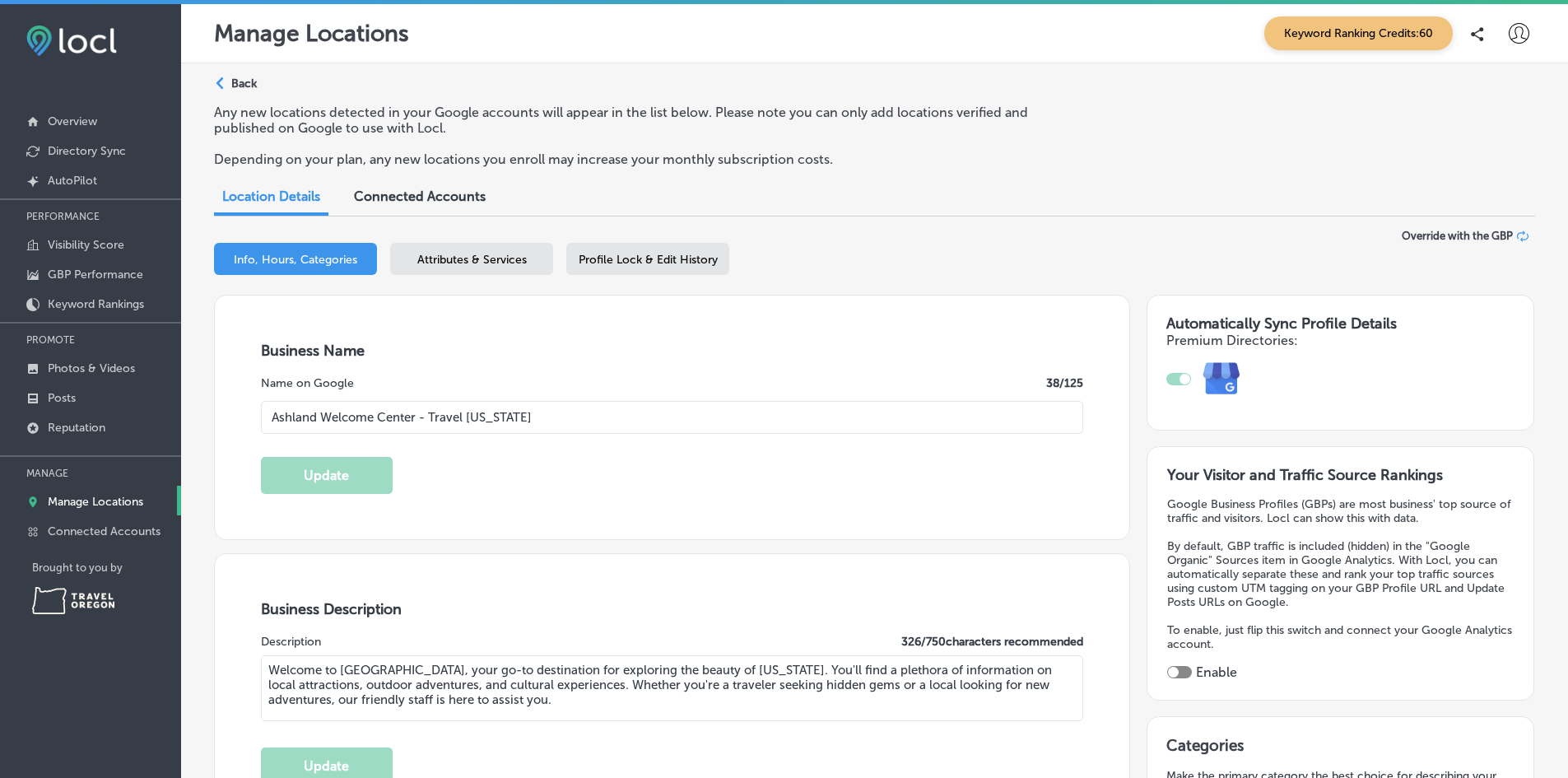
click at [825, 405] on input "Ashland Welcome Center - Travel [US_STATE]" at bounding box center [672, 417] width 823 height 33
click at [250, 81] on p "Back" at bounding box center [244, 83] width 26 height 14
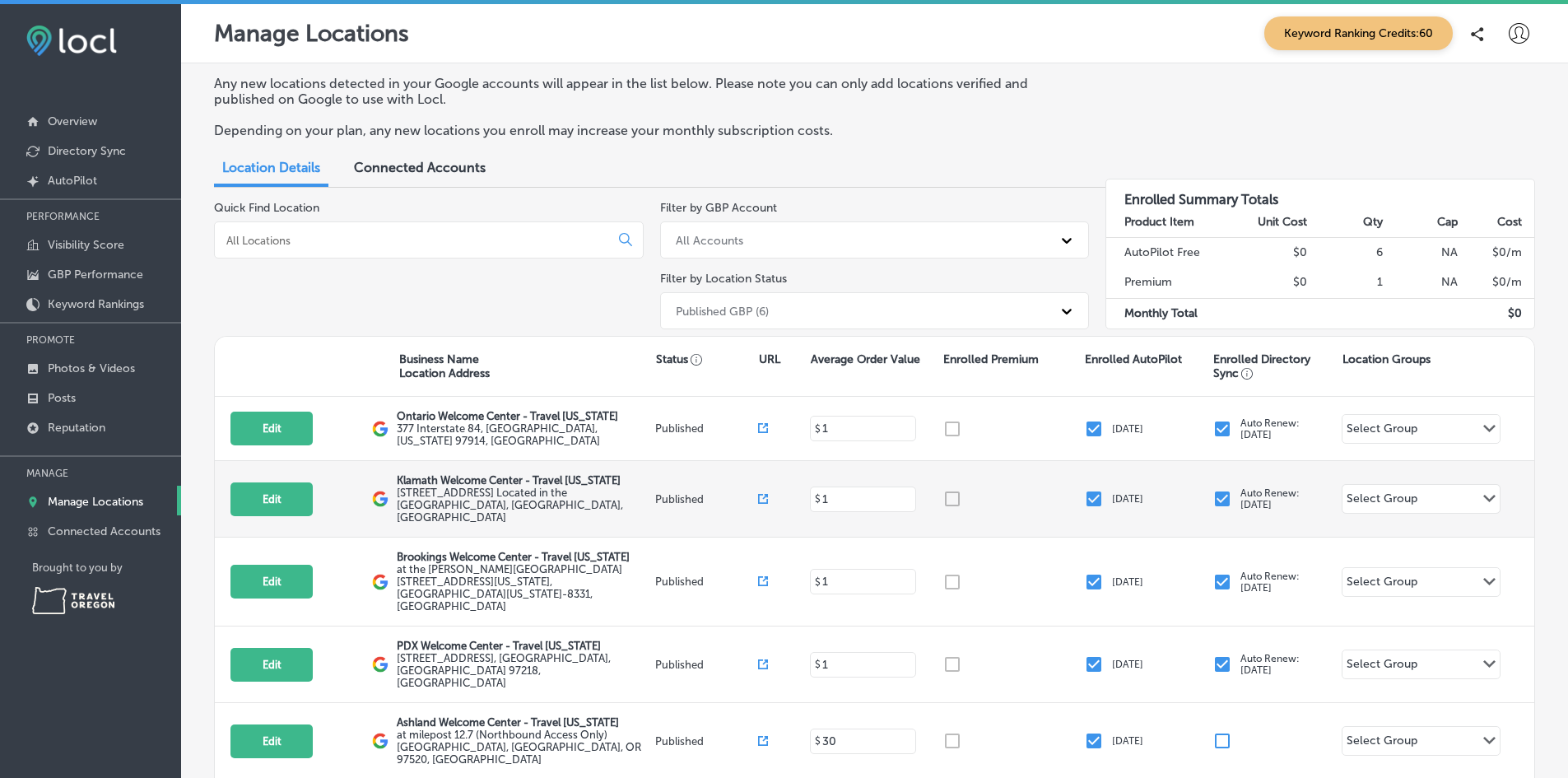
scroll to position [143, 0]
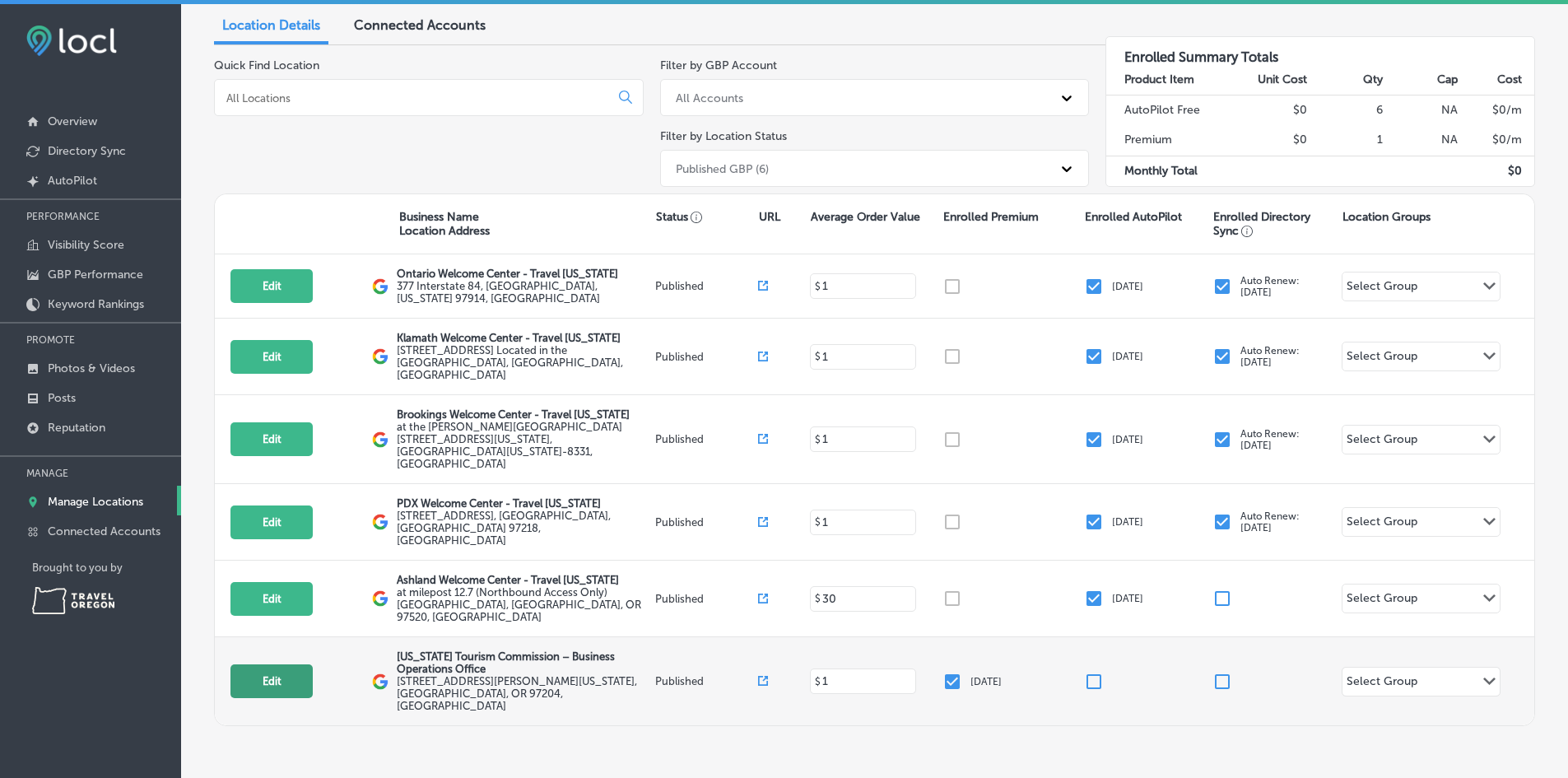
click at [258, 665] on button "Edit" at bounding box center [272, 681] width 82 height 34
select select "US"
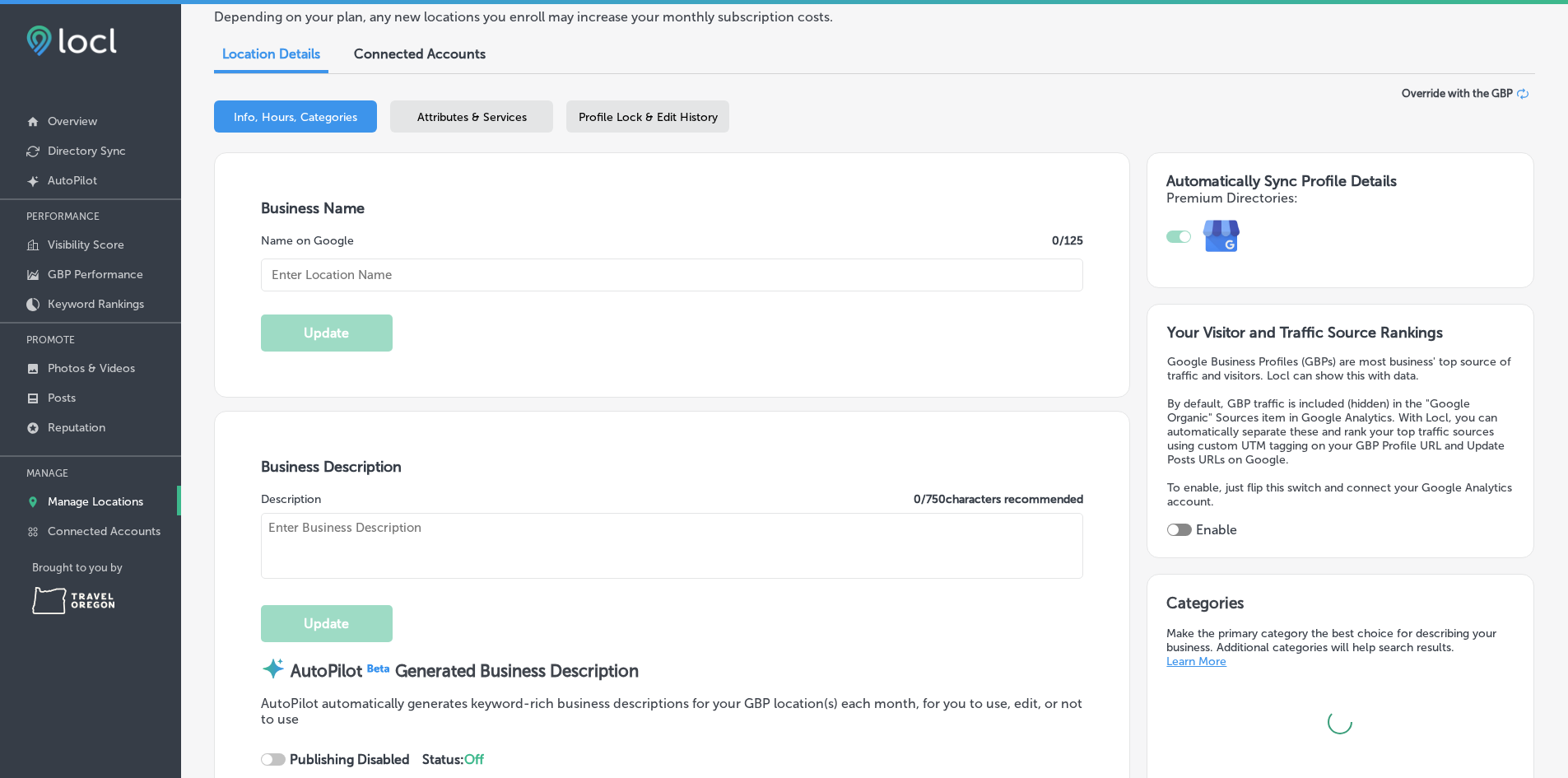
scroll to position [171, 0]
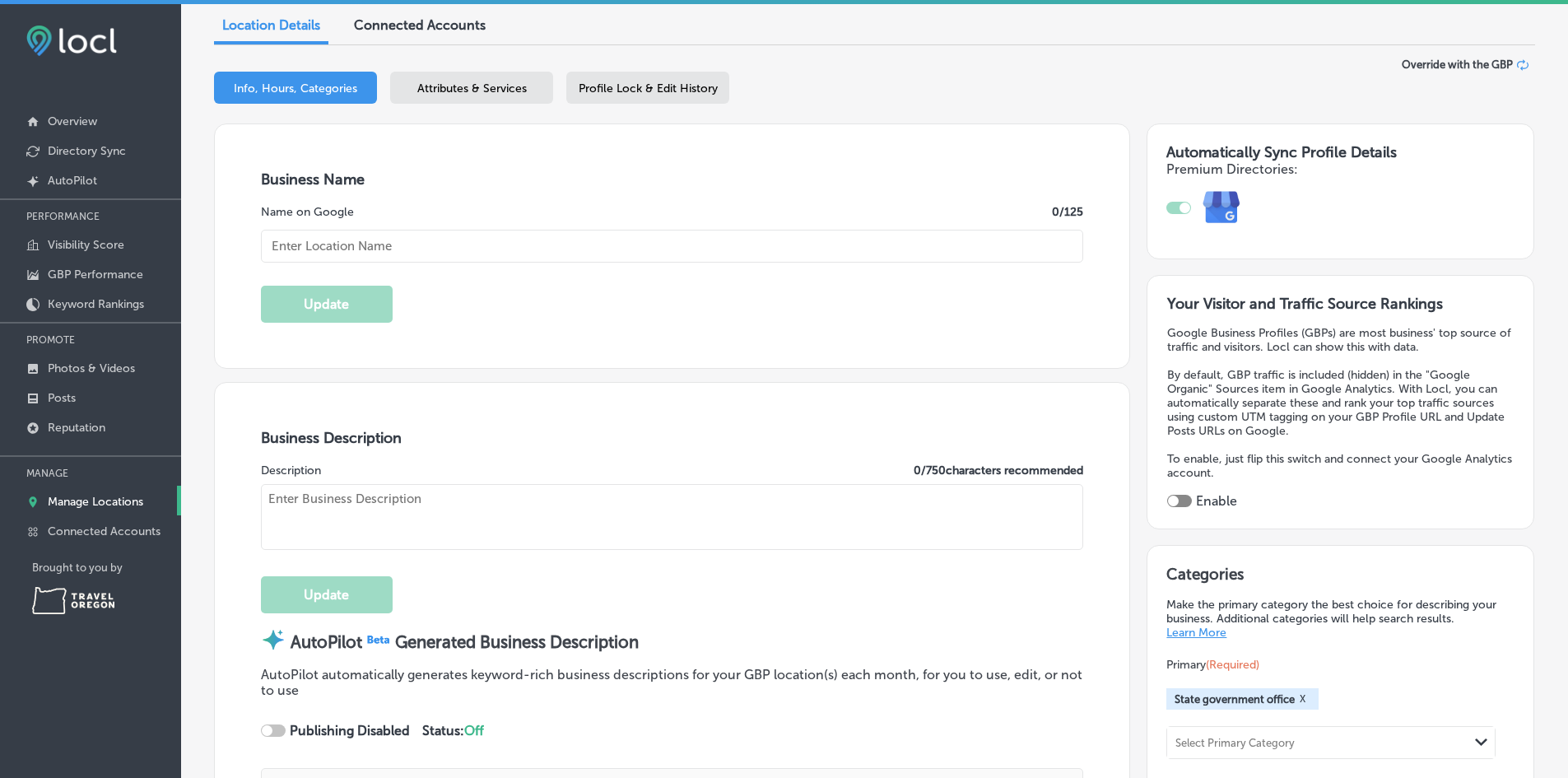
checkbox input "true"
type input "[US_STATE] Tourism Commission – Business Operations Office"
type input "[EMAIL_ADDRESS][DOMAIN_NAME]"
type input "[URL][DOMAIN_NAME]"
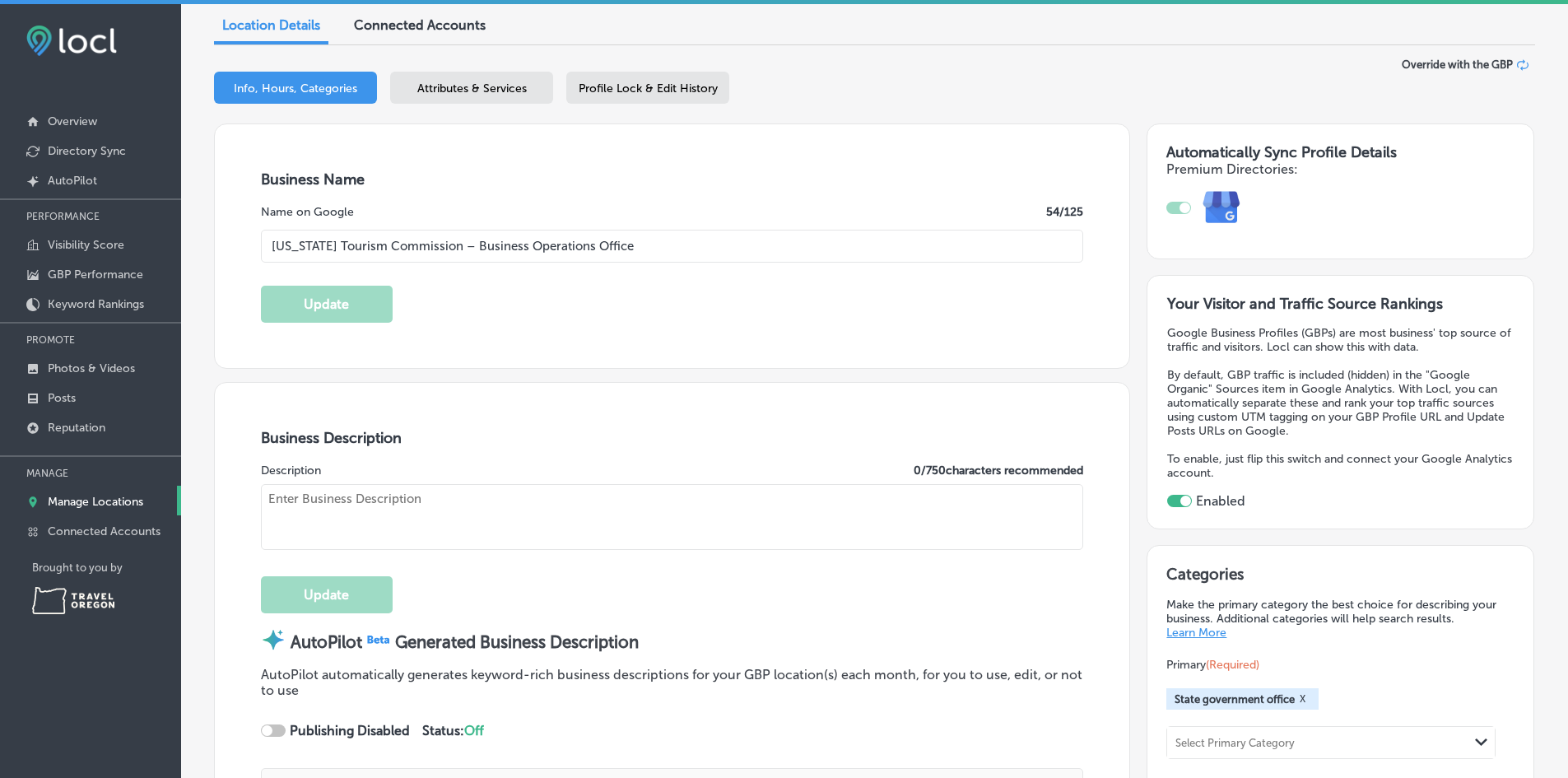
type input "[URL][DOMAIN_NAME]"
type input "[STREET_ADDRESS][PERSON_NAME][US_STATE]"
type input "Suite 700"
type input "[GEOGRAPHIC_DATA]"
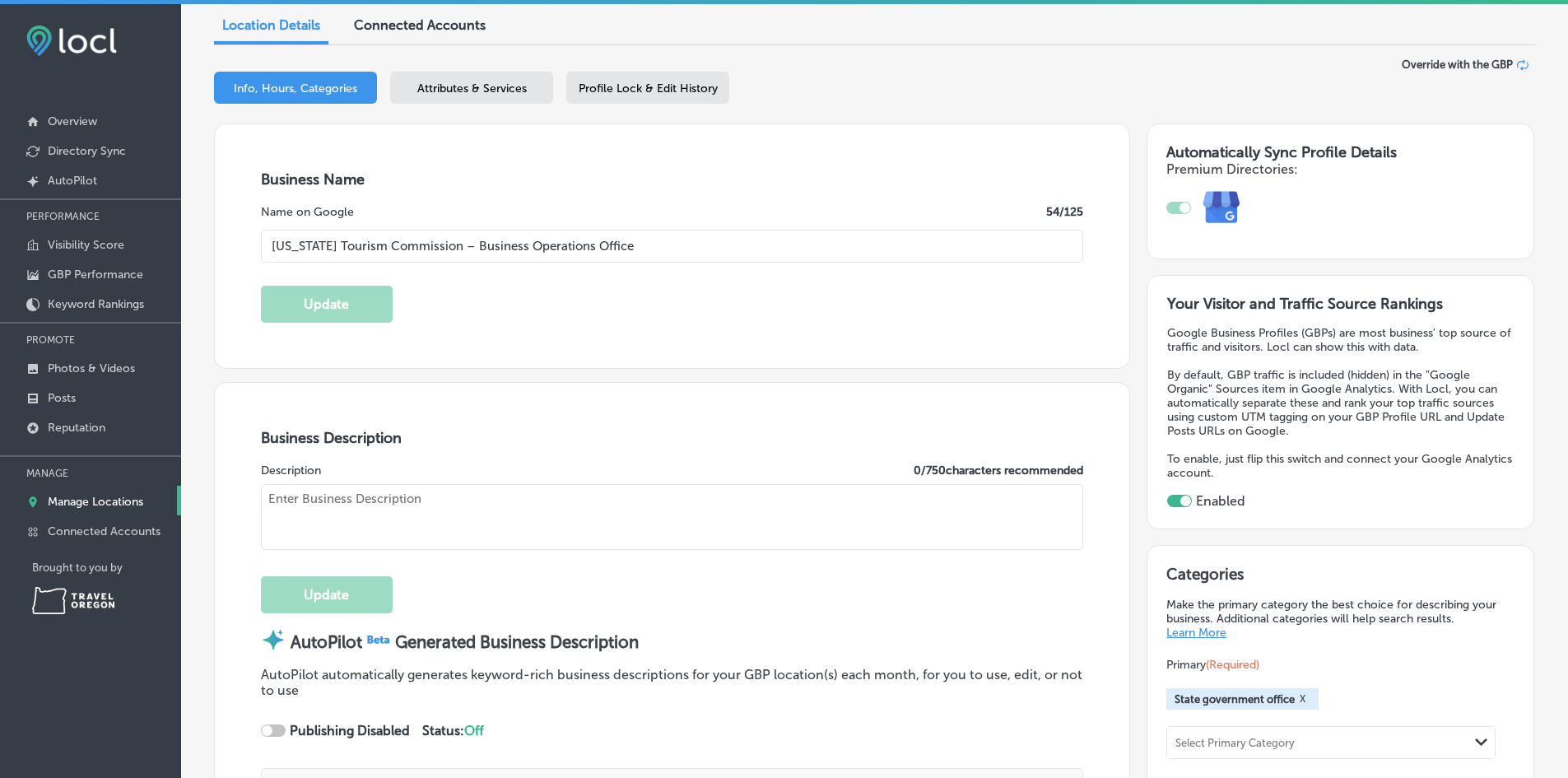
type input "97204"
type input "US"
type input "[URL][DOMAIN_NAME]"
type textarea "This is the administrative office for the [US_STATE] Tourism Commission, known …"
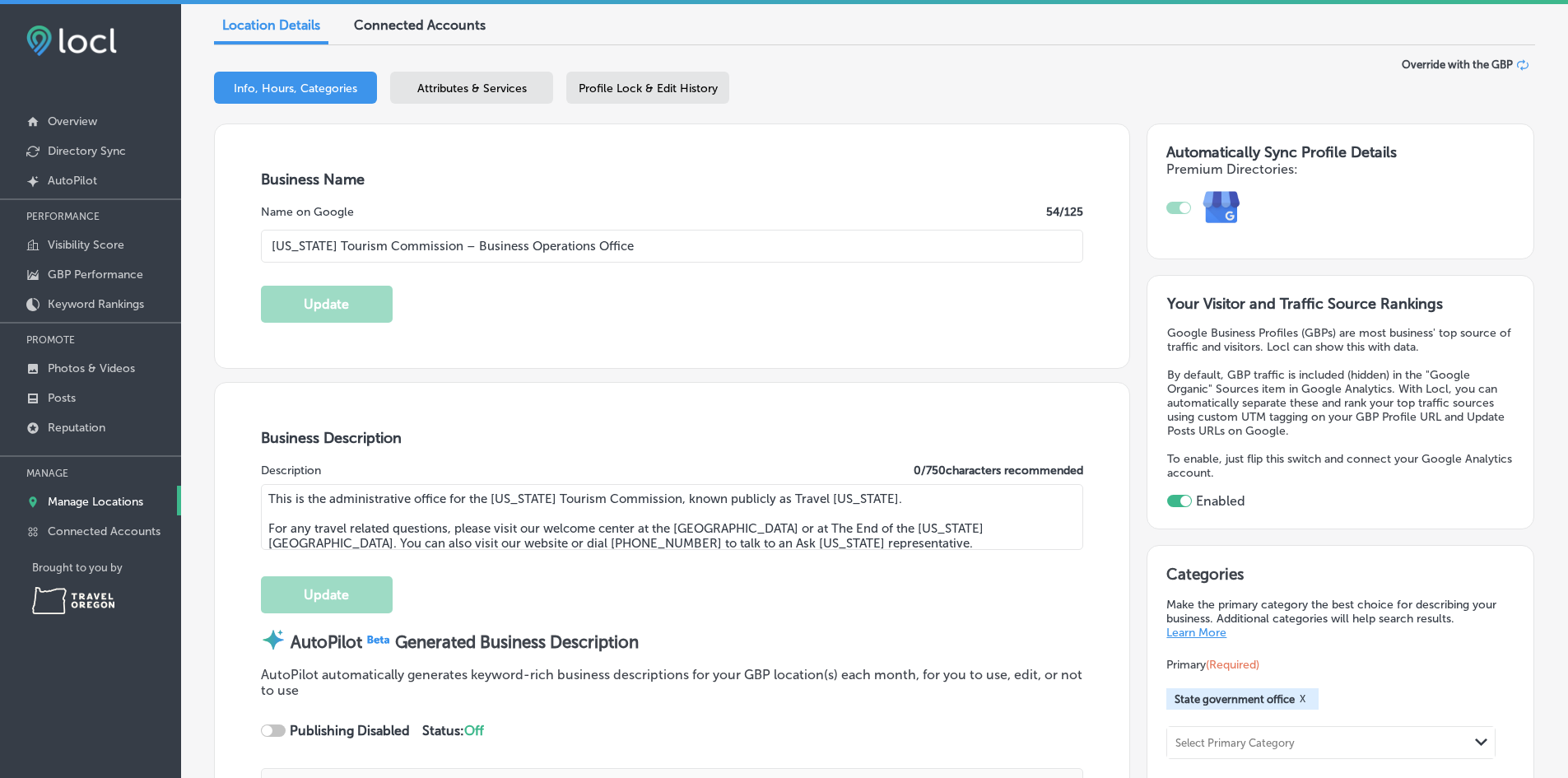
type input "[PHONE_NUMBER]"
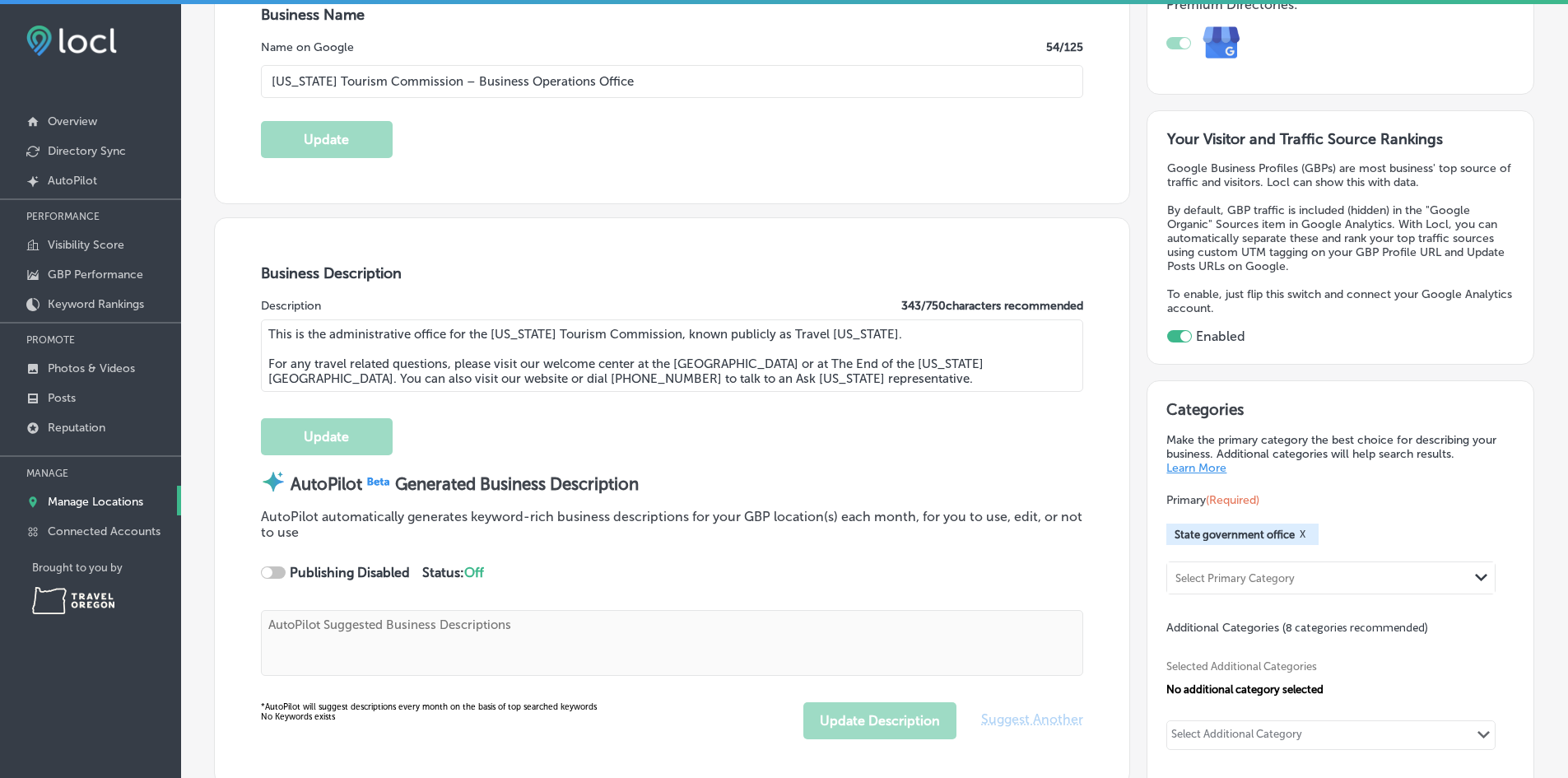
scroll to position [0, 0]
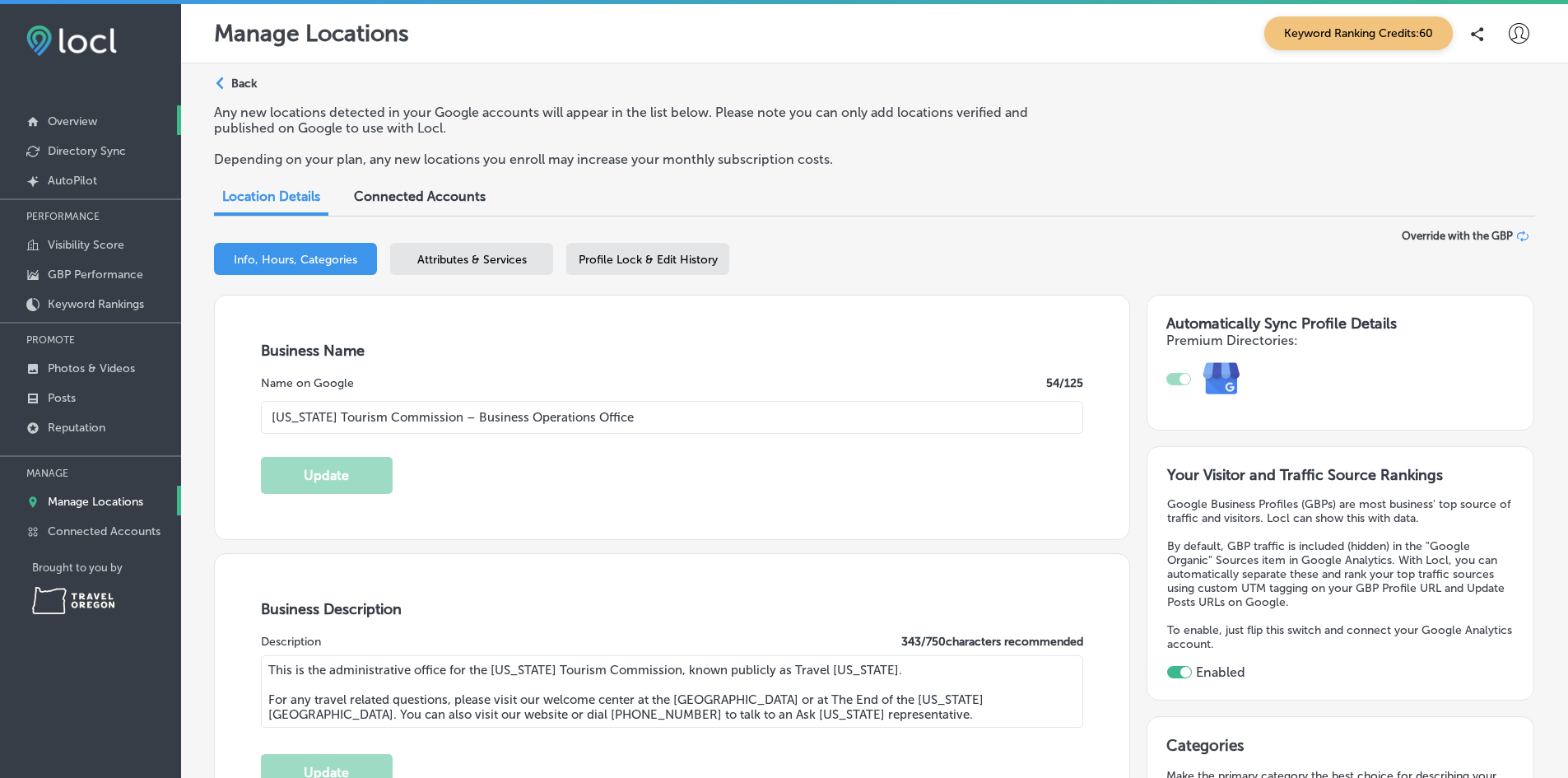
click at [76, 124] on p "Overview" at bounding box center [72, 121] width 49 height 14
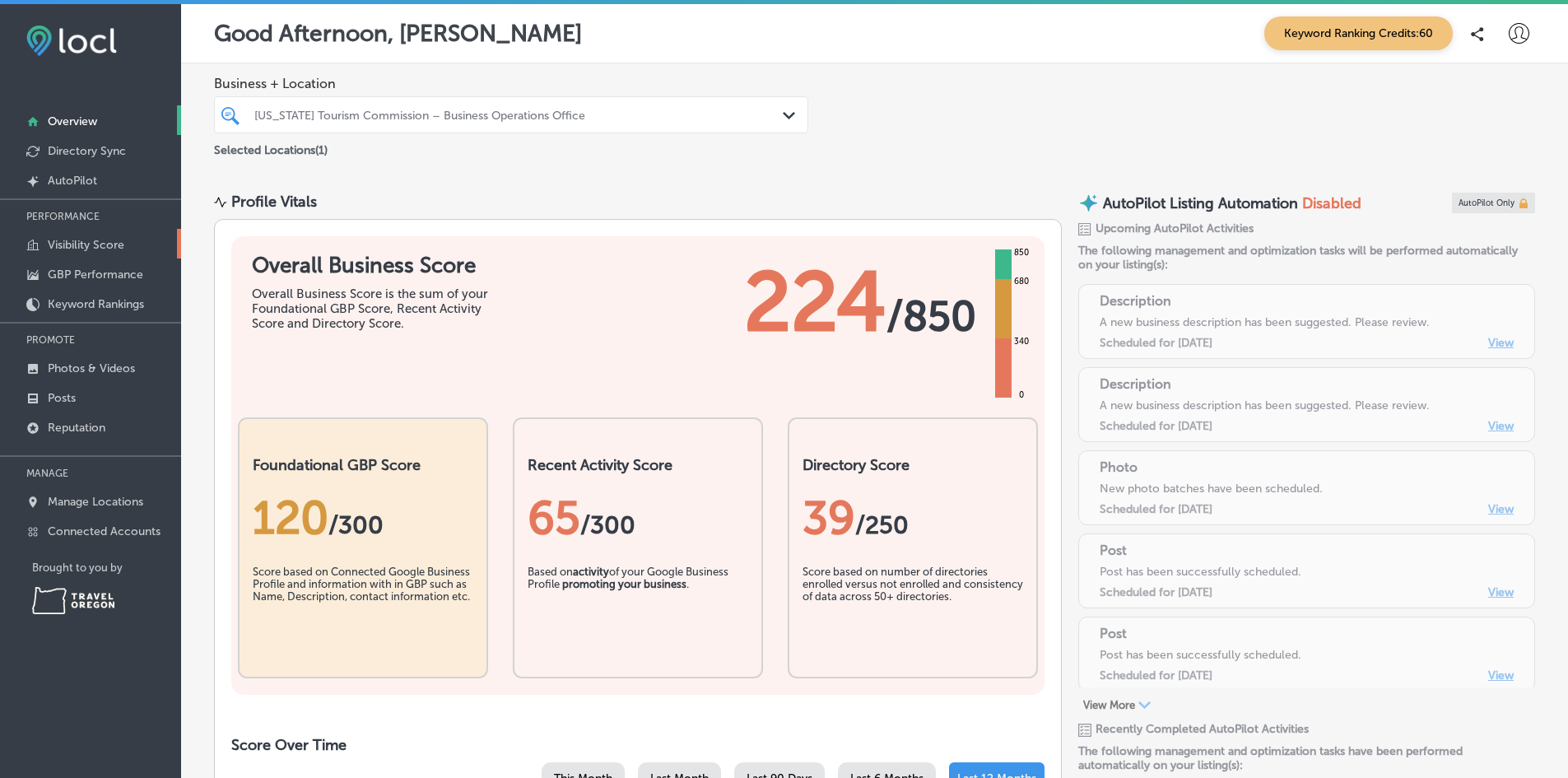
click at [86, 248] on p "Visibility Score" at bounding box center [86, 244] width 77 height 14
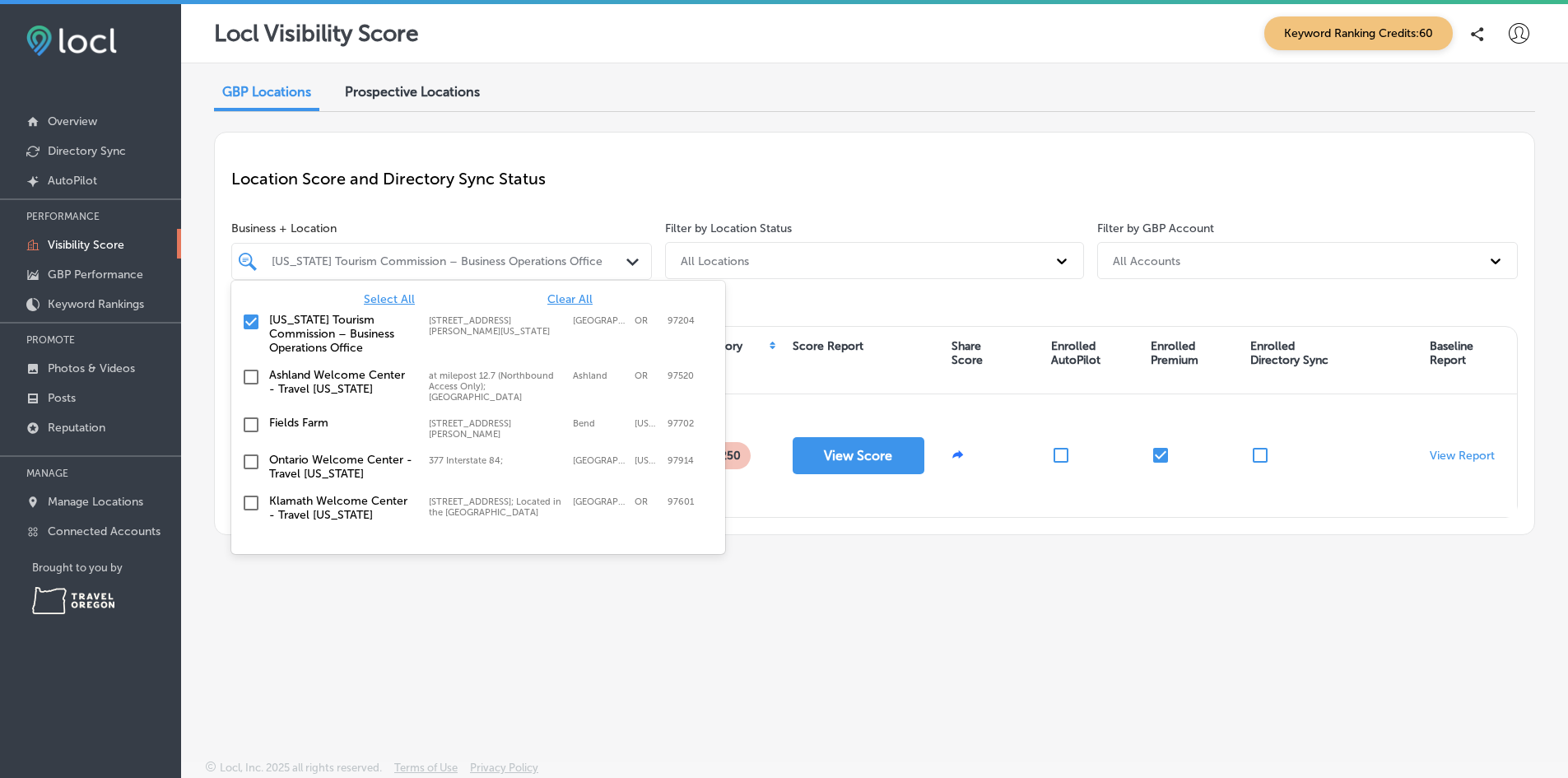
click at [341, 255] on div "[US_STATE] Tourism Commission – Business Operations Office" at bounding box center [450, 261] width 357 height 14
click at [254, 325] on input "checkbox" at bounding box center [252, 322] width 20 height 20
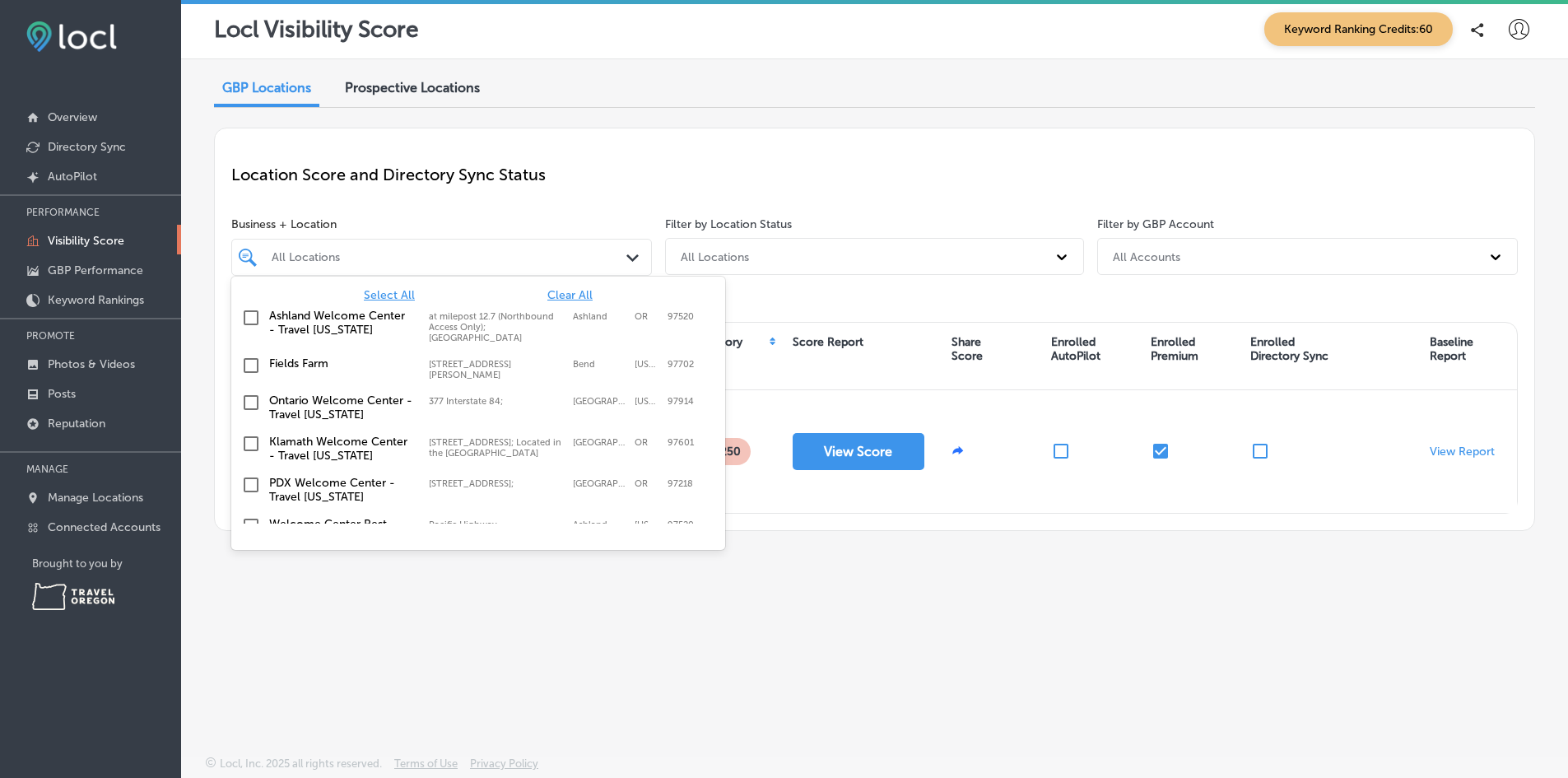
click at [246, 318] on input "checkbox" at bounding box center [252, 319] width 20 height 20
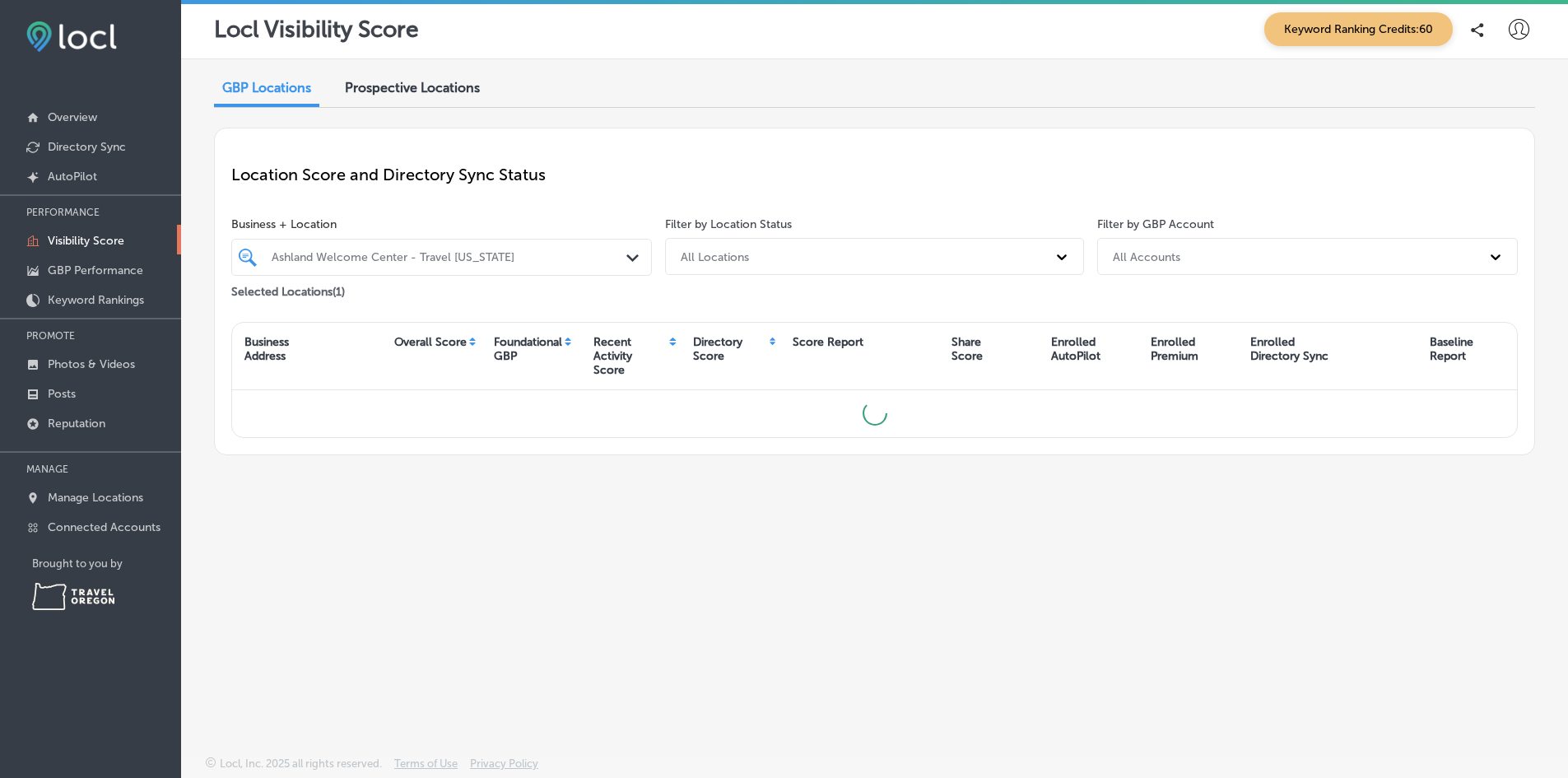
click at [442, 579] on div "GBP Locations Prospective Locations Location Score and Directory Sync Status Bu…" at bounding box center [875, 369] width 1387 height 620
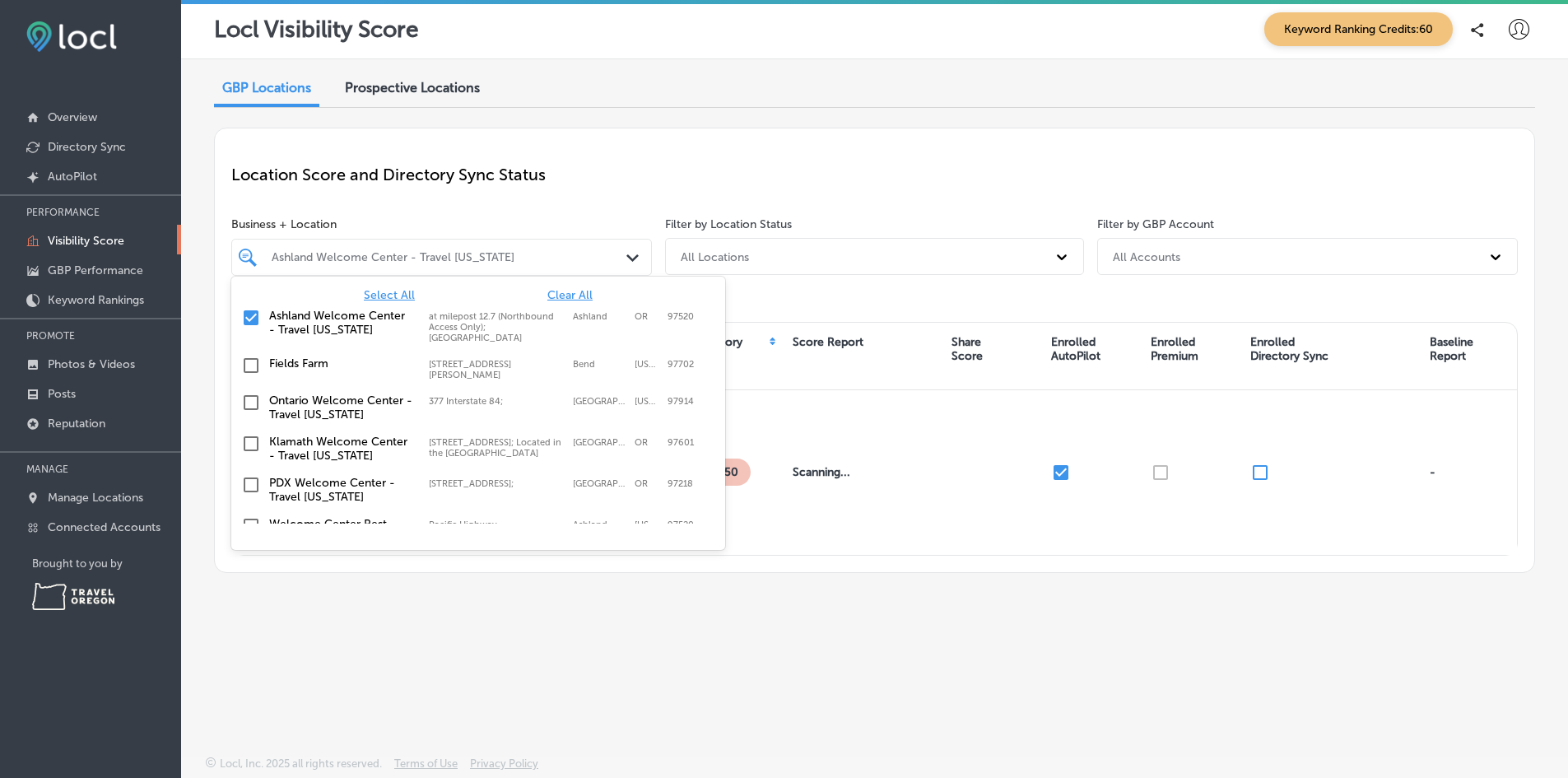
click at [387, 255] on div "Ashland Welcome Center - Travel [US_STATE]" at bounding box center [450, 257] width 357 height 14
click at [250, 320] on input "checkbox" at bounding box center [252, 319] width 20 height 20
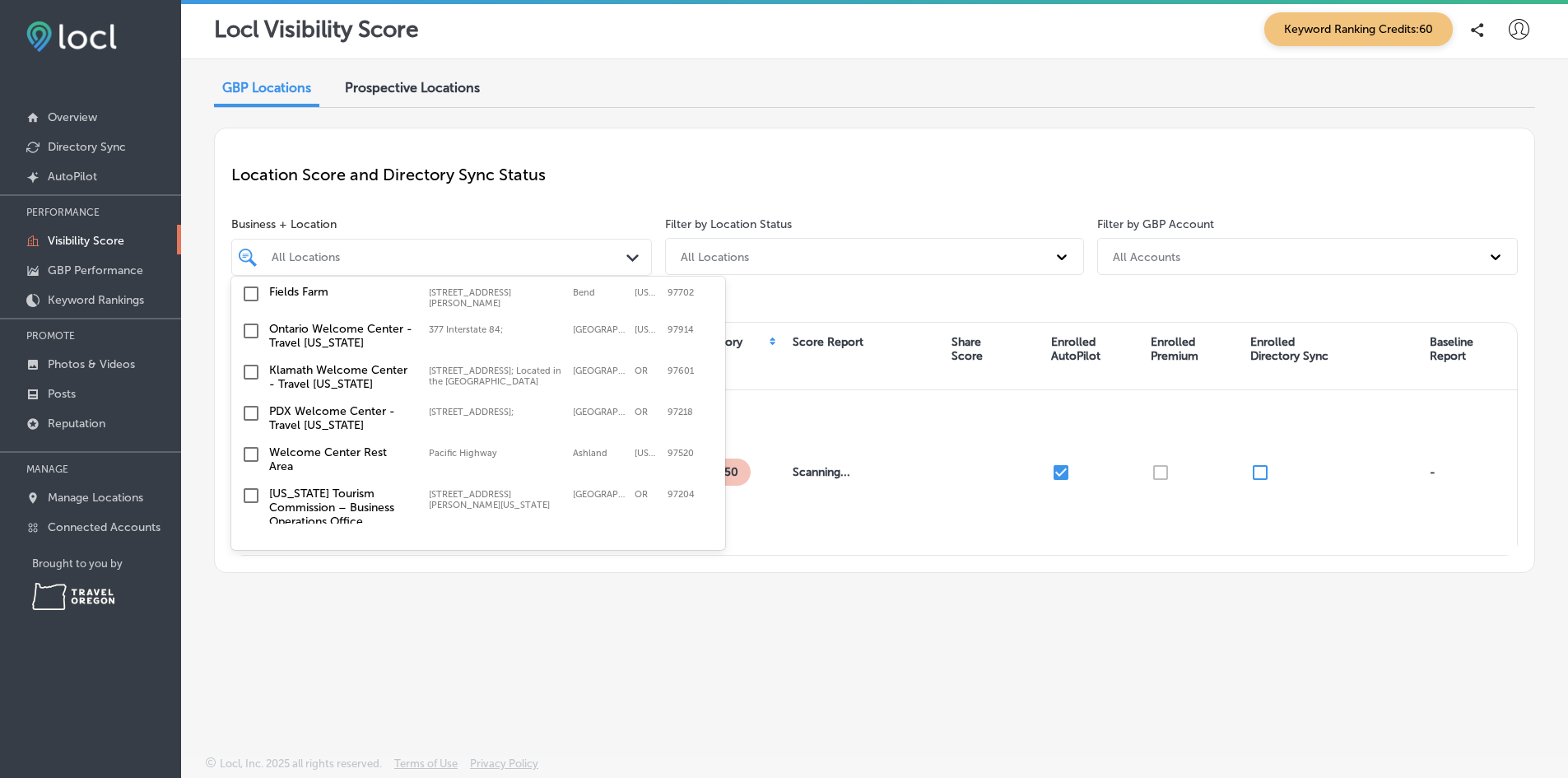
scroll to position [165, 0]
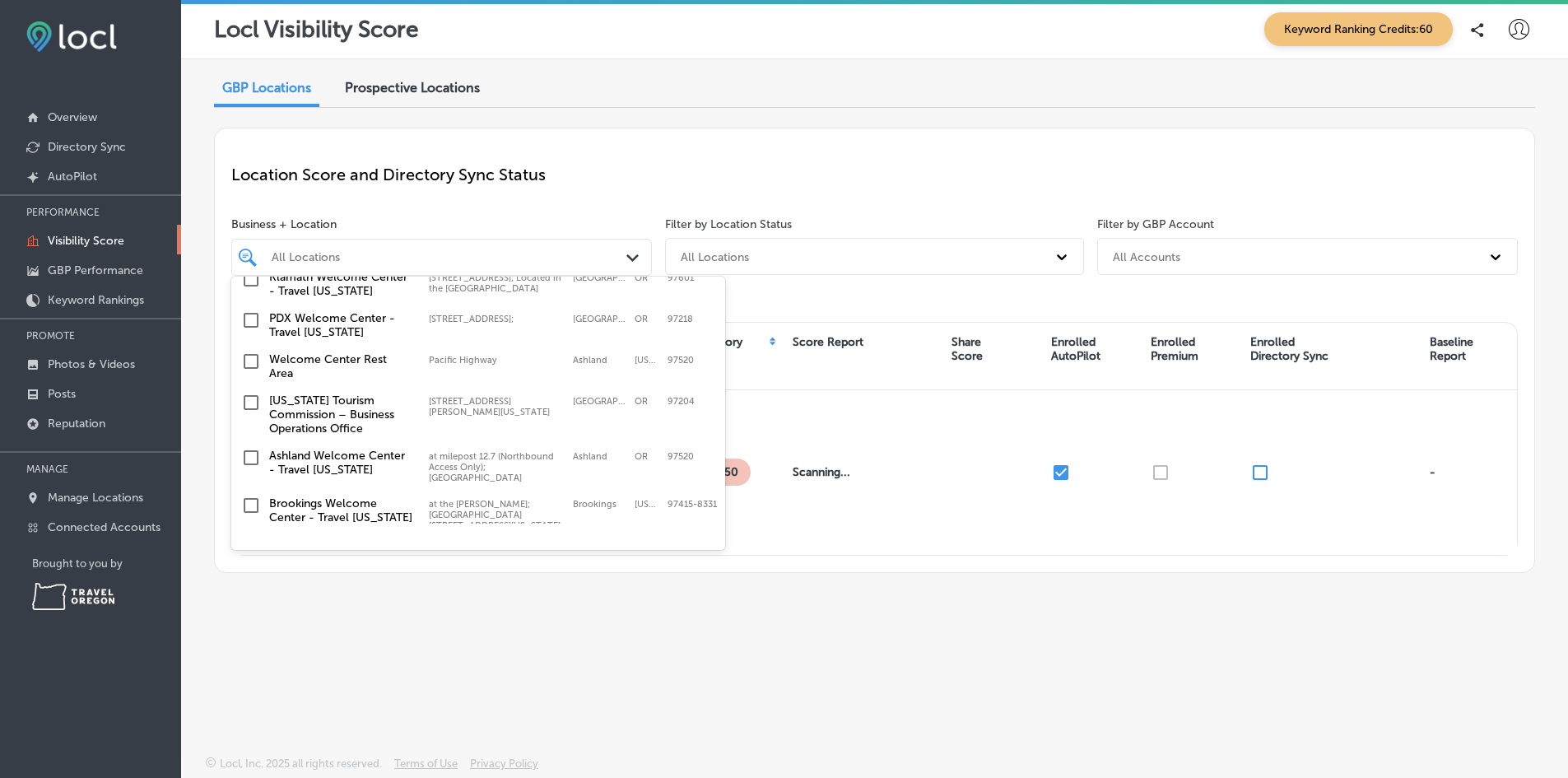
click at [252, 463] on input "checkbox" at bounding box center [252, 459] width 20 height 20
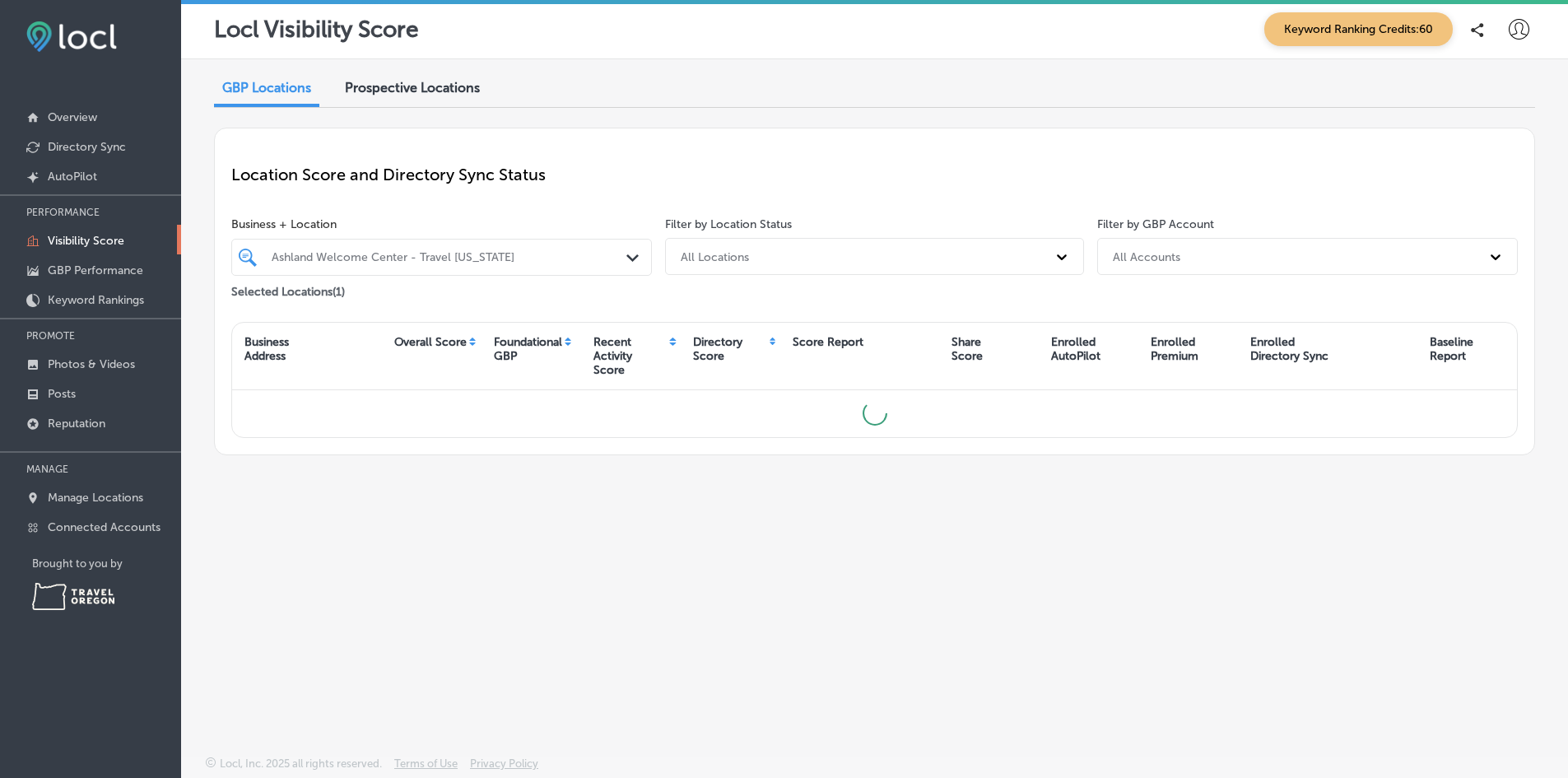
click at [424, 594] on div "GBP Locations Prospective Locations Location Score and Directory Sync Status Bu…" at bounding box center [875, 369] width 1387 height 620
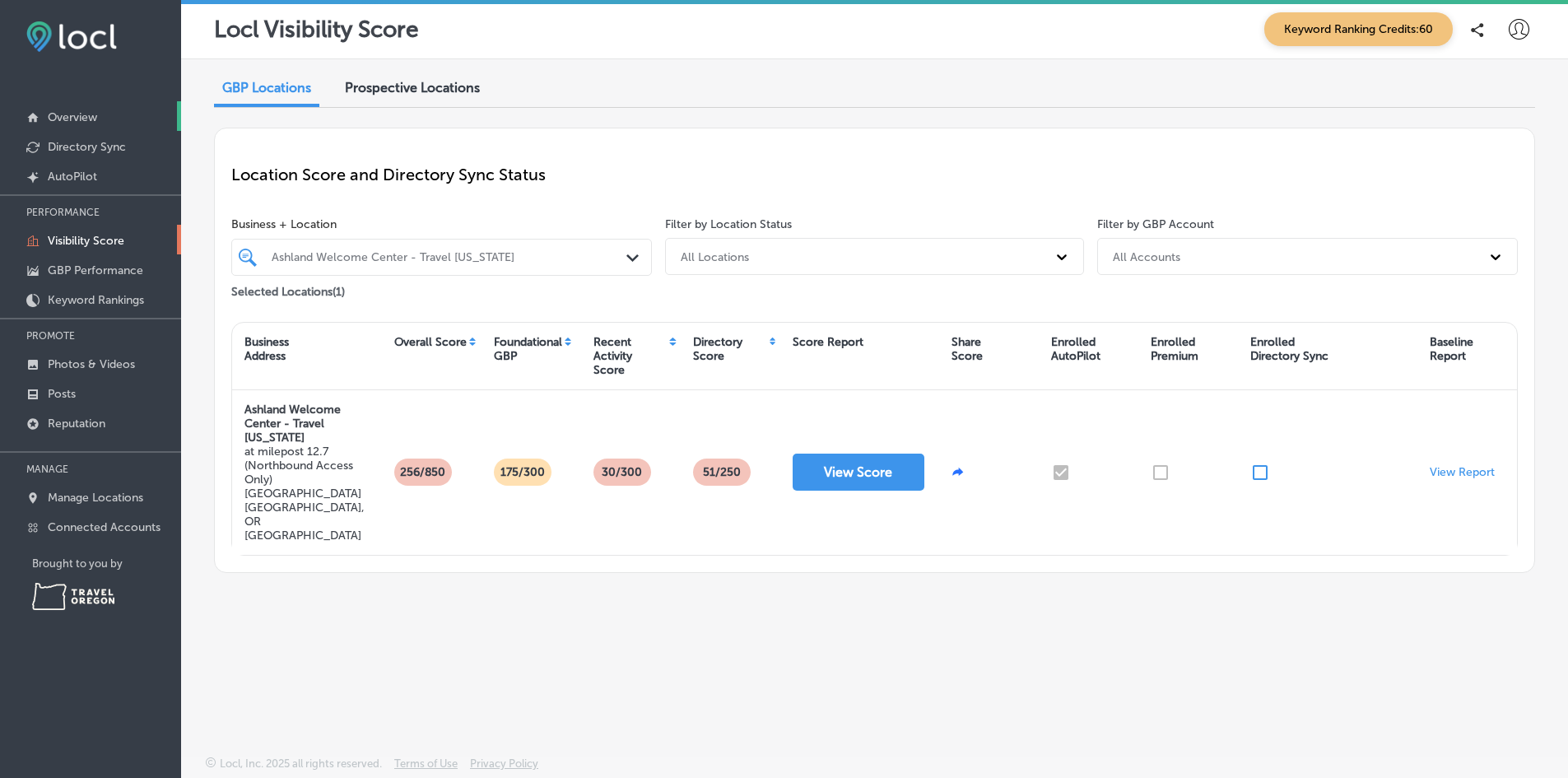
click at [70, 115] on p "Overview" at bounding box center [72, 117] width 49 height 14
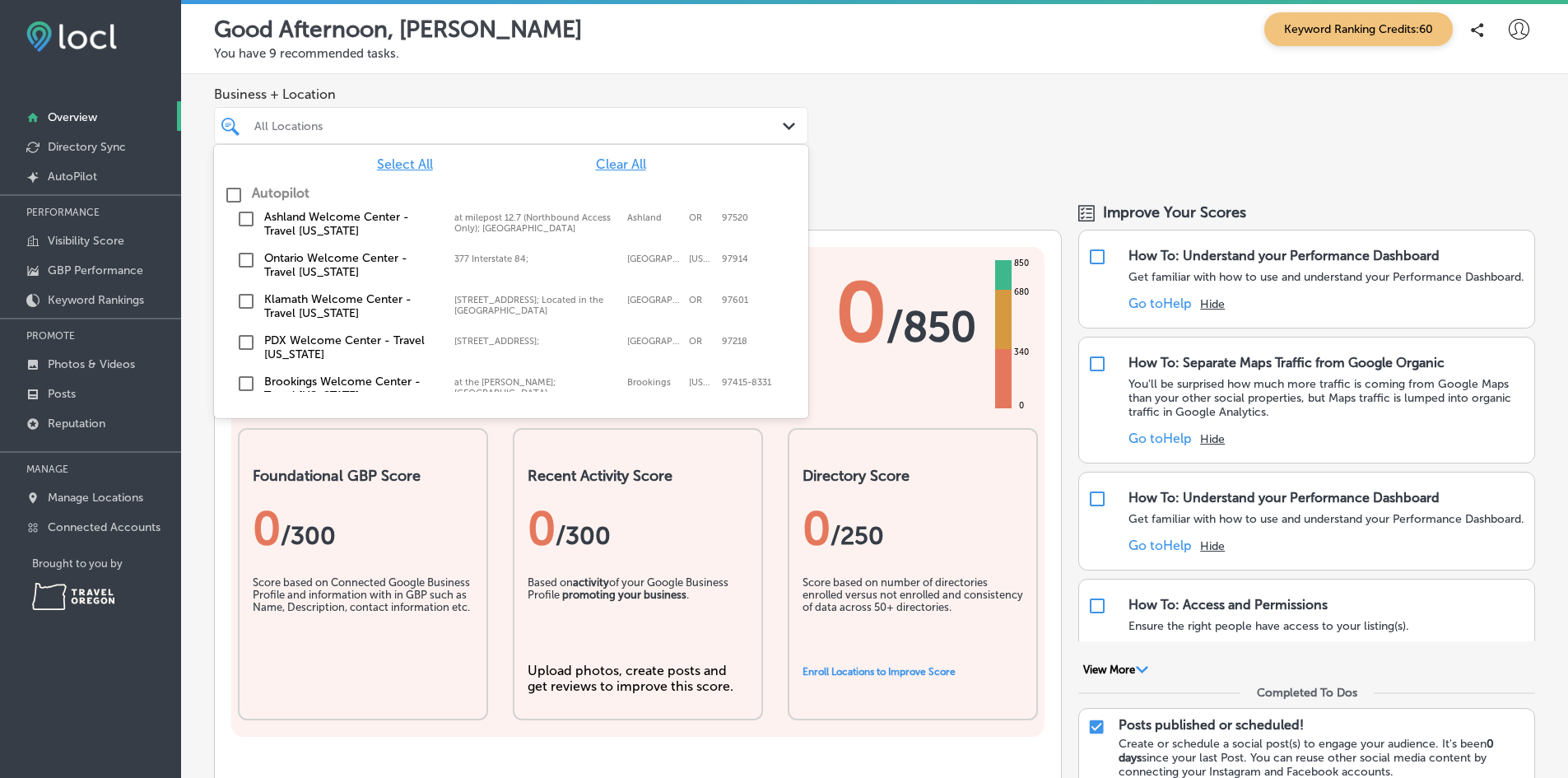
click at [344, 125] on div "All Locations" at bounding box center [520, 125] width 531 height 14
click at [238, 192] on input "checkbox" at bounding box center [234, 195] width 20 height 20
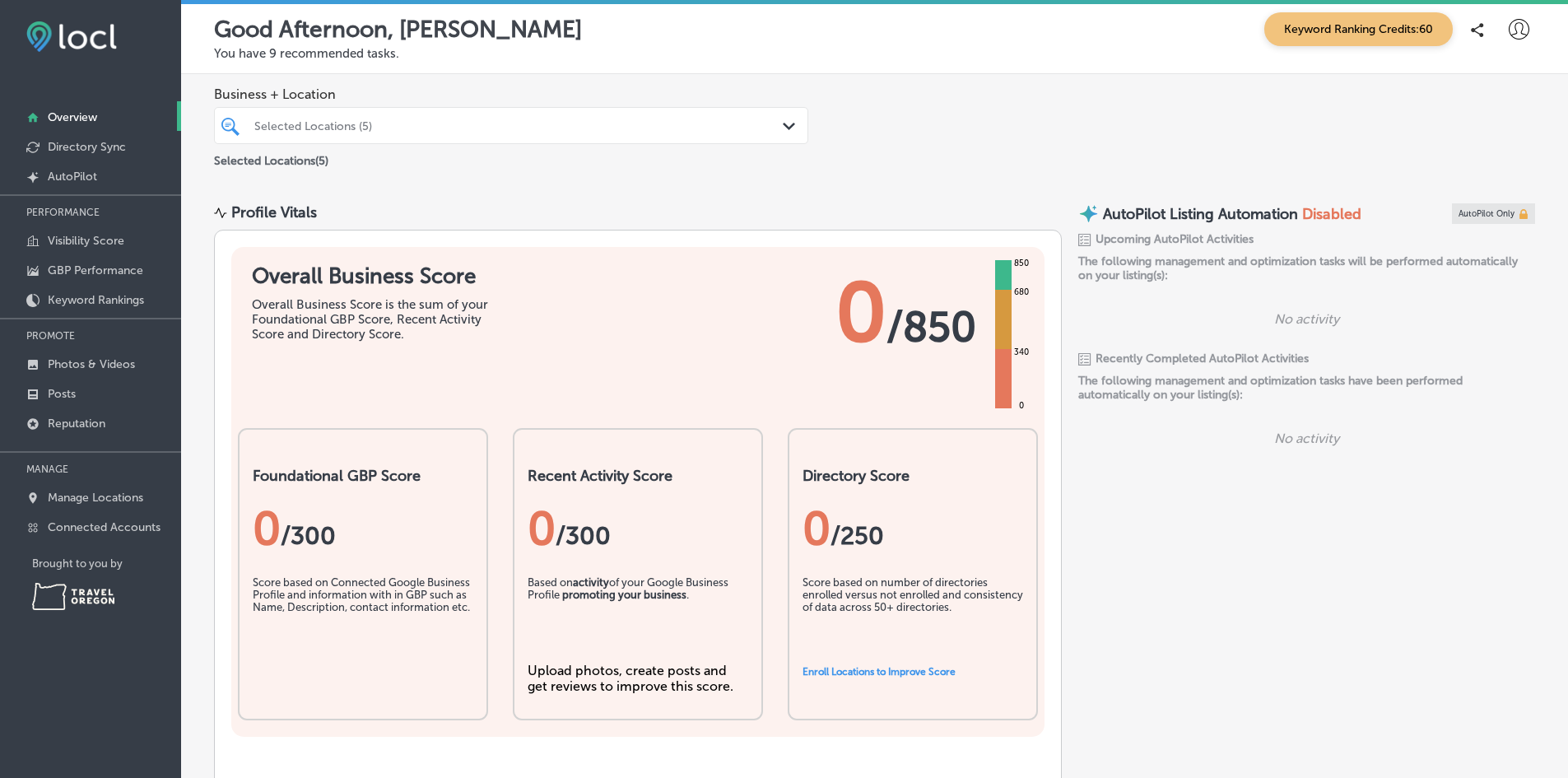
click at [909, 136] on div "Business + Location Selected Locations (5) Path Created with Sketch. Selected L…" at bounding box center [875, 128] width 1387 height 109
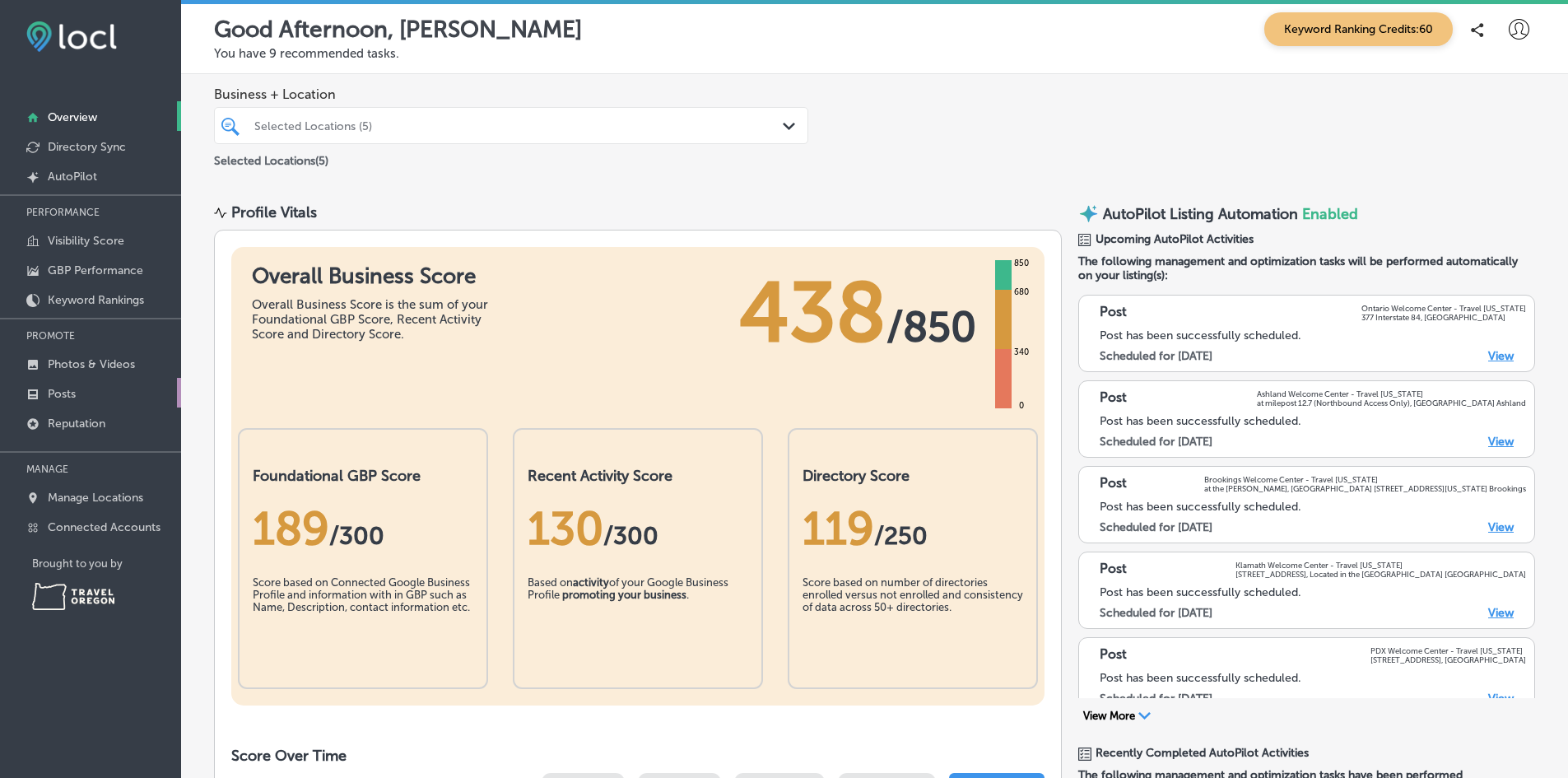
click at [67, 391] on p "Posts" at bounding box center [61, 394] width 28 height 14
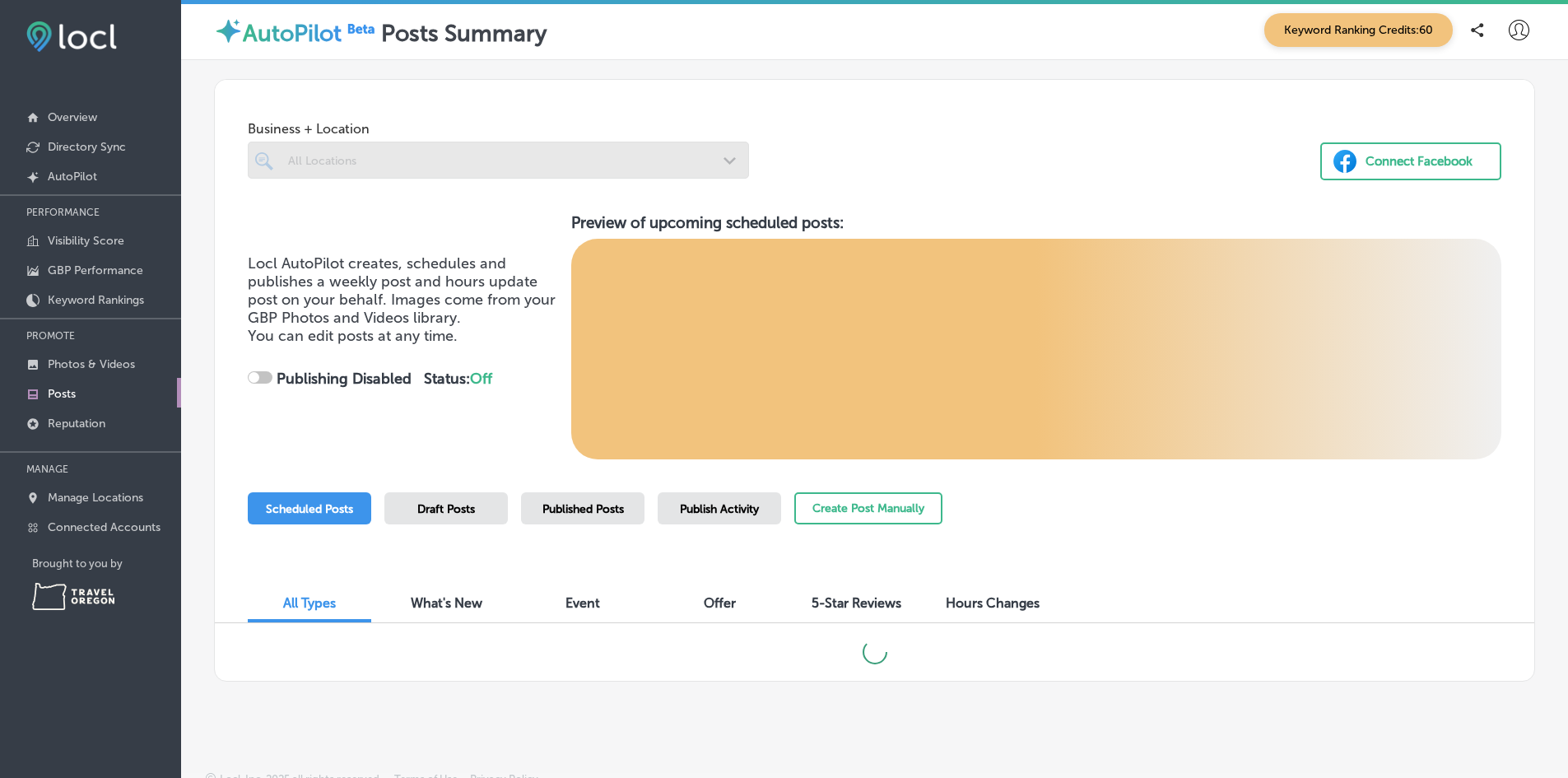
checkbox input "true"
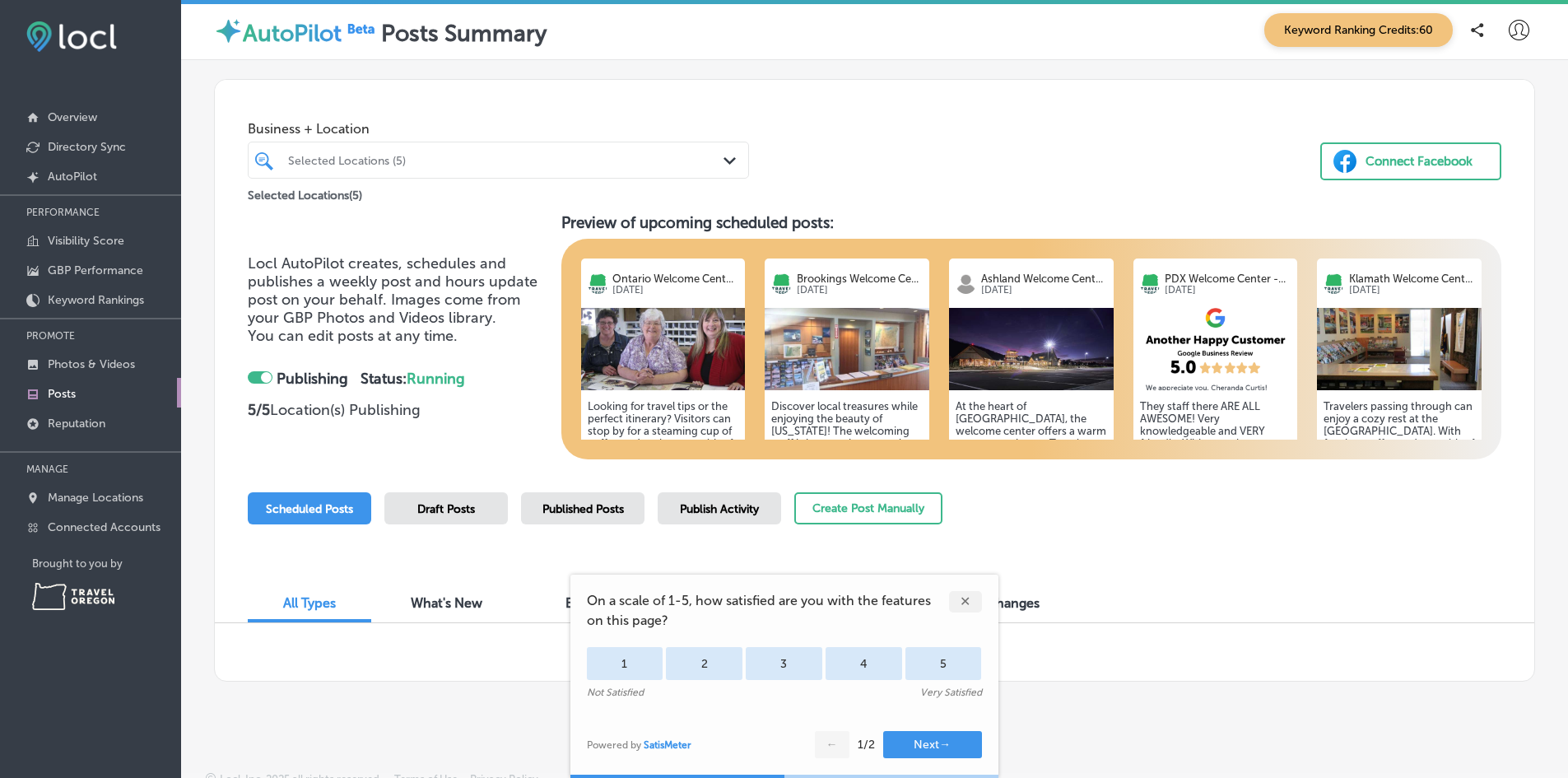
click at [964, 600] on div "✕" at bounding box center [966, 601] width 33 height 21
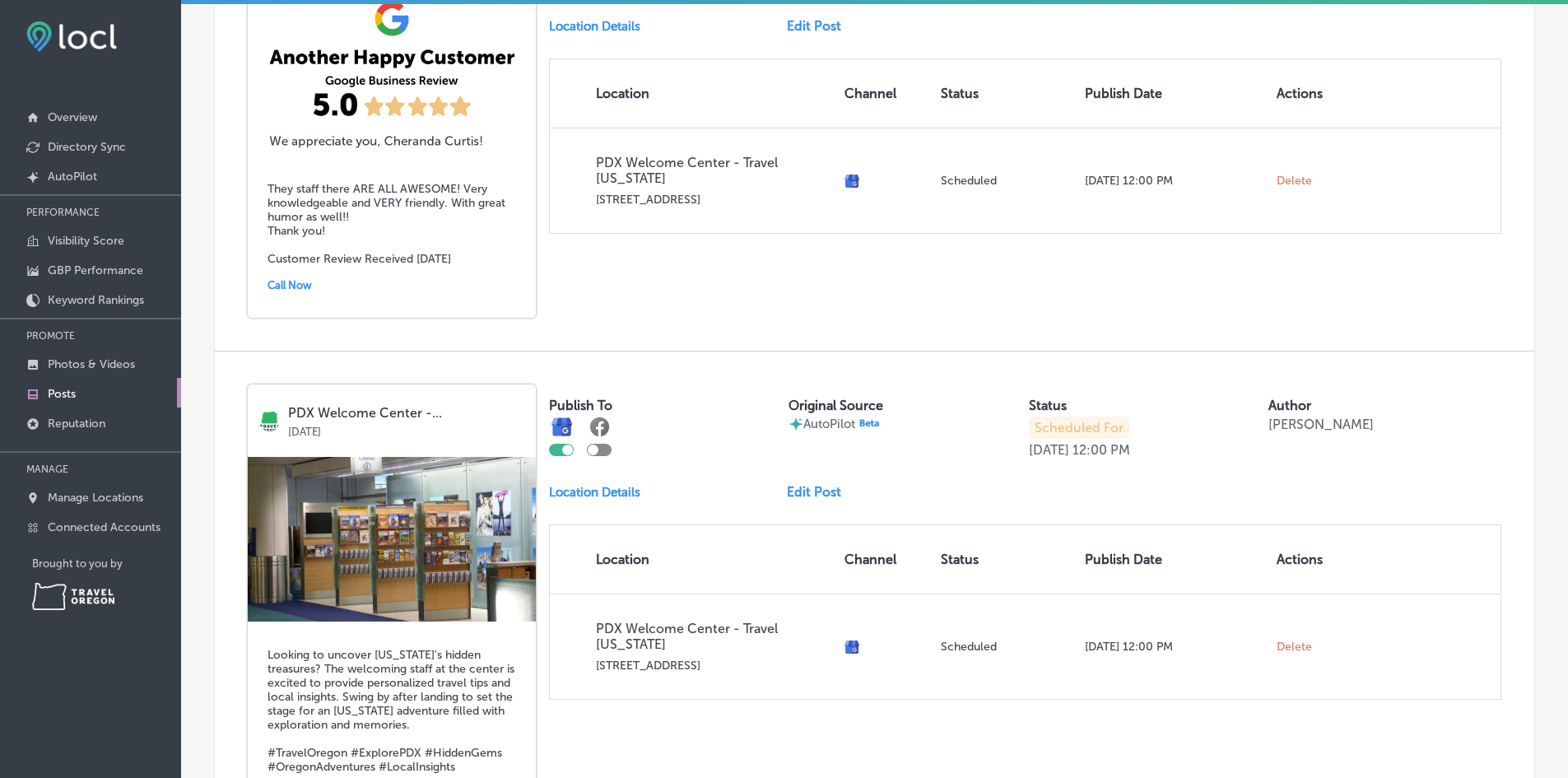
scroll to position [2404, 0]
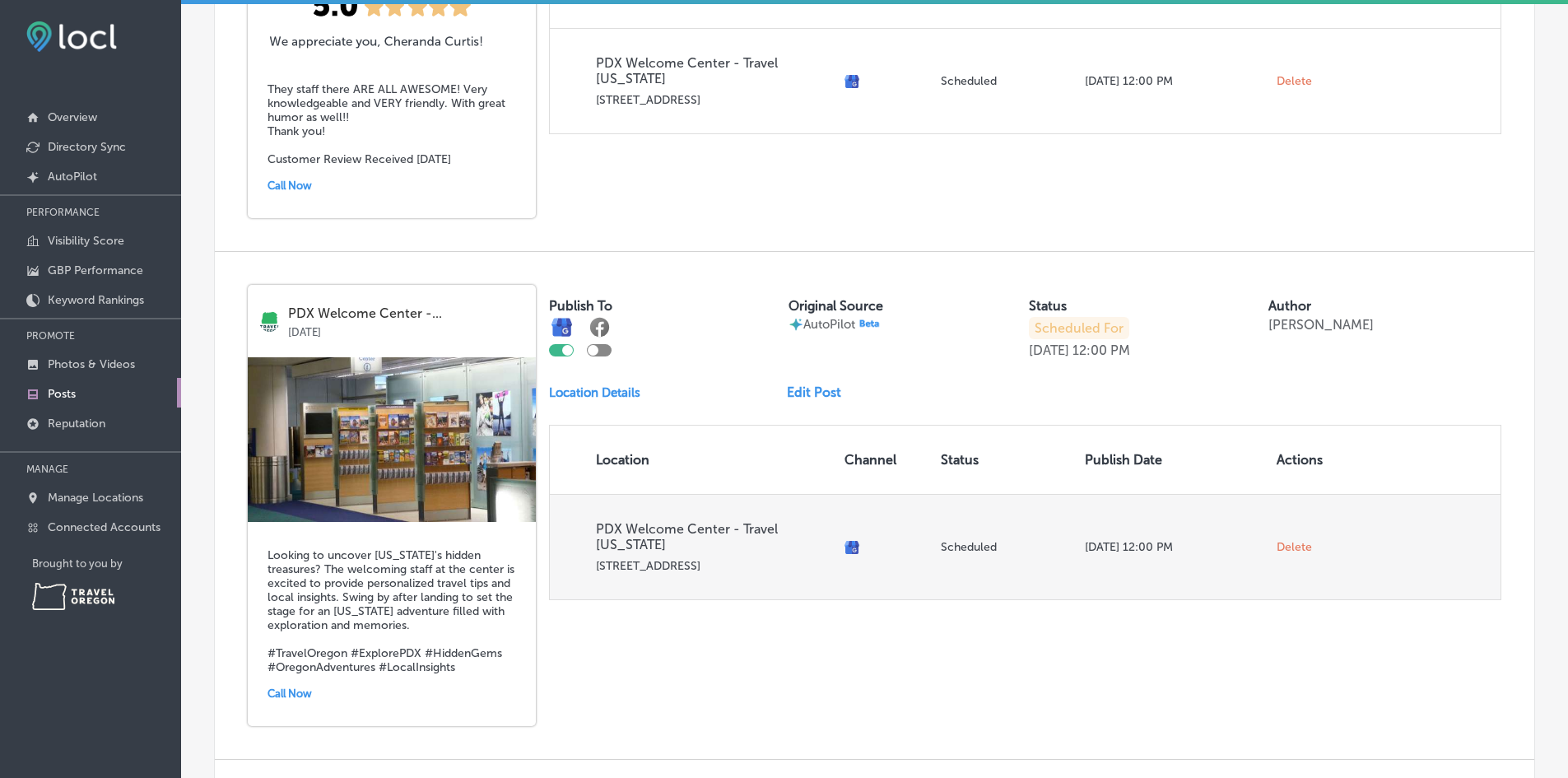
click at [1286, 540] on span "Delete" at bounding box center [1294, 547] width 36 height 15
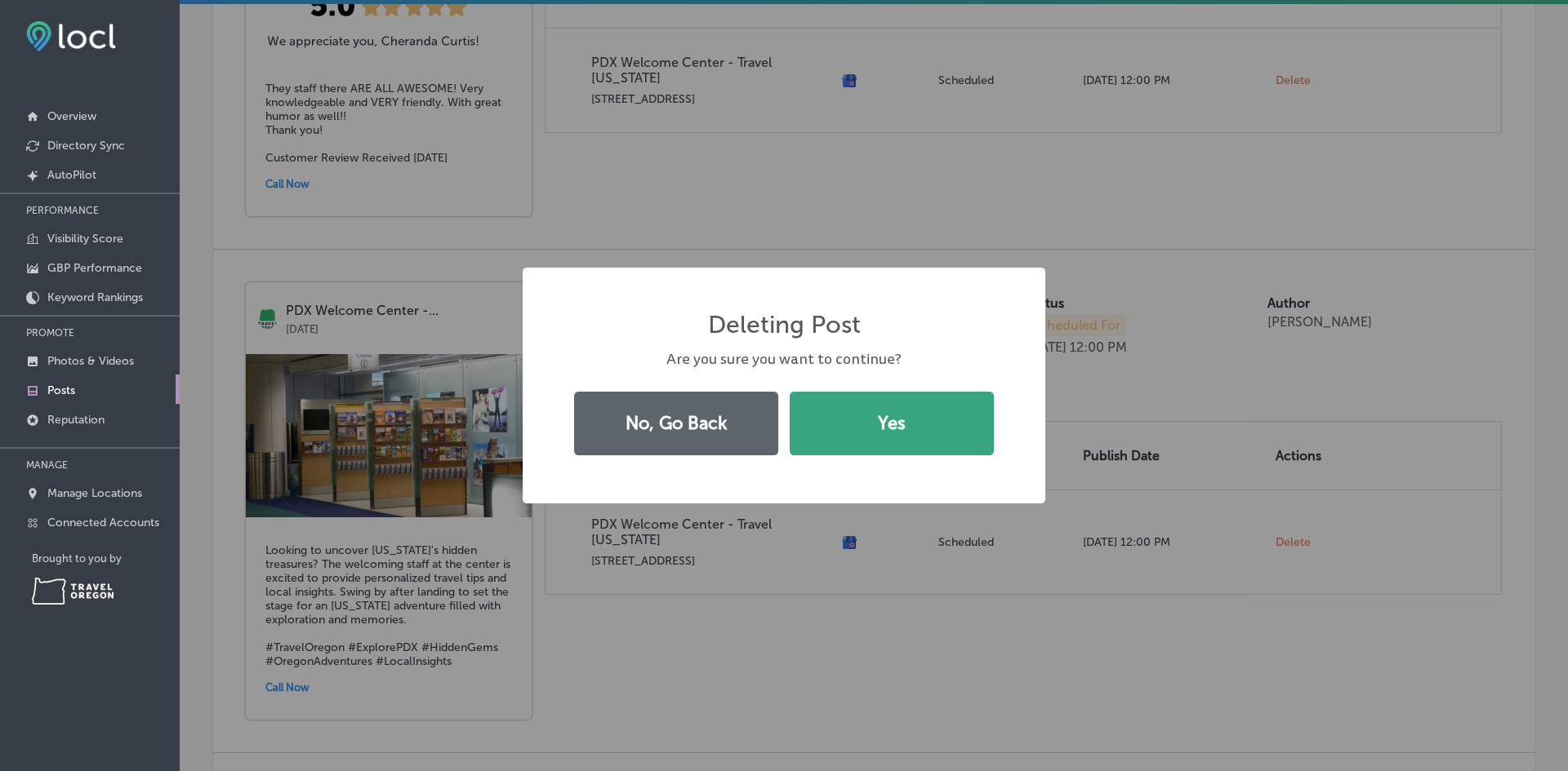
click at [912, 442] on button "Yes" at bounding box center [891, 424] width 204 height 63
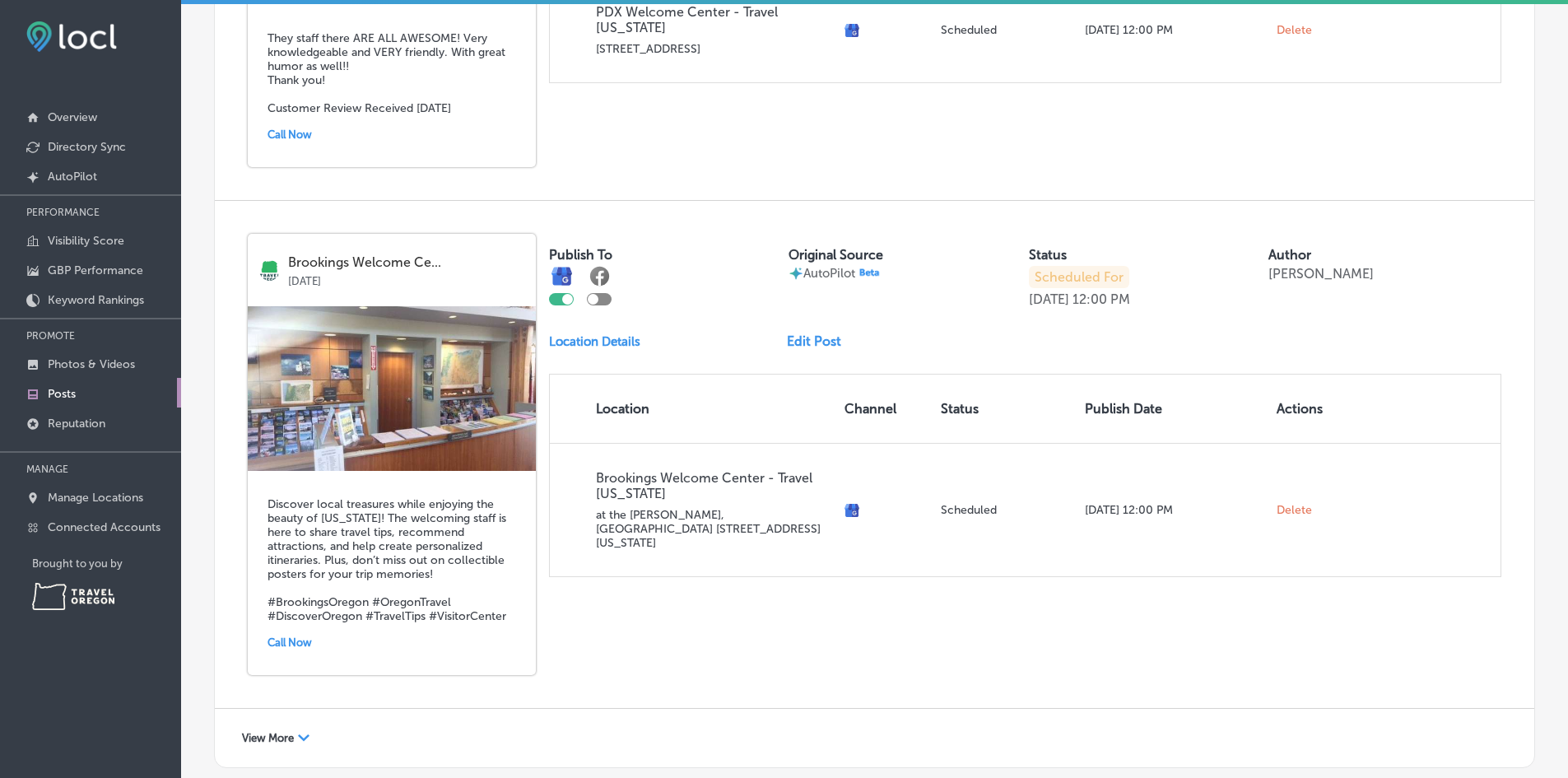
scroll to position [2544, 0]
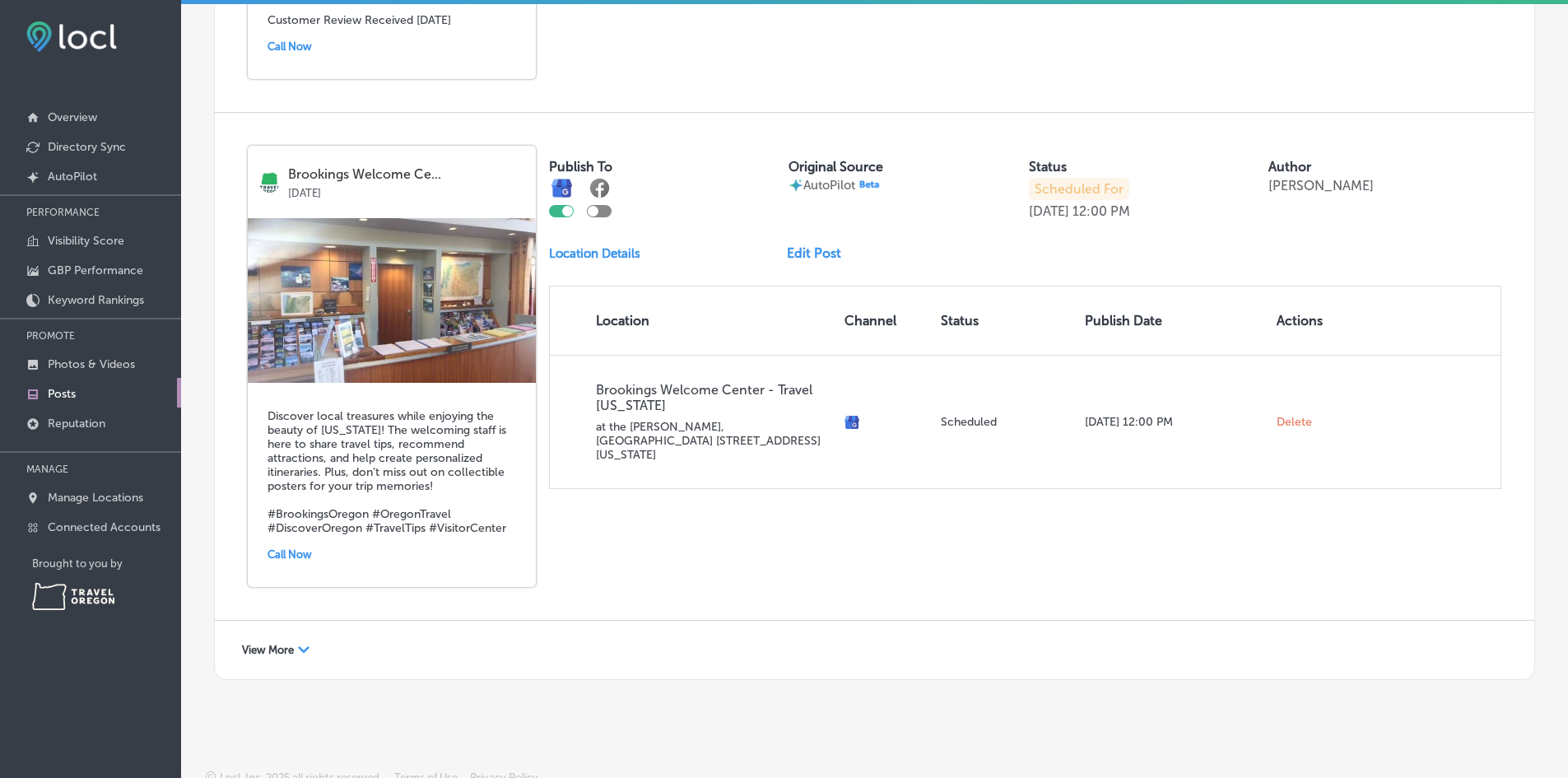
click at [289, 644] on span "View More" at bounding box center [268, 650] width 52 height 12
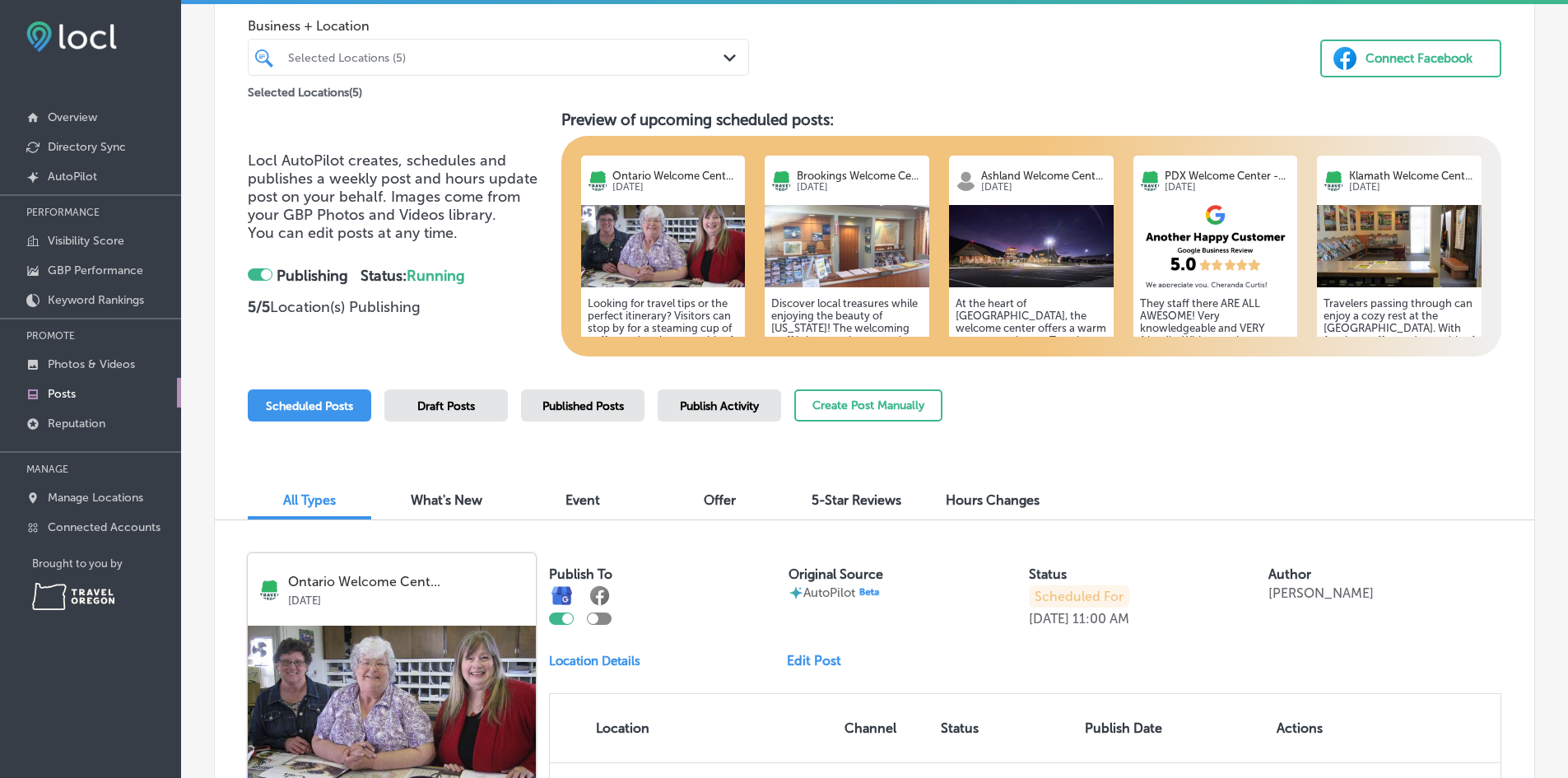
scroll to position [330, 0]
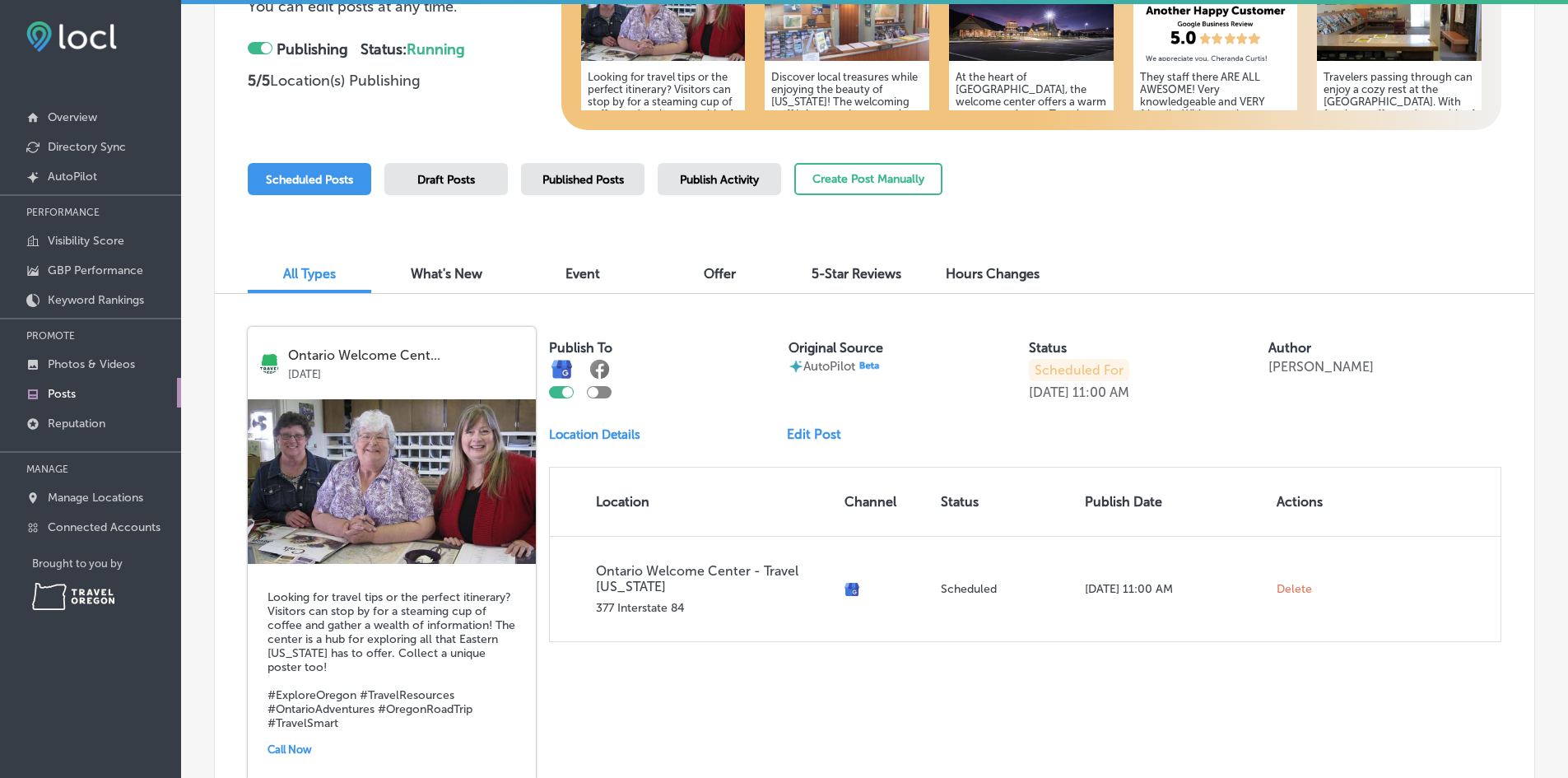
click at [465, 188] on div "Draft Posts" at bounding box center [446, 178] width 124 height 32
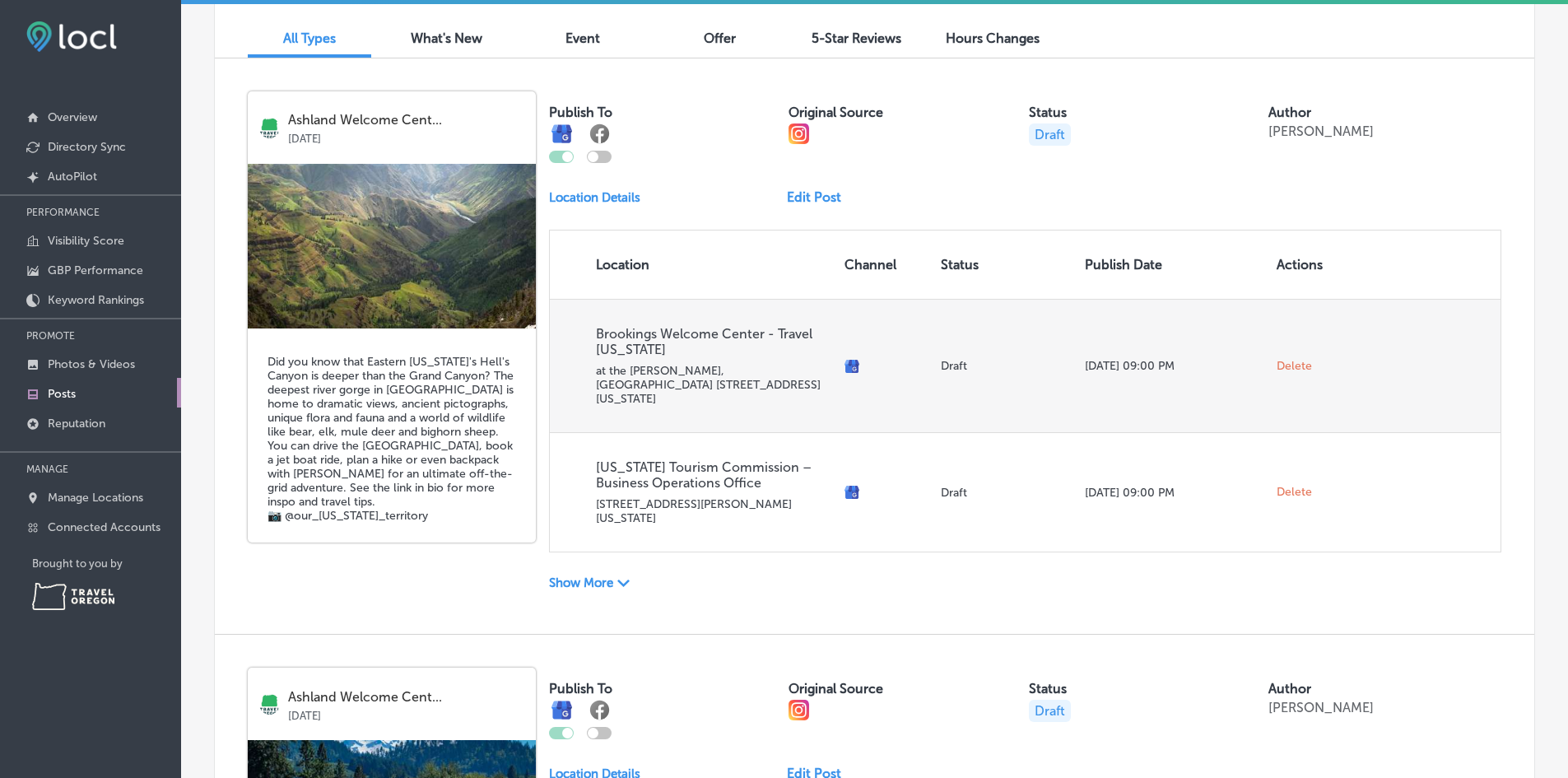
scroll to position [577, 0]
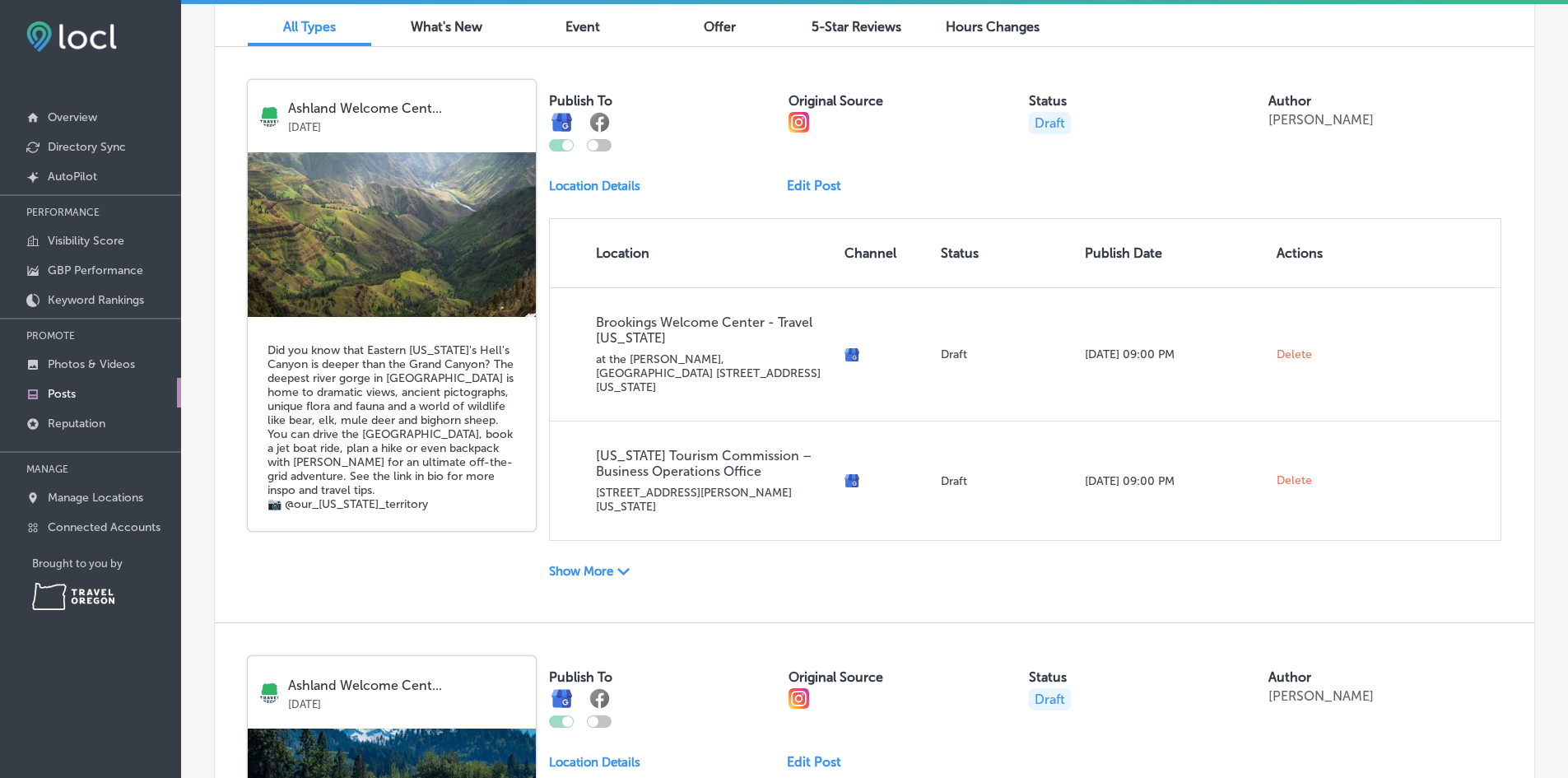
click at [596, 564] on p "Show More" at bounding box center [581, 571] width 64 height 15
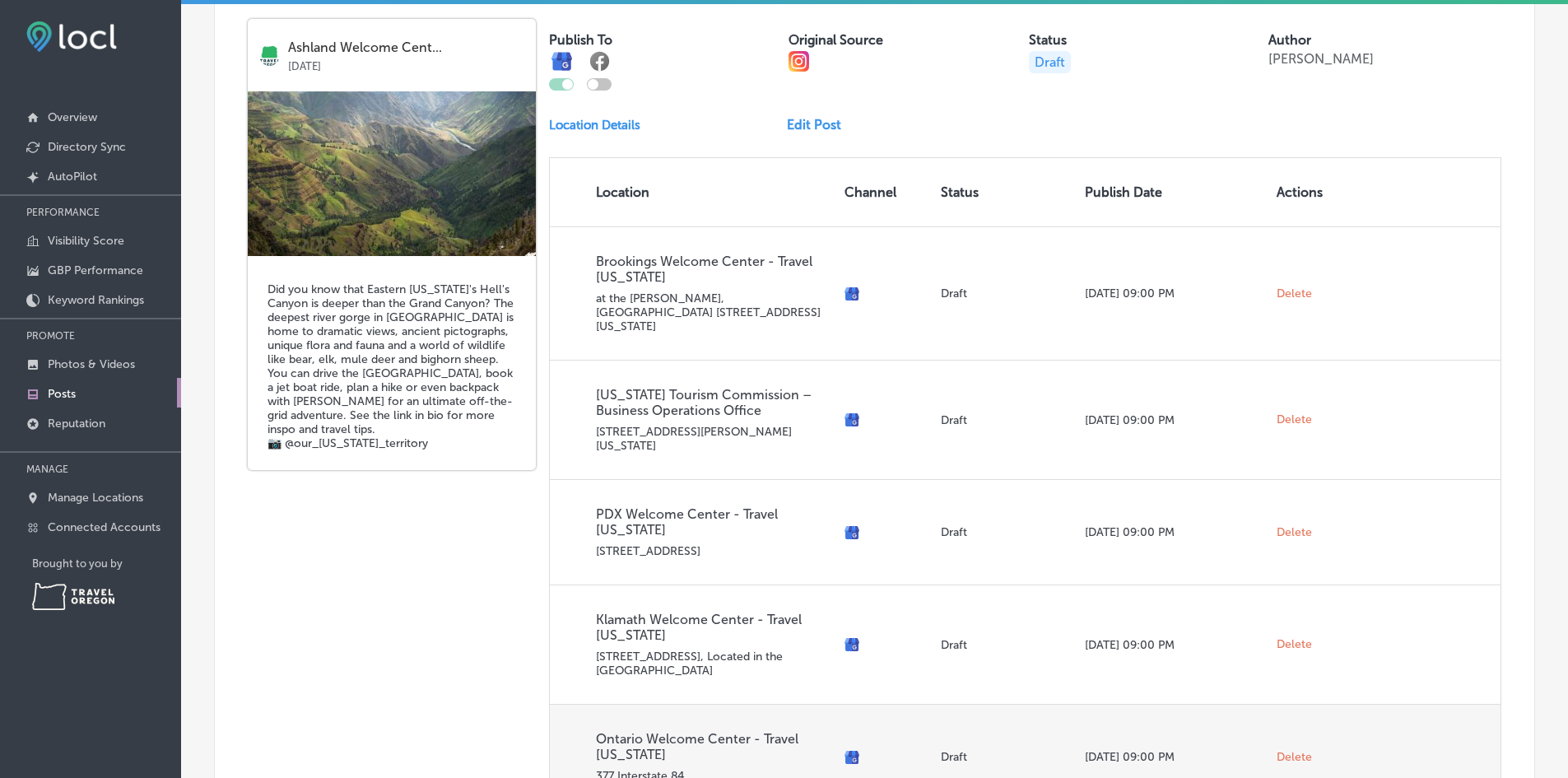
scroll to position [824, 0]
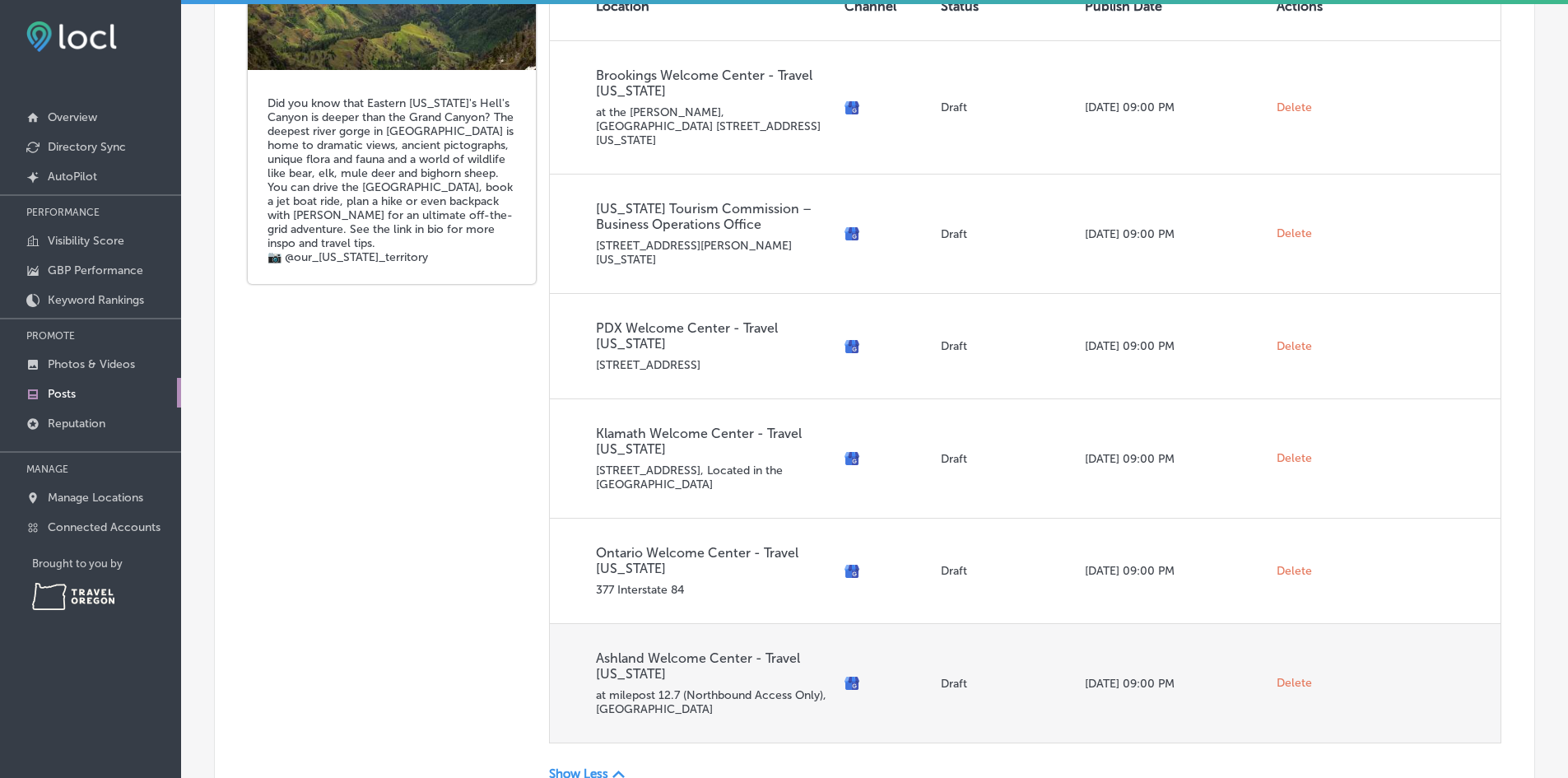
click at [1278, 676] on span "Delete" at bounding box center [1294, 684] width 36 height 15
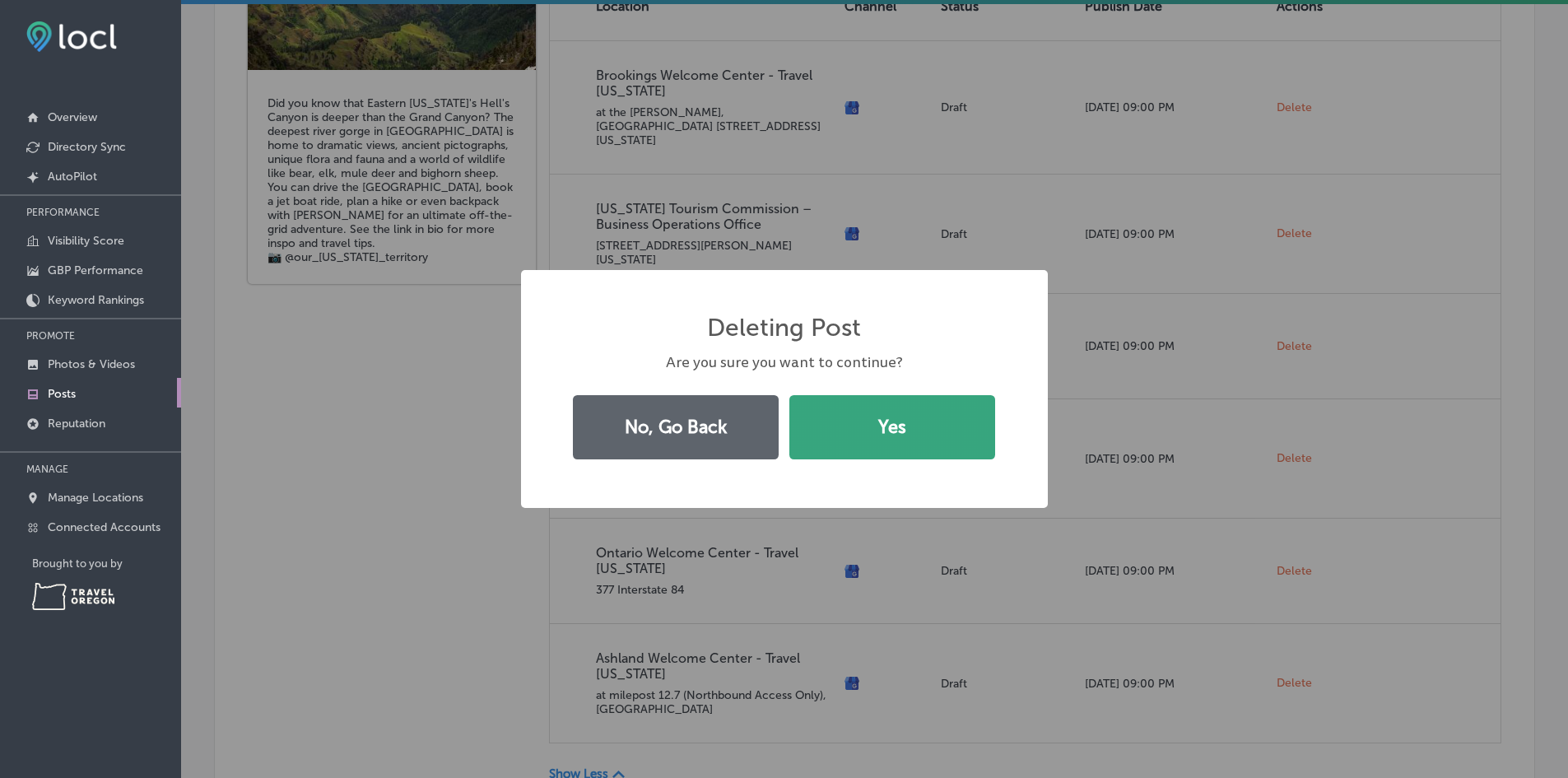
click at [941, 443] on button "Yes" at bounding box center [892, 427] width 206 height 64
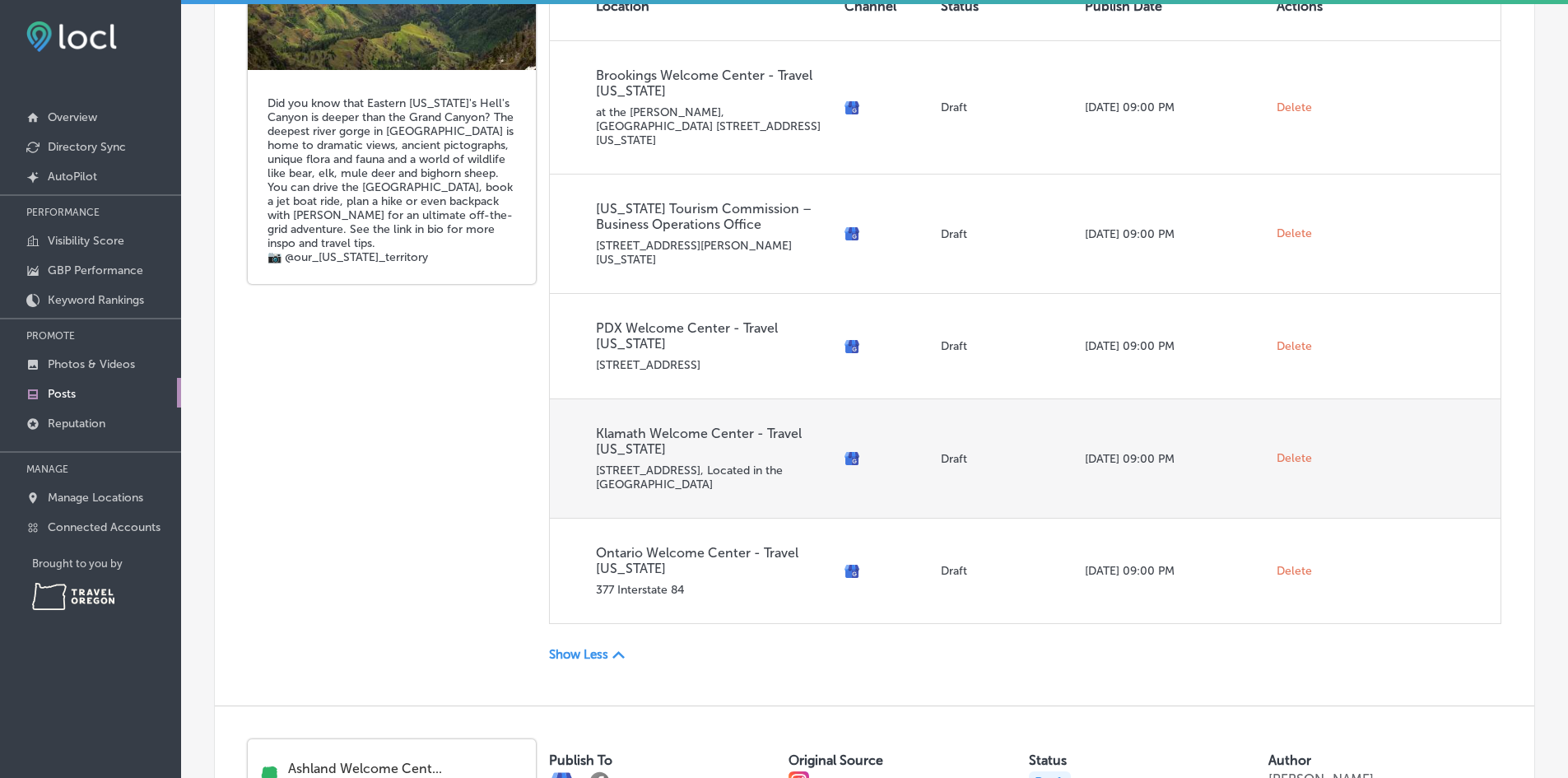
click at [1286, 451] on span "Delete" at bounding box center [1294, 459] width 36 height 15
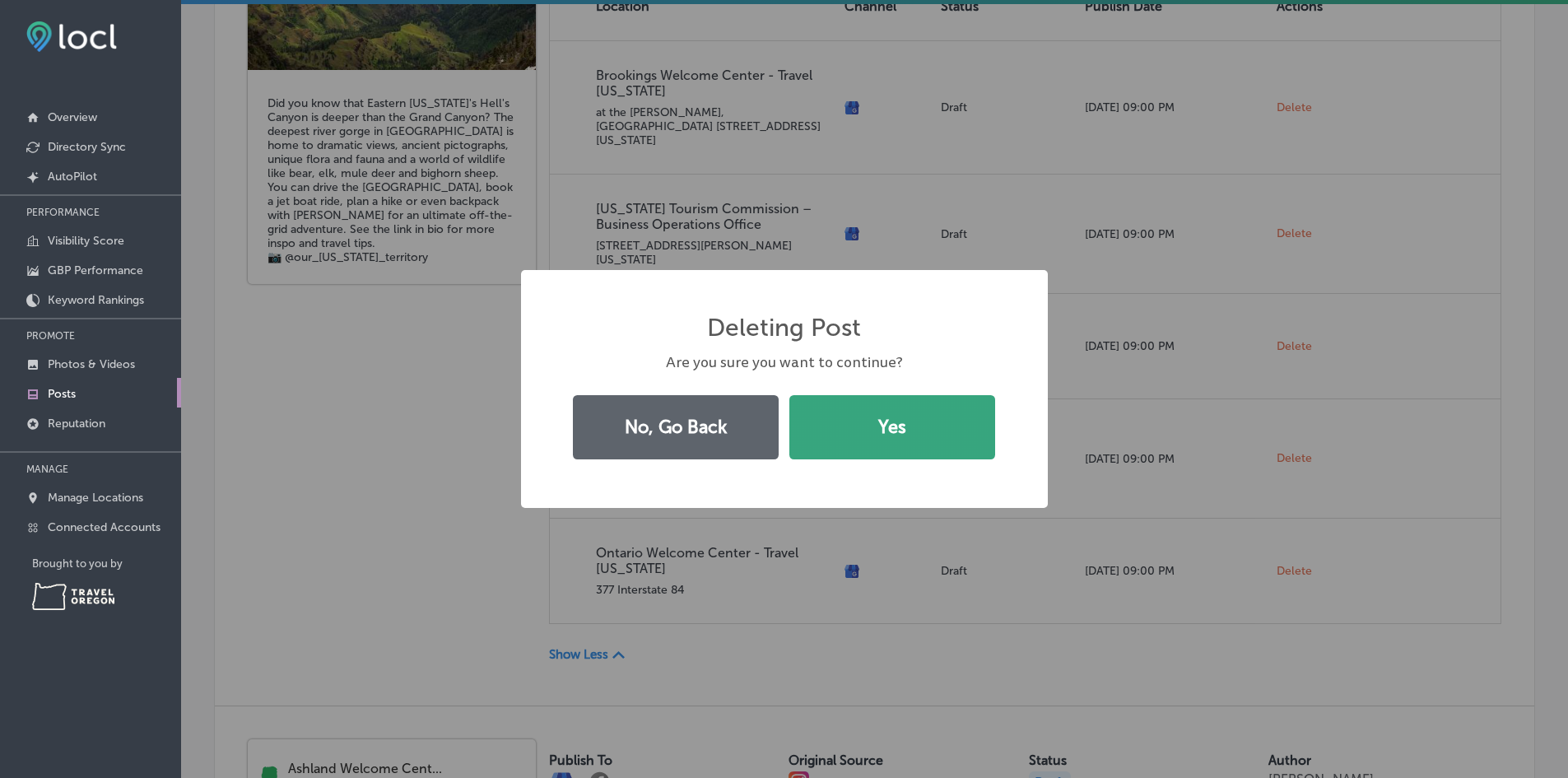
click at [842, 447] on button "Yes" at bounding box center [892, 427] width 206 height 64
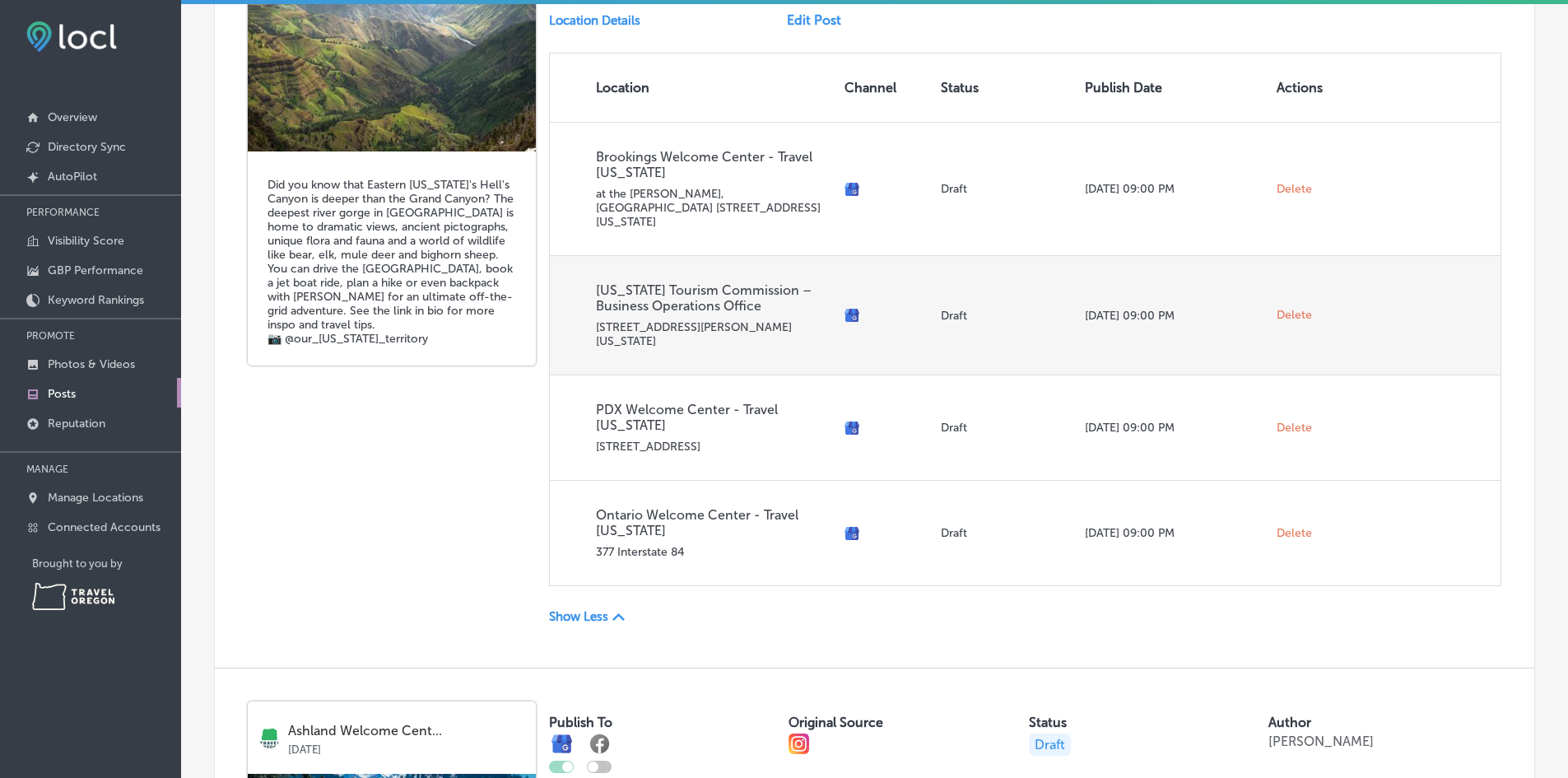
scroll to position [741, 0]
click at [1294, 308] on span "Delete" at bounding box center [1294, 316] width 36 height 15
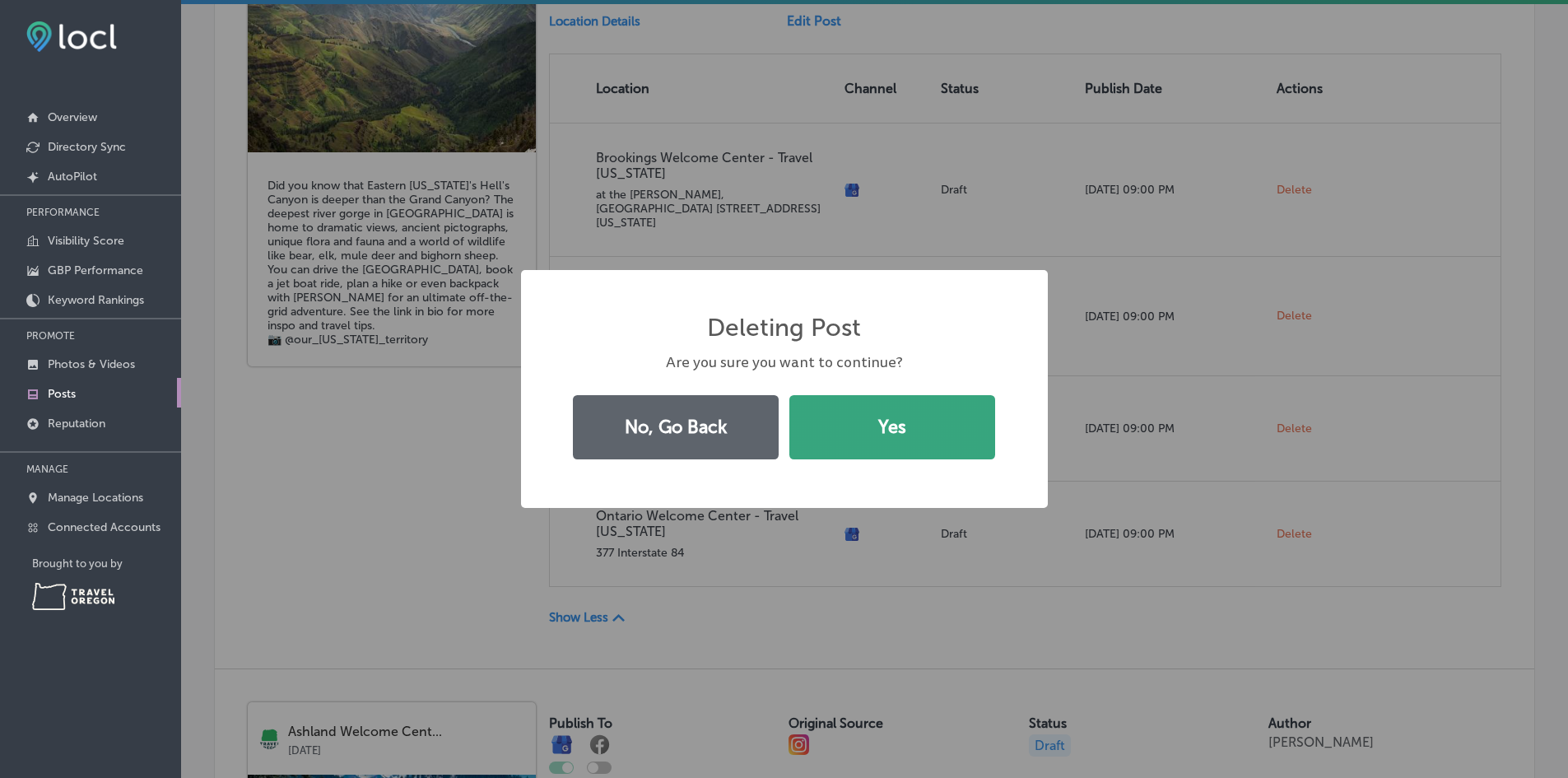
click at [936, 424] on button "Yes" at bounding box center [892, 427] width 206 height 64
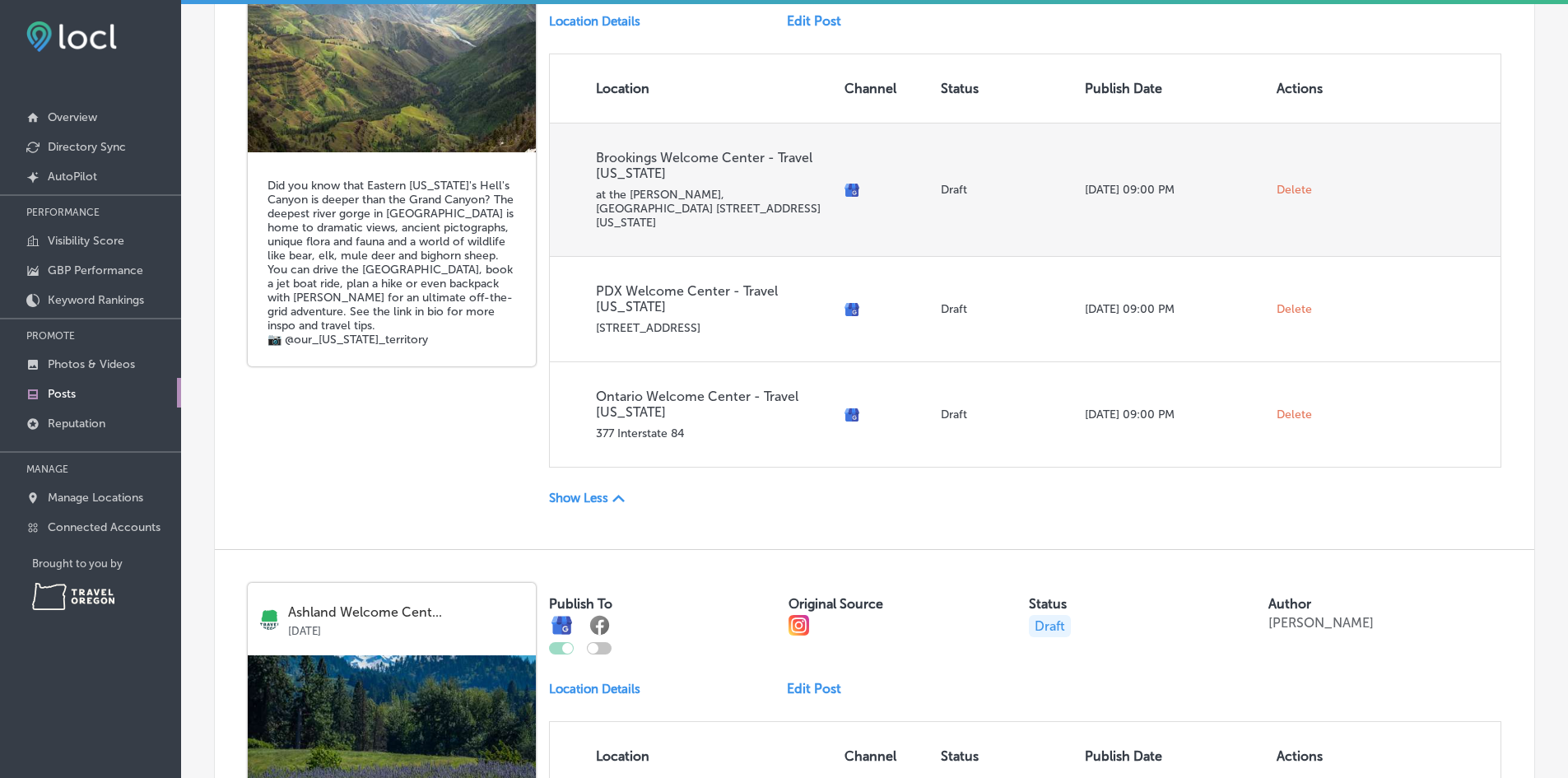
click at [1281, 183] on span "Delete" at bounding box center [1294, 190] width 36 height 15
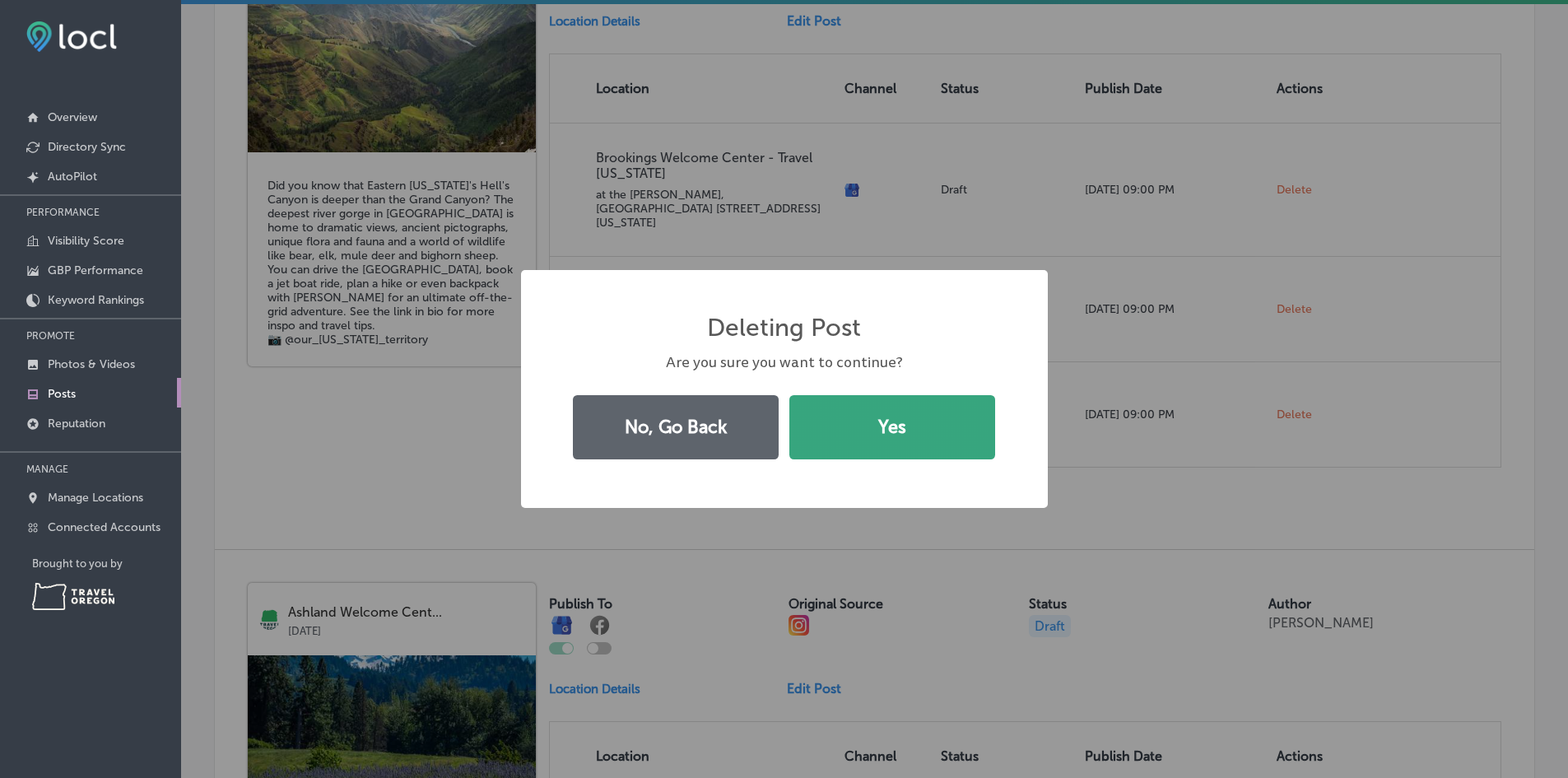
click at [952, 417] on button "Yes" at bounding box center [892, 427] width 206 height 64
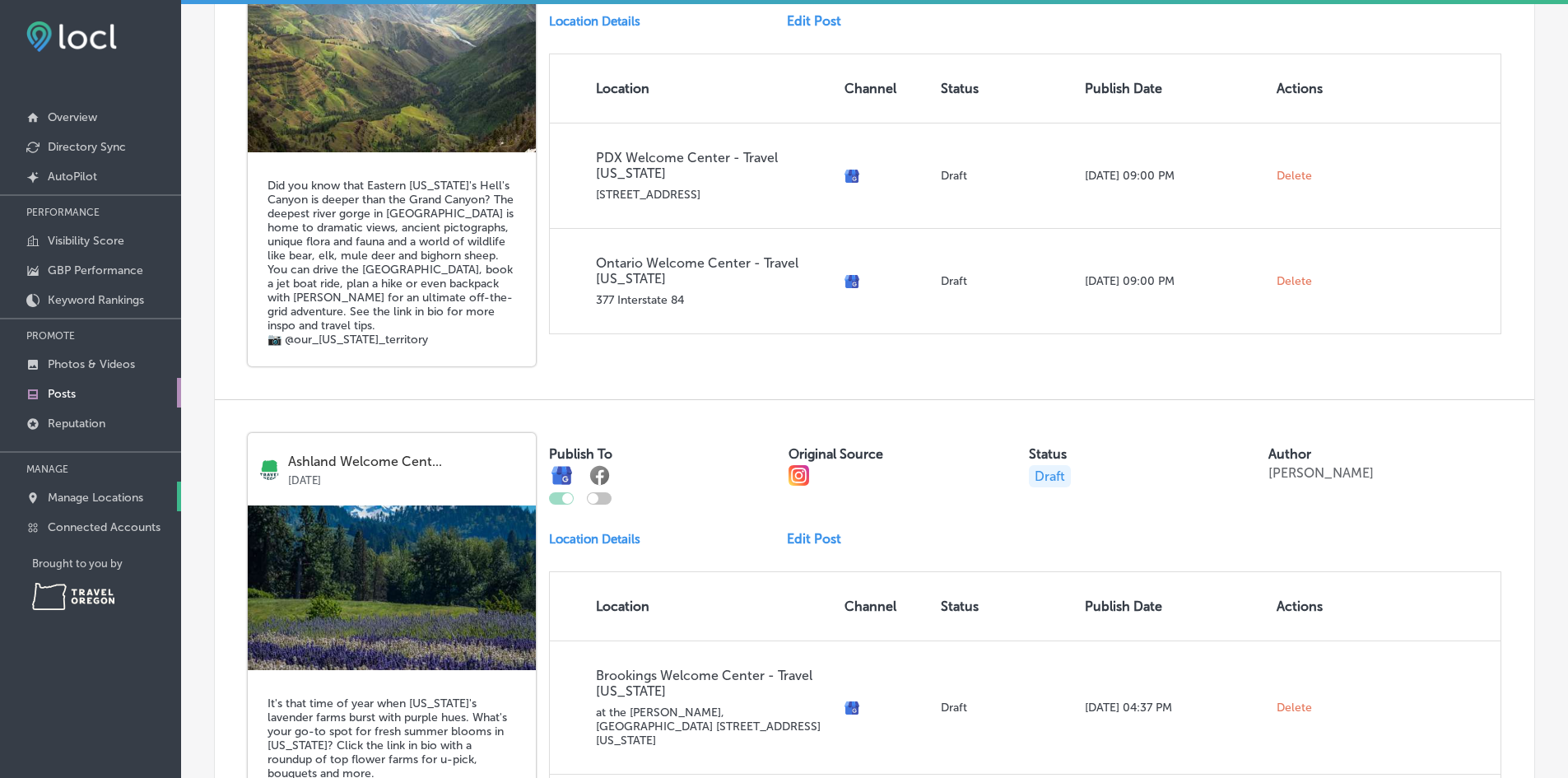
click at [62, 494] on p "Manage Locations" at bounding box center [95, 497] width 95 height 14
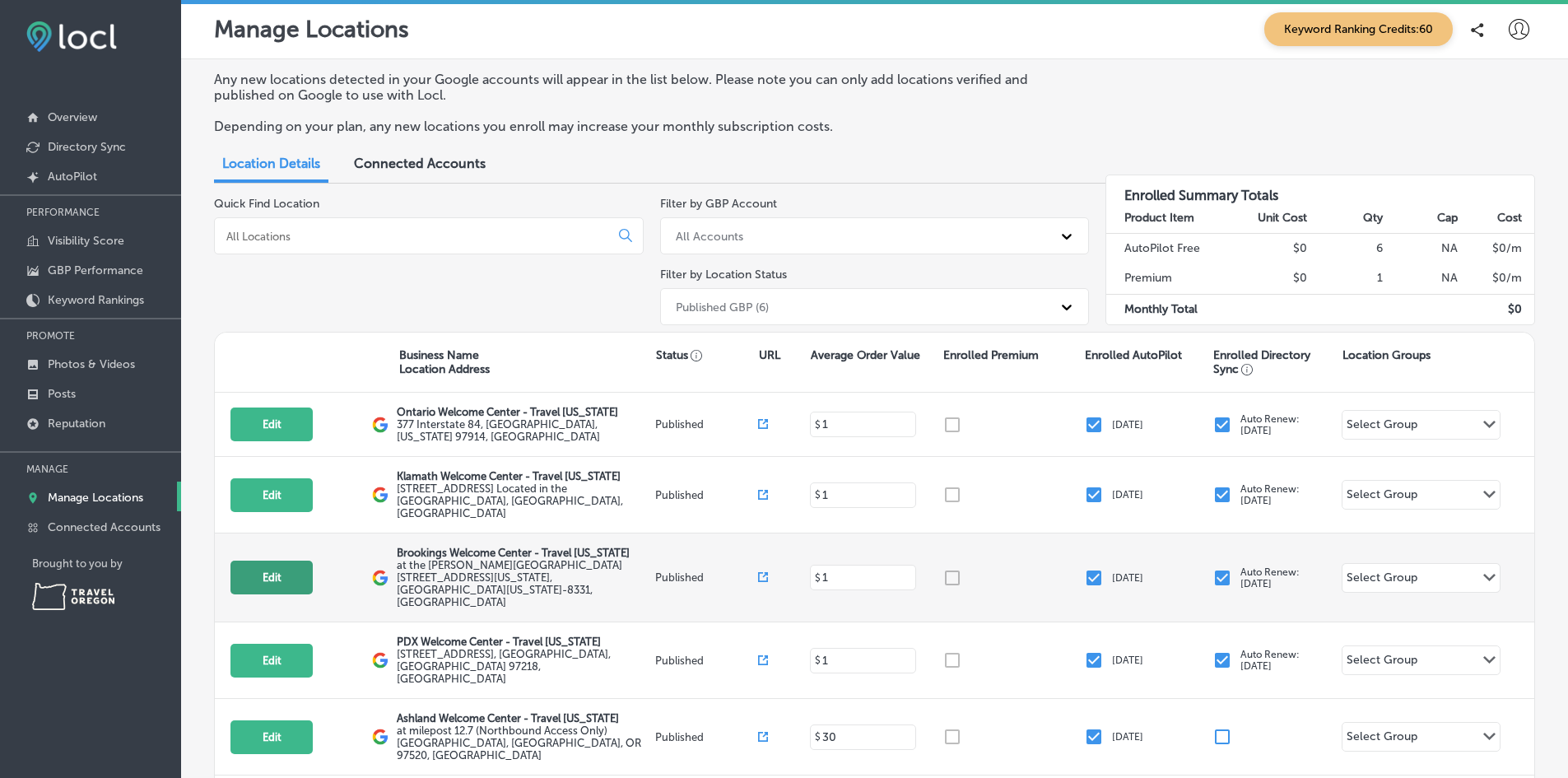
click at [292, 561] on button "Edit" at bounding box center [272, 578] width 82 height 34
select select "US"
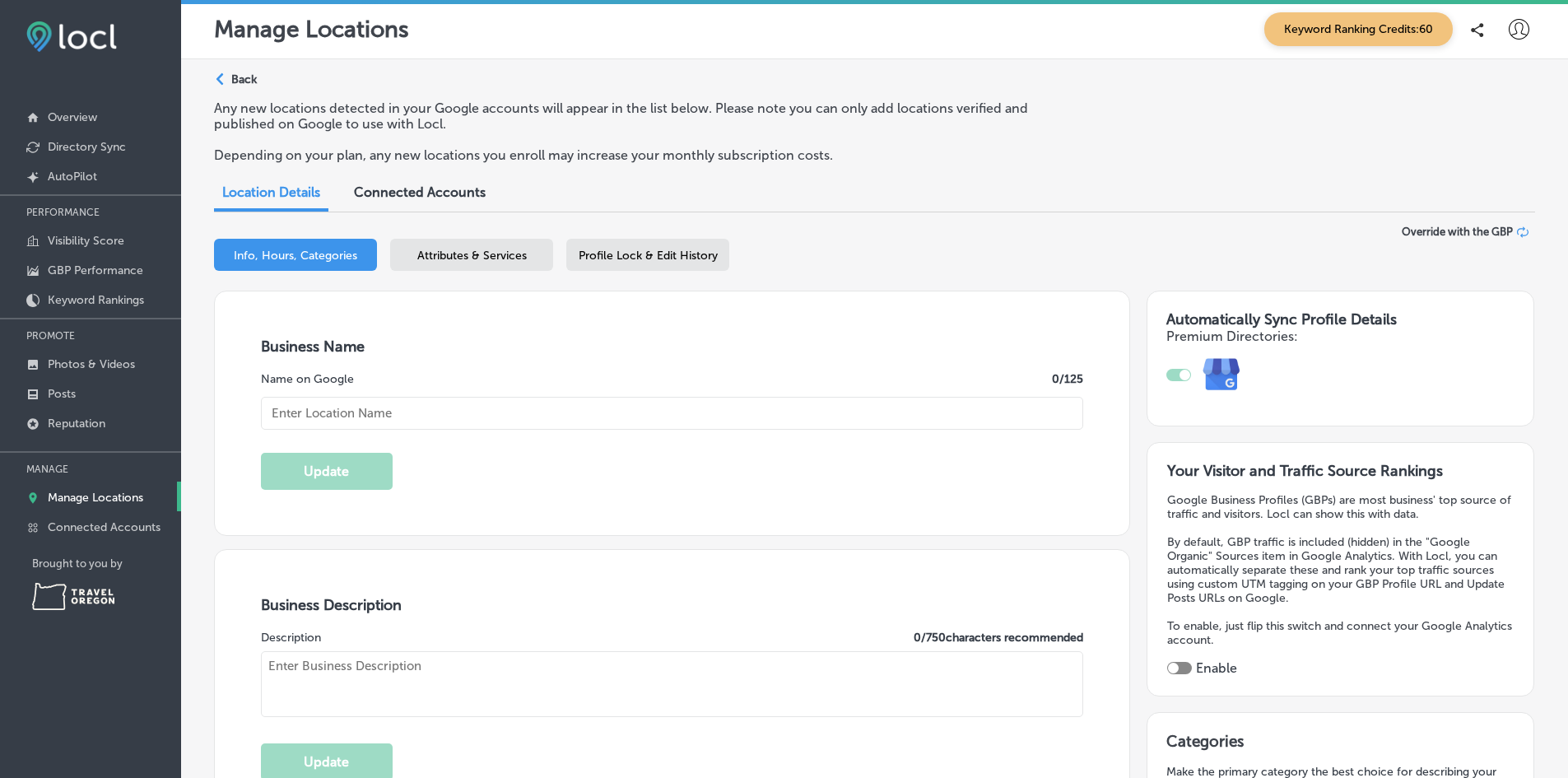
type input "Brookings Welcome Center - Travel [US_STATE]"
type textarea "Discover the Brookings Welcome Center – Travel [US_STATE], your trusted guide t…"
type input "at the [PERSON_NAME]"
type input "Field State Recreation Site 8331"
type input "Brookings"
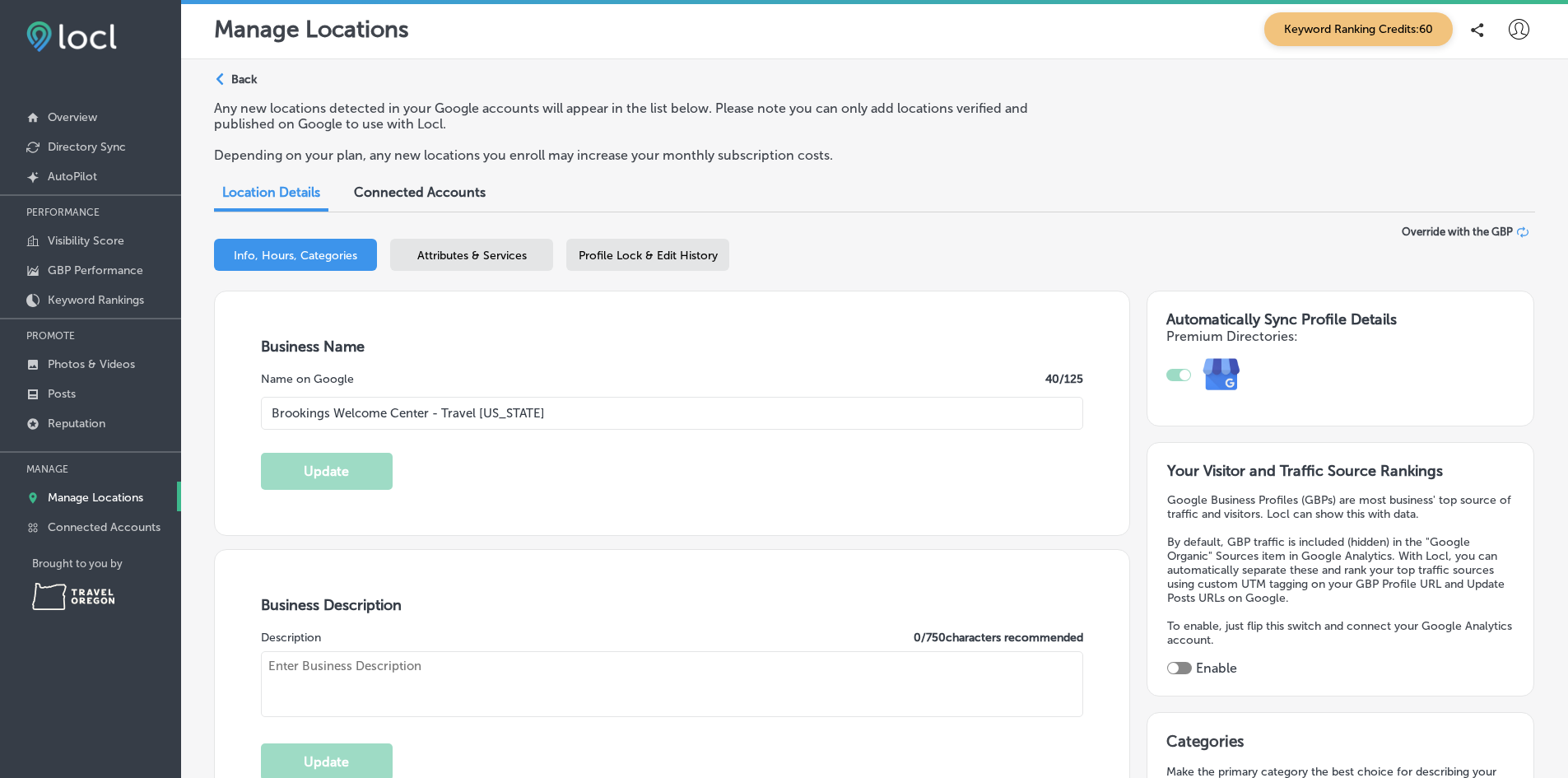
type input "97415-8331"
type input "US"
checkbox input "true"
type input "[URL][DOMAIN_NAME]"
type textarea "The Brookings Welcome Center, operated by Travel [US_STATE], is open seven days…"
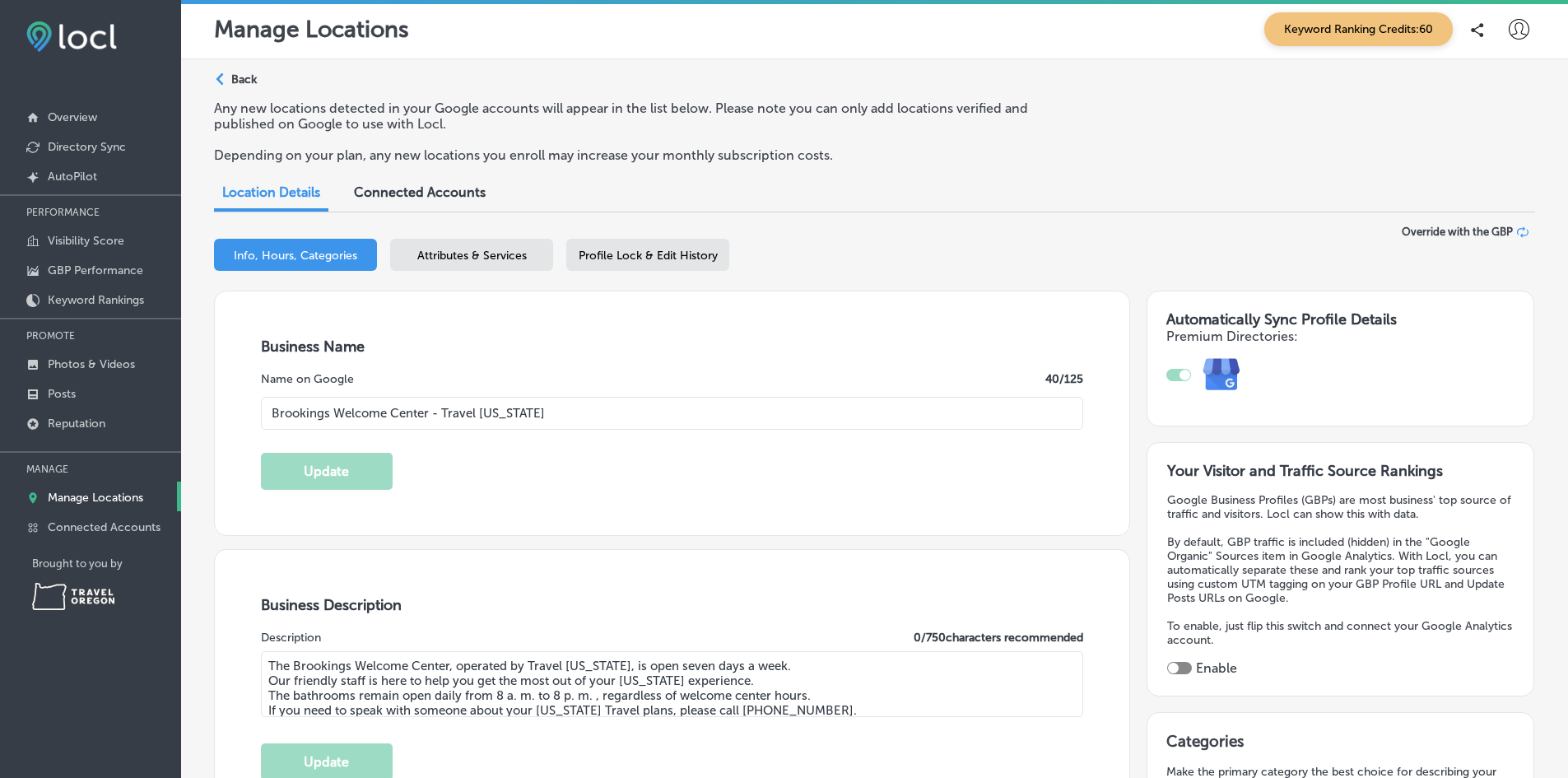
type input "[PHONE_NUMBER]"
click at [615, 257] on span "Profile Lock & Edit History" at bounding box center [649, 255] width 139 height 14
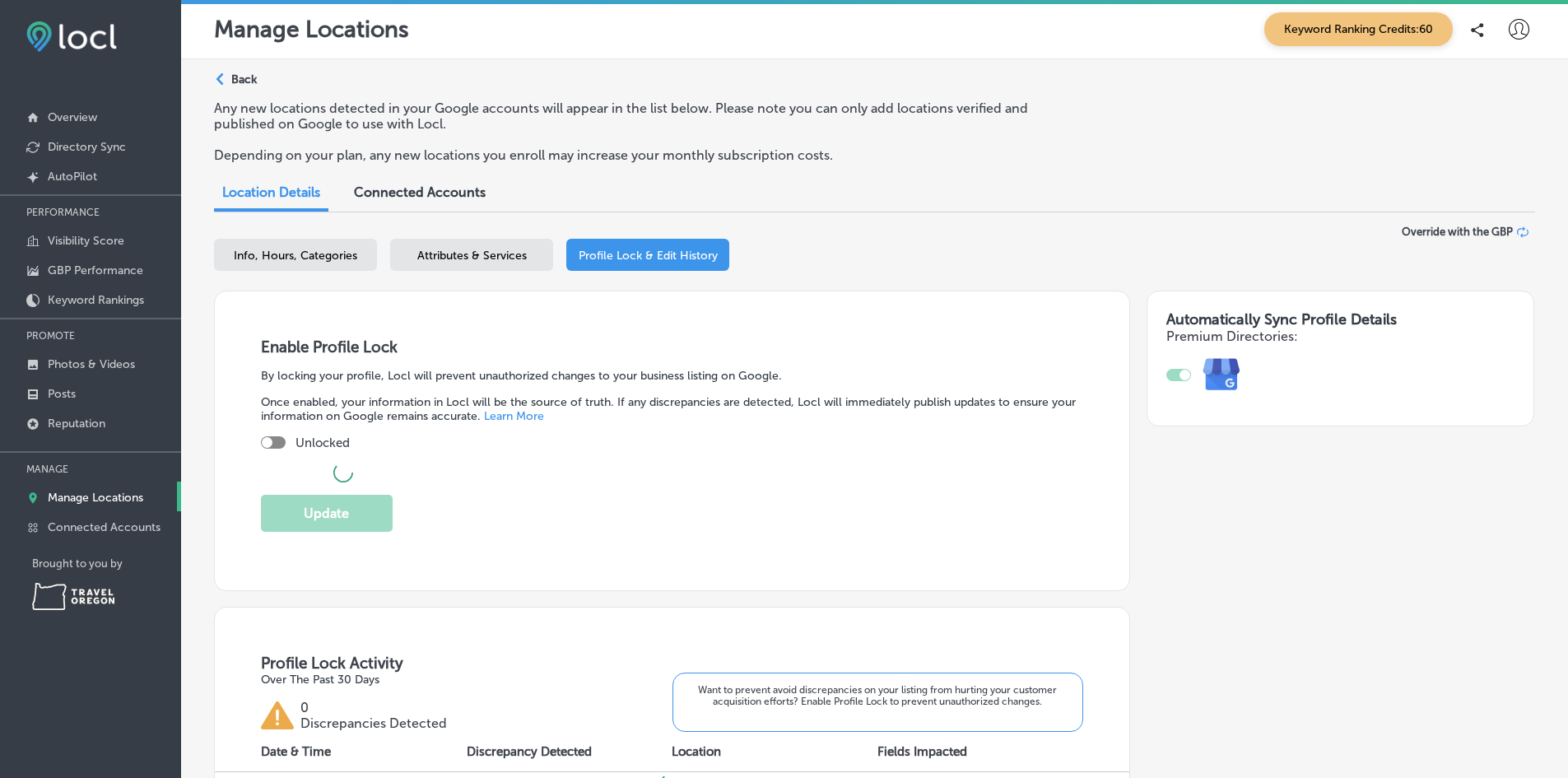
checkbox input "true"
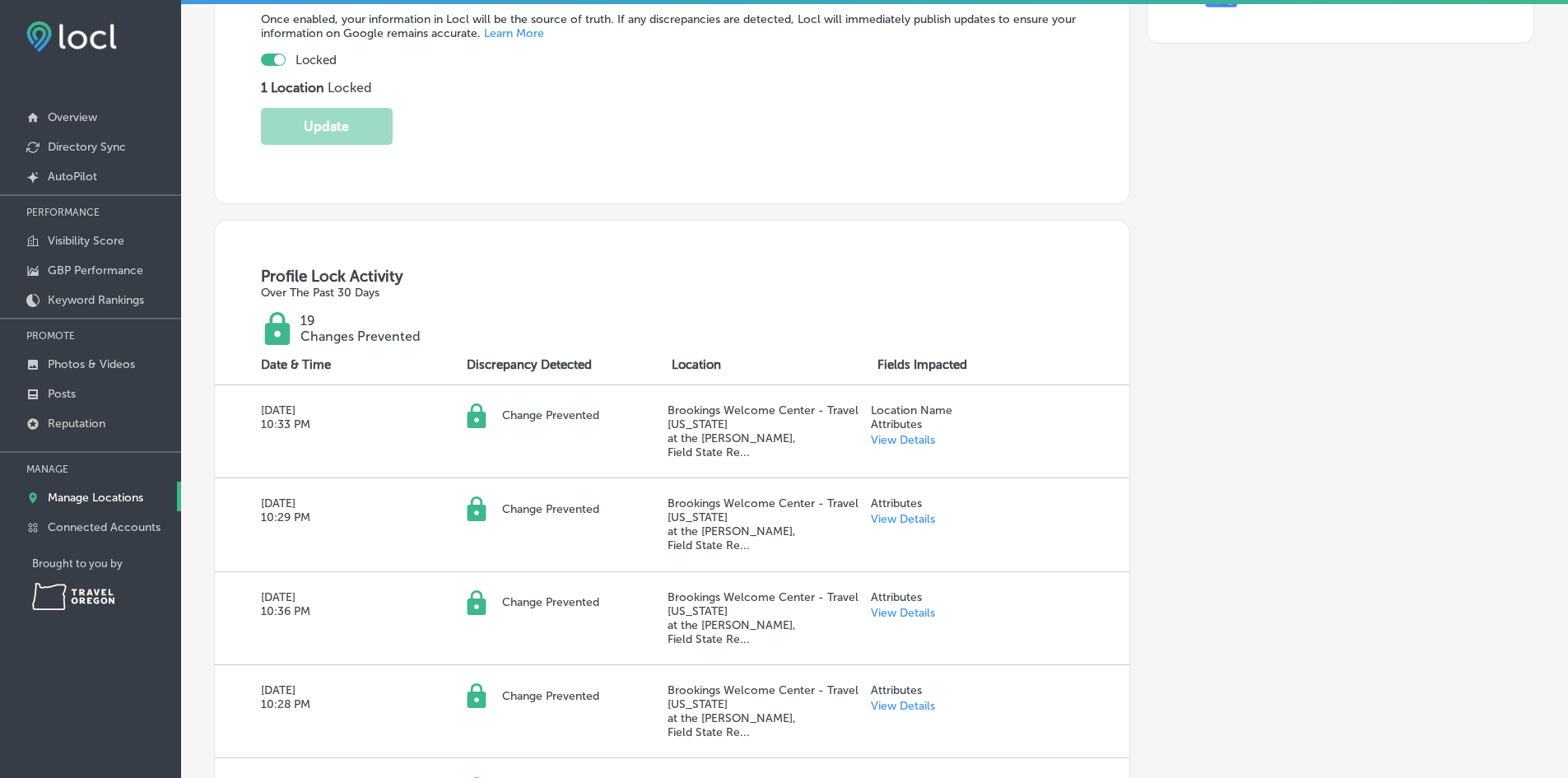
scroll to position [412, 0]
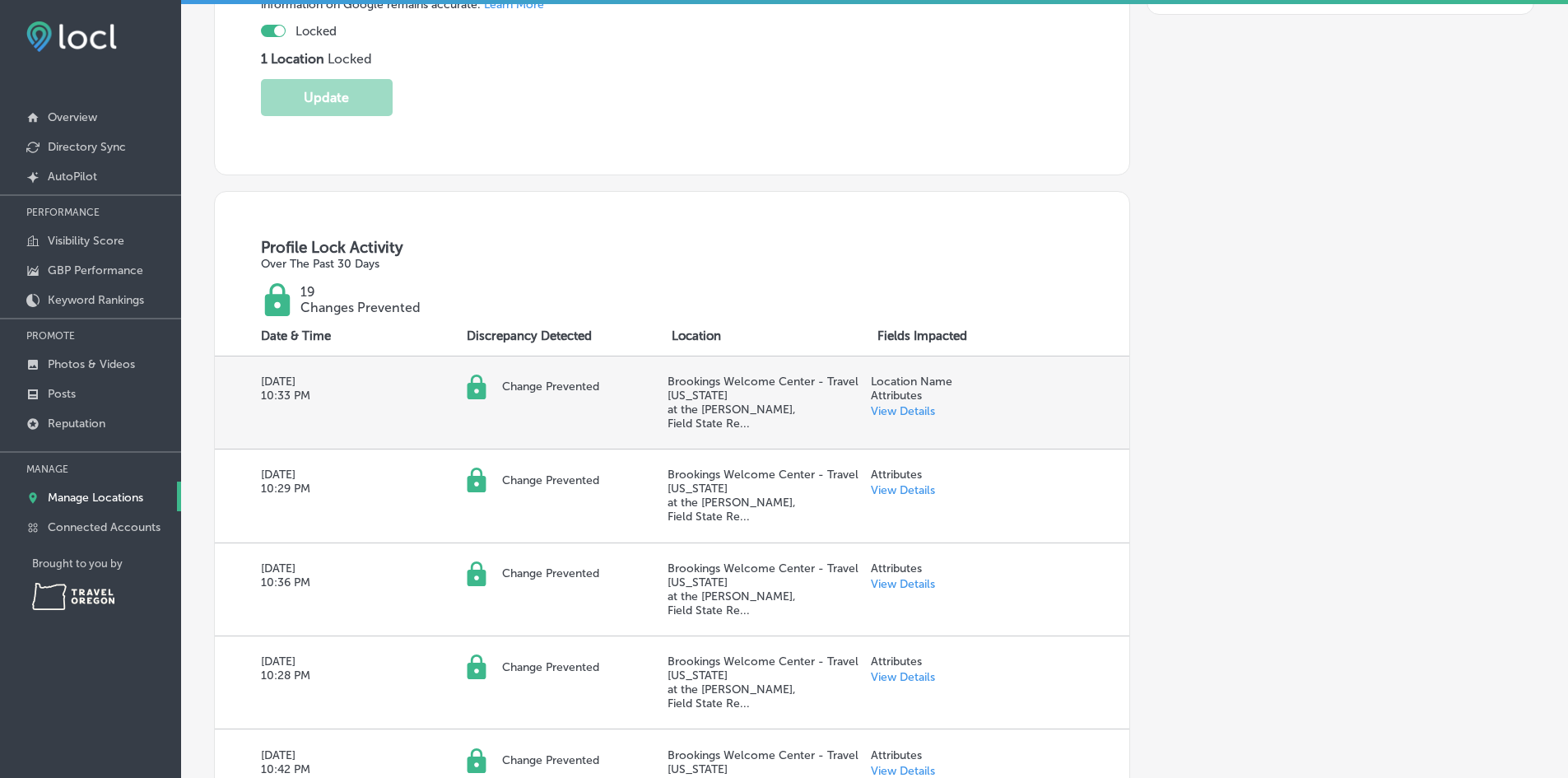
click at [892, 407] on link "View Details" at bounding box center [903, 411] width 64 height 14
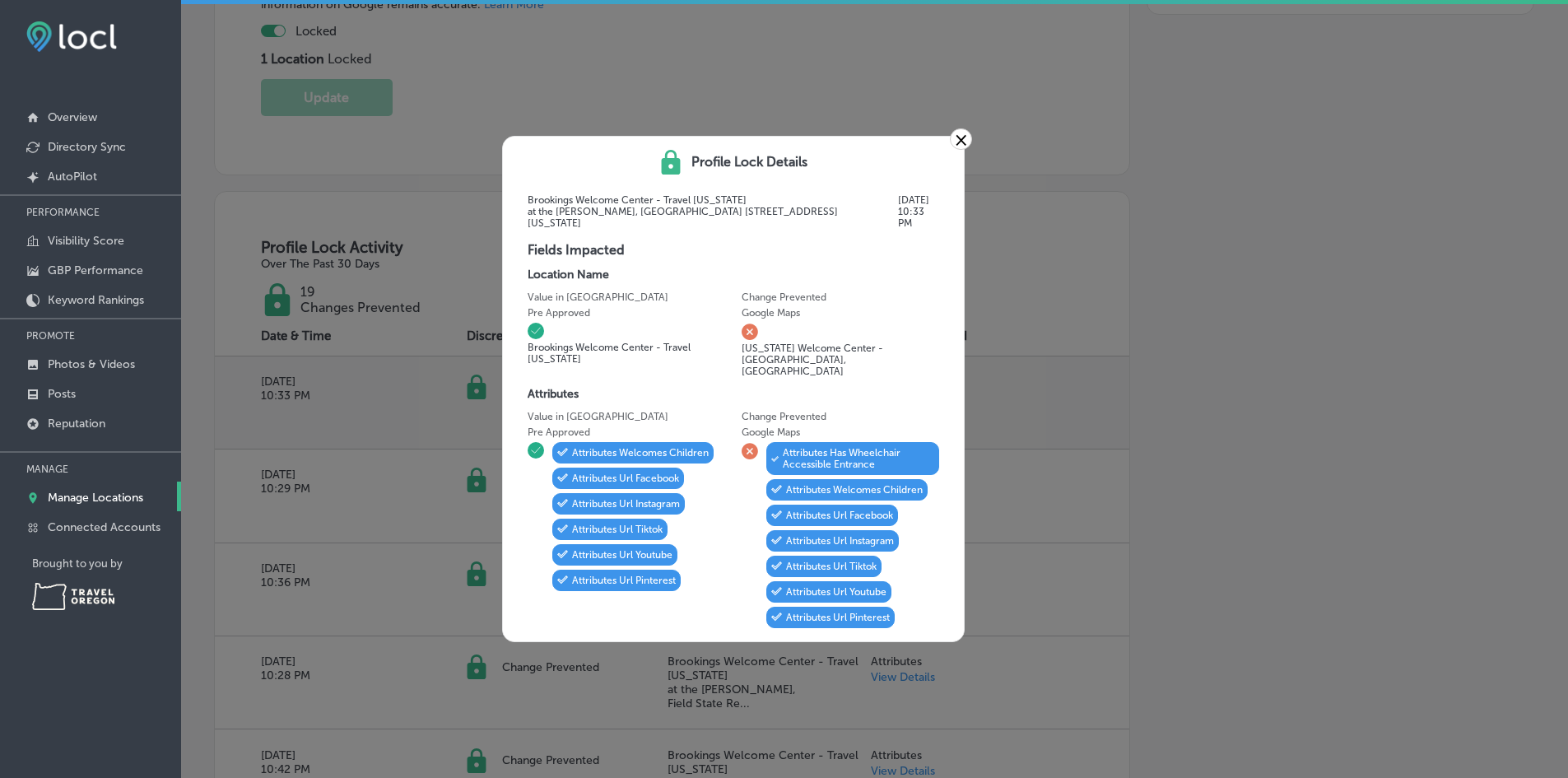
scroll to position [413, 0]
click at [1164, 406] on div "× Profile Lock Details Brookings Welcome Center - Travel [US_STATE] at the [GEO…" at bounding box center [784, 389] width 1568 height 778
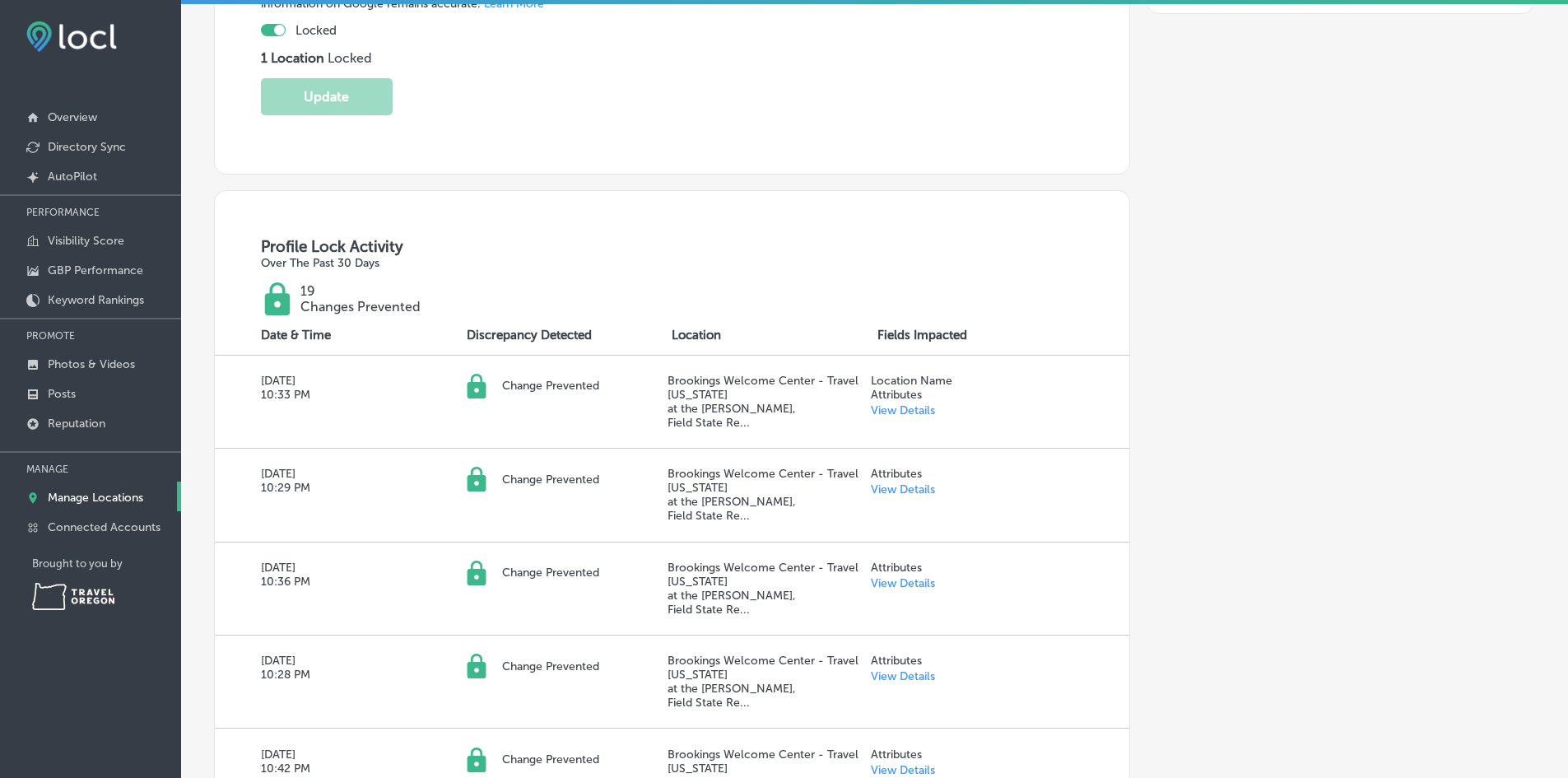
scroll to position [412, 0]
